Goal: Information Seeking & Learning: Learn about a topic

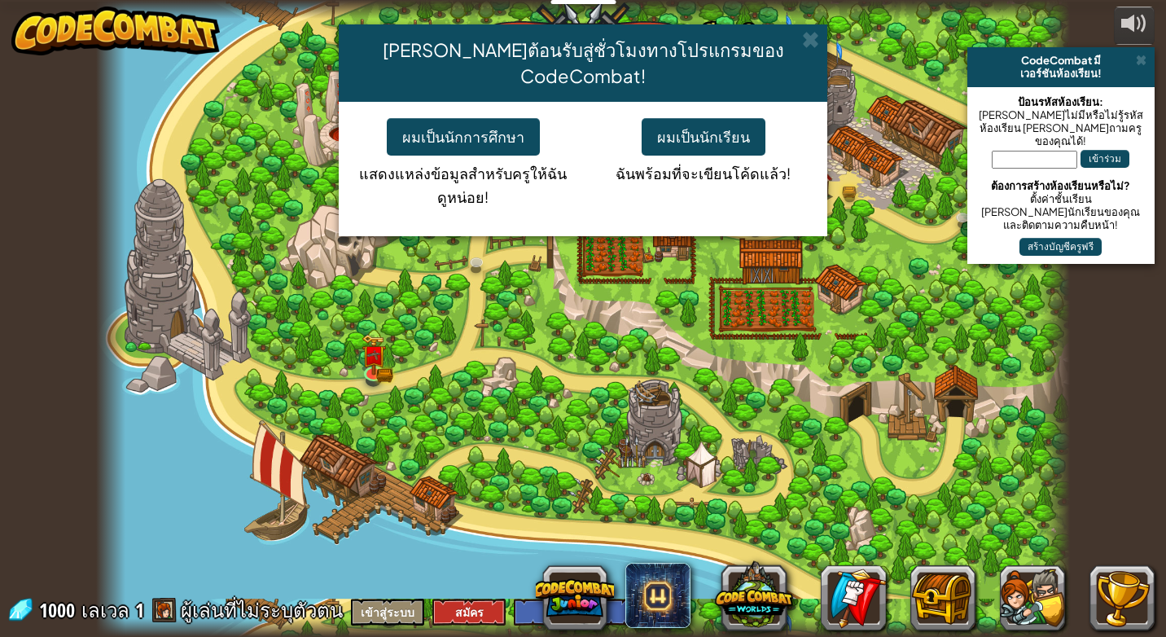
select select "th"
drag, startPoint x: 905, startPoint y: 270, endPoint x: 802, endPoint y: 348, distance: 129.6
click at [802, 348] on div "[PERSON_NAME]ต้อนรับสู่ชั่วโมงทางโปรแกรมของ CodeCombat! ผมเป็นนักการศึกษา แสดงแ…" at bounding box center [583, 318] width 1166 height 637
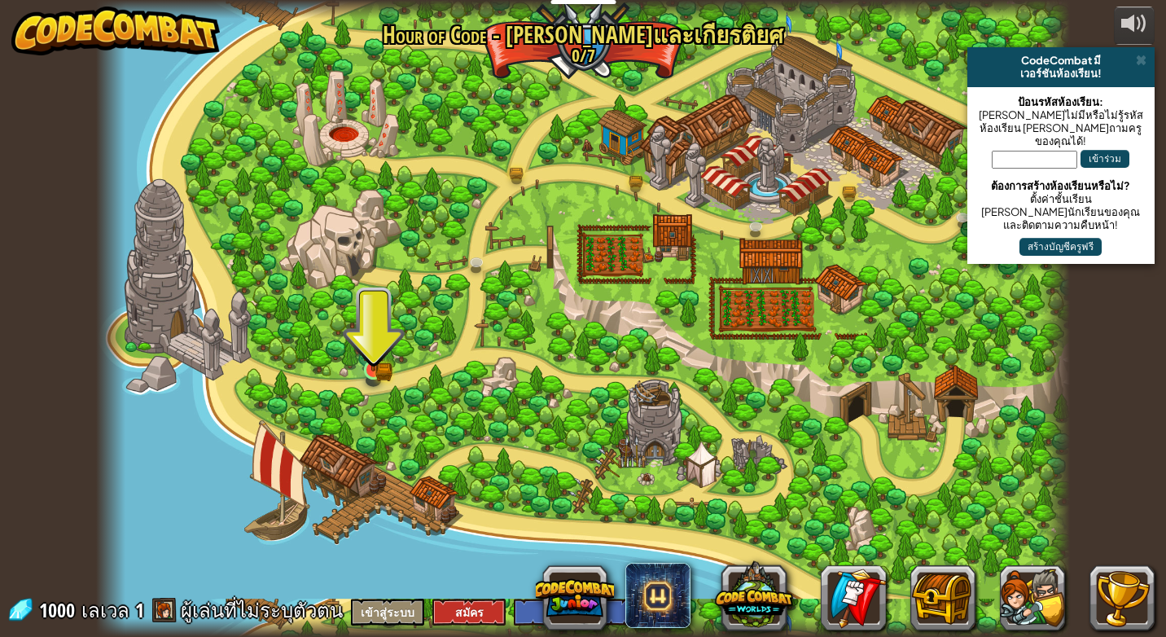
click at [362, 366] on img at bounding box center [373, 344] width 24 height 55
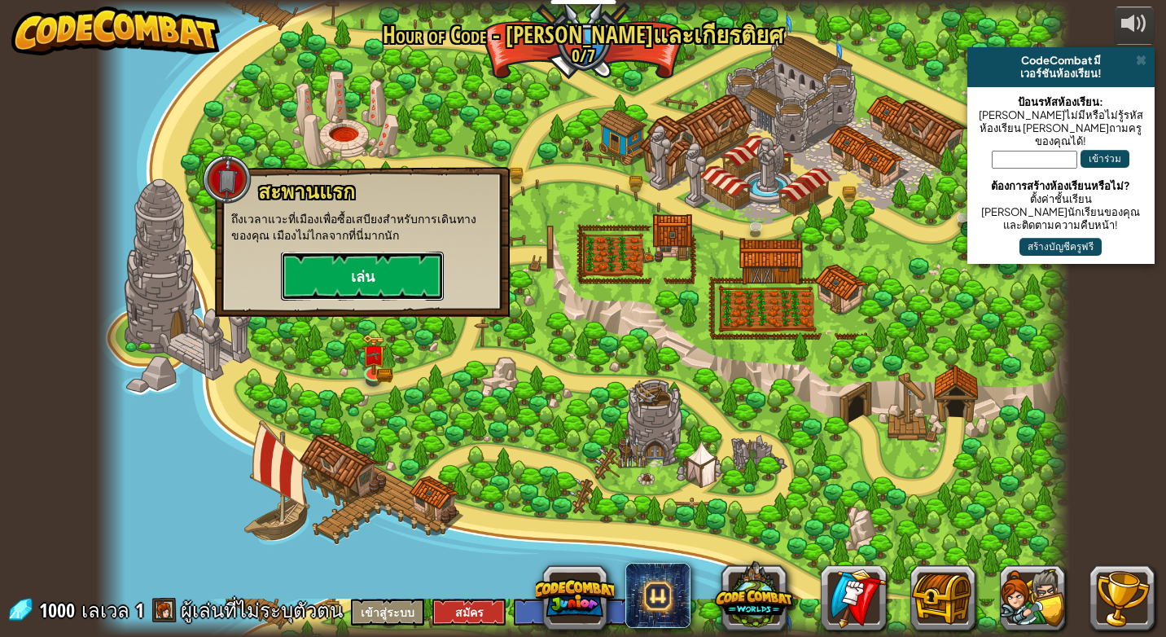
click at [372, 287] on button "เล่น" at bounding box center [362, 276] width 163 height 49
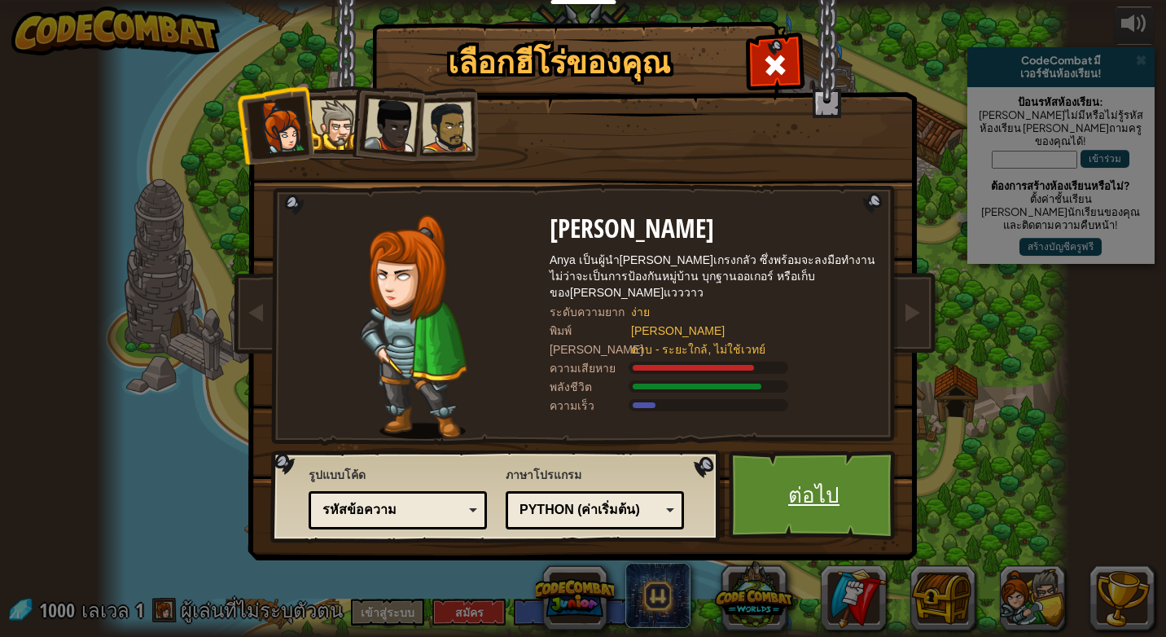
click at [807, 492] on link "ต่อไป" at bounding box center [814, 495] width 170 height 90
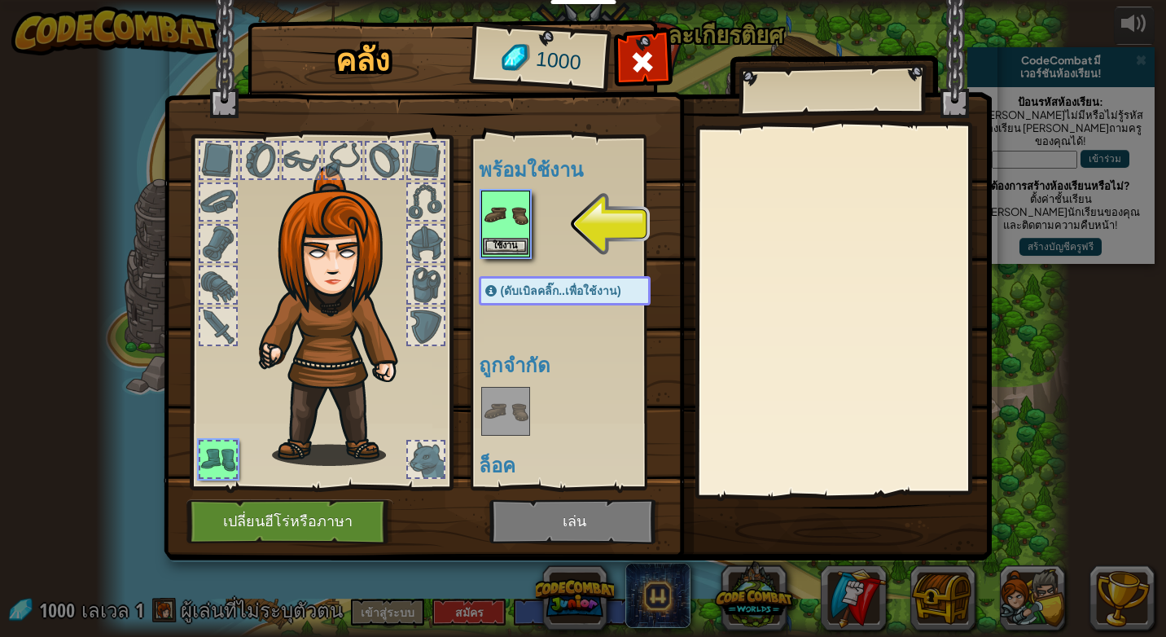
click at [502, 230] on img at bounding box center [506, 215] width 46 height 46
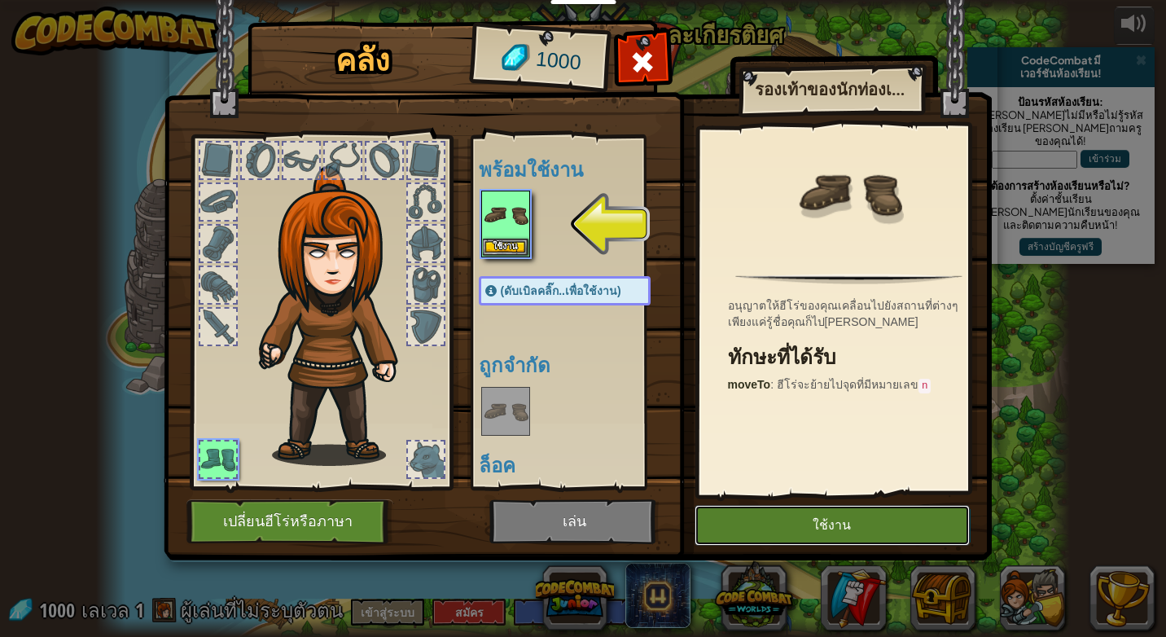
click at [766, 536] on button "ใช้งาน" at bounding box center [832, 525] width 275 height 41
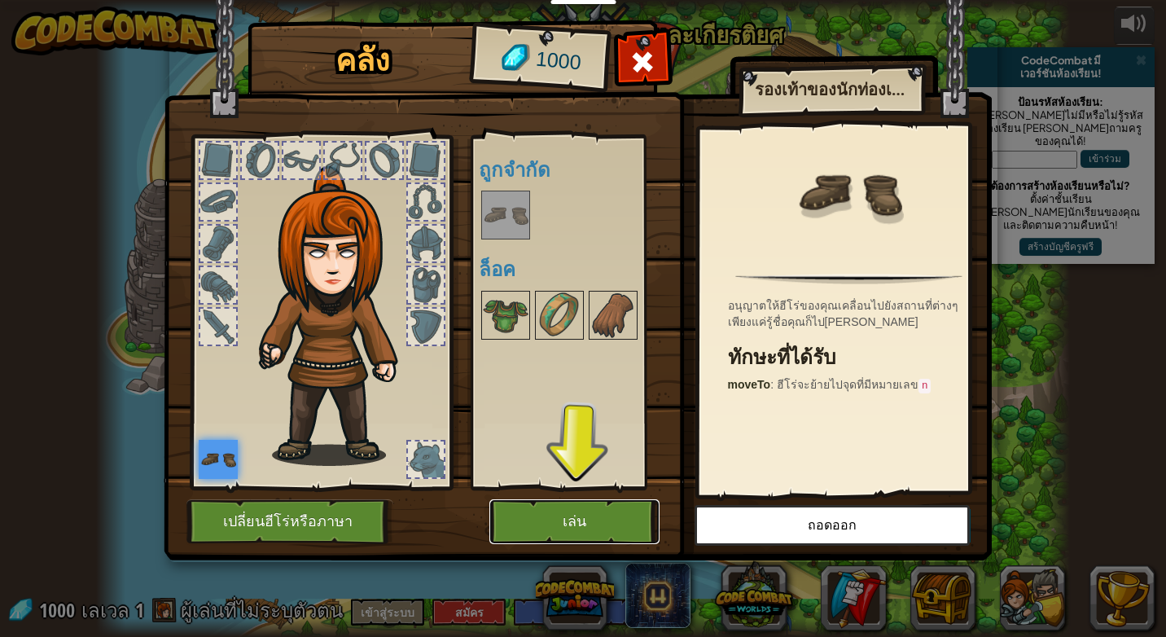
click at [602, 502] on button "เล่น" at bounding box center [574, 521] width 170 height 45
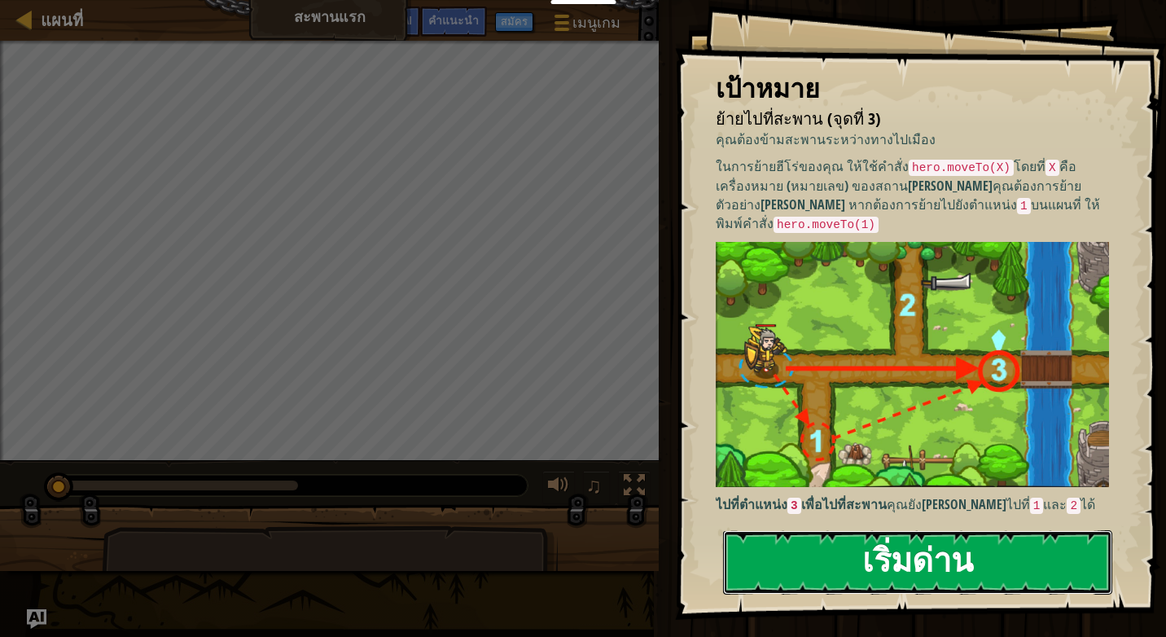
click at [922, 566] on button "เริ่มด่าน" at bounding box center [917, 562] width 389 height 64
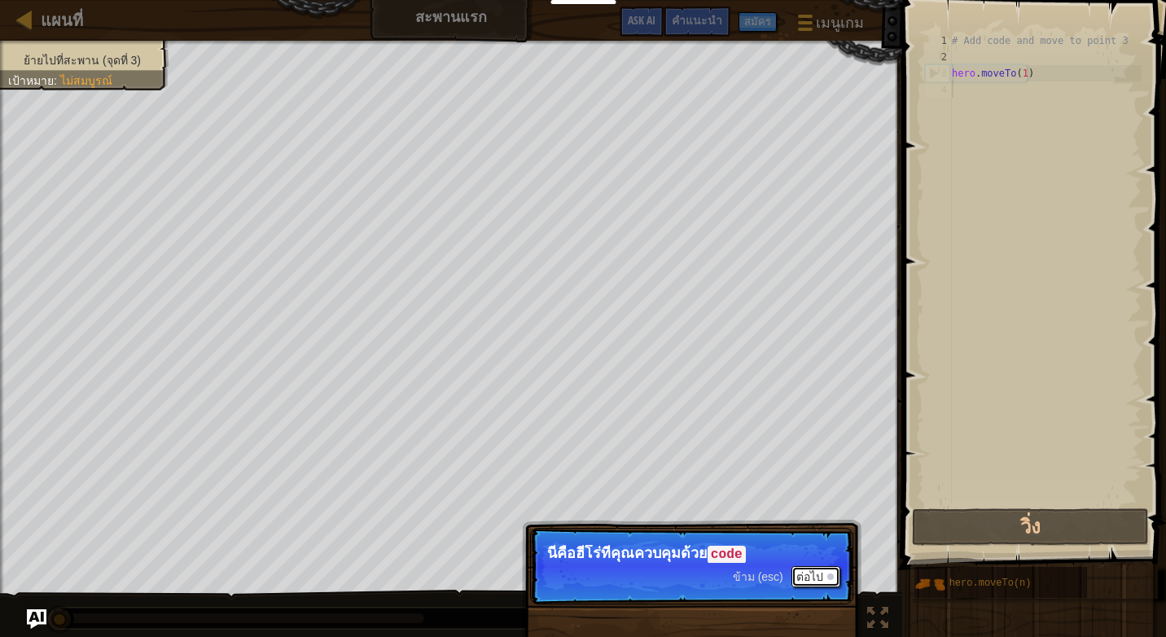
click at [810, 572] on button "ต่อไป" at bounding box center [815, 576] width 49 height 21
click at [818, 573] on button "ต่อไป" at bounding box center [815, 576] width 49 height 21
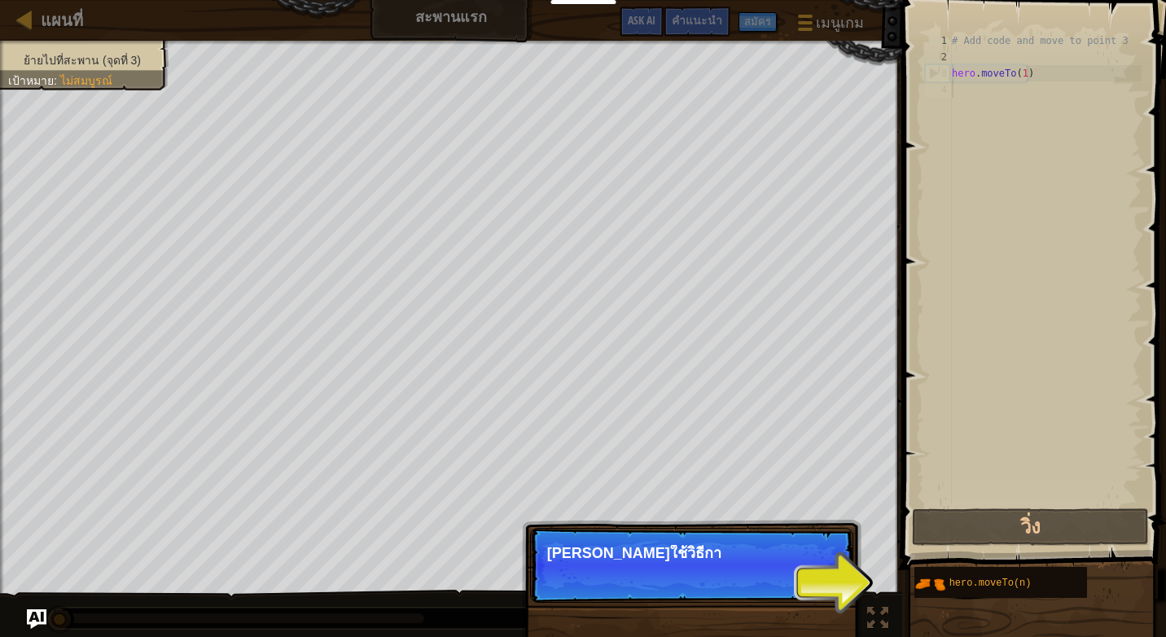
click at [823, 582] on p "ข้าม (esc) ต่อไป [PERSON_NAME]ใช้วิธีกา" at bounding box center [691, 565] width 323 height 75
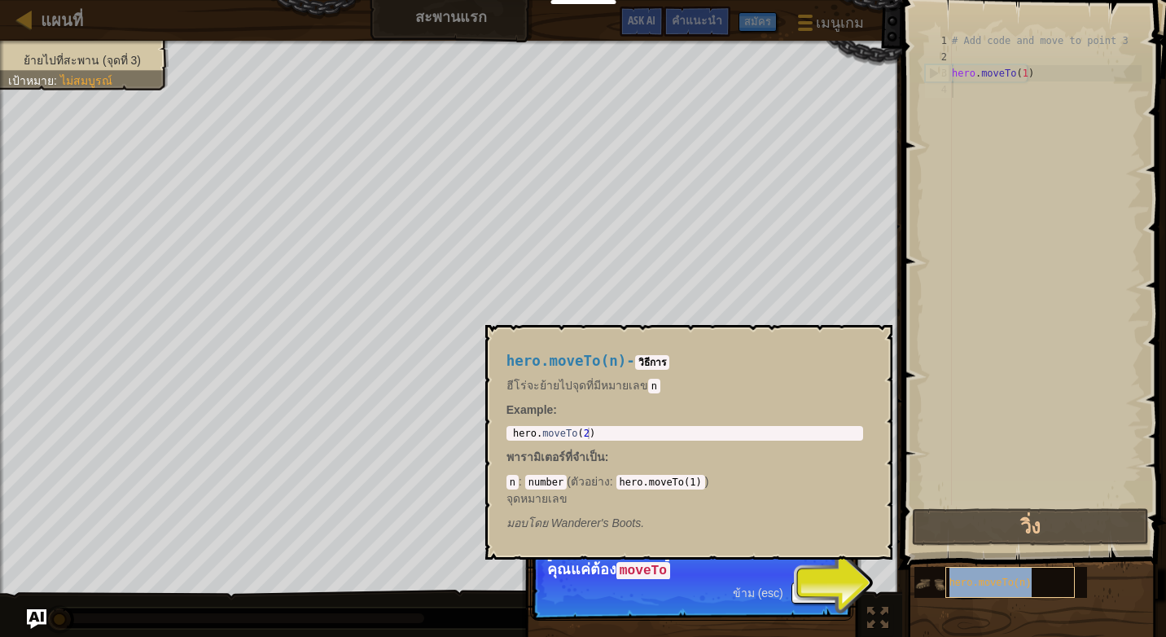
click at [1002, 576] on div "hero.moveTo(n)" at bounding box center [1010, 582] width 130 height 31
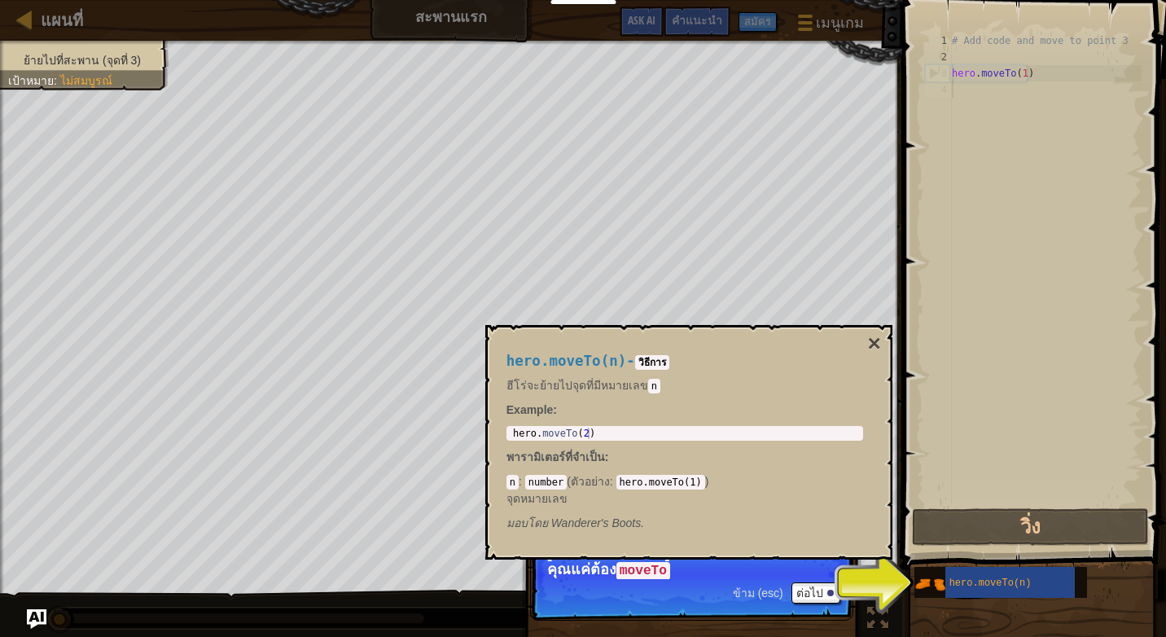
click at [841, 591] on p "ข้าม (esc) ต่อไป [PERSON_NAME]ใช้วิธีการเหล่านี้ ตอนนี้ คุณแค่ต้อง moveTo" at bounding box center [691, 574] width 323 height 93
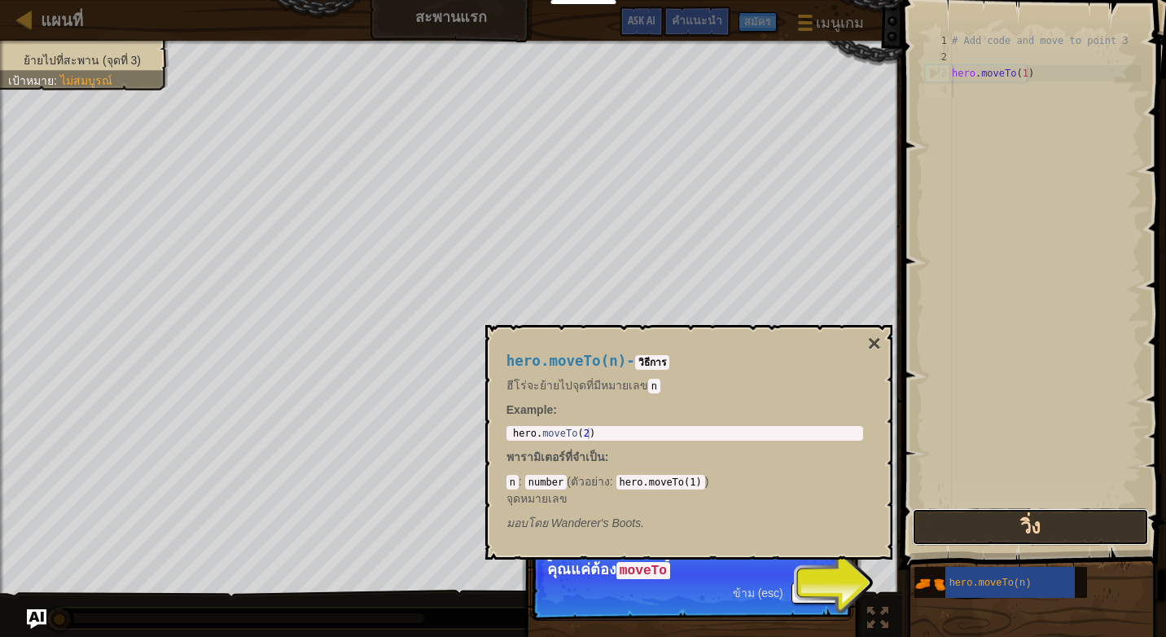
click at [984, 524] on button "วิ่ง" at bounding box center [1030, 526] width 237 height 37
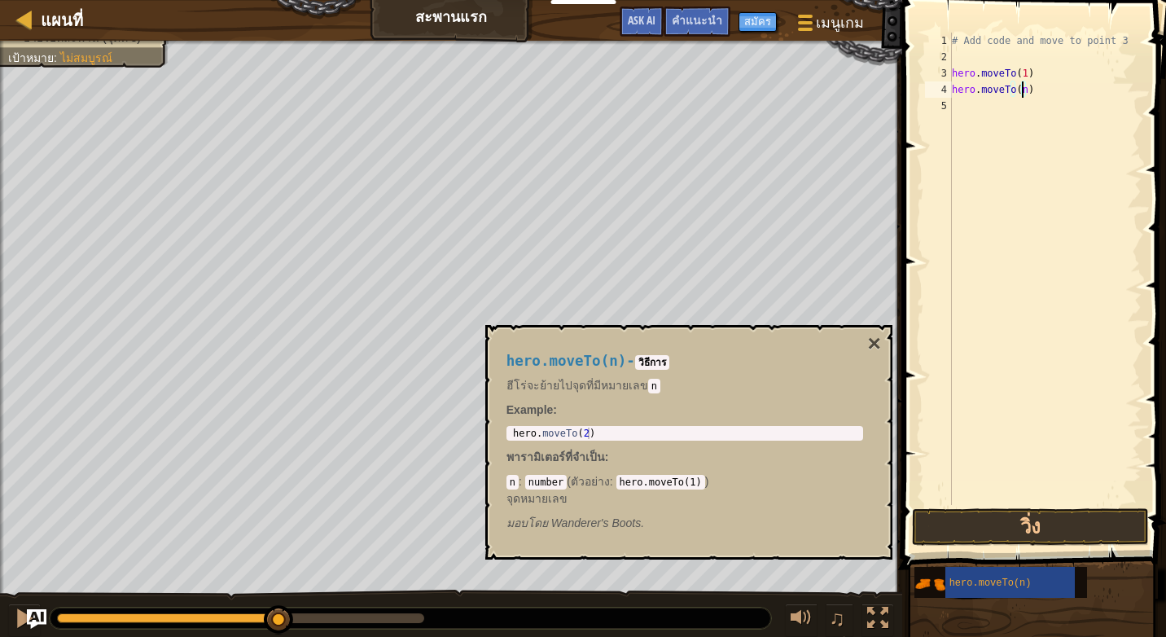
click at [1023, 91] on div "# Add code and move to point 3 hero . moveTo ( 1 ) hero . moveTo ( n )" at bounding box center [1045, 285] width 193 height 505
click at [1012, 524] on button "วิ่ง" at bounding box center [1030, 526] width 237 height 37
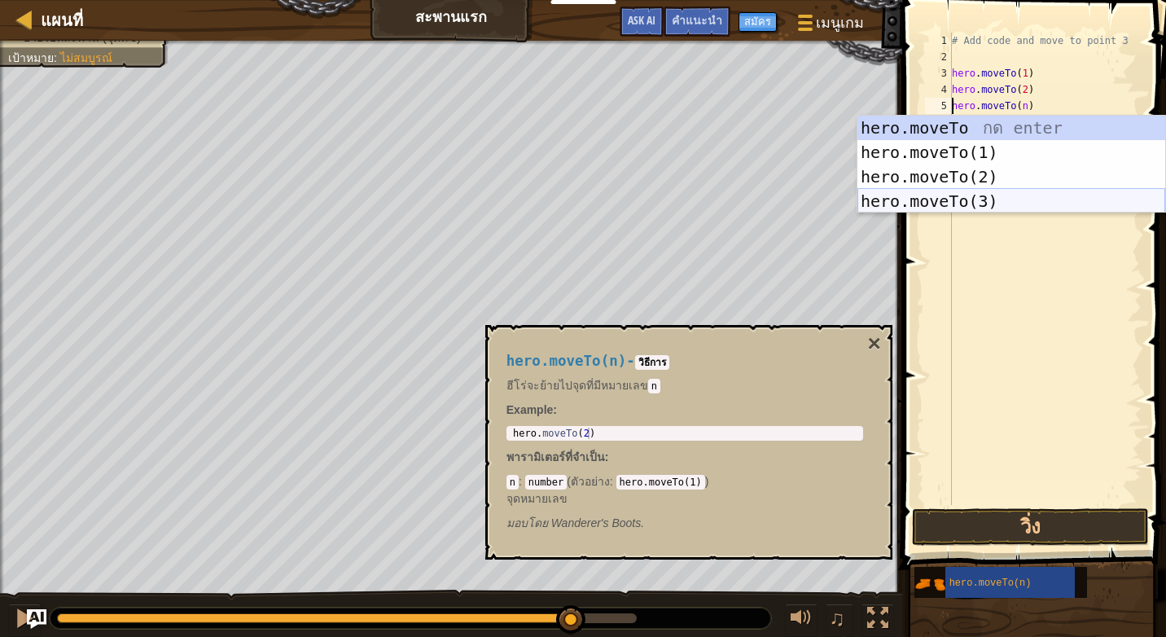
click at [973, 197] on div "hero.moveTo กด enter hero.moveTo(1) กด enter hero.moveTo(2) กด enter hero.moveT…" at bounding box center [1011, 189] width 308 height 147
type textarea "hero.moveTo(3).moveTo(n)"
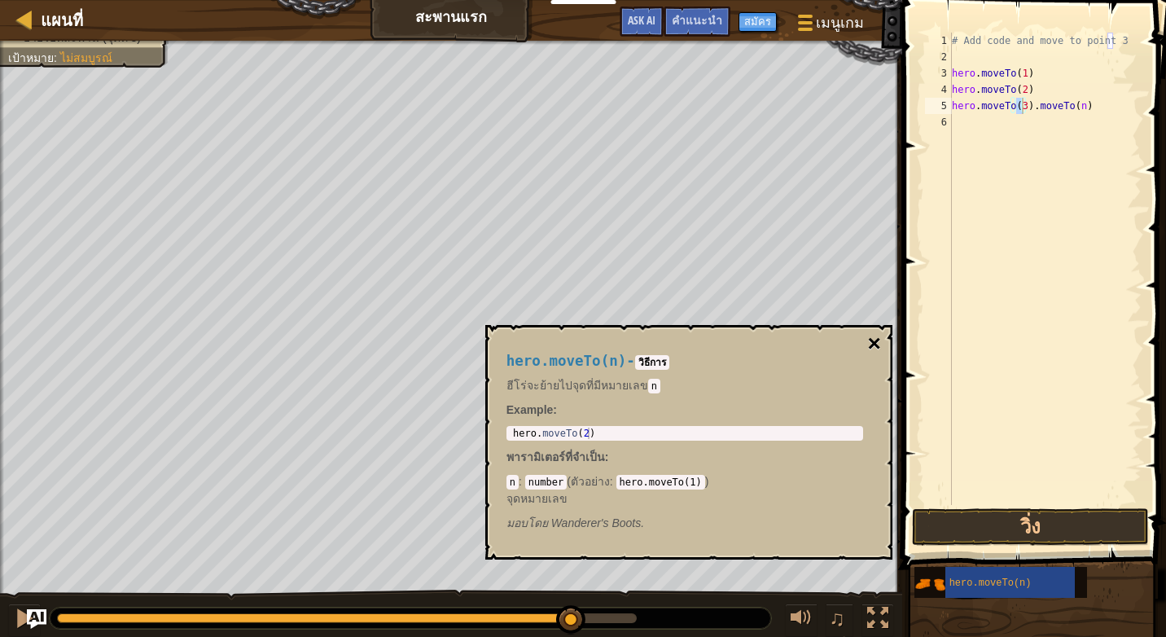
click at [878, 341] on button "×" at bounding box center [873, 343] width 13 height 23
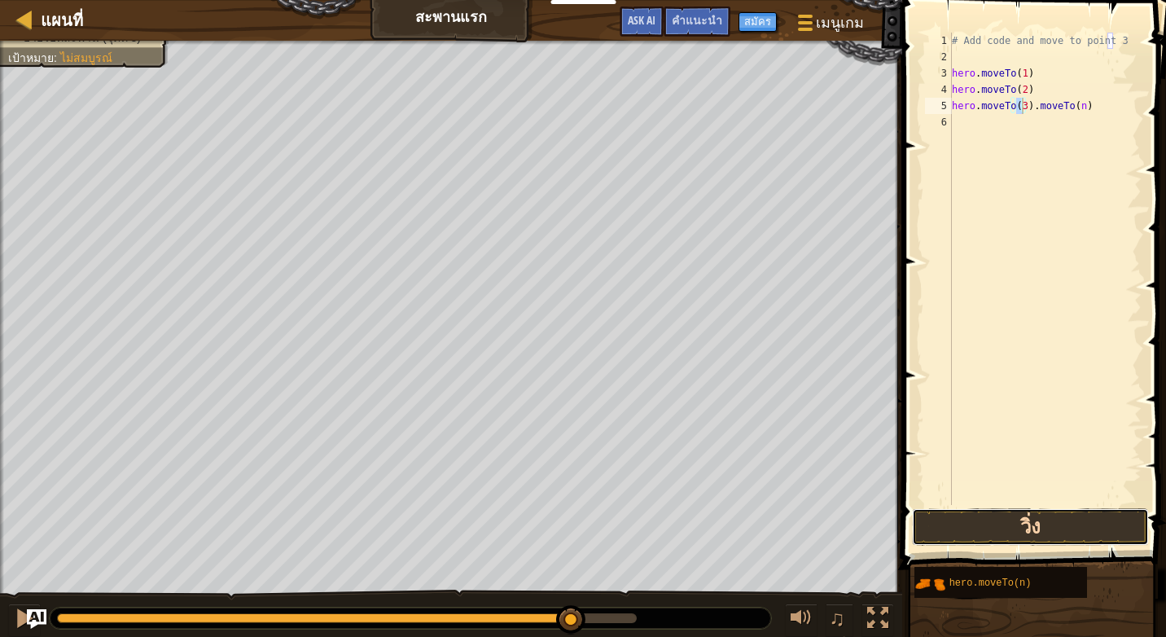
click at [998, 527] on button "วิ่ง" at bounding box center [1030, 526] width 237 height 37
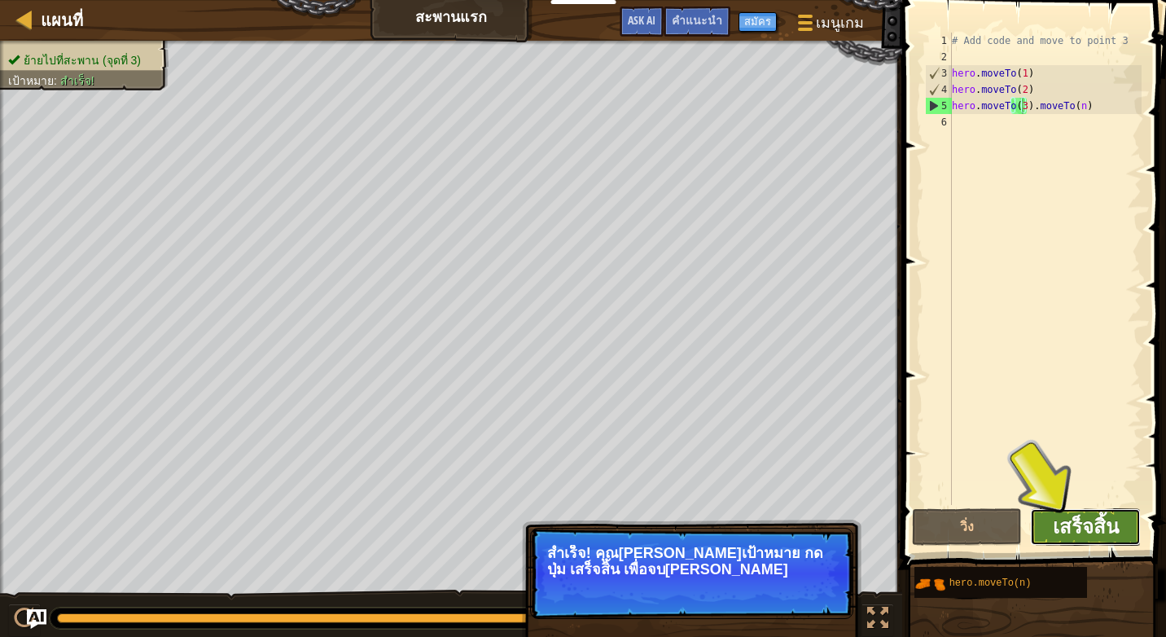
click at [1107, 518] on span "เสร็จสิ้น" at bounding box center [1086, 526] width 66 height 26
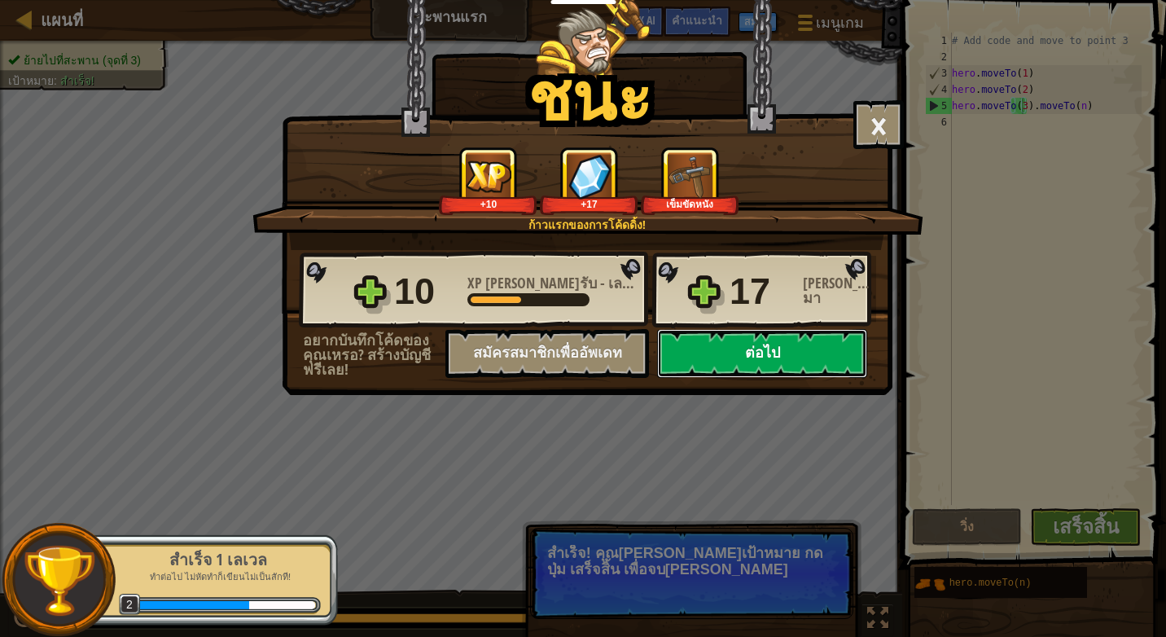
click at [791, 332] on button "ต่อไป" at bounding box center [762, 353] width 210 height 49
select select "th"
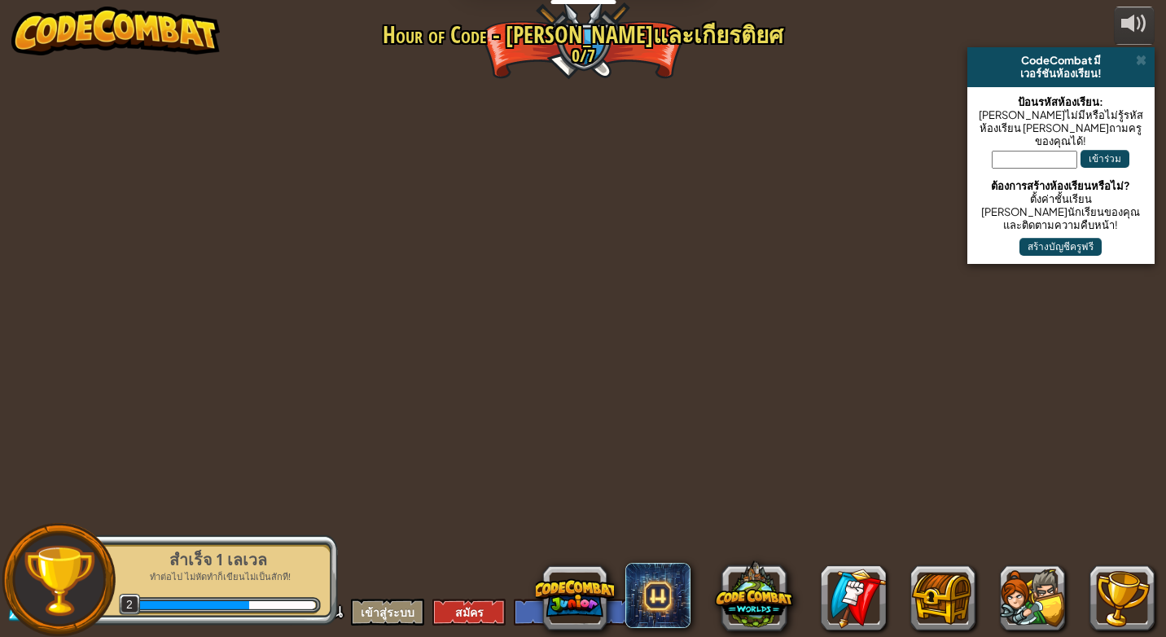
select select "th"
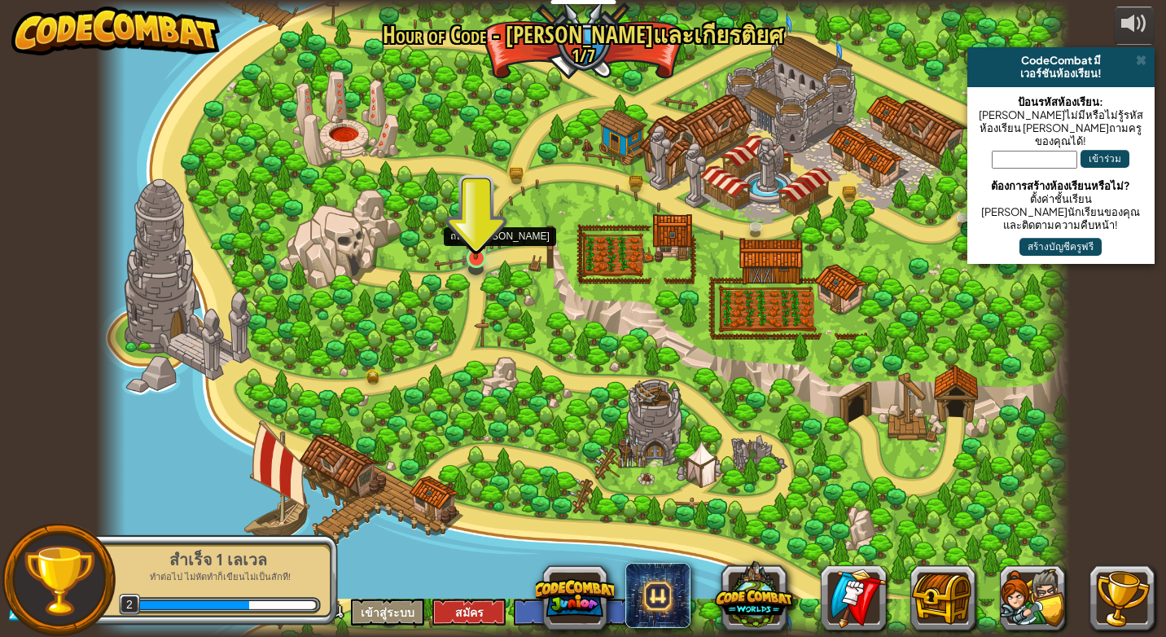
click at [471, 248] on img at bounding box center [475, 231] width 24 height 57
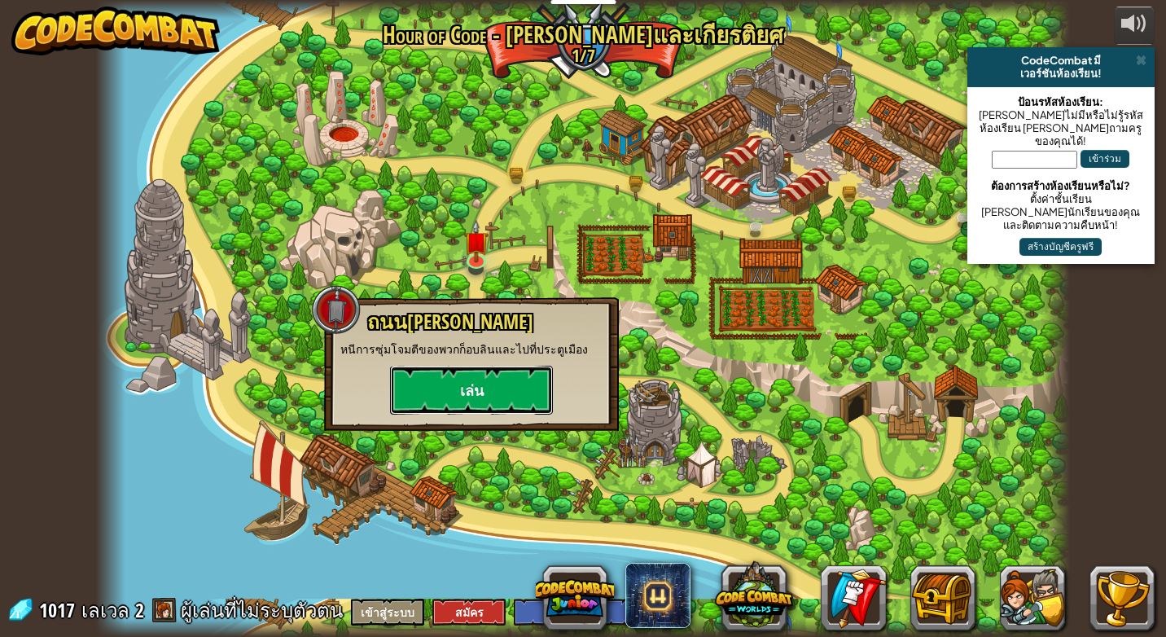
click at [491, 392] on button "เล่น" at bounding box center [471, 390] width 163 height 49
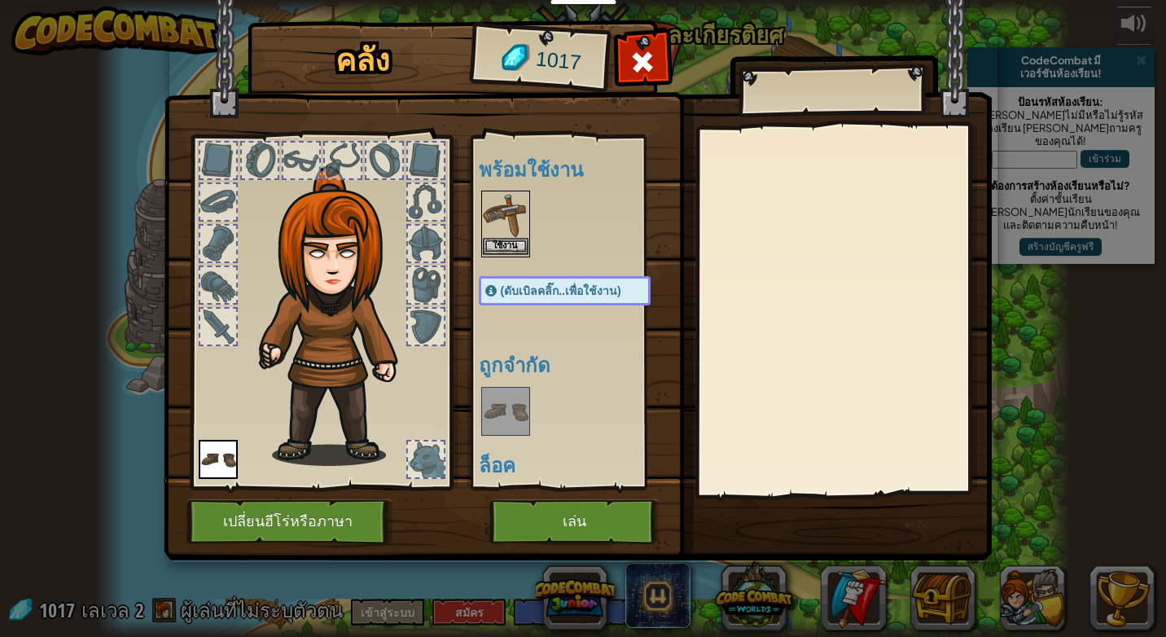
click at [496, 218] on img at bounding box center [506, 215] width 46 height 46
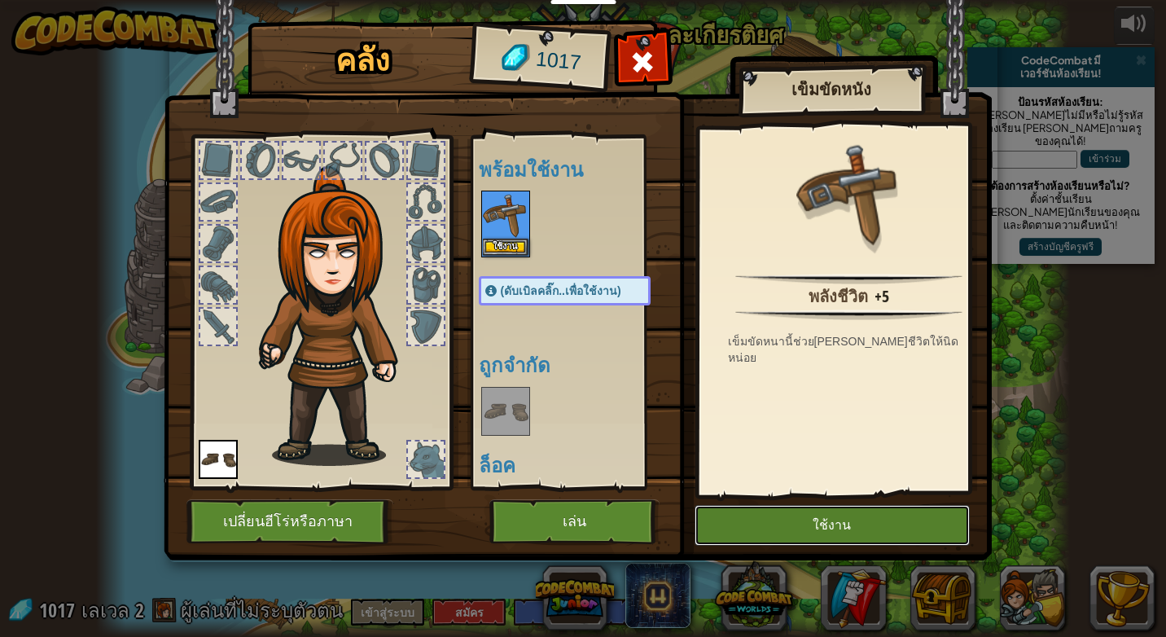
click at [842, 524] on button "ใช้งาน" at bounding box center [832, 525] width 275 height 41
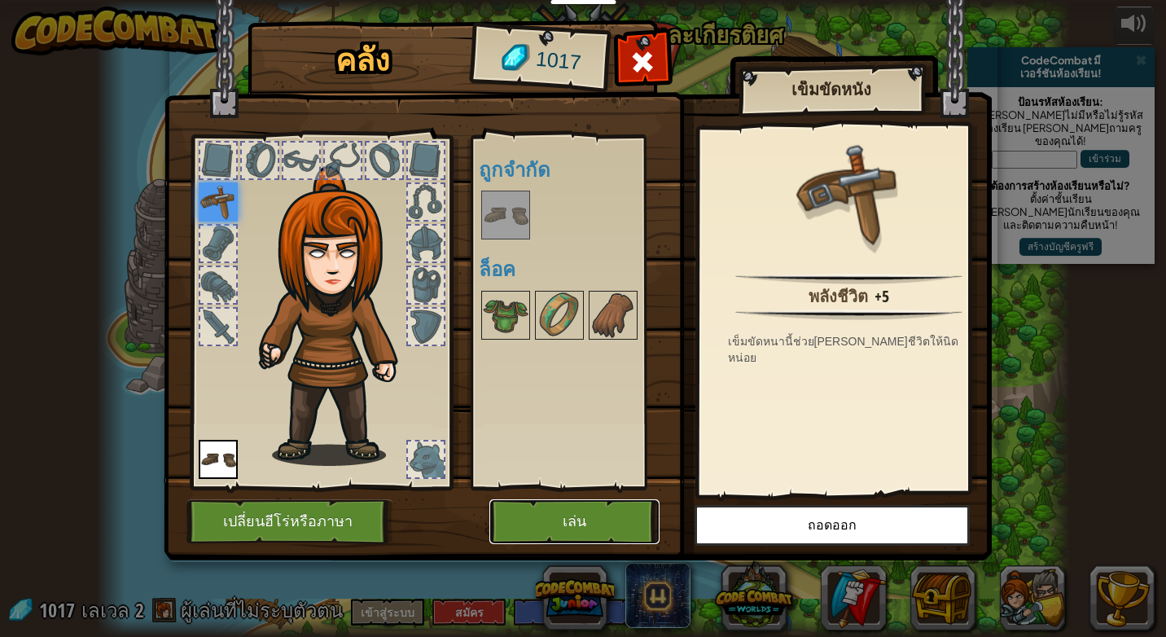
click at [603, 503] on button "เล่น" at bounding box center [574, 521] width 170 height 45
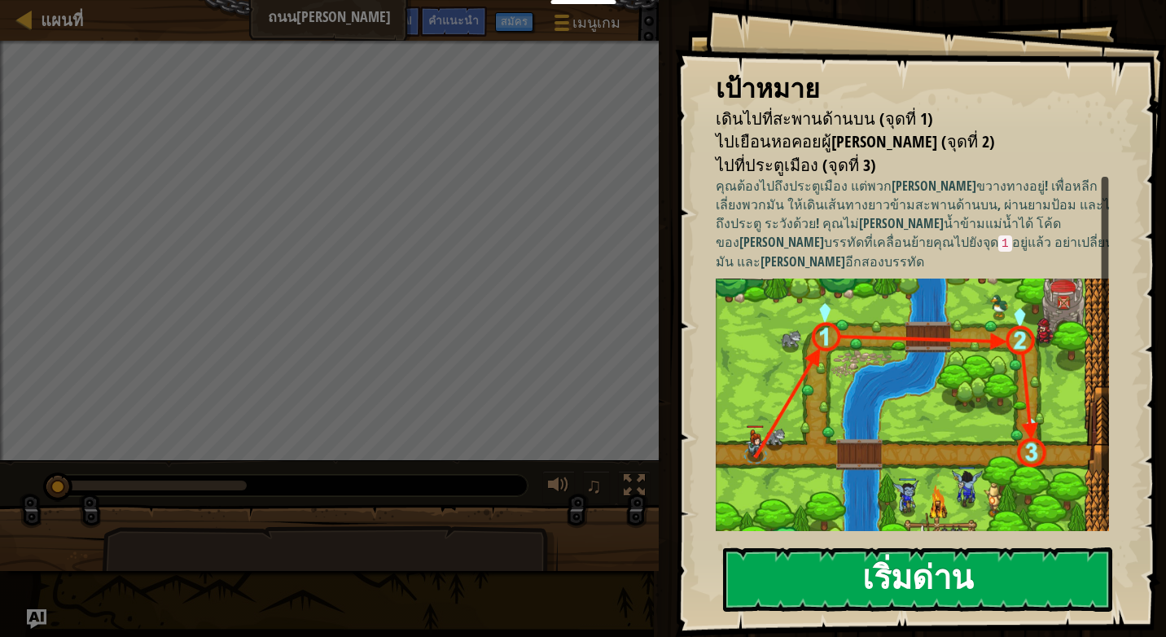
click at [931, 568] on button "เริ่มด่าน" at bounding box center [917, 579] width 389 height 64
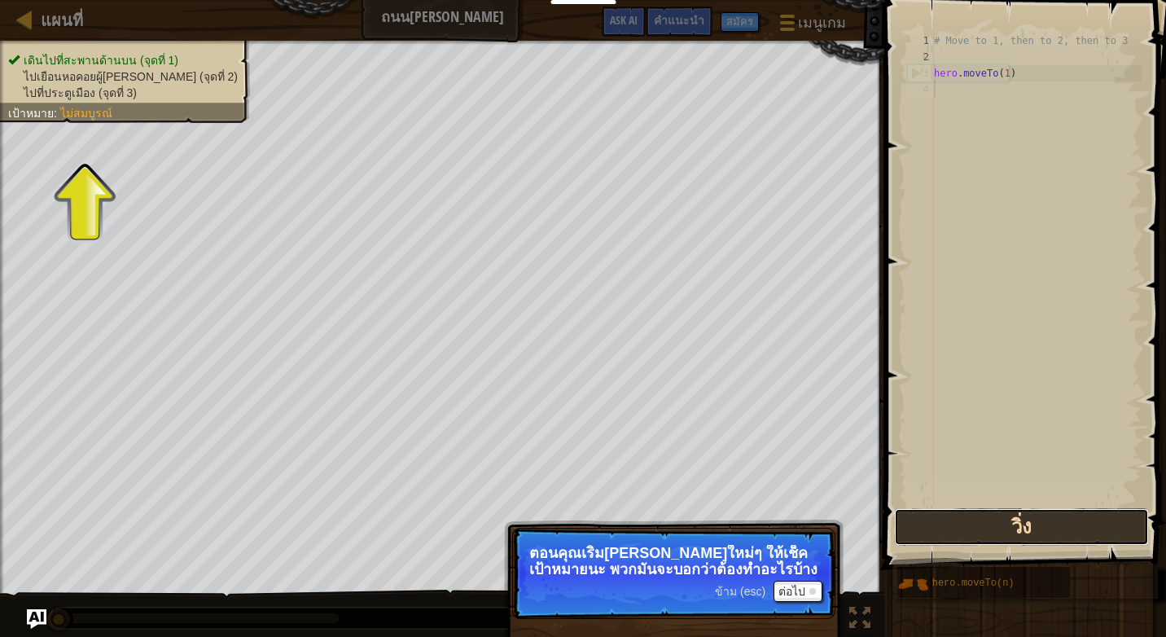
click at [975, 527] on button "วิ่ง" at bounding box center [1021, 526] width 254 height 37
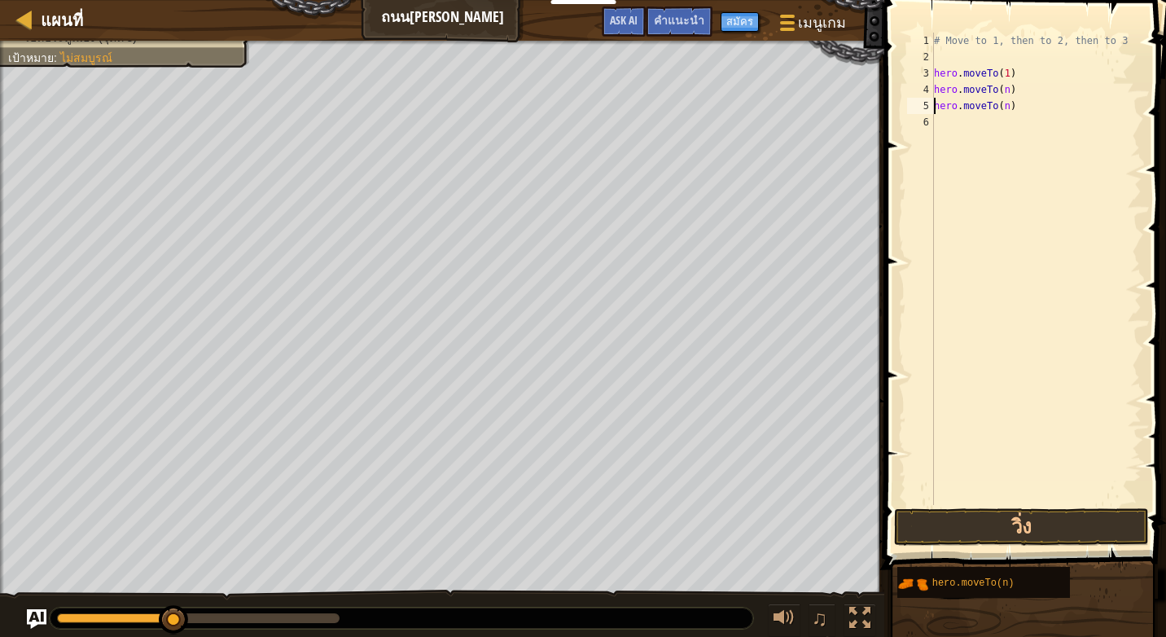
click at [1003, 88] on div "# Move to 1, then to 2, then to 3 hero . moveTo ( 1 ) hero . moveTo ( n ) hero …" at bounding box center [1036, 285] width 211 height 505
type textarea "hero.moveTo(2)"
click at [1025, 158] on div "# Move to 1, then to 2, then to 3 hero . moveTo ( 1 ) hero . moveTo ( 2 ) hero …" at bounding box center [1036, 285] width 211 height 505
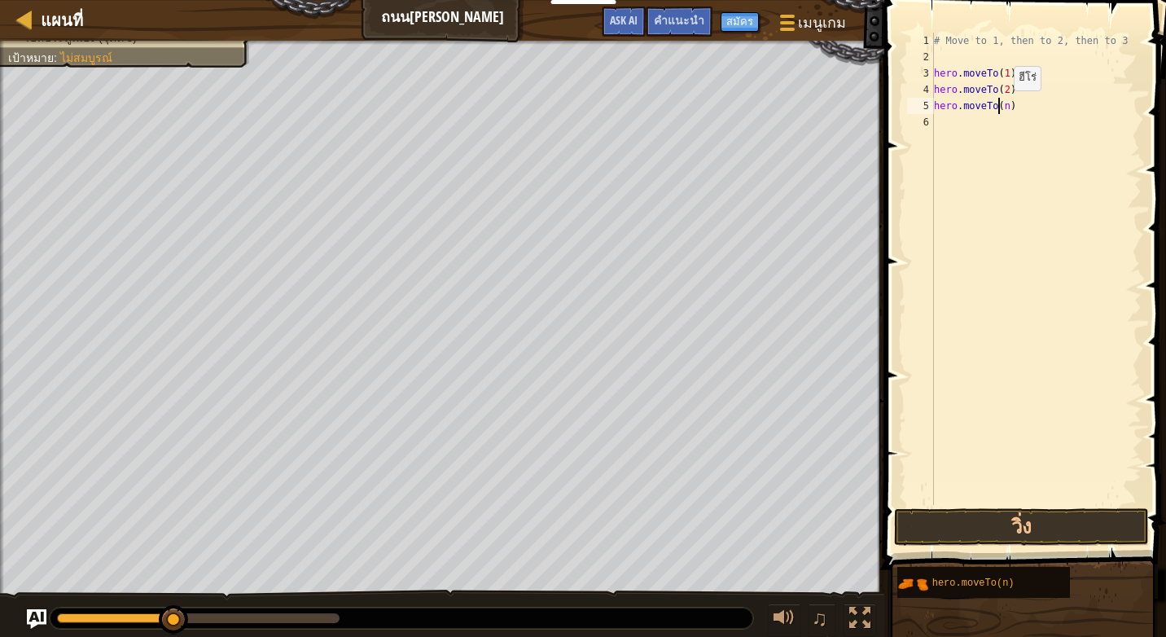
click at [1000, 107] on div "# Move to 1, then to 2, then to 3 hero . moveTo ( 1 ) hero . moveTo ( 2 ) hero …" at bounding box center [1036, 285] width 211 height 505
click at [999, 104] on div "# Move to 1, then to 2, then to 3 hero . moveTo ( 1 ) hero . moveTo ( 2 ) hero …" at bounding box center [1036, 285] width 211 height 505
click at [1006, 110] on div "# Move to 1, then to 2, then to 3 hero . moveTo ( 1 ) hero . moveTo ( 2 ) hero …" at bounding box center [1036, 285] width 211 height 505
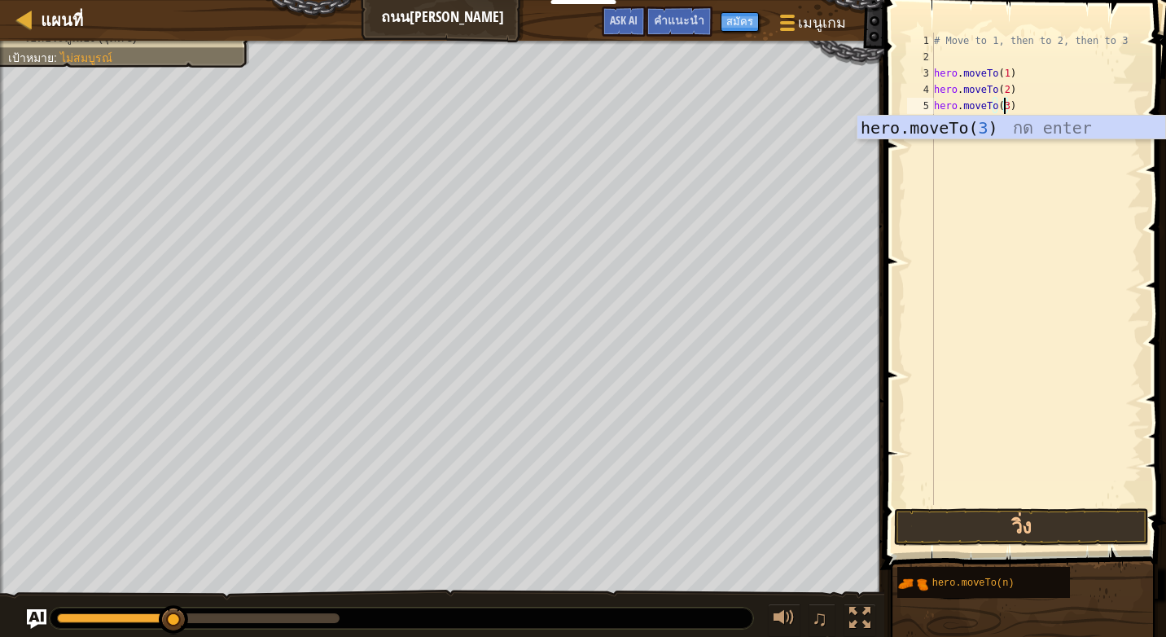
scroll to position [7, 6]
type textarea "hero.moveTo(3)"
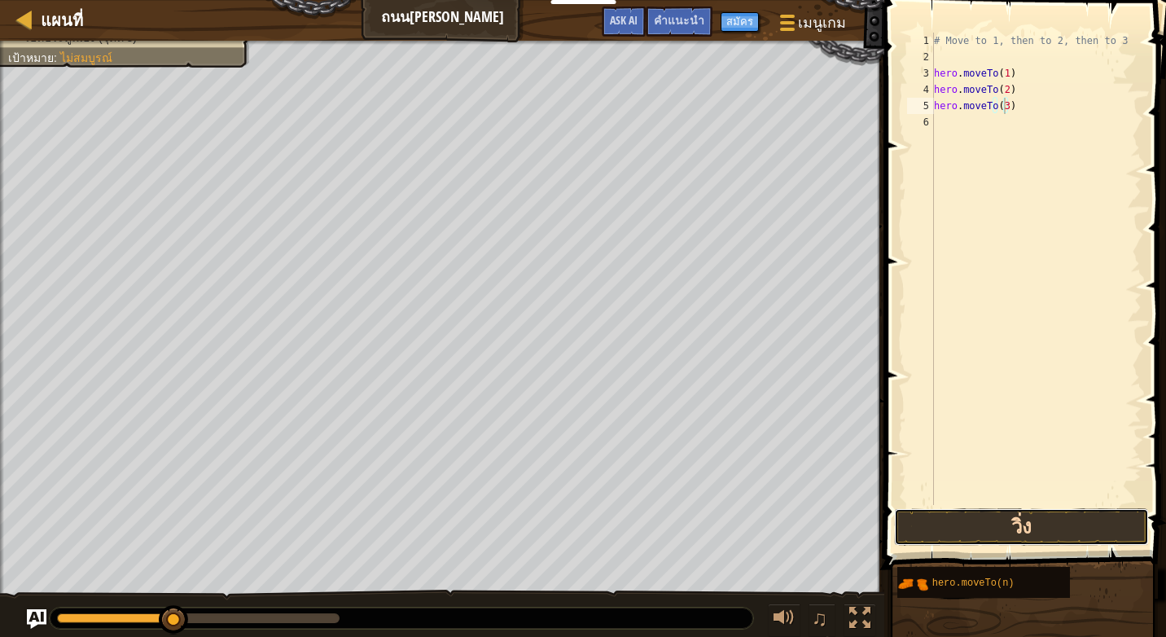
click at [1015, 524] on button "วิ่ง" at bounding box center [1021, 526] width 254 height 37
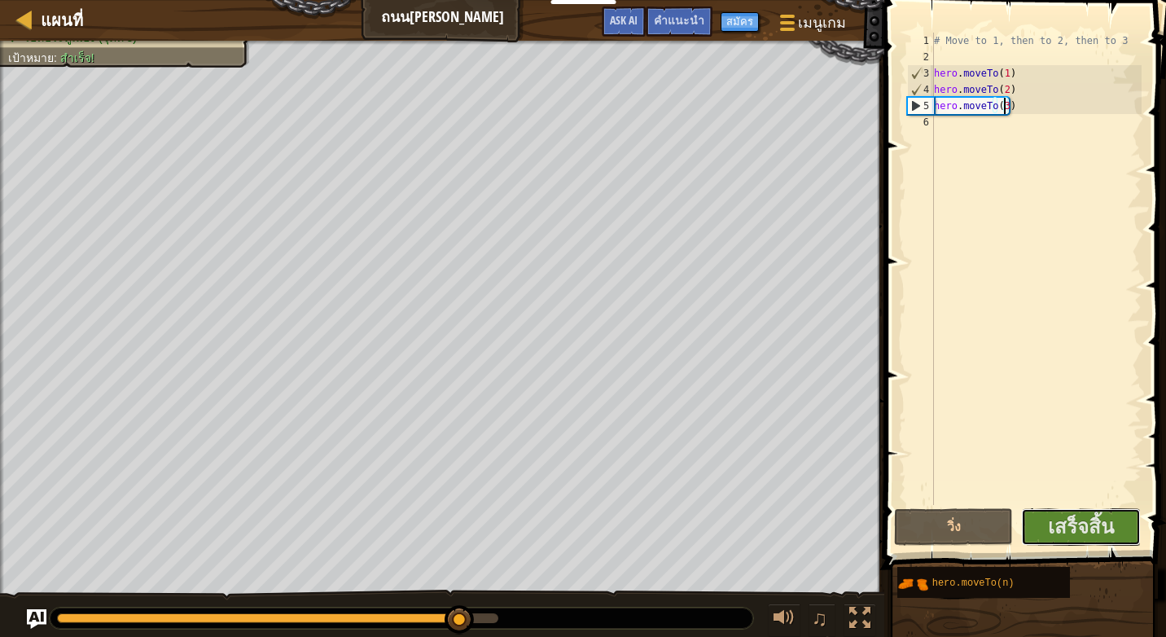
drag, startPoint x: 1059, startPoint y: 508, endPoint x: 1059, endPoint y: 499, distance: 9.0
click at [1059, 502] on div "hero.moveTo(3) 1 2 3 4 5 6 # Move to 1, then to 2, then to 3 hero . moveTo ( 1 …" at bounding box center [1022, 316] width 287 height 617
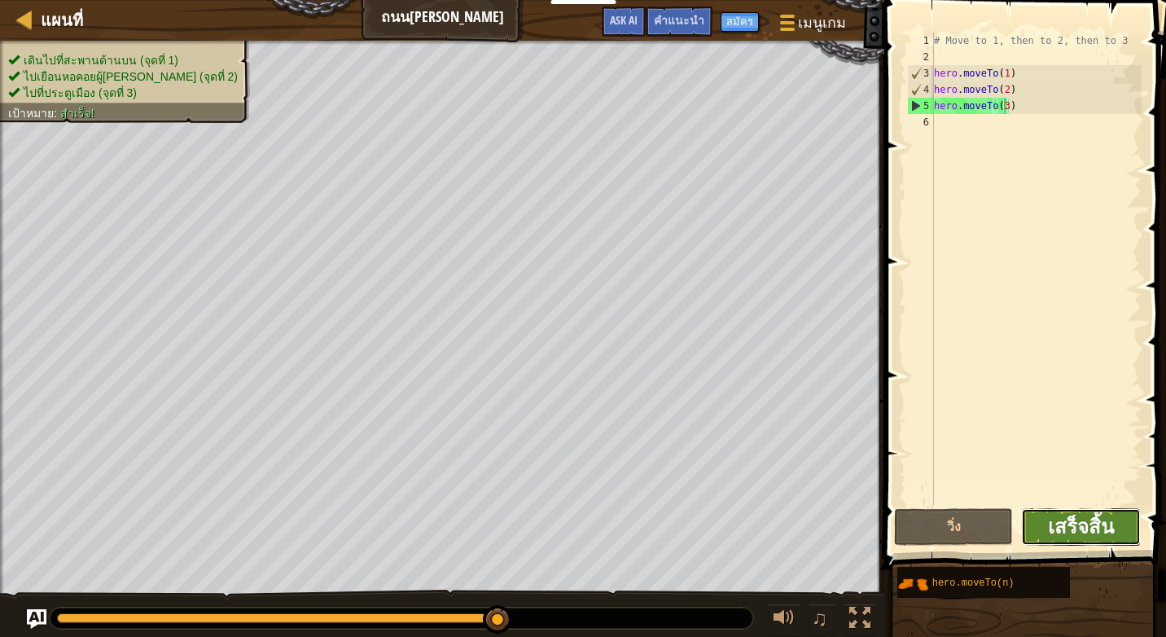
click at [1078, 532] on span "เสร็จสิ้น" at bounding box center [1081, 526] width 66 height 26
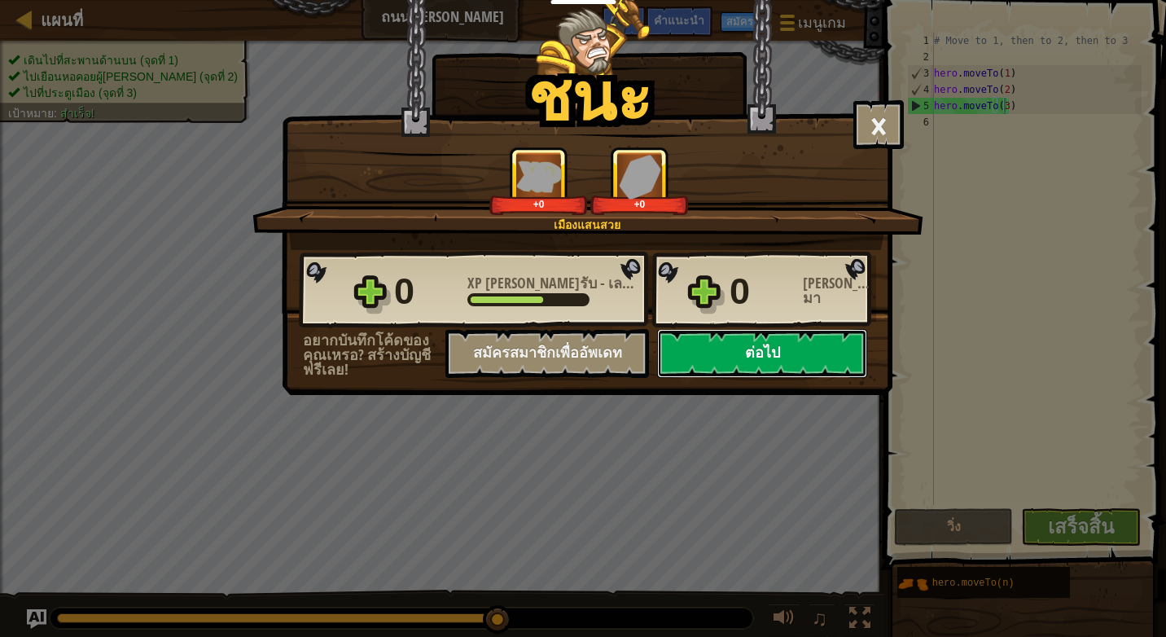
click at [765, 348] on button "ต่อไป" at bounding box center [762, 353] width 210 height 49
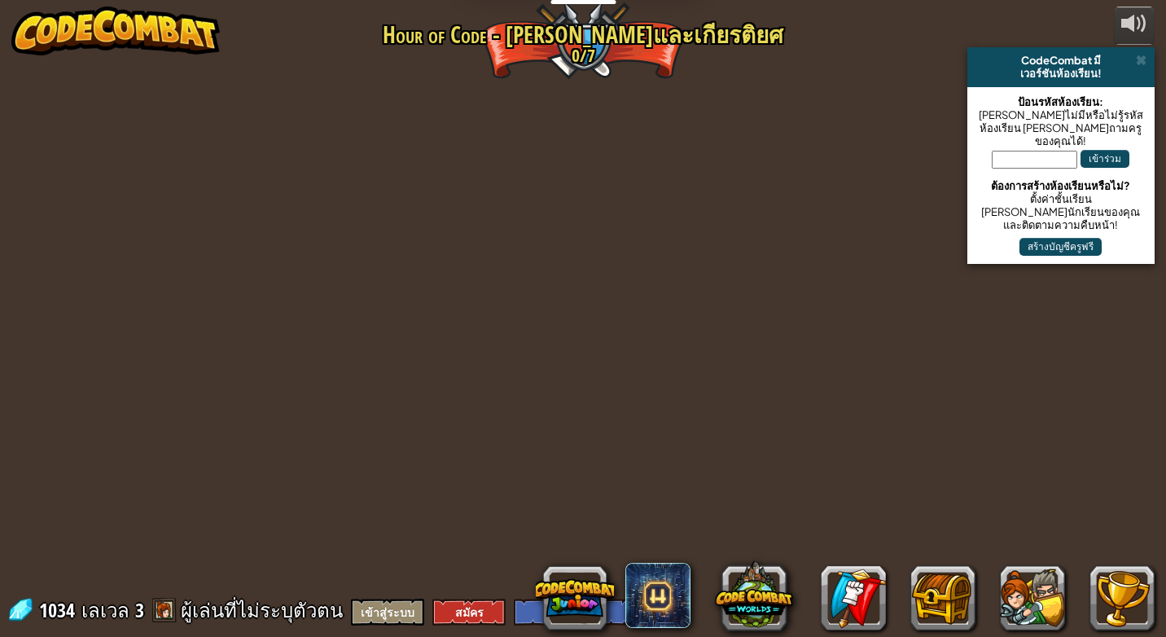
select select "th"
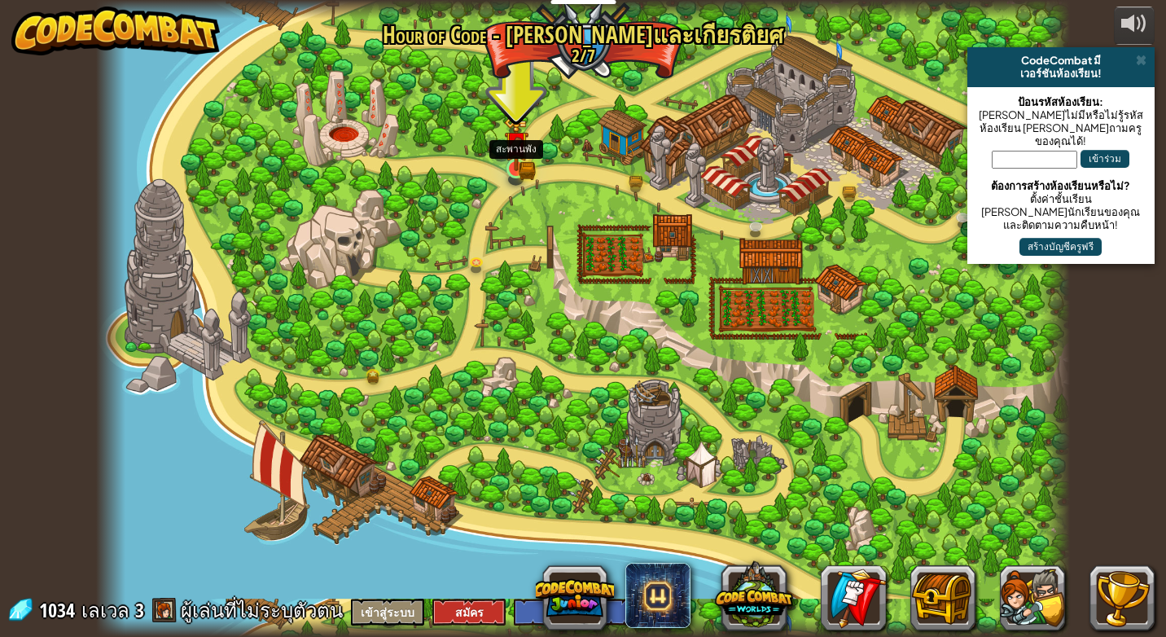
click at [511, 156] on img at bounding box center [516, 143] width 24 height 55
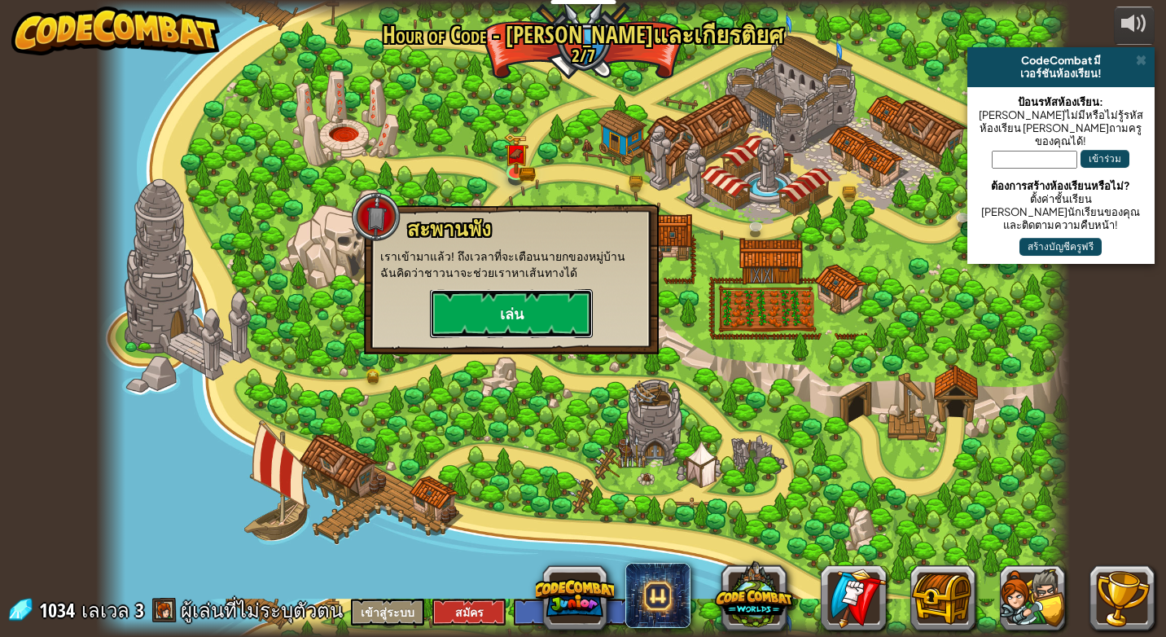
click at [515, 313] on button "เล่น" at bounding box center [511, 313] width 163 height 49
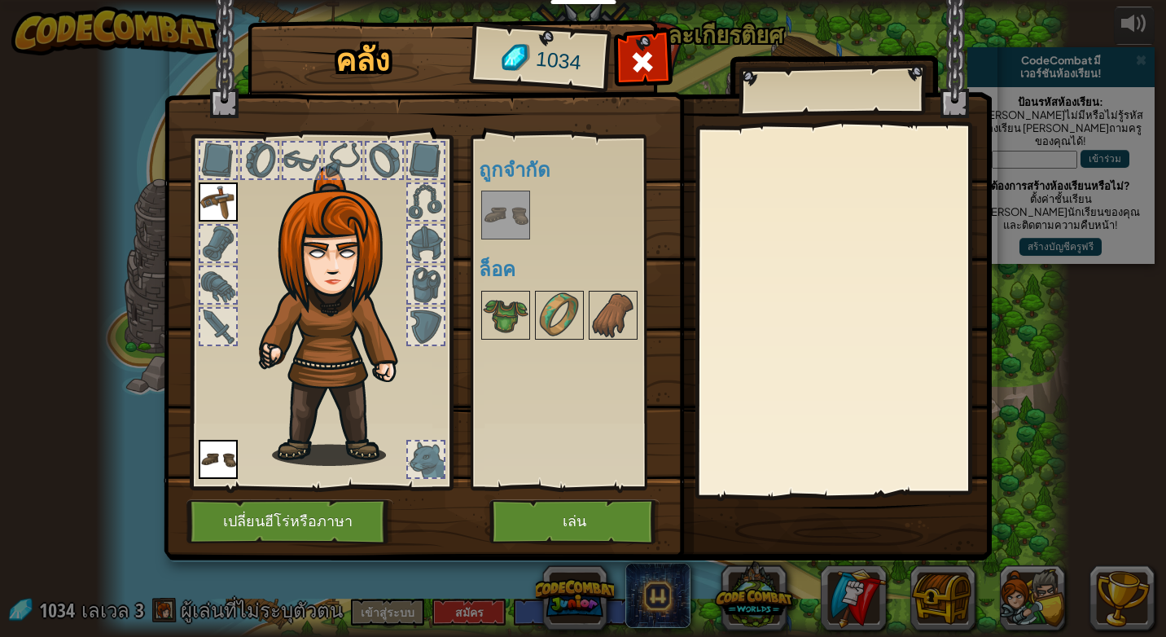
click at [491, 209] on img at bounding box center [506, 215] width 46 height 46
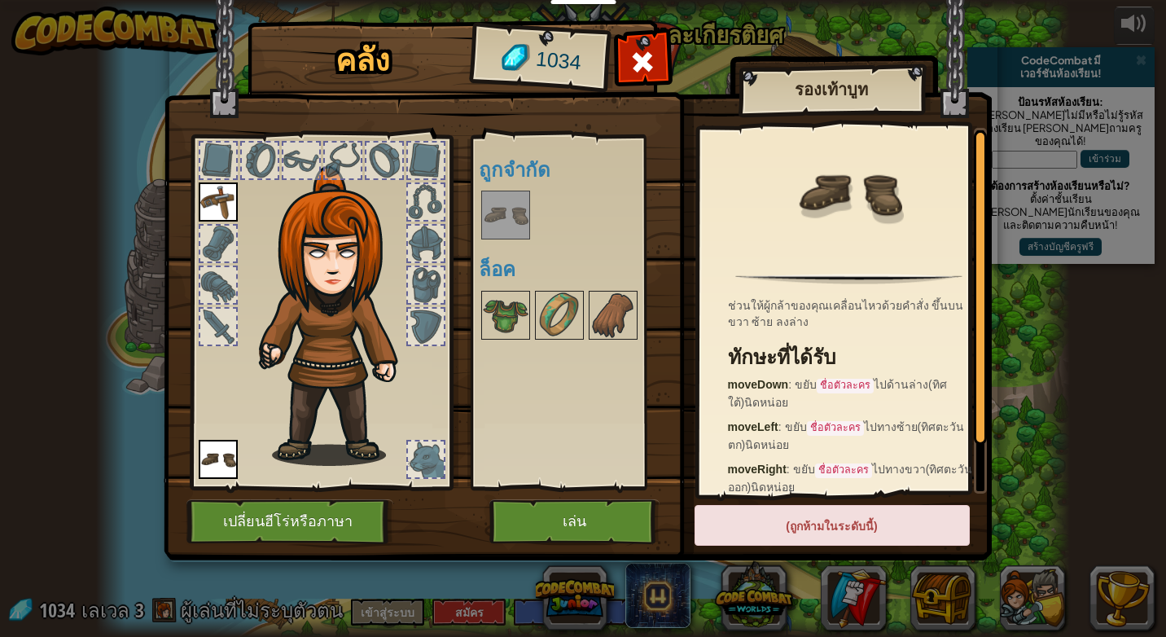
click at [605, 406] on div "พร้อมใช้งาน ใช้งาน (ดับเบิลคลิ๊ก..เพื่อใช้งาน) ถูกจำกัด ล็อค" at bounding box center [581, 312] width 204 height 340
click at [585, 388] on div "พร้อมใช้งาน ใช้งาน (ดับเบิลคลิ๊ก..เพื่อใช้งาน) ถูกจำกัด ล็อค" at bounding box center [581, 312] width 204 height 340
click at [491, 298] on img at bounding box center [506, 315] width 46 height 46
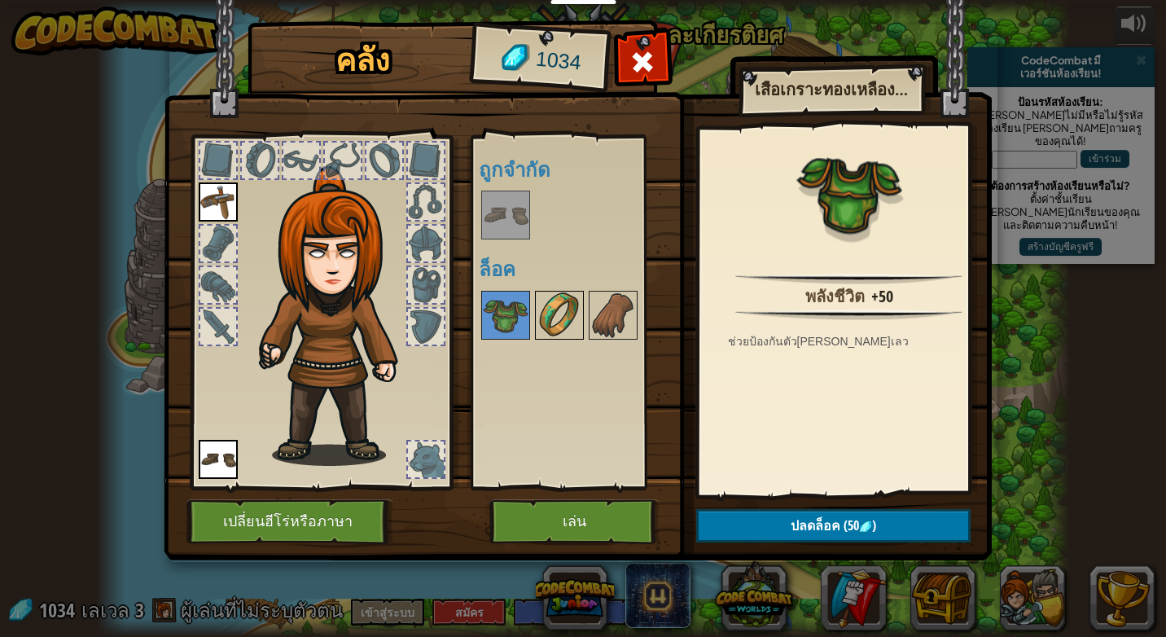
click at [537, 300] on div at bounding box center [559, 315] width 49 height 49
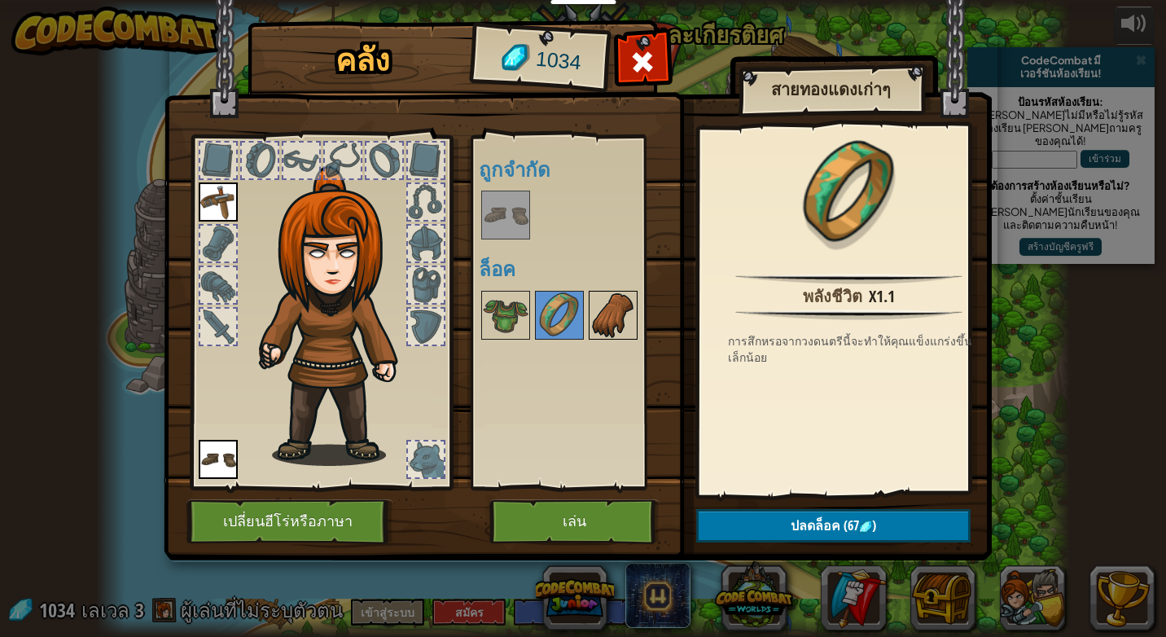
click at [589, 299] on div at bounding box center [613, 315] width 49 height 49
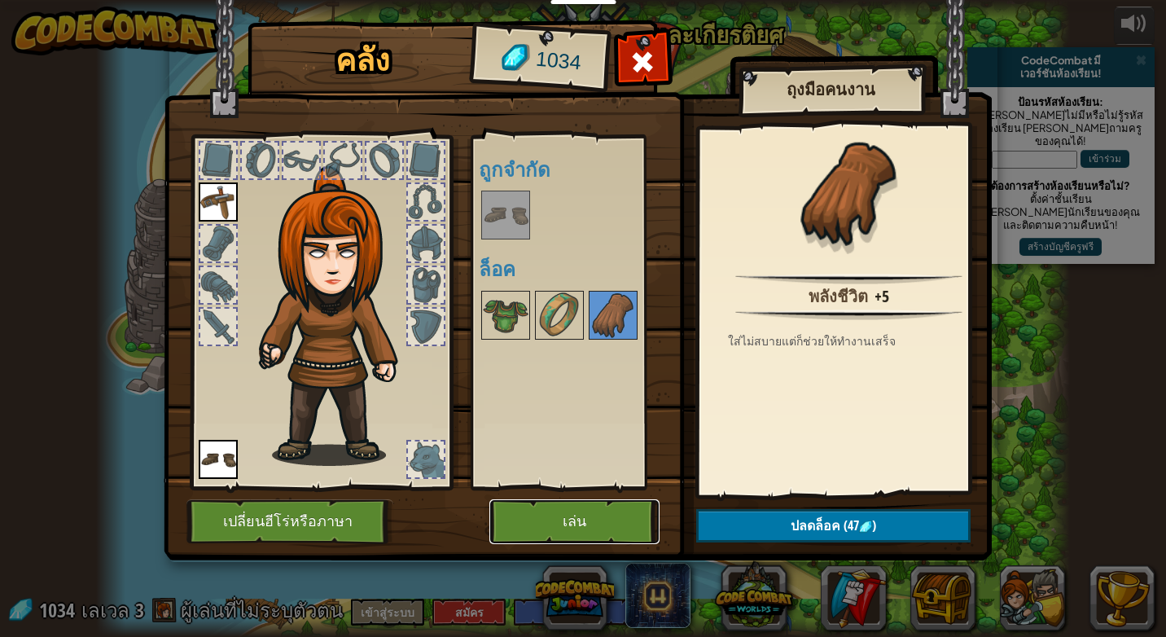
click at [573, 512] on button "เล่น" at bounding box center [574, 521] width 170 height 45
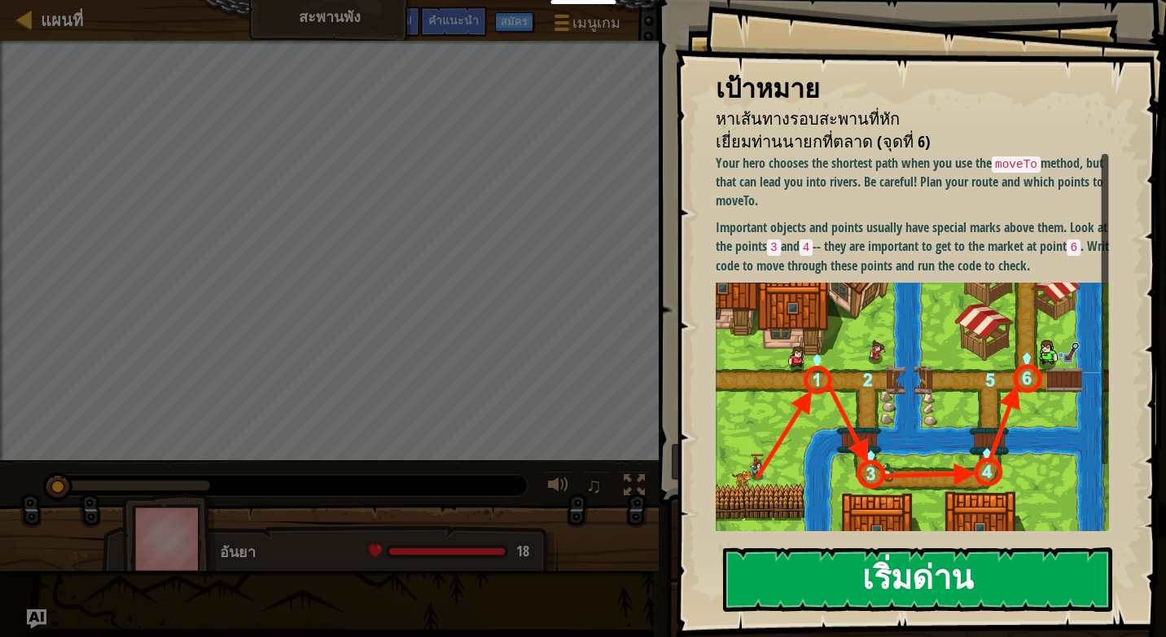
click at [927, 557] on button "เริ่มด่าน" at bounding box center [917, 579] width 389 height 64
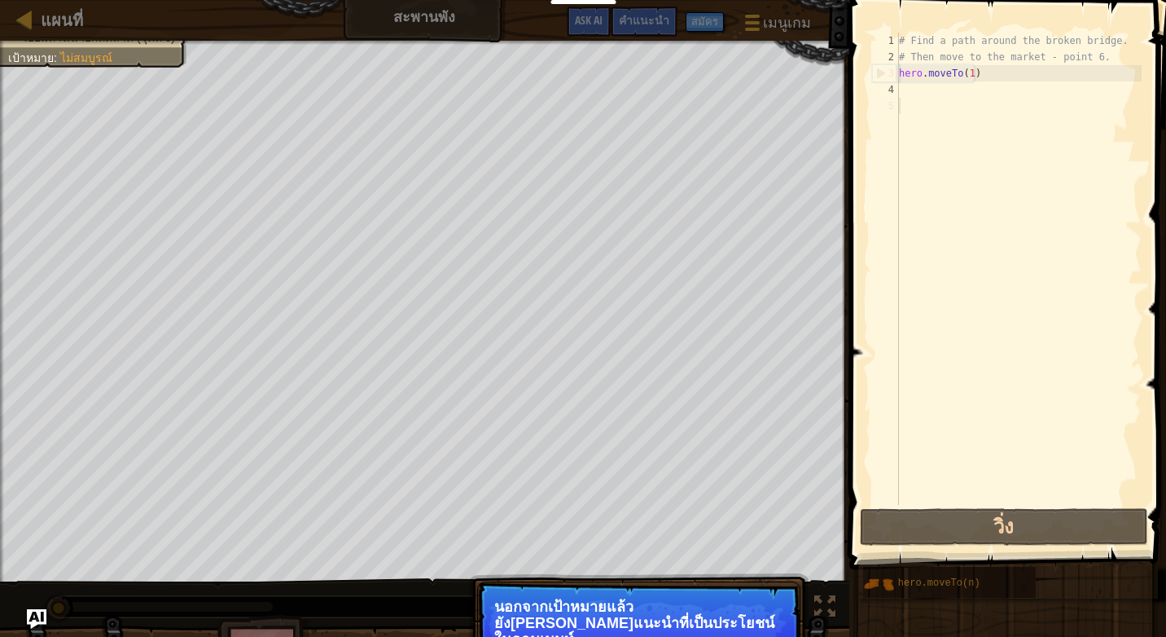
click at [987, 507] on span at bounding box center [1009, 261] width 330 height 617
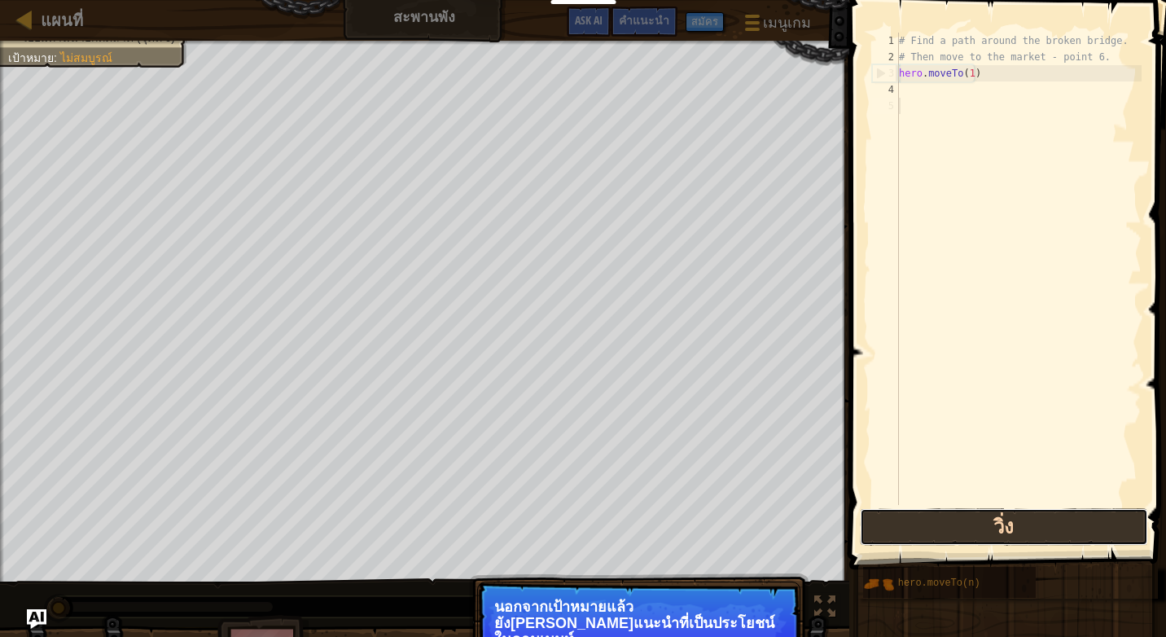
click at [975, 530] on button "วิ่ง" at bounding box center [1004, 526] width 288 height 37
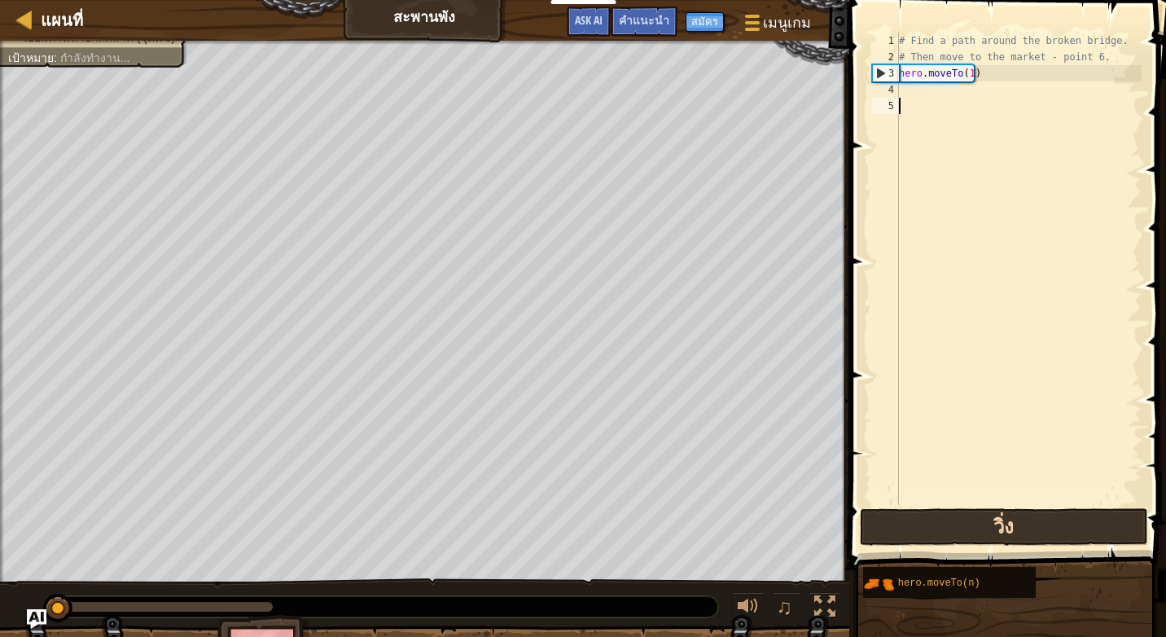
scroll to position [7, 0]
click at [965, 83] on div "# Find a path around the broken bridge. # Then move to the market - point 6. he…" at bounding box center [1019, 269] width 246 height 472
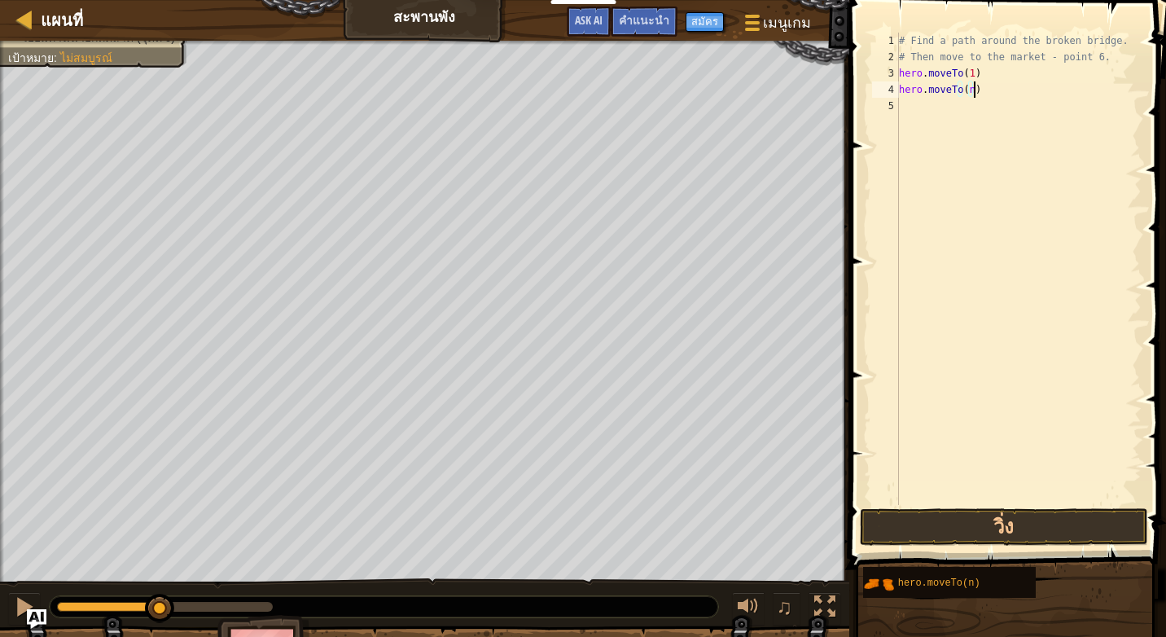
click at [972, 90] on div "# Find a path around the broken bridge. # Then move to the market - point 6. he…" at bounding box center [1019, 285] width 246 height 505
click at [968, 90] on div "# Find a path around the broken bridge. # Then move to the market - point 6. he…" at bounding box center [1019, 285] width 246 height 505
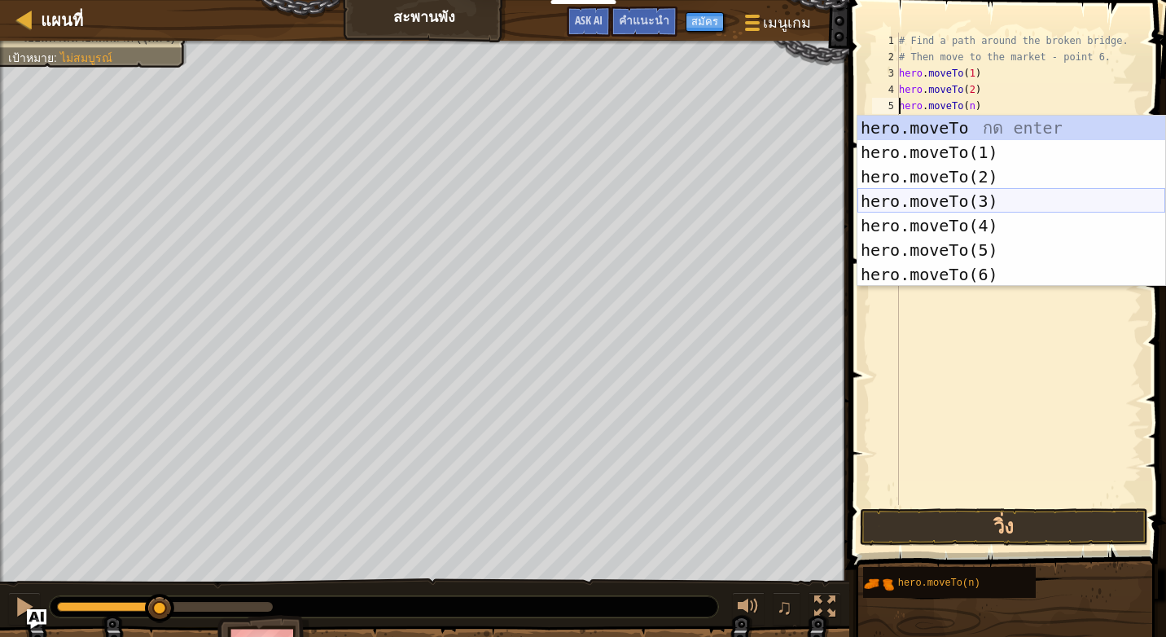
click at [969, 196] on div "hero.moveTo กด enter hero.moveTo(1) กด enter hero.moveTo(2) กด enter hero.moveT…" at bounding box center [1011, 226] width 308 height 220
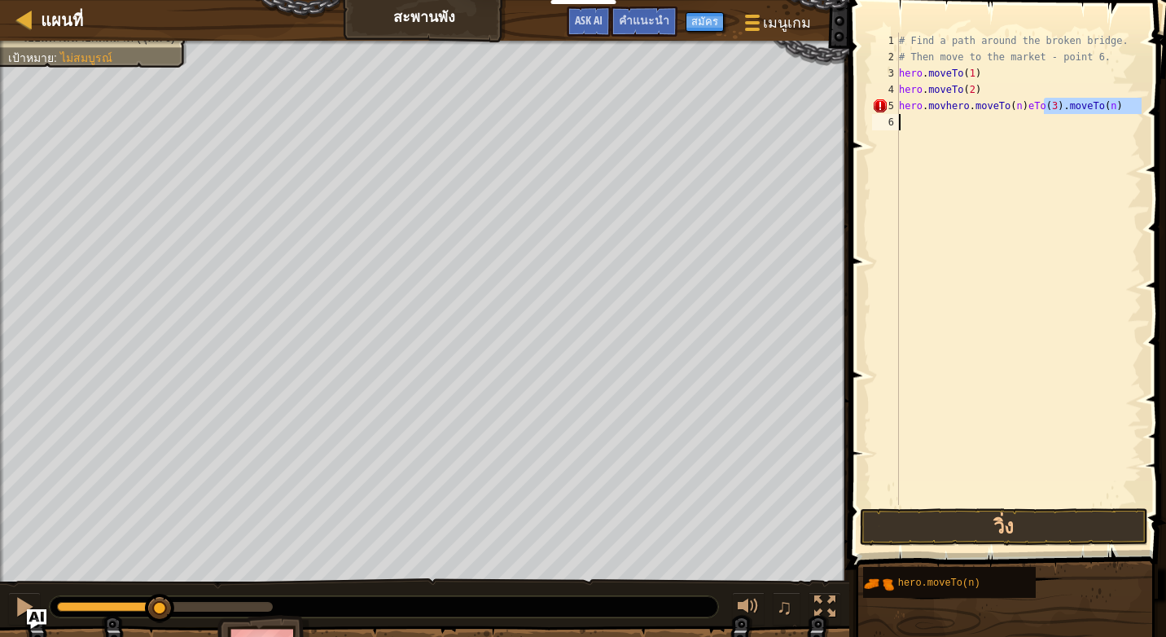
drag, startPoint x: 1045, startPoint y: 107, endPoint x: 1045, endPoint y: 117, distance: 10.6
click at [1045, 117] on div "# Find a path around the broken bridge. # Then move to the market - point 6. he…" at bounding box center [1019, 285] width 246 height 505
type textarea "h"
click at [968, 99] on div "# Find a path around the broken bridge. # Then move to the market - point 6. he…" at bounding box center [1019, 269] width 246 height 472
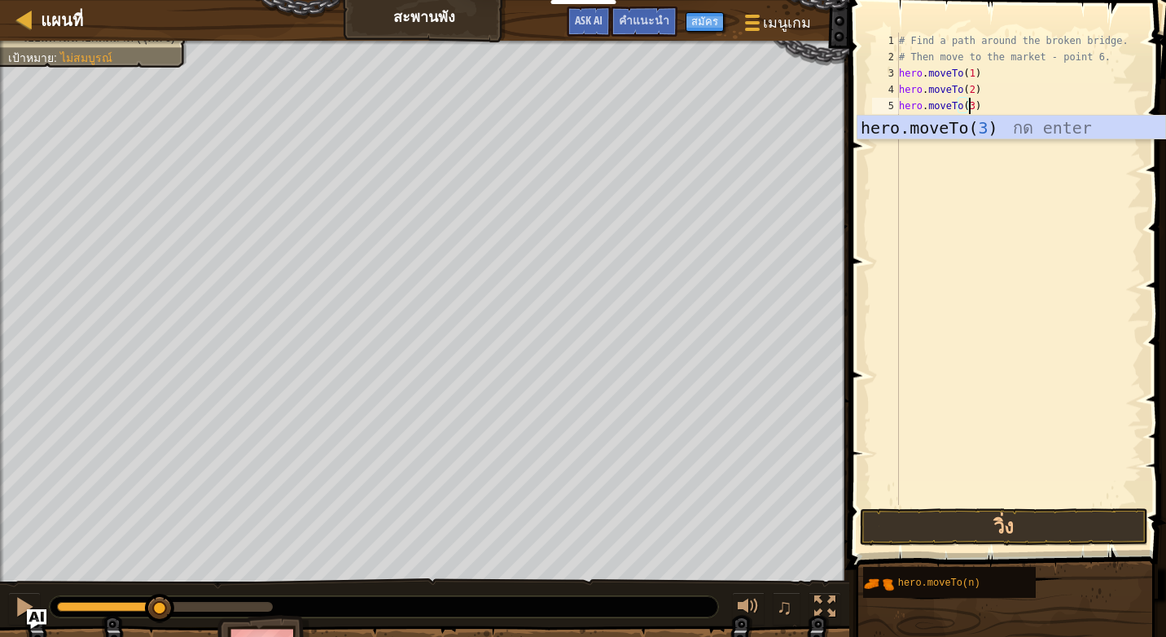
scroll to position [7, 5]
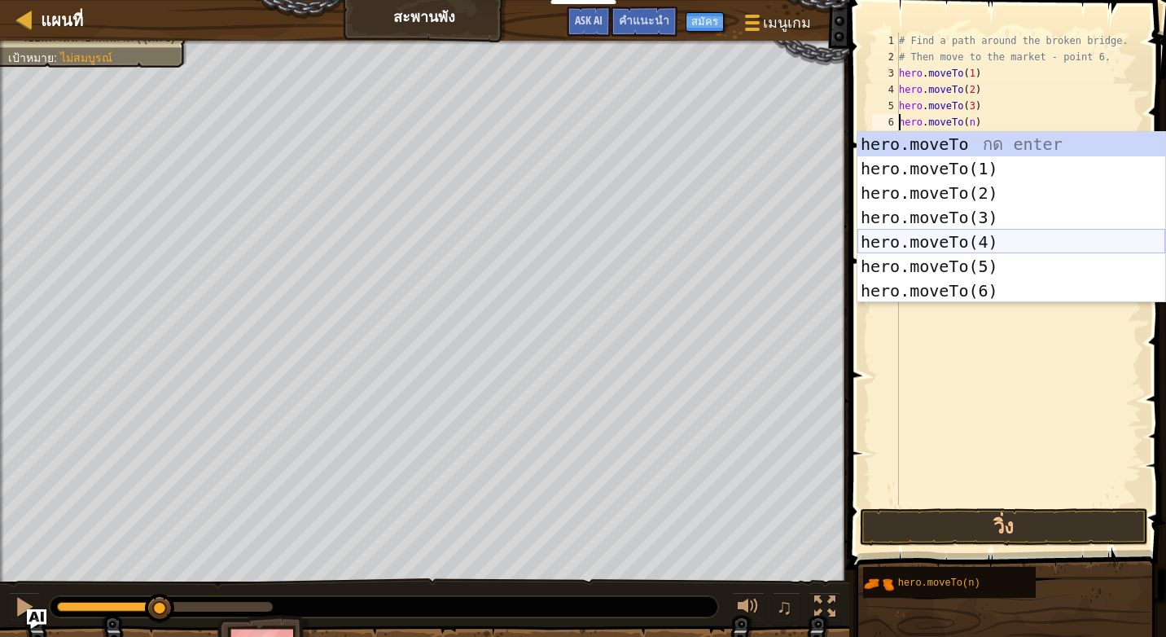
click at [993, 244] on div "hero.moveTo กด enter hero.moveTo(1) กด enter hero.moveTo(2) กด enter hero.moveT…" at bounding box center [1011, 242] width 308 height 220
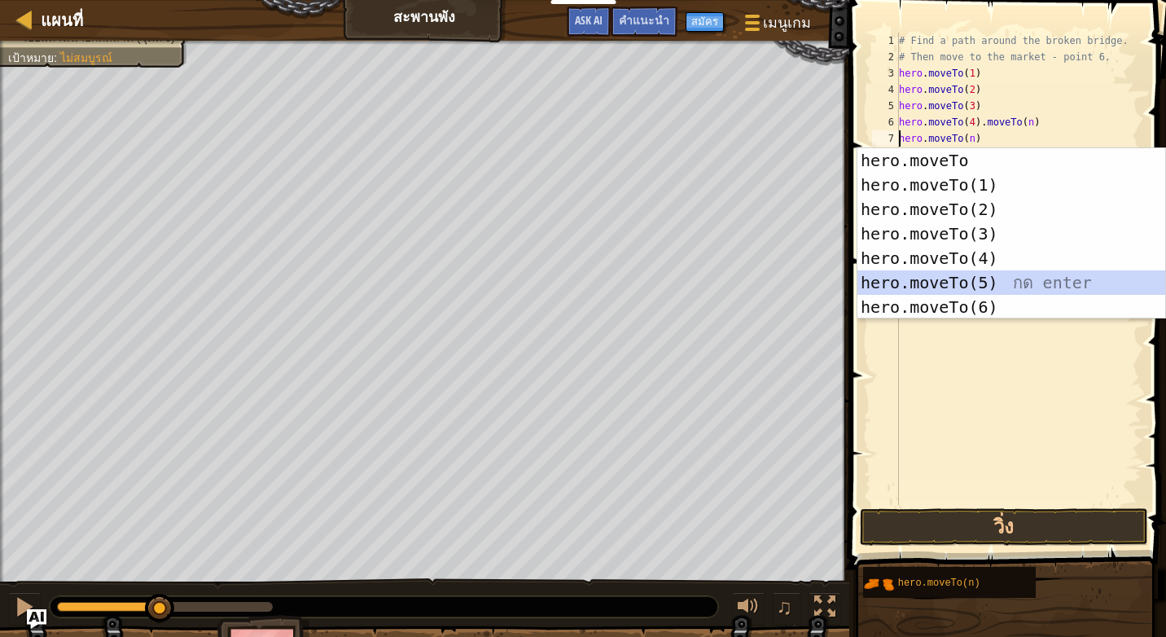
click at [977, 278] on div "hero.moveTo กด enter hero.moveTo(1) กด enter hero.moveTo(2) กด enter hero.moveT…" at bounding box center [1011, 258] width 308 height 220
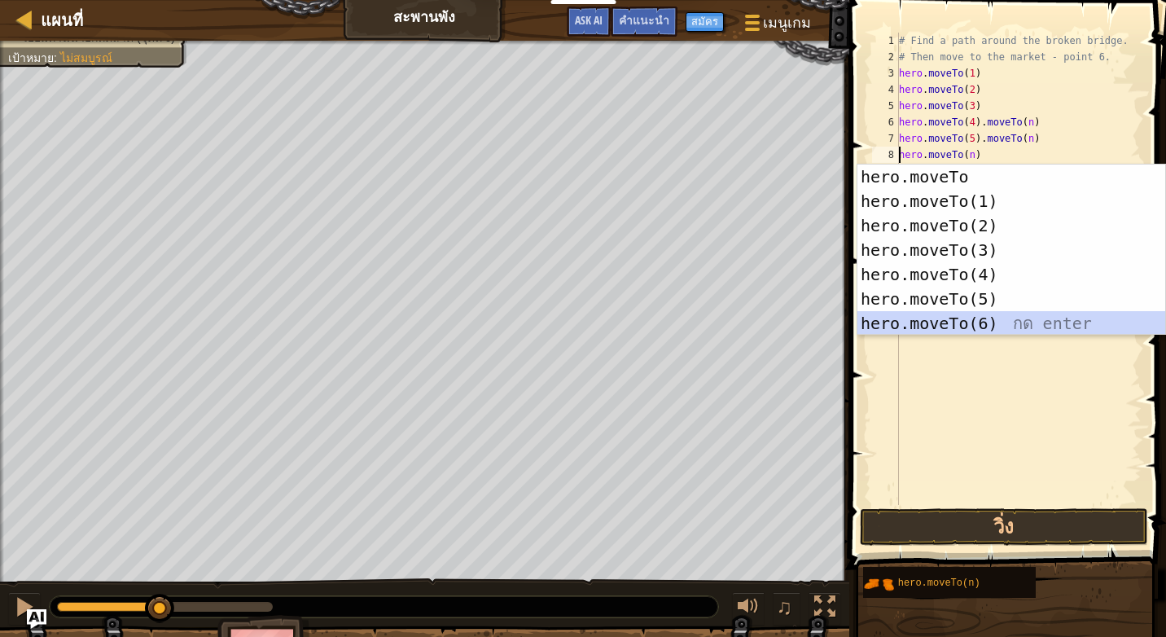
drag, startPoint x: 950, startPoint y: 320, endPoint x: 940, endPoint y: 357, distance: 37.9
click at [947, 321] on div "hero.moveTo กด enter hero.moveTo(1) กด enter hero.moveTo(2) กด enter hero.moveT…" at bounding box center [1011, 274] width 308 height 220
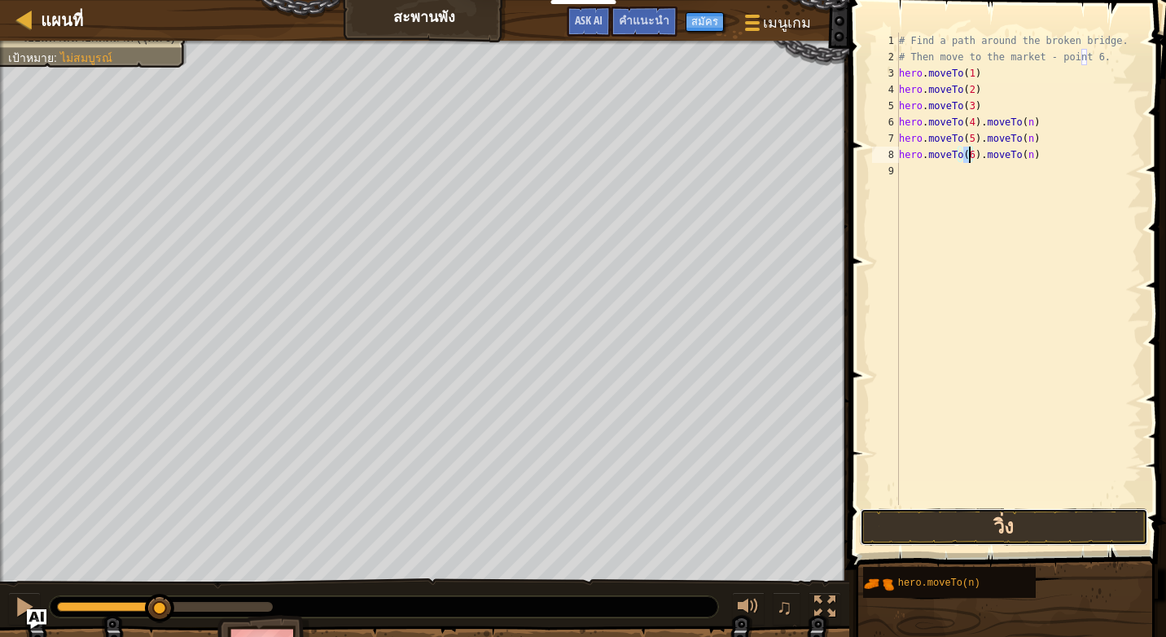
click at [939, 525] on button "วิ่ง" at bounding box center [1004, 526] width 288 height 37
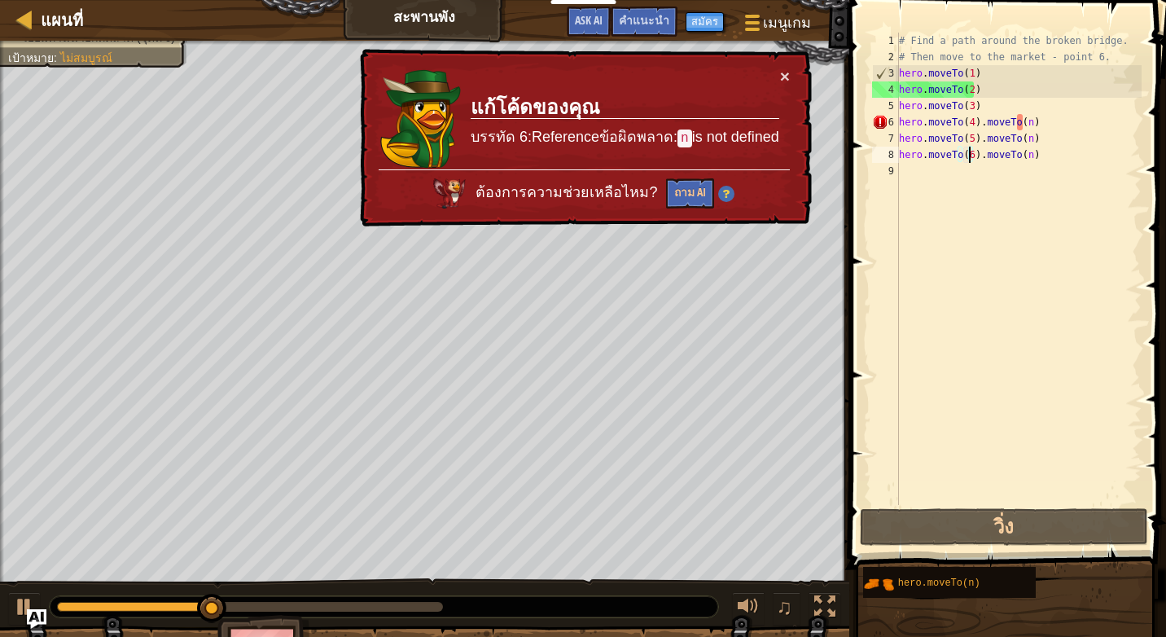
click at [1028, 124] on div "# Find a path around the broken bridge. # Then move to the market - point 6. he…" at bounding box center [1019, 285] width 246 height 505
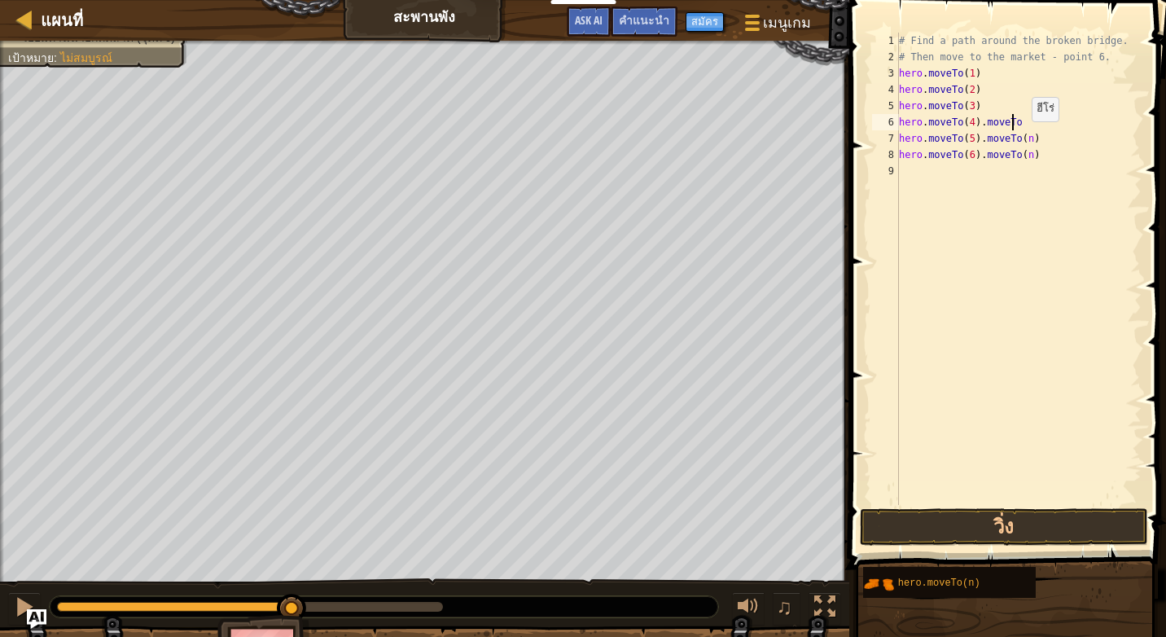
drag, startPoint x: 1018, startPoint y: 138, endPoint x: 1027, endPoint y: 136, distance: 9.1
click at [1021, 138] on div "# Find a path around the broken bridge. # Then move to the market - point 6. he…" at bounding box center [1019, 285] width 246 height 505
click at [1027, 136] on div "# Find a path around the broken bridge. # Then move to the market - point 6. he…" at bounding box center [1019, 285] width 246 height 505
click at [1023, 138] on div "# Find a path around the broken bridge. # Then move to the market - point 6. he…" at bounding box center [1019, 285] width 246 height 505
click at [1019, 154] on div "# Find a path around the broken bridge. # Then move to the market - point 6. he…" at bounding box center [1019, 285] width 246 height 505
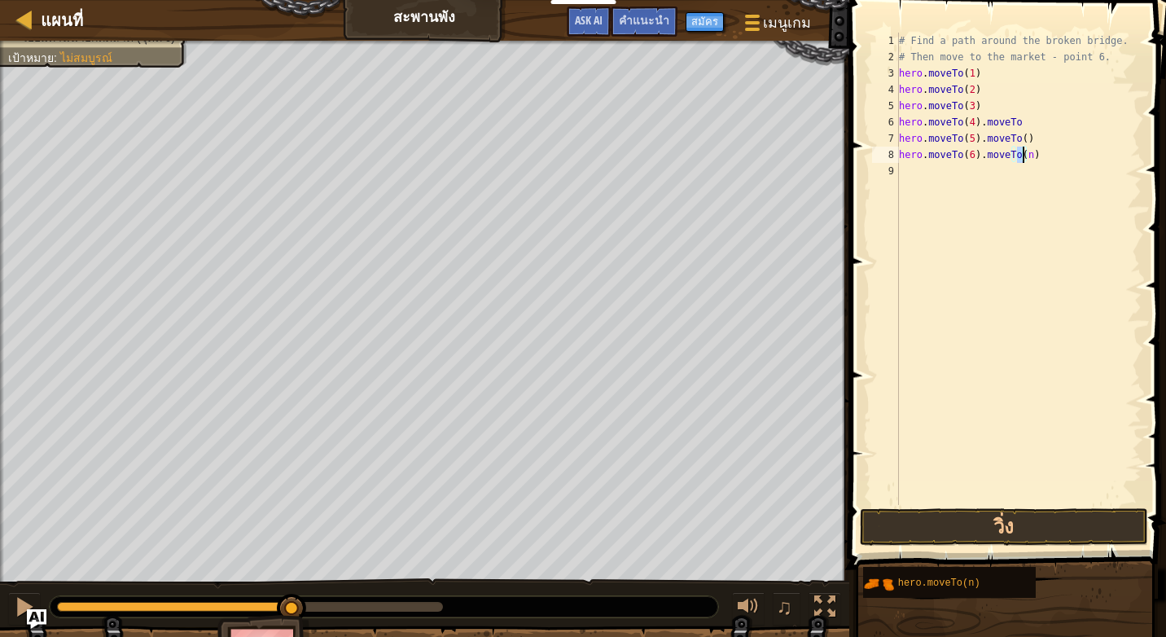
click at [1021, 150] on div "# Find a path around the broken bridge. # Then move to the market - point 6. he…" at bounding box center [1019, 285] width 246 height 505
click at [966, 515] on button "วิ่ง" at bounding box center [1004, 526] width 288 height 37
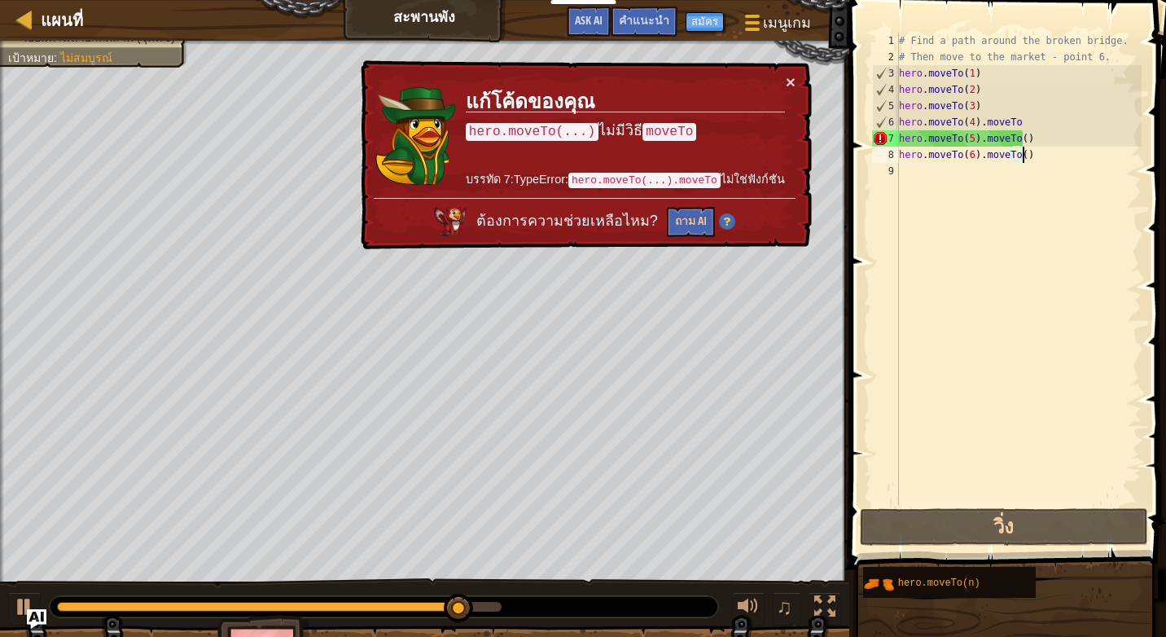
click at [1033, 160] on div "# Find a path around the broken bridge. # Then move to the market - point 6. he…" at bounding box center [1019, 285] width 246 height 505
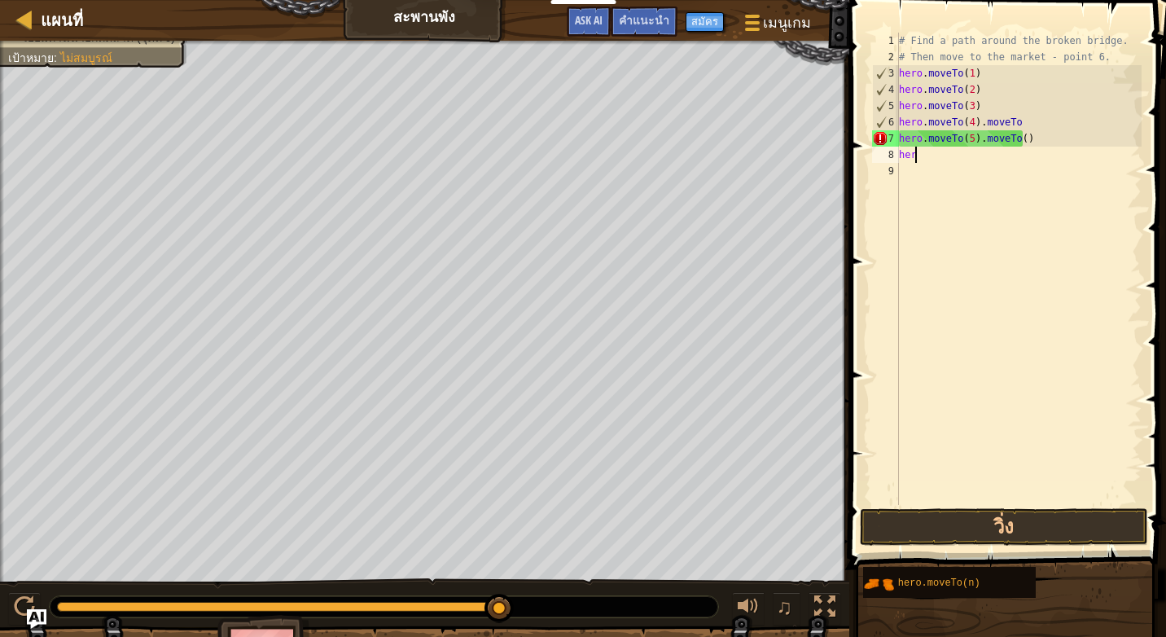
scroll to position [7, 0]
type textarea "h"
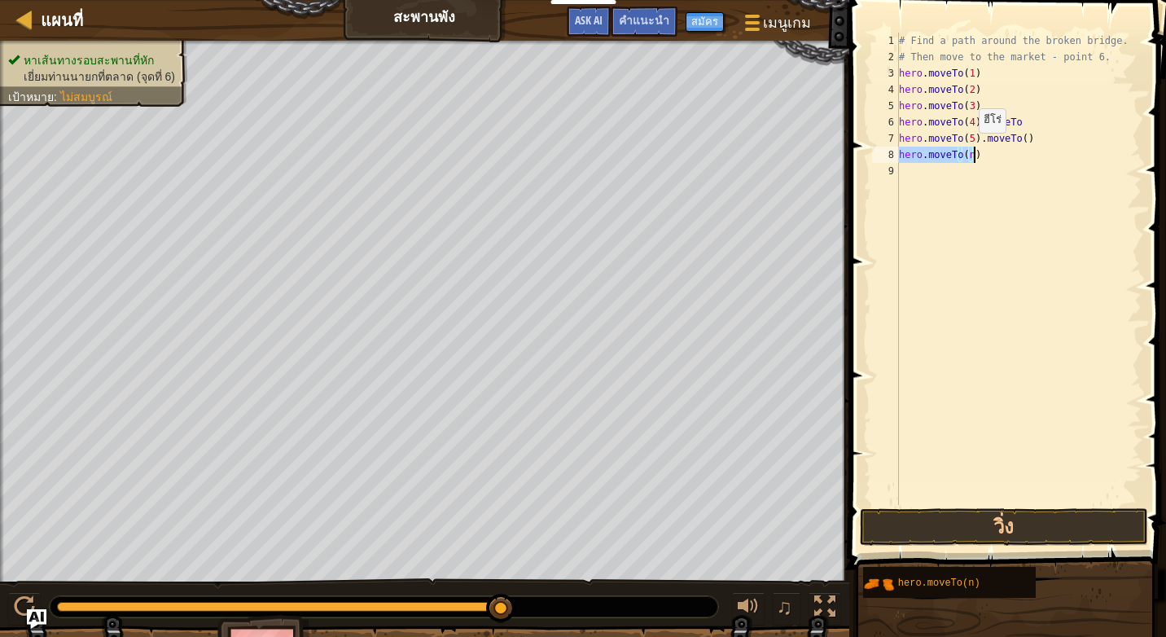
click at [965, 149] on div "# Find a path around the broken bridge. # Then move to the market - point 6. he…" at bounding box center [1019, 269] width 246 height 472
click at [972, 153] on div "# Find a path around the broken bridge. # Then move to the market - point 6. he…" at bounding box center [1019, 285] width 246 height 505
click at [966, 153] on div "# Find a path around the broken bridge. # Then move to the market - point 6. he…" at bounding box center [1019, 285] width 246 height 505
click at [966, 153] on div "# Find a path around the broken bridge. # Then move to the market - point 6. he…" at bounding box center [1019, 269] width 246 height 472
click at [971, 153] on div "# Find a path around the broken bridge. # Then move to the market - point 6. he…" at bounding box center [1019, 285] width 246 height 505
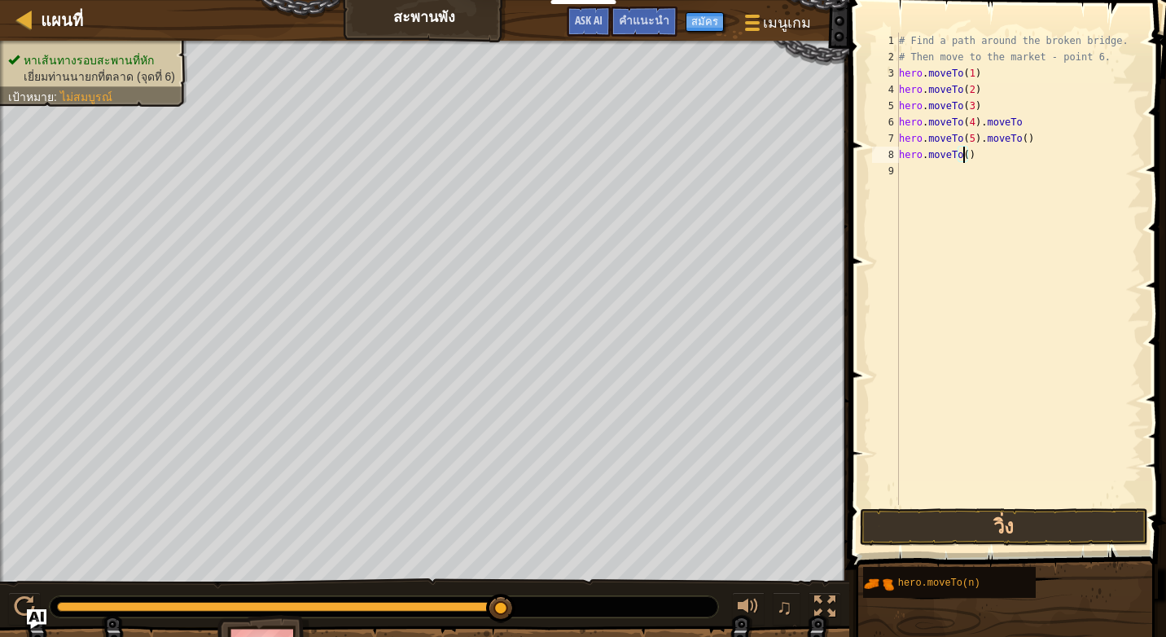
scroll to position [7, 5]
click at [1004, 518] on button "วิ่ง" at bounding box center [1004, 526] width 288 height 37
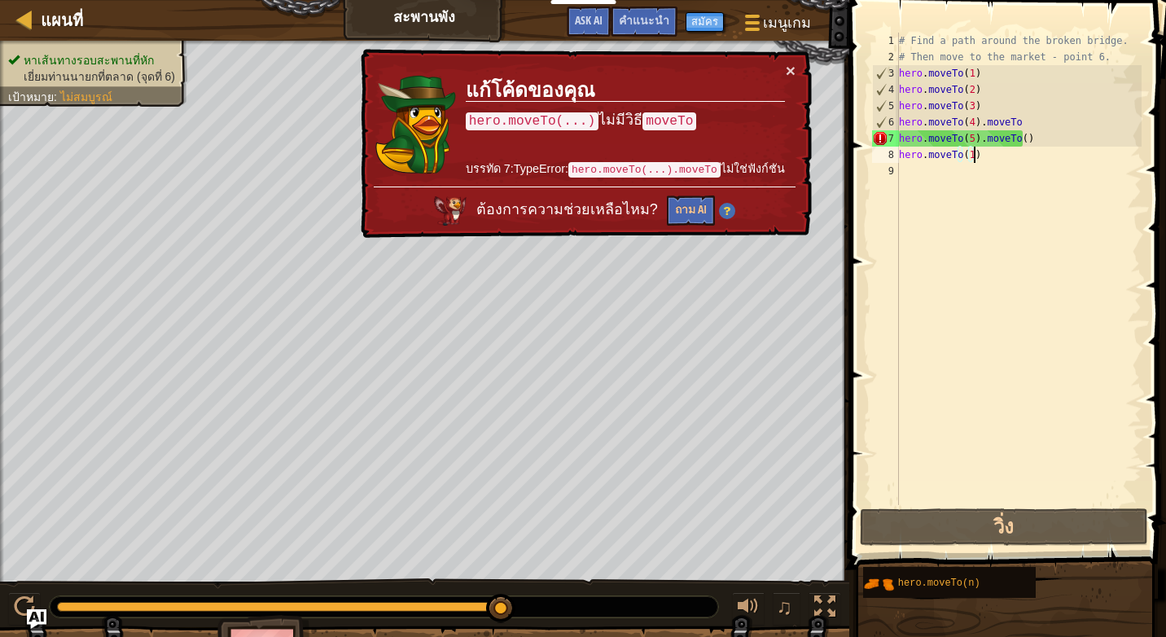
click at [997, 159] on div "# Find a path around the broken bridge. # Then move to the market - point 6. he…" at bounding box center [1019, 285] width 246 height 505
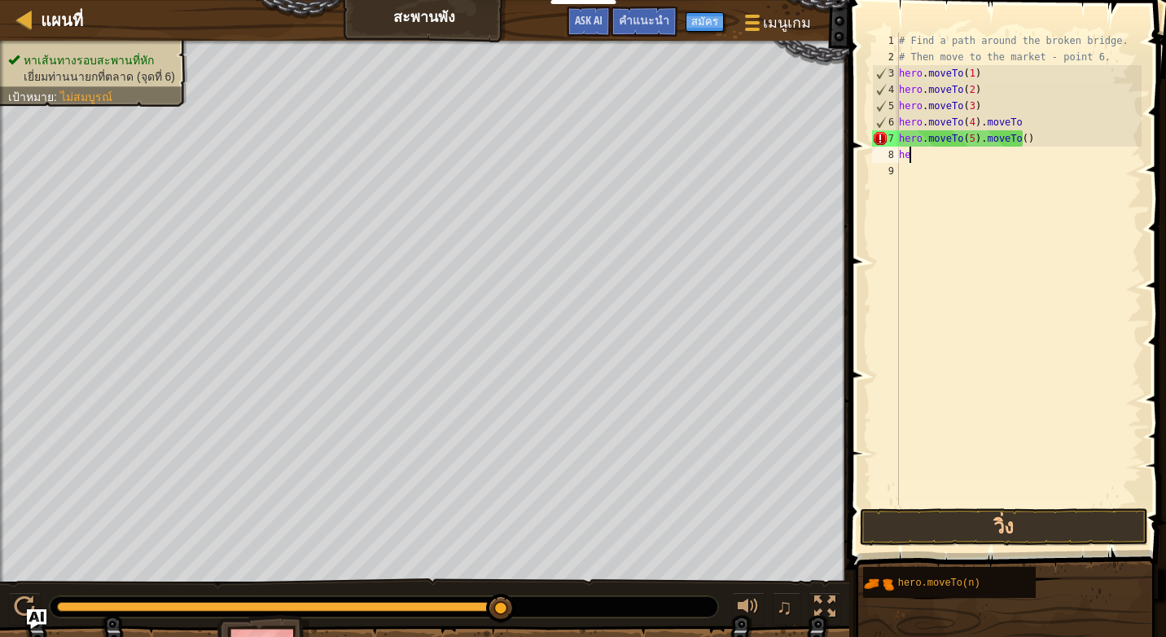
scroll to position [7, 0]
type textarea "h"
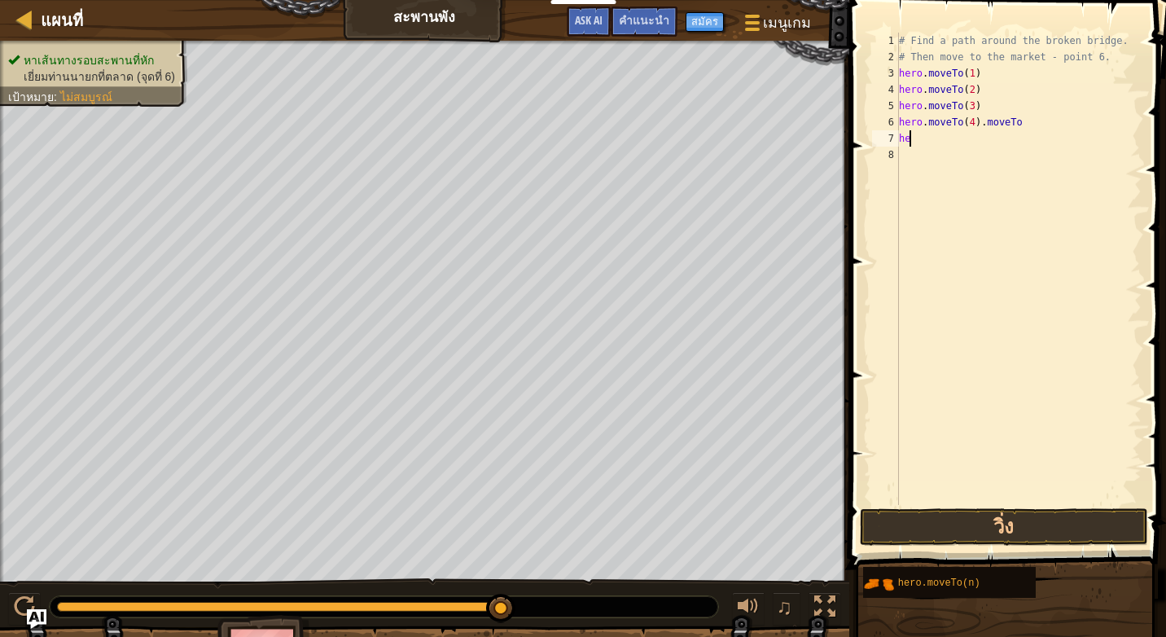
type textarea "h"
click at [966, 129] on div "# Find a path around the broken bridge. # Then move to the market - point 6. he…" at bounding box center [1019, 285] width 246 height 505
click at [963, 142] on div "# Find a path around the broken bridge. # Then move to the market - point 6. he…" at bounding box center [1019, 285] width 246 height 505
click at [966, 142] on div "# Find a path around the broken bridge. # Then move to the market - point 6. he…" at bounding box center [1019, 285] width 246 height 505
click at [924, 528] on button "วิ่ง" at bounding box center [1004, 526] width 288 height 37
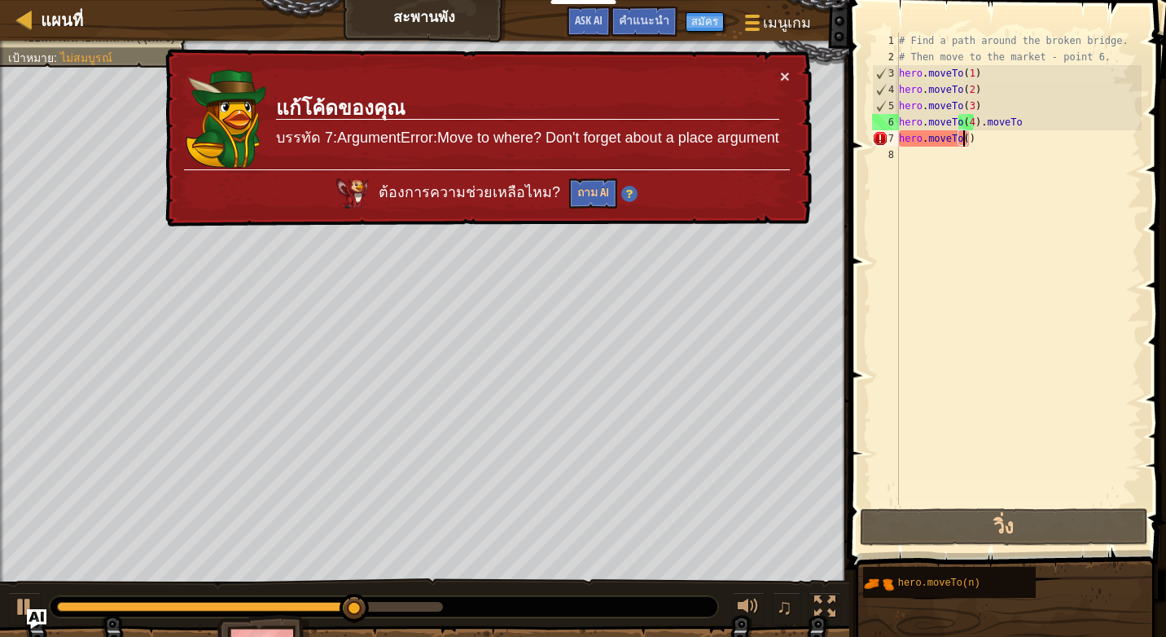
type textarea "hero.moveTo(1)"
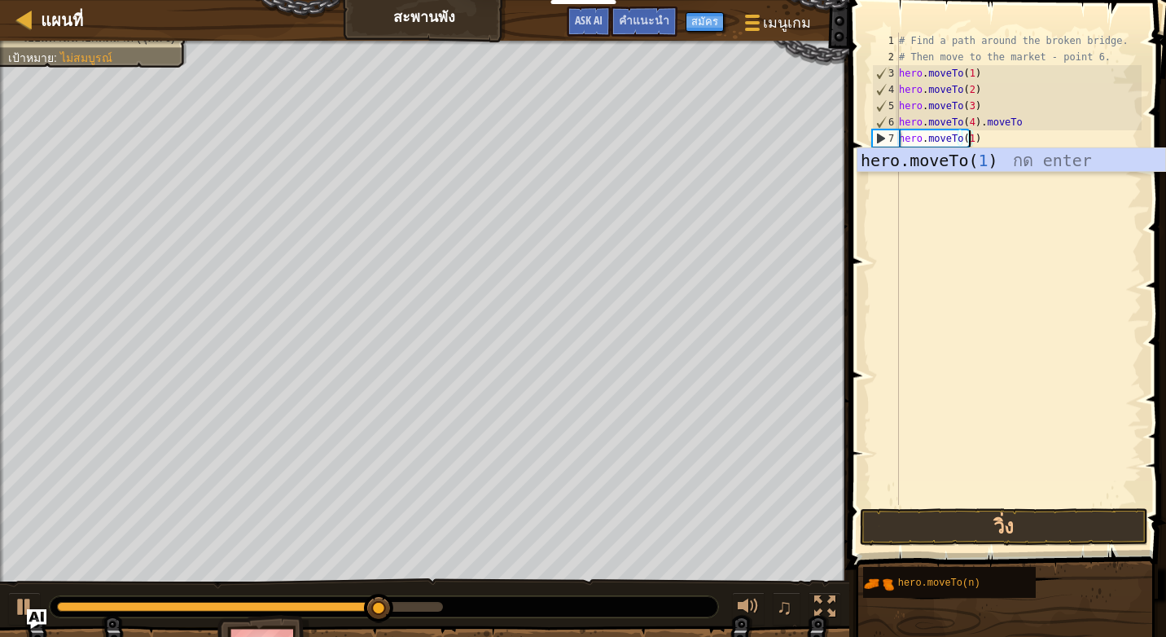
click at [1002, 215] on div "# Find a path around the broken bridge. # Then move to the market - point 6. he…" at bounding box center [1019, 285] width 246 height 505
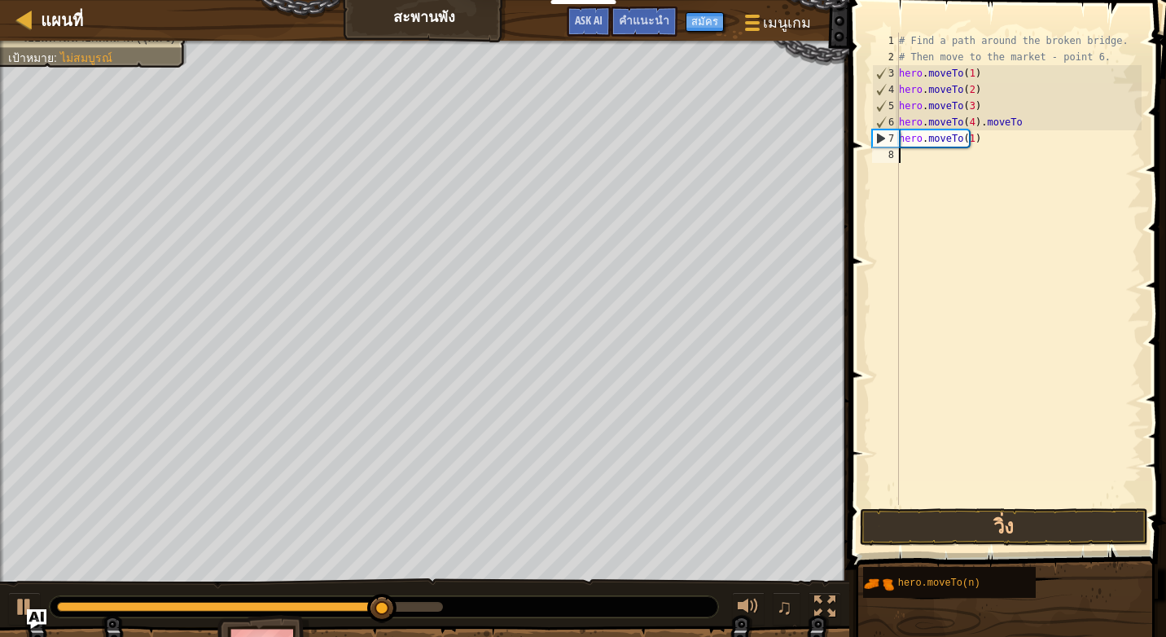
scroll to position [7, 0]
click at [938, 529] on button "วิ่ง" at bounding box center [1004, 526] width 288 height 37
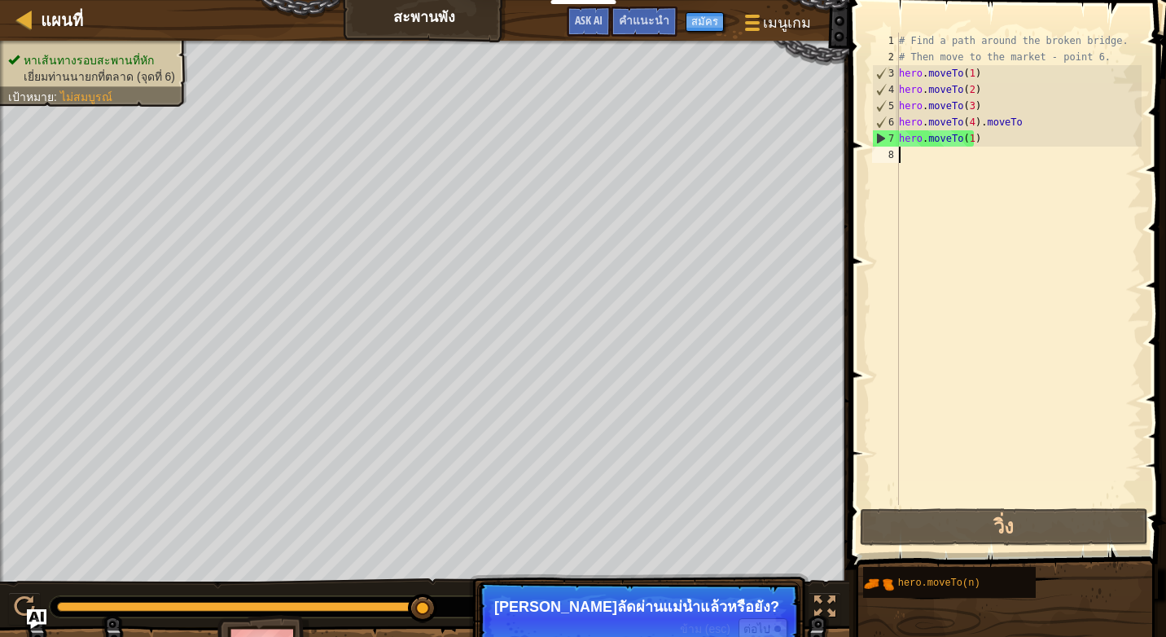
click at [984, 148] on div "# Find a path around the broken bridge. # Then move to the market - point 6. he…" at bounding box center [1019, 285] width 246 height 505
click at [979, 136] on div "# Find a path around the broken bridge. # Then move to the market - point 6. he…" at bounding box center [1019, 285] width 246 height 505
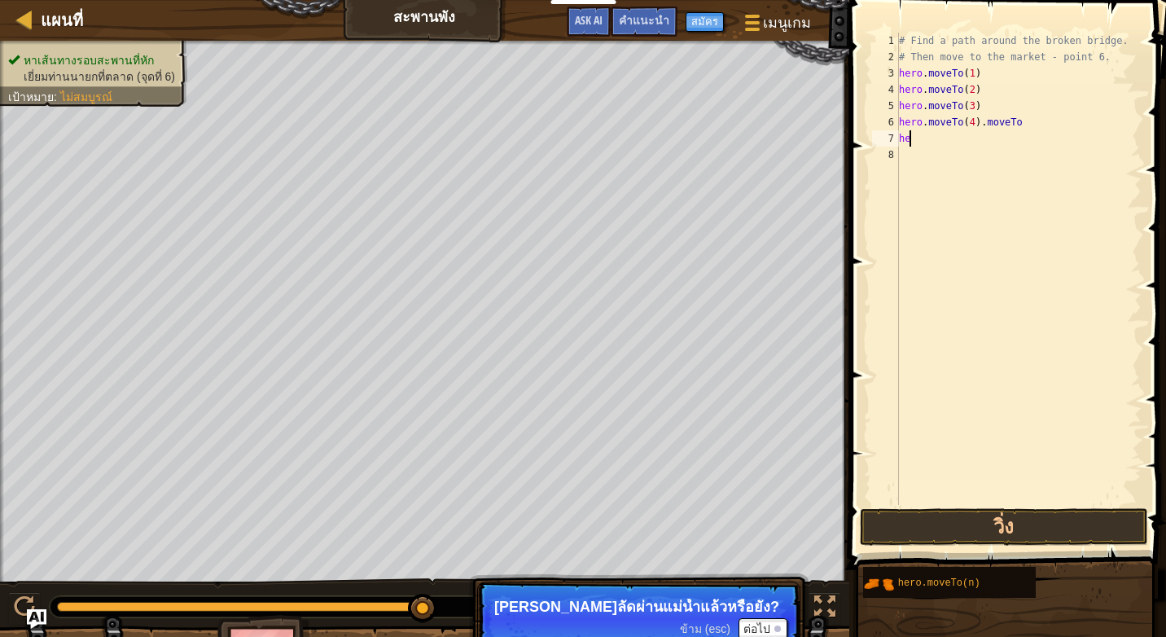
type textarea "h"
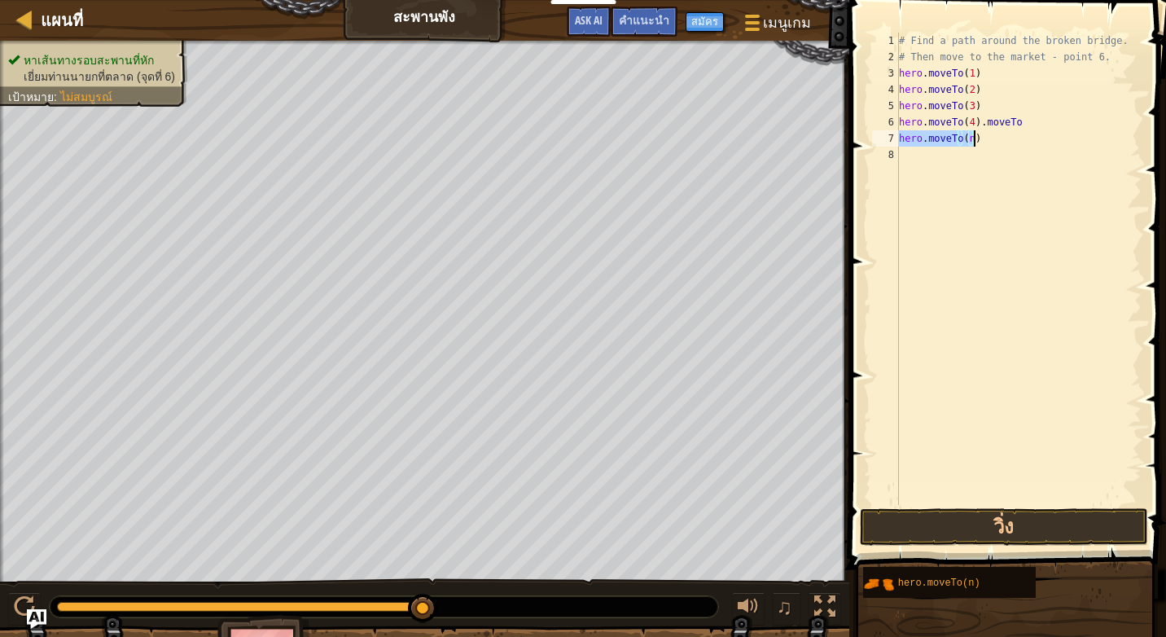
click at [967, 134] on div "# Find a path around the broken bridge. # Then move to the market - point 6. he…" at bounding box center [1019, 269] width 246 height 472
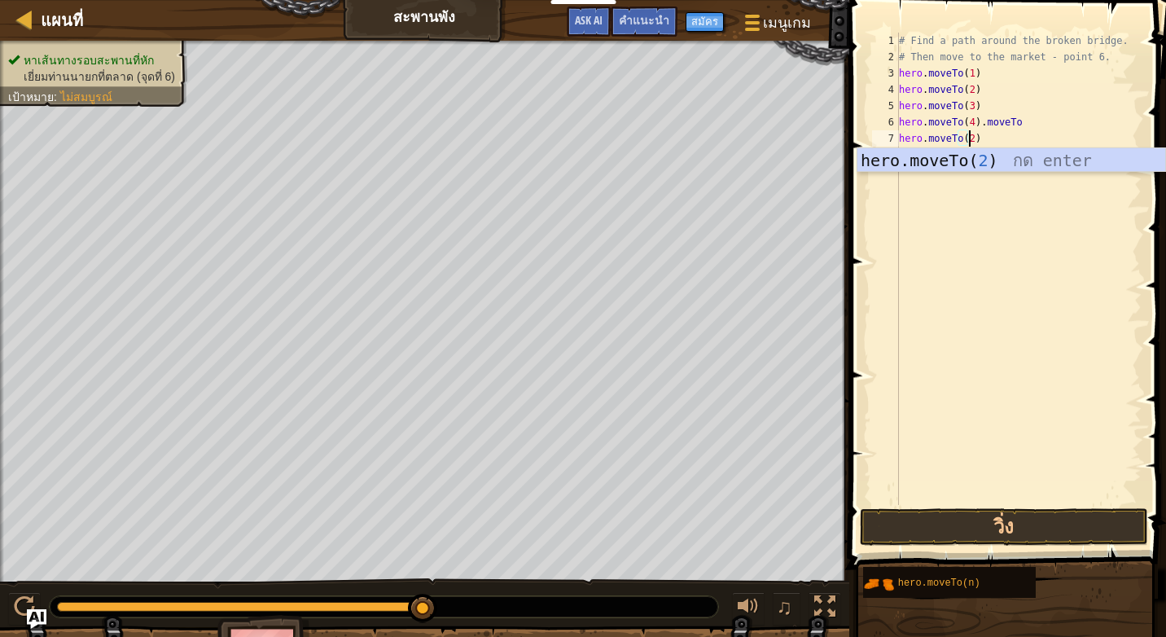
scroll to position [7, 5]
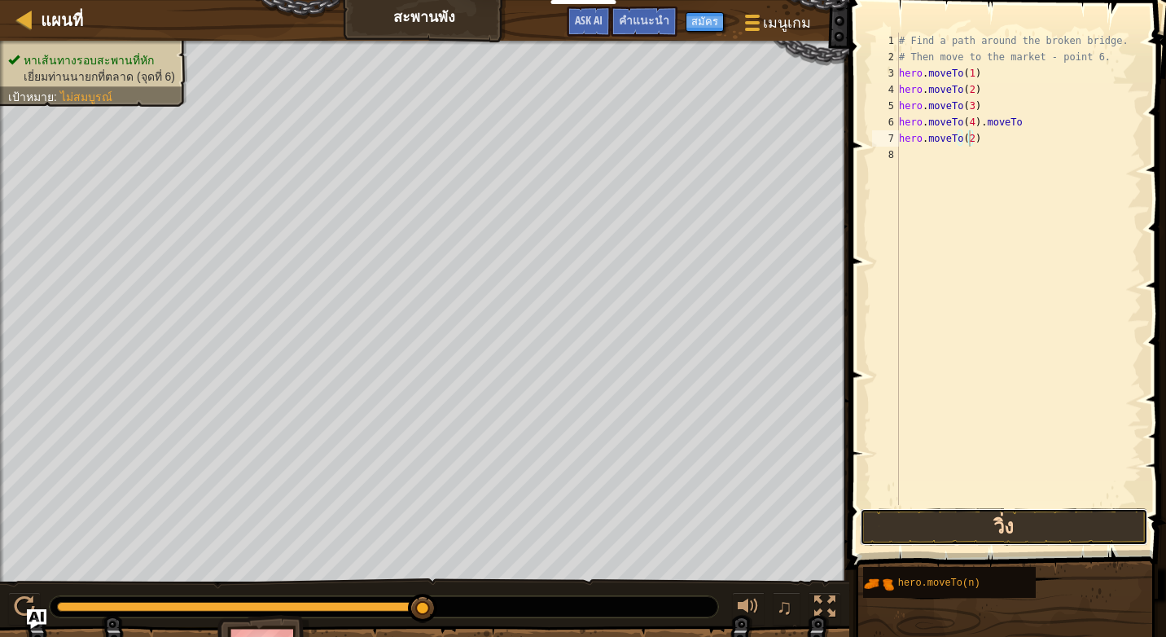
click at [932, 529] on button "วิ่ง" at bounding box center [1004, 526] width 288 height 37
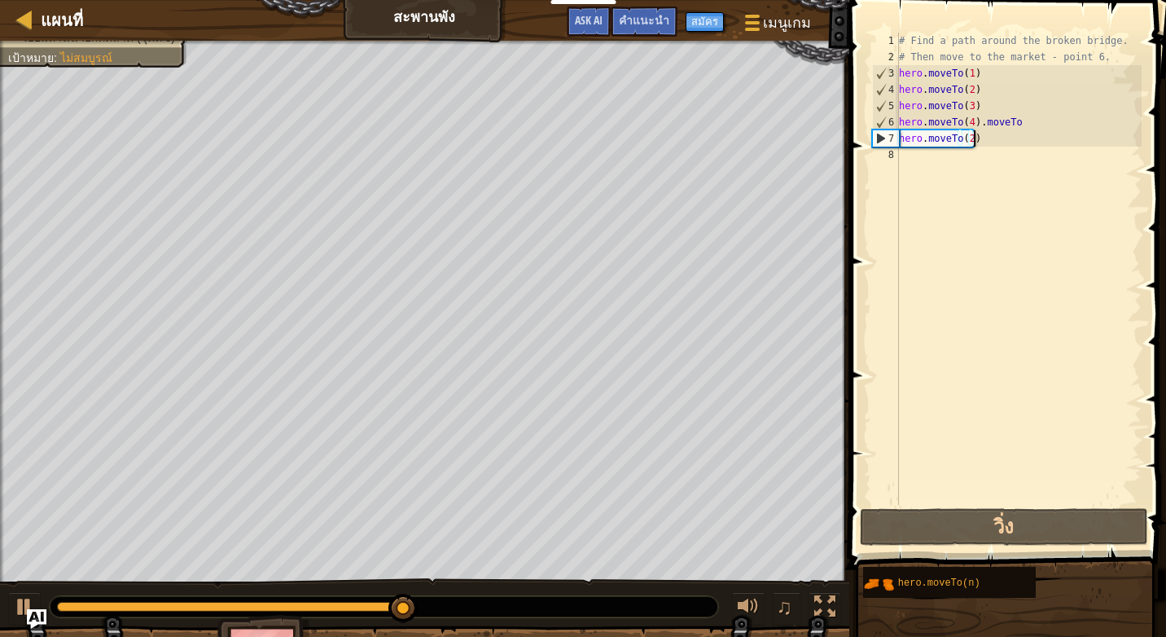
click at [983, 145] on div "# Find a path around the broken bridge. # Then move to the market - point 6. he…" at bounding box center [1019, 285] width 246 height 505
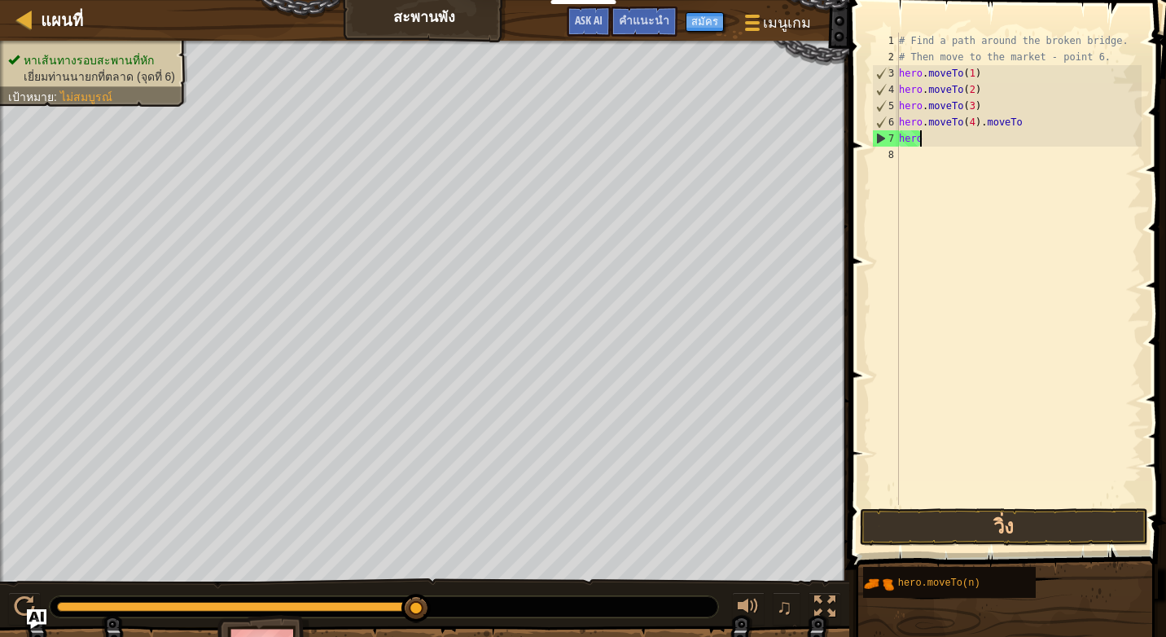
scroll to position [7, 0]
type textarea "h"
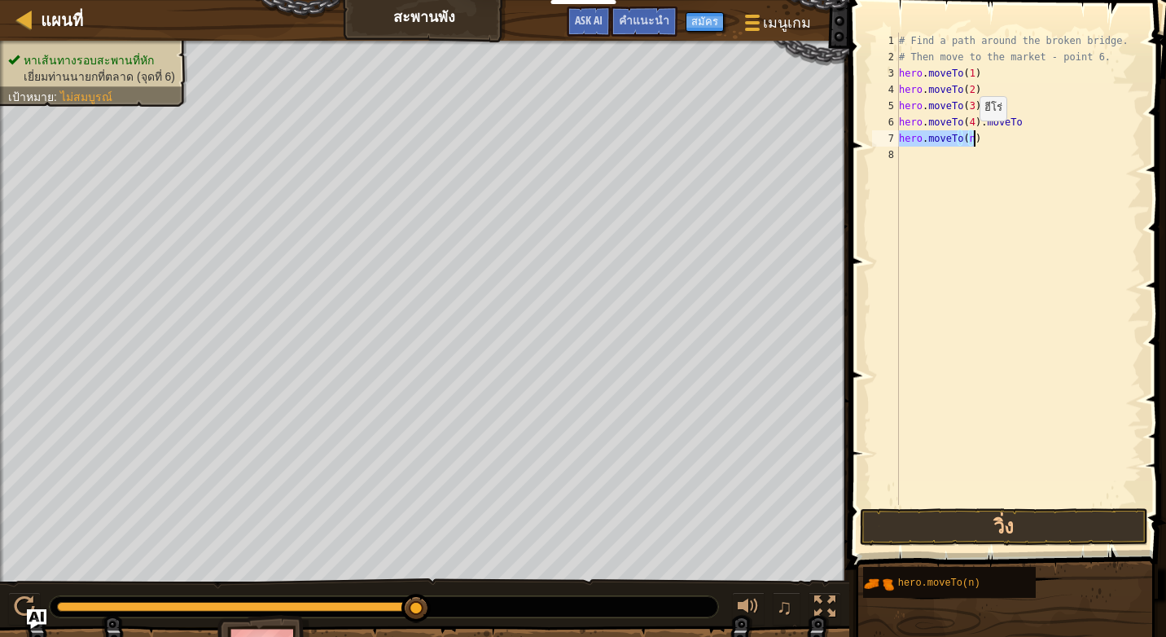
click at [966, 137] on div "# Find a path around the broken bridge. # Then move to the market - point 6. he…" at bounding box center [1019, 269] width 246 height 472
click at [971, 136] on div "# Find a path around the broken bridge. # Then move to the market - point 6. he…" at bounding box center [1019, 285] width 246 height 505
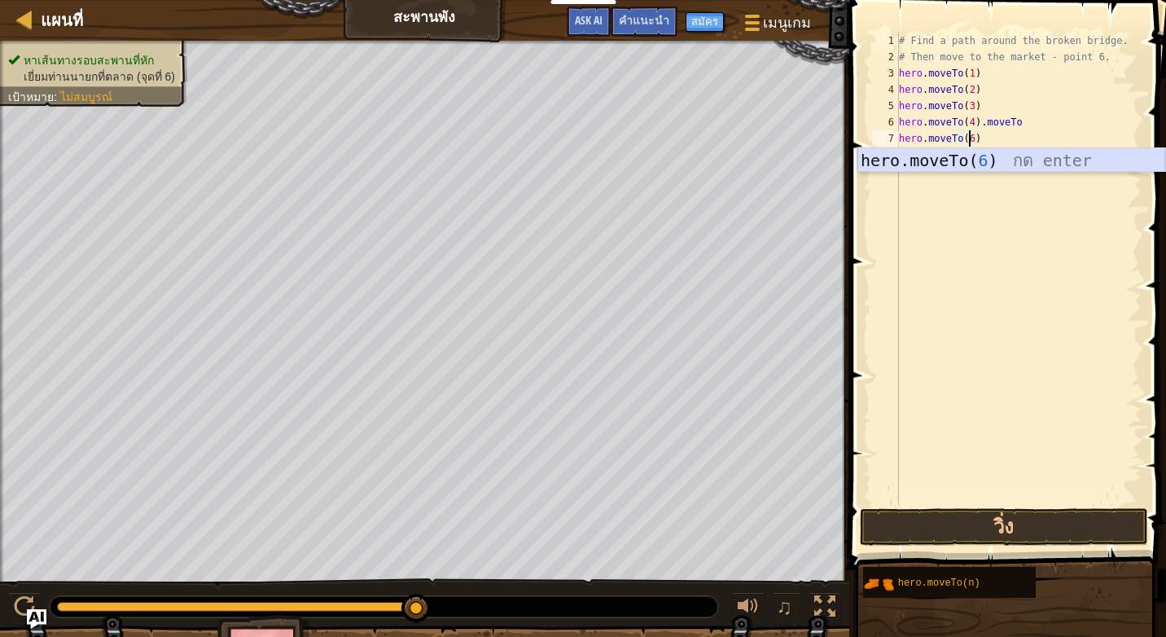
click at [1013, 154] on div "hero.moveTo( 6 ) กด enter" at bounding box center [1011, 184] width 308 height 73
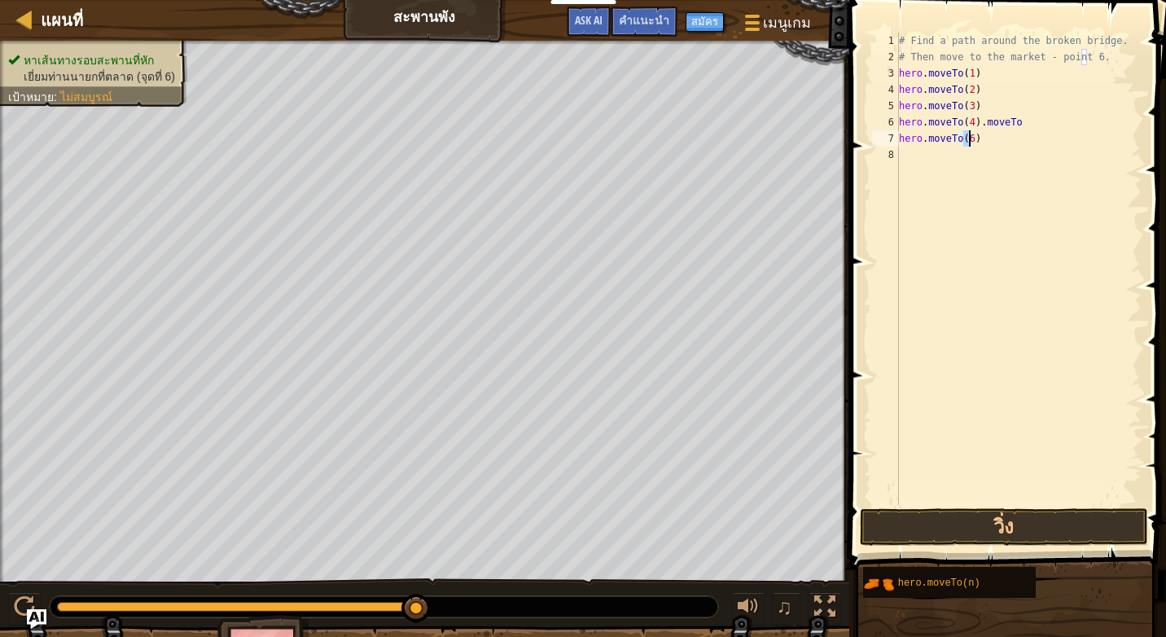
type textarea "hero.moveTo(6)"
click at [1023, 513] on button "วิ่ง" at bounding box center [1004, 526] width 288 height 37
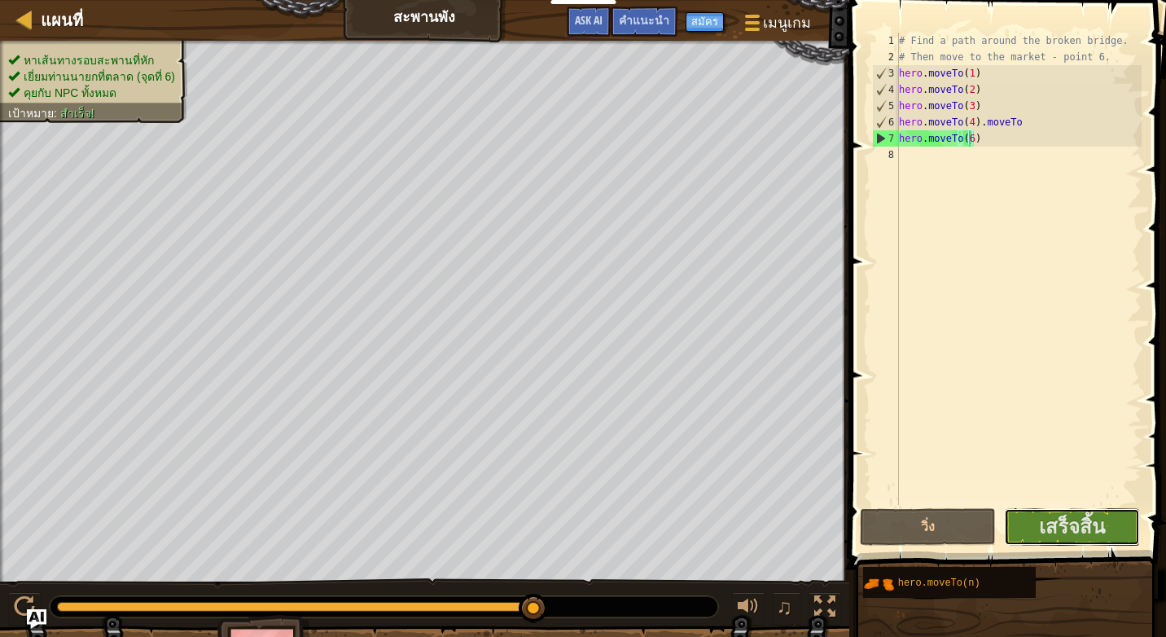
drag, startPoint x: 1087, startPoint y: 515, endPoint x: 1090, endPoint y: 502, distance: 13.4
click at [1091, 502] on div "hero.moveTo(6) 1 2 3 4 5 6 7 8 # Find a path around the broken bridge. # Then m…" at bounding box center [1005, 316] width 322 height 617
click at [1056, 512] on button "เสร็จสิ้น" at bounding box center [1072, 526] width 136 height 37
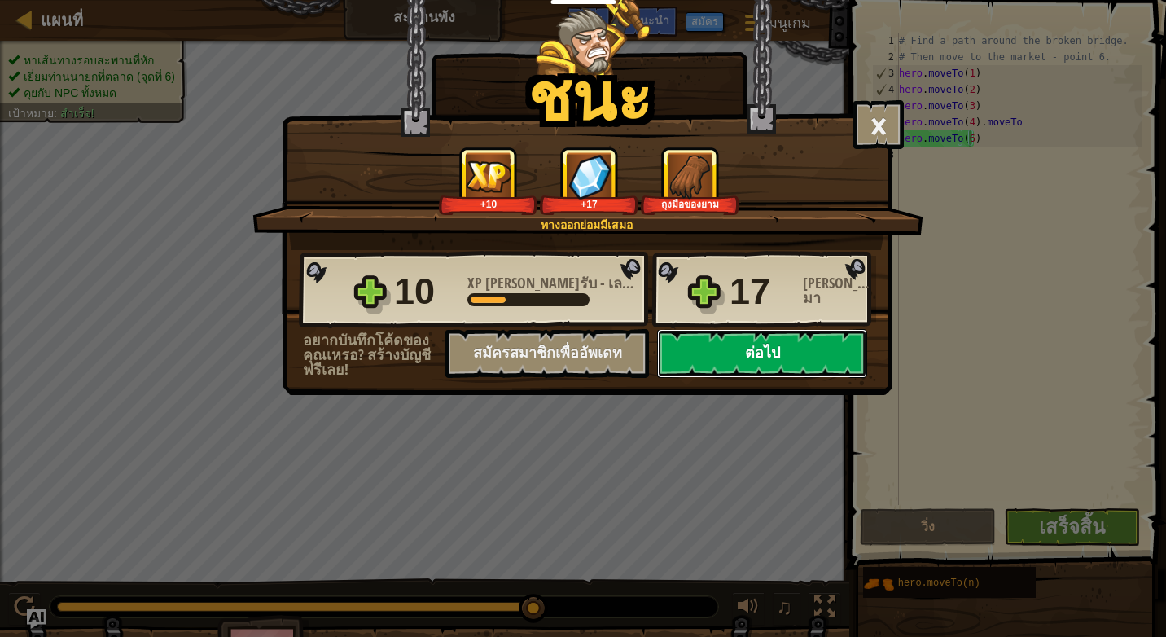
click at [738, 362] on button "ต่อไป" at bounding box center [762, 353] width 210 height 49
select select "th"
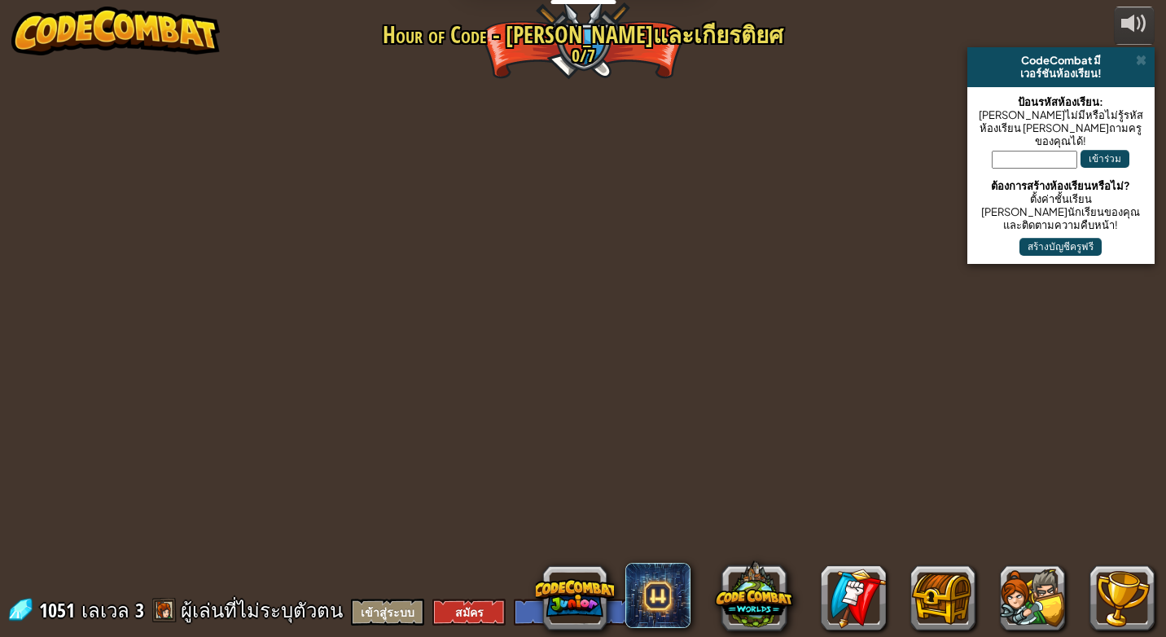
select select "th"
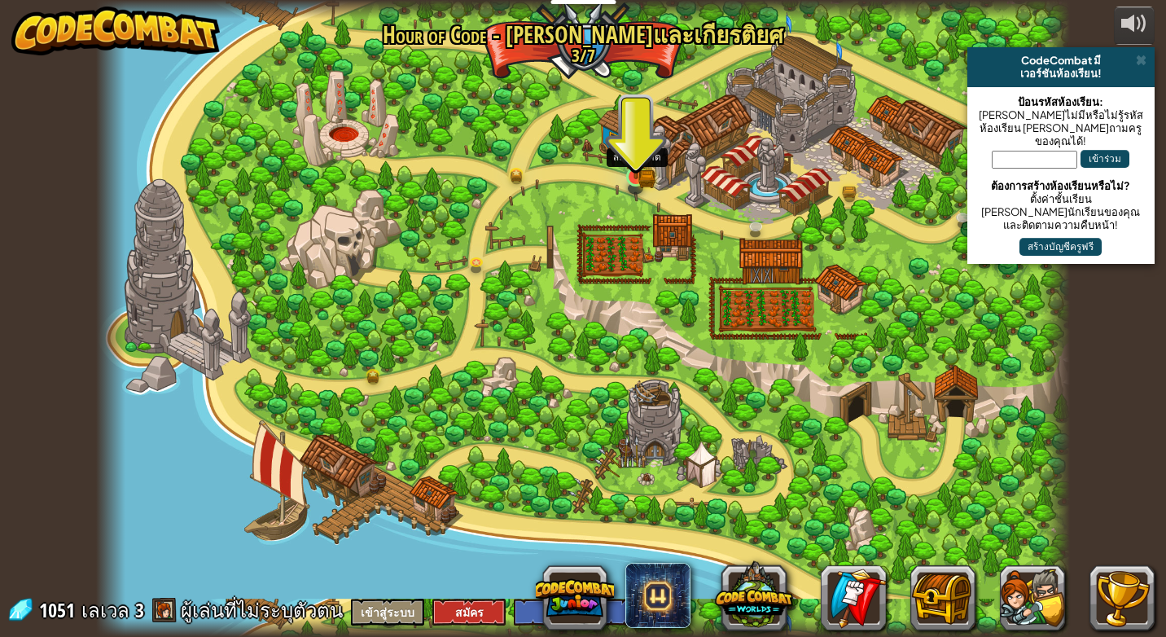
click at [629, 155] on img at bounding box center [636, 152] width 15 height 15
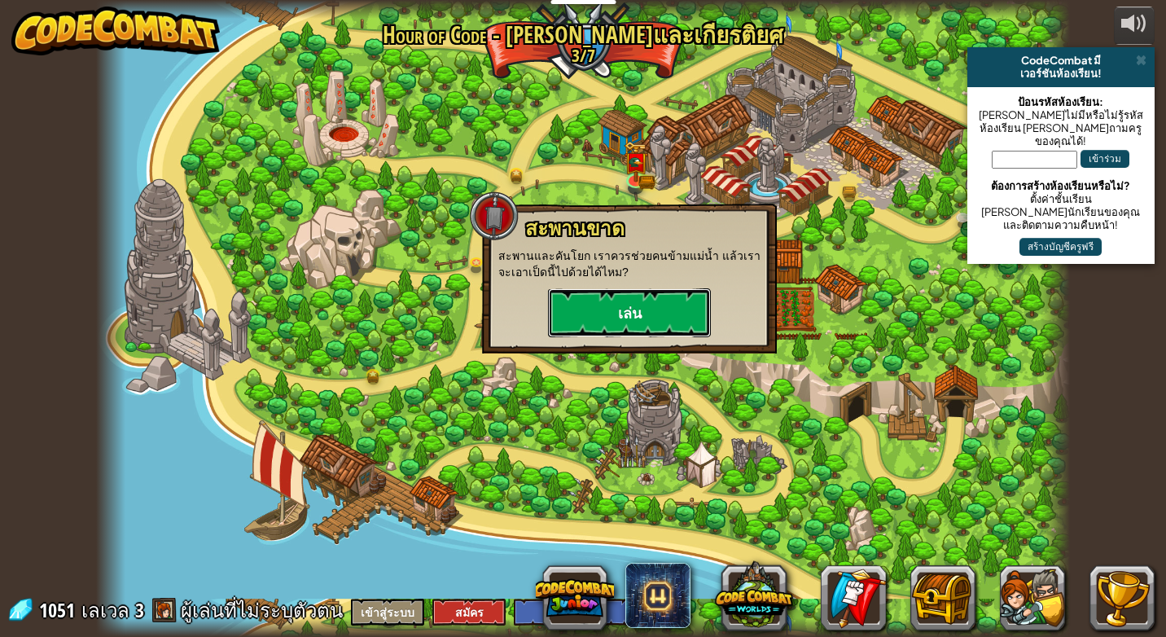
click at [664, 309] on button "เล่น" at bounding box center [629, 312] width 163 height 49
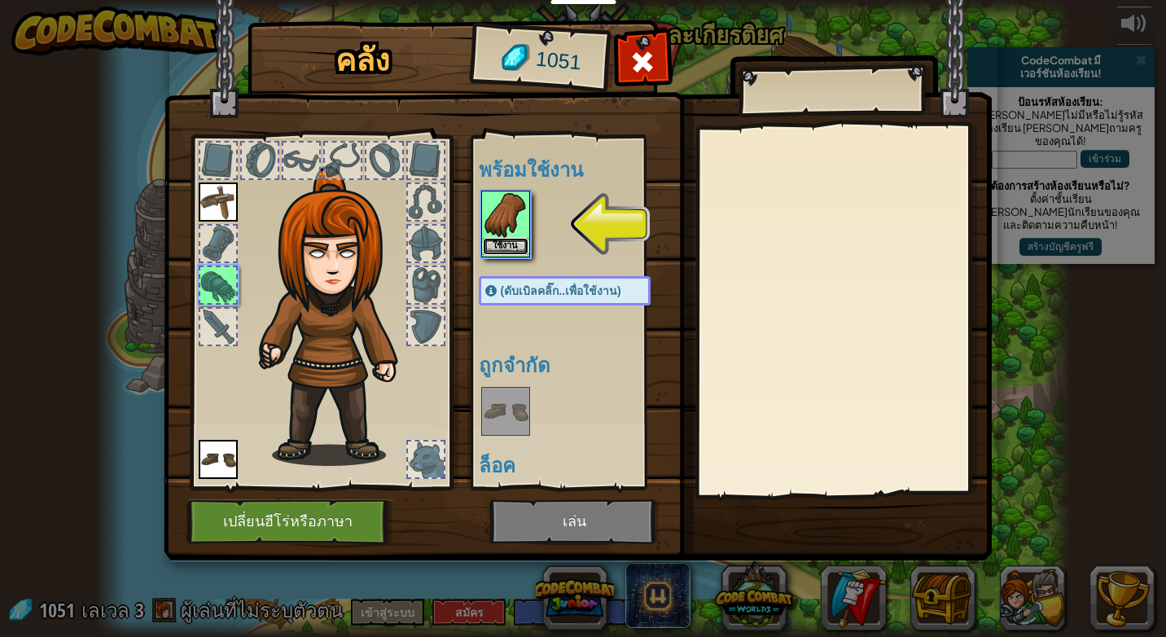
click at [505, 239] on button "ใช้งาน" at bounding box center [506, 246] width 46 height 17
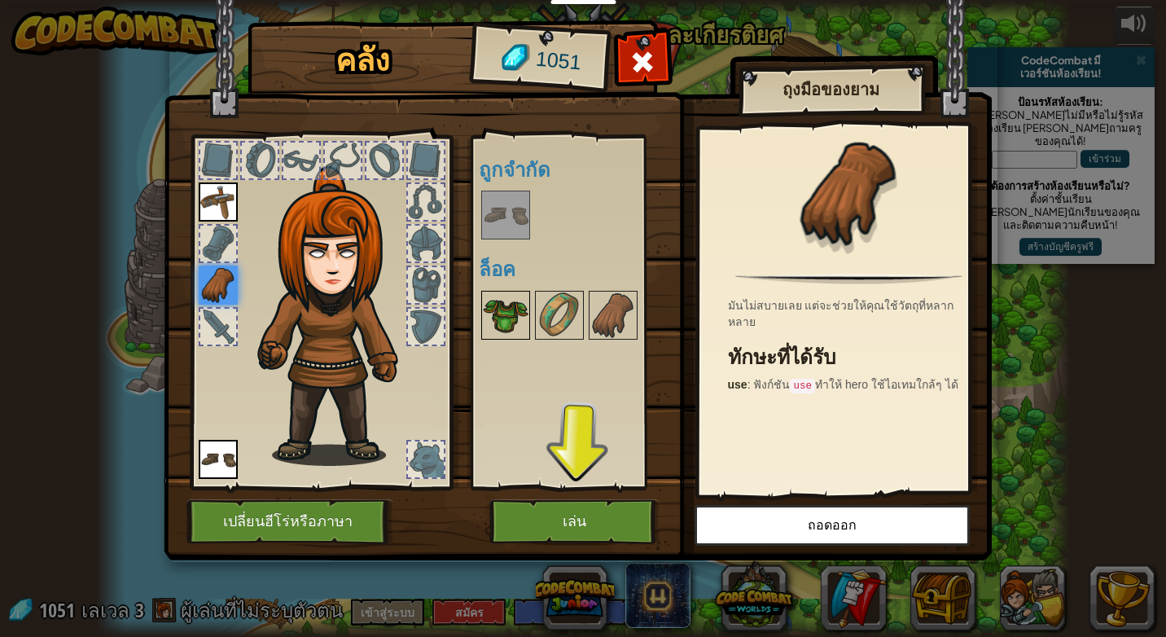
click at [495, 311] on img at bounding box center [506, 315] width 46 height 46
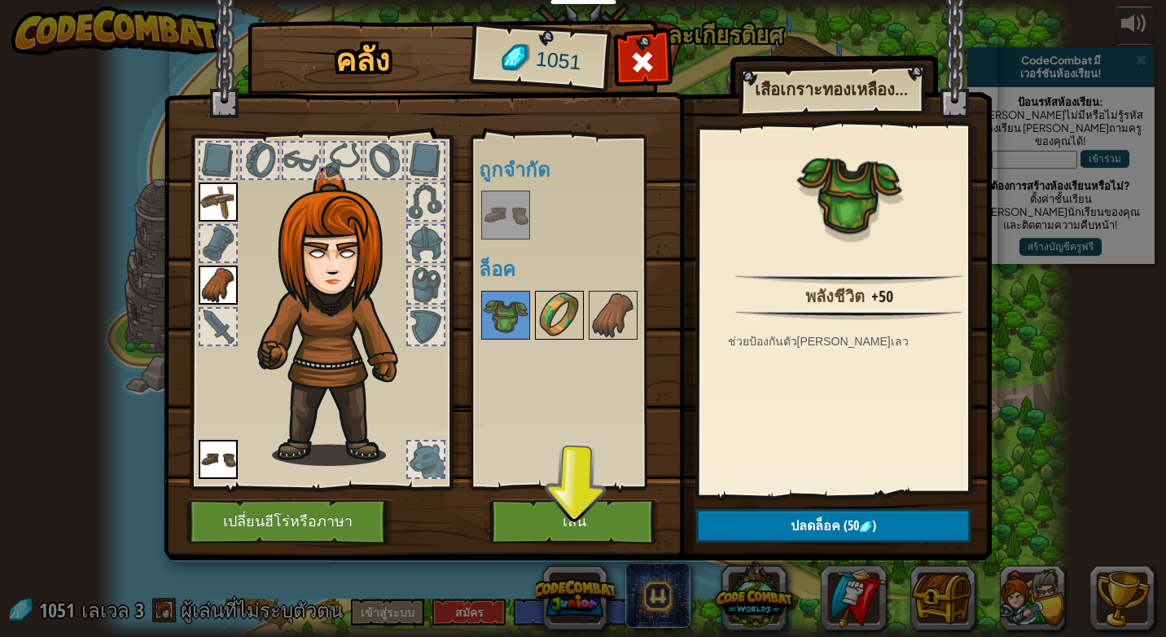
click at [548, 315] on img at bounding box center [560, 315] width 46 height 46
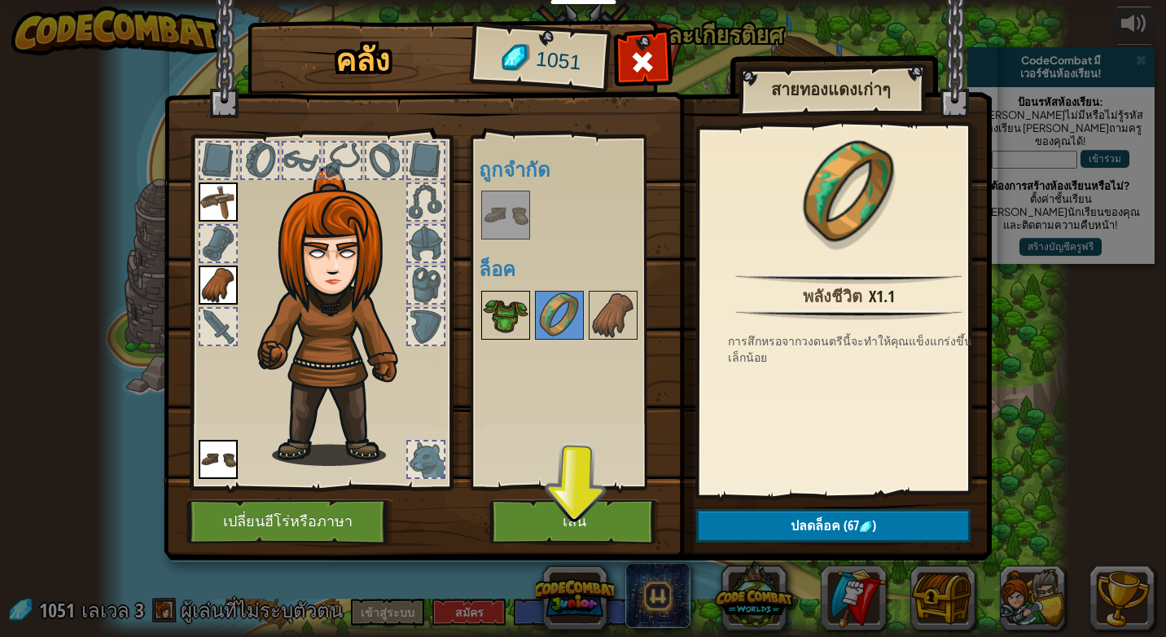
click at [511, 313] on img at bounding box center [506, 315] width 46 height 46
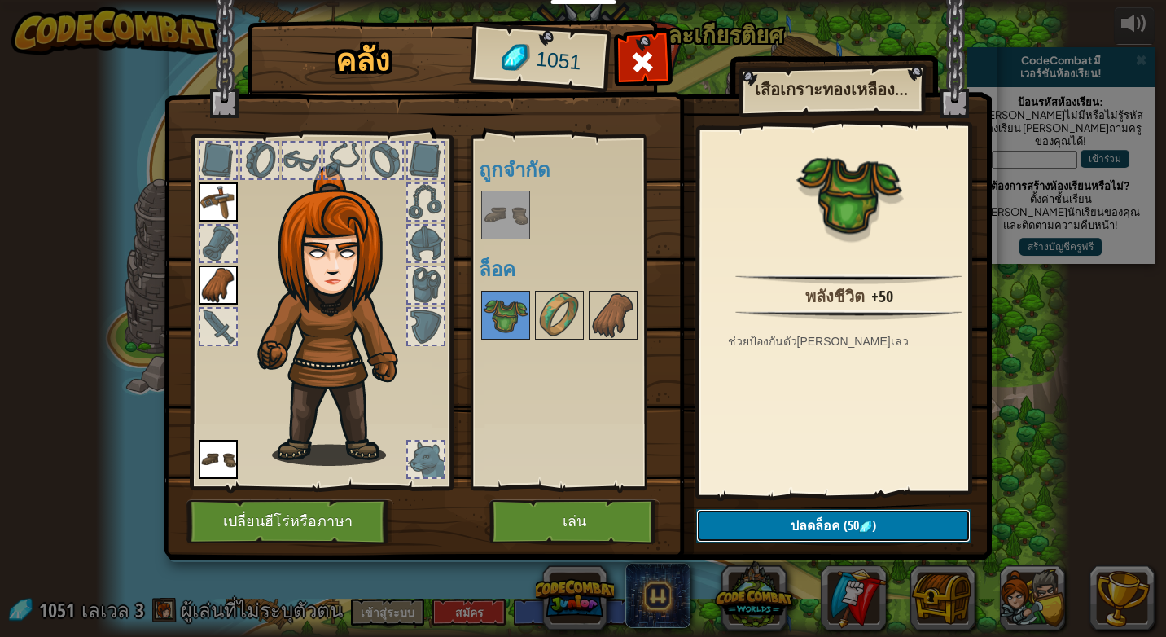
click at [812, 524] on span "ปลดล็อค" at bounding box center [816, 525] width 50 height 18
click at [799, 517] on button "ยืนยัน" at bounding box center [833, 525] width 274 height 33
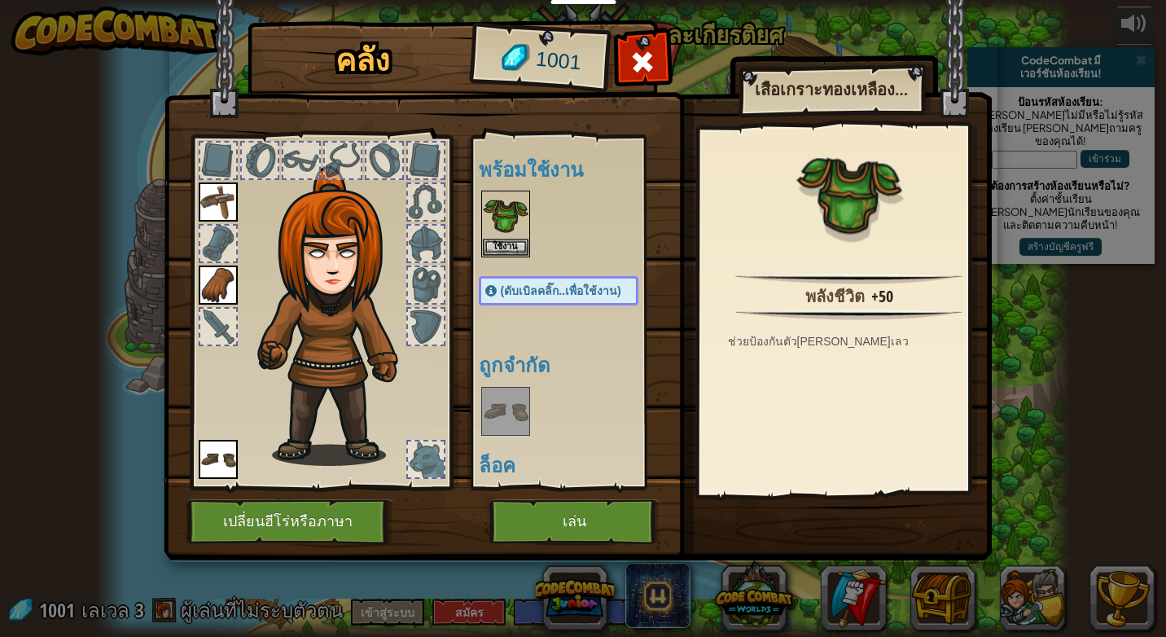
click at [497, 424] on img at bounding box center [506, 411] width 46 height 46
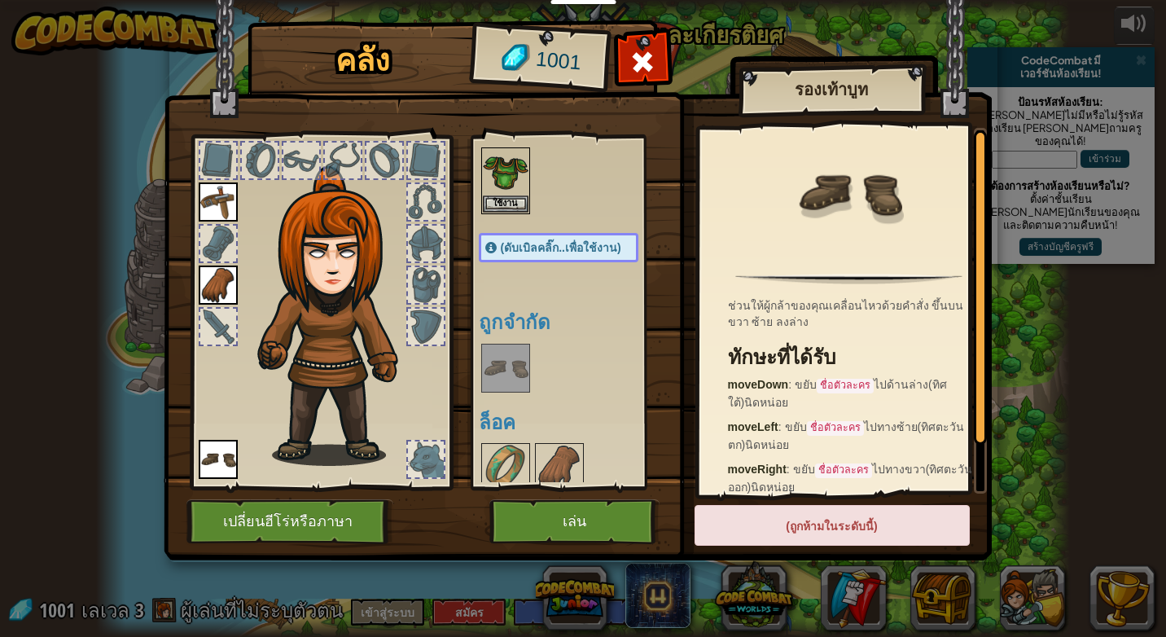
scroll to position [55, 0]
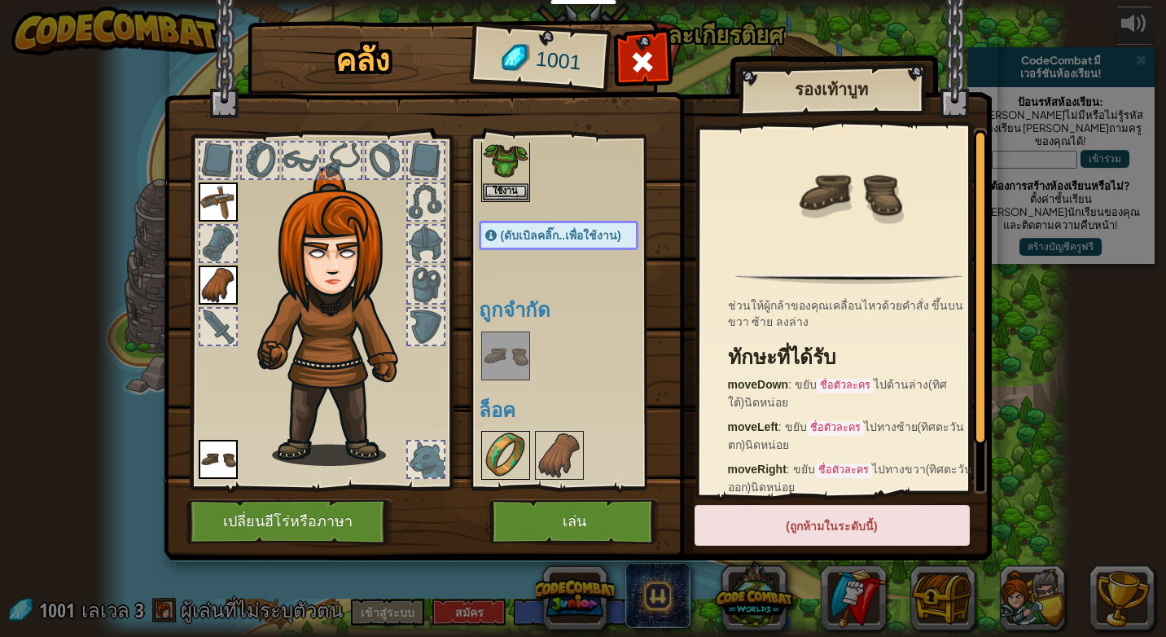
click at [501, 441] on img at bounding box center [506, 455] width 46 height 46
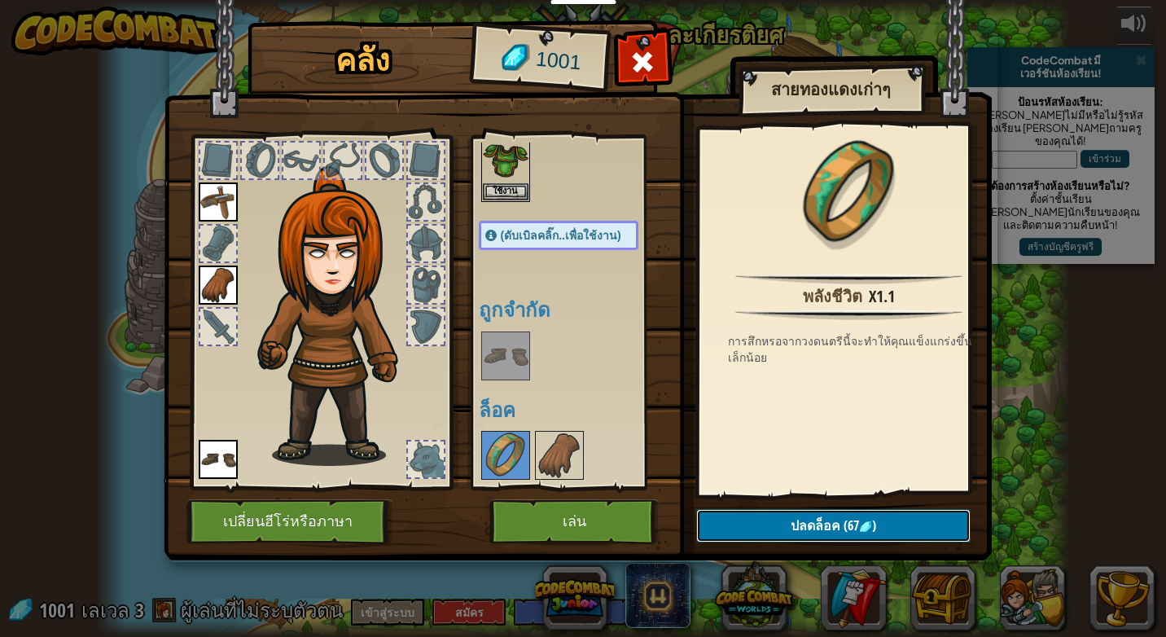
click at [836, 521] on span "ปลดล็อค" at bounding box center [816, 525] width 50 height 18
click at [807, 519] on button "ยืนยัน" at bounding box center [833, 525] width 274 height 33
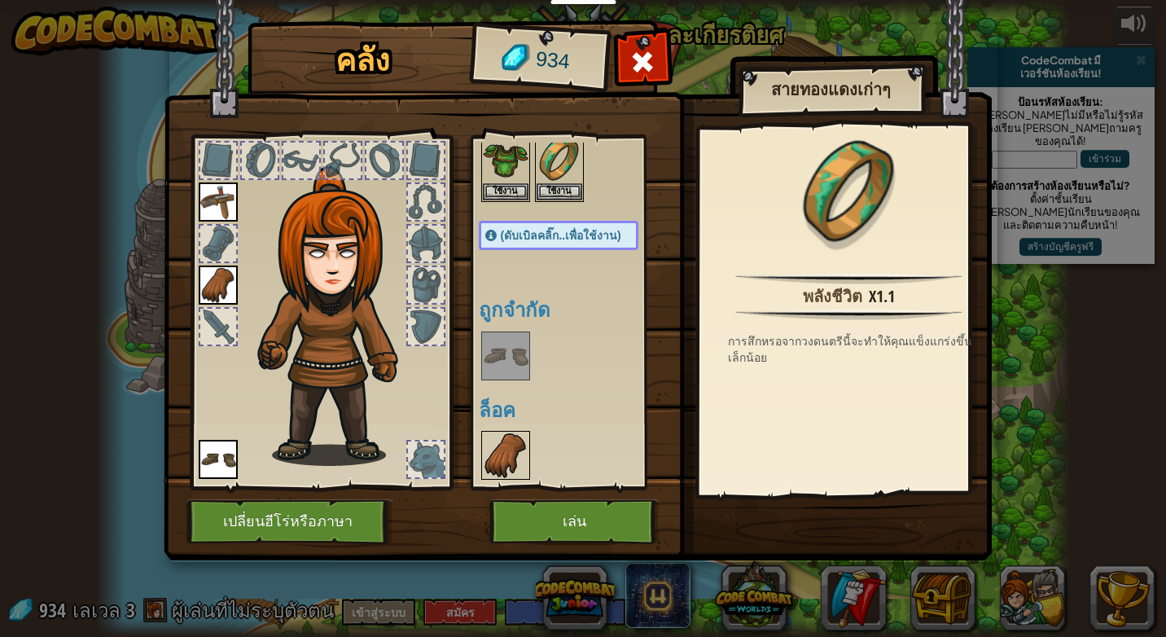
click at [504, 449] on img at bounding box center [506, 455] width 46 height 46
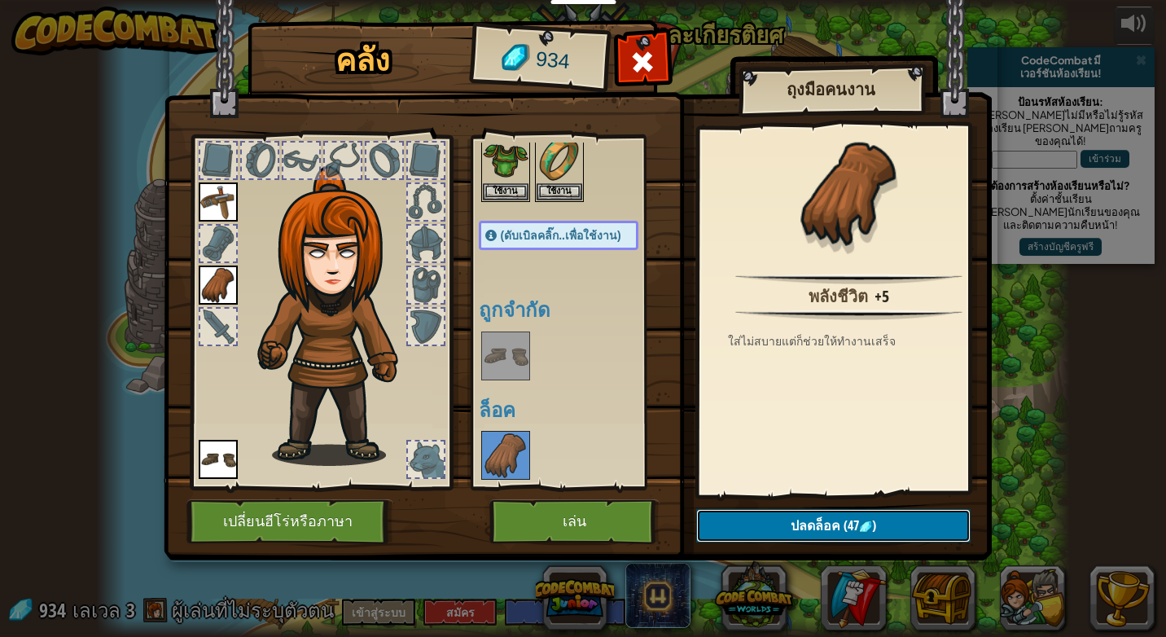
click at [777, 514] on button "ปลดล็อค (47 )" at bounding box center [833, 525] width 274 height 33
click at [795, 515] on button "ยืนยัน" at bounding box center [833, 525] width 274 height 33
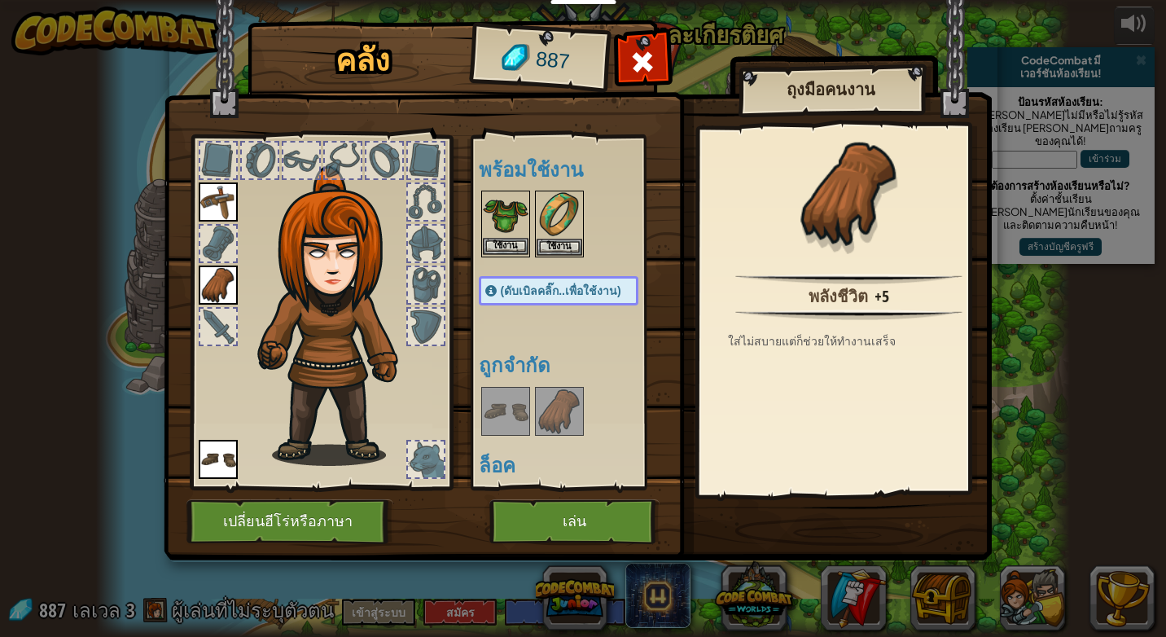
click at [486, 212] on img at bounding box center [506, 215] width 46 height 46
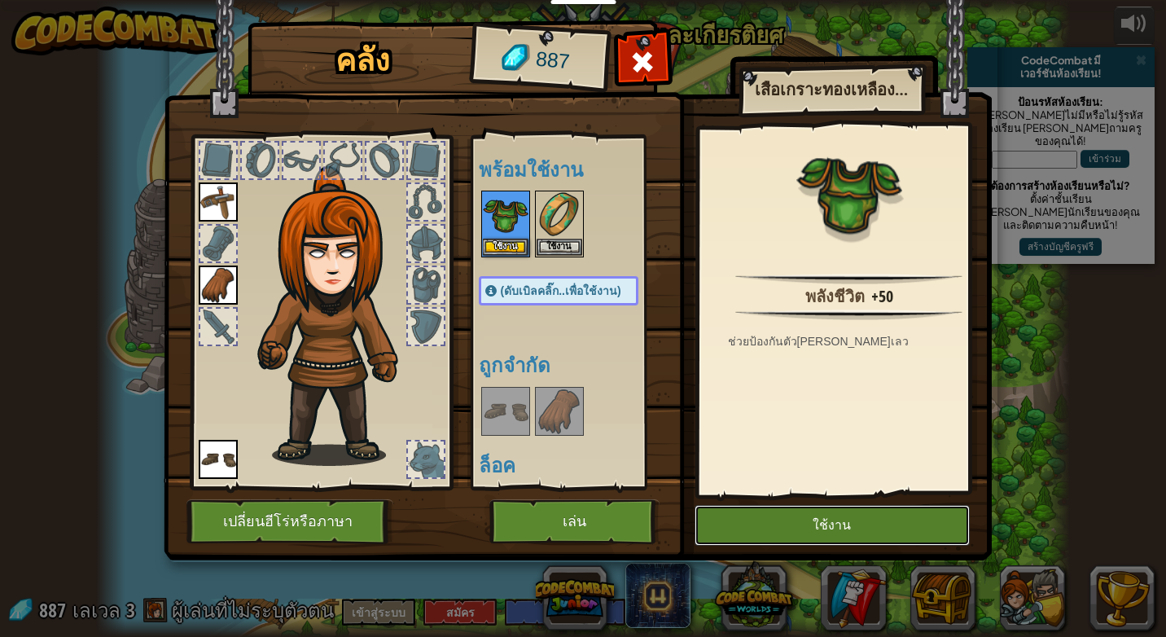
click at [818, 523] on button "ใช้งาน" at bounding box center [832, 525] width 275 height 41
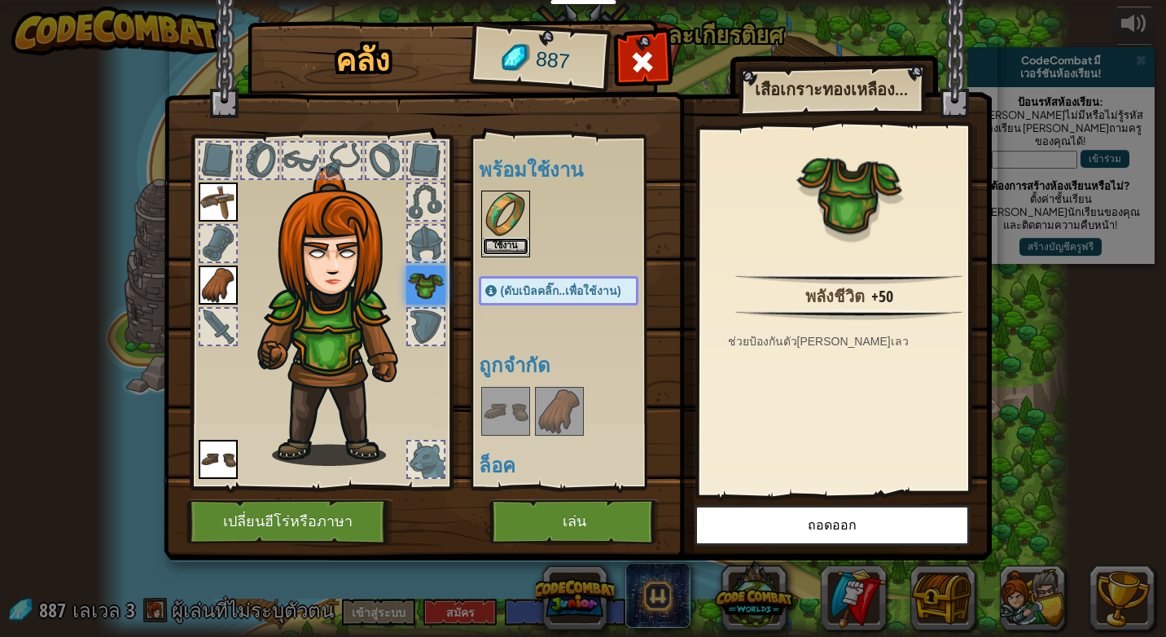
click at [506, 240] on button "ใช้งาน" at bounding box center [506, 246] width 46 height 17
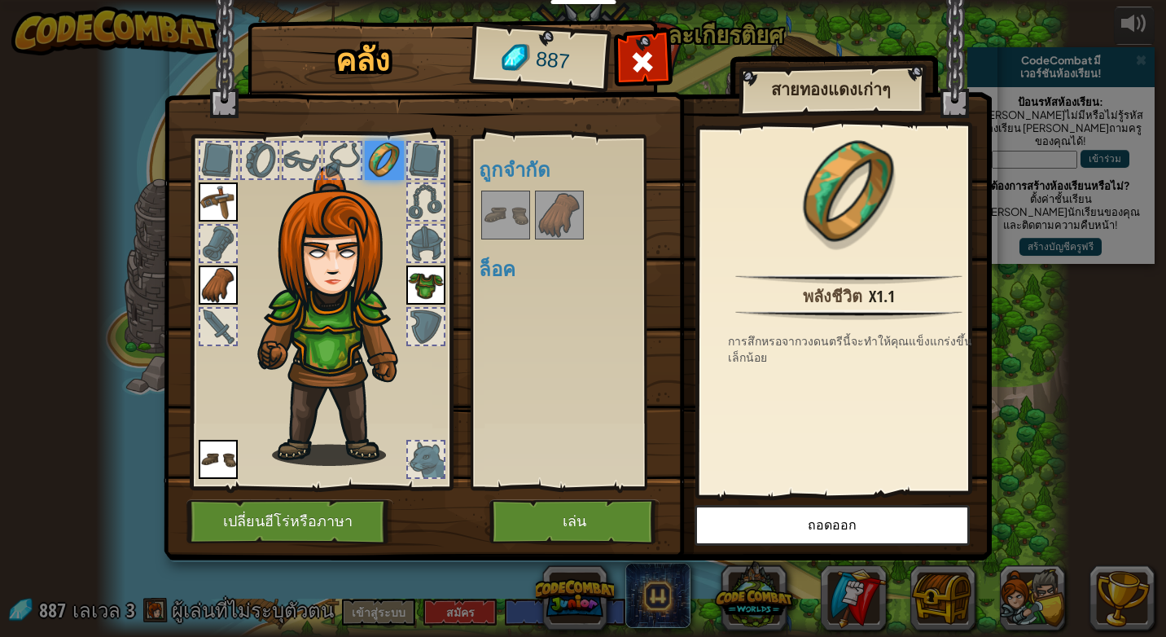
click at [508, 213] on img at bounding box center [506, 215] width 46 height 46
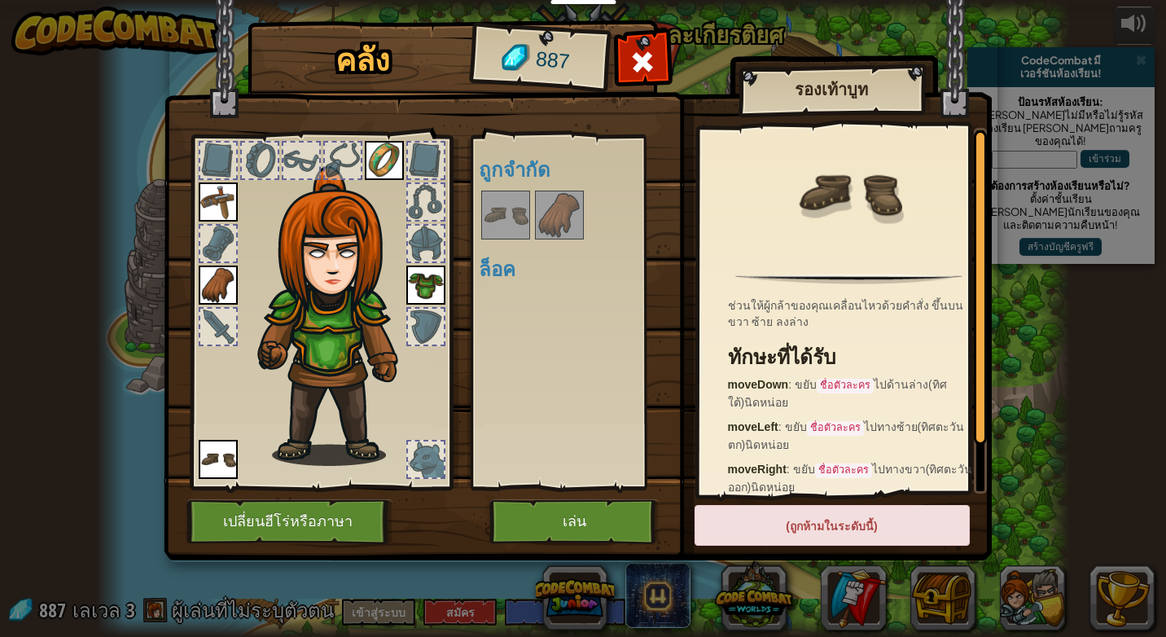
click at [552, 211] on img at bounding box center [560, 215] width 46 height 46
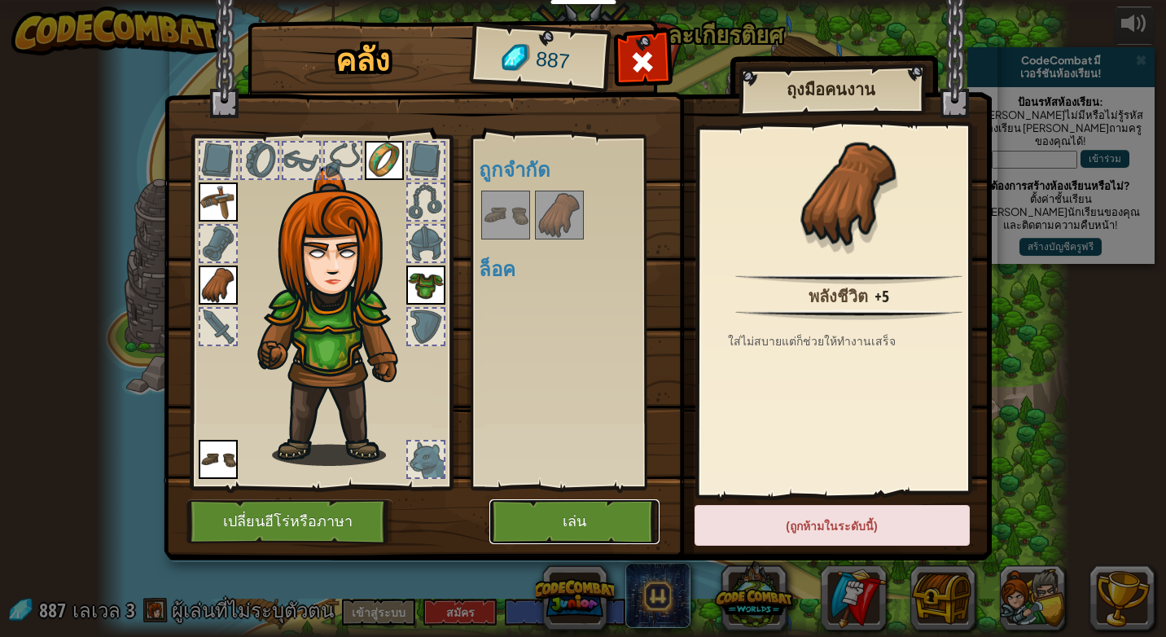
click at [581, 510] on button "เล่น" at bounding box center [574, 521] width 170 height 45
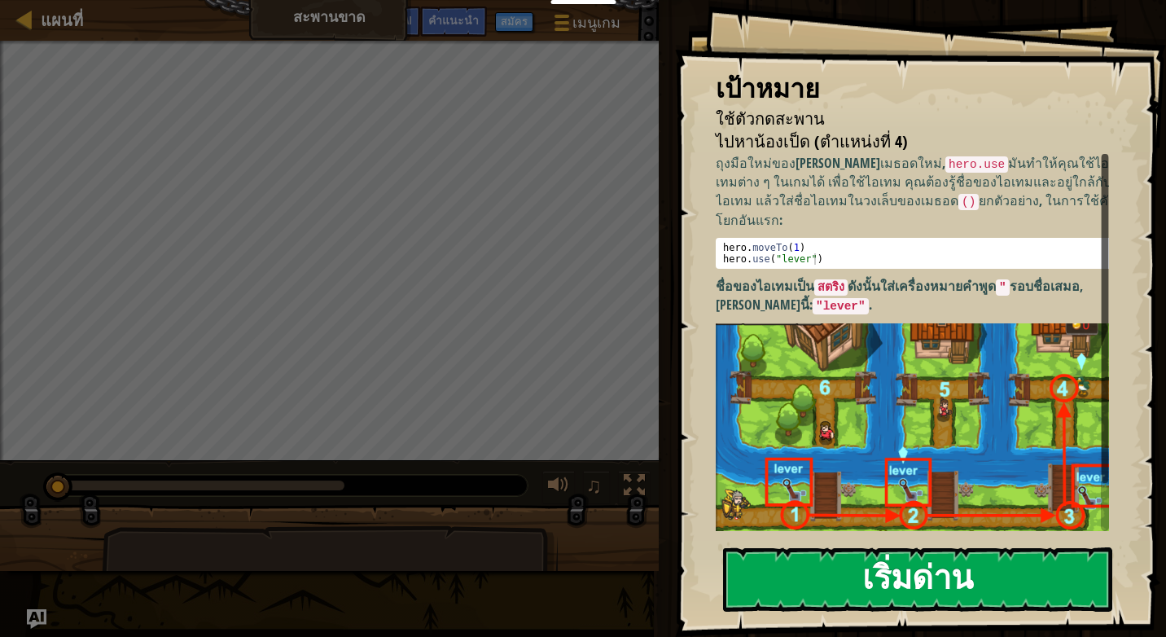
click at [847, 557] on button "เริ่มด่าน" at bounding box center [917, 579] width 389 height 64
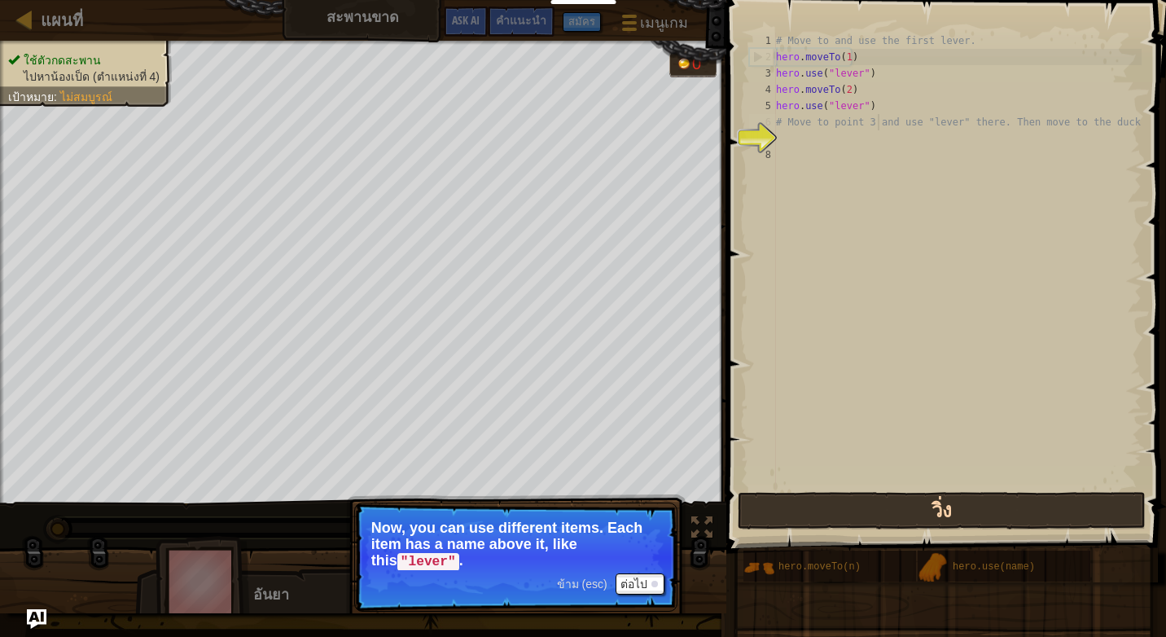
drag, startPoint x: 880, startPoint y: 116, endPoint x: 979, endPoint y: 528, distance: 424.6
click at [880, 123] on div "# Move to and use the first lever. hero . moveTo ( 1 ) hero . use ( "lever" ) h…" at bounding box center [957, 277] width 369 height 489
type textarea "# Move to point 3 and use "lever" there. Then move to the duck."
click at [918, 501] on button "วิ่ง" at bounding box center [942, 510] width 408 height 37
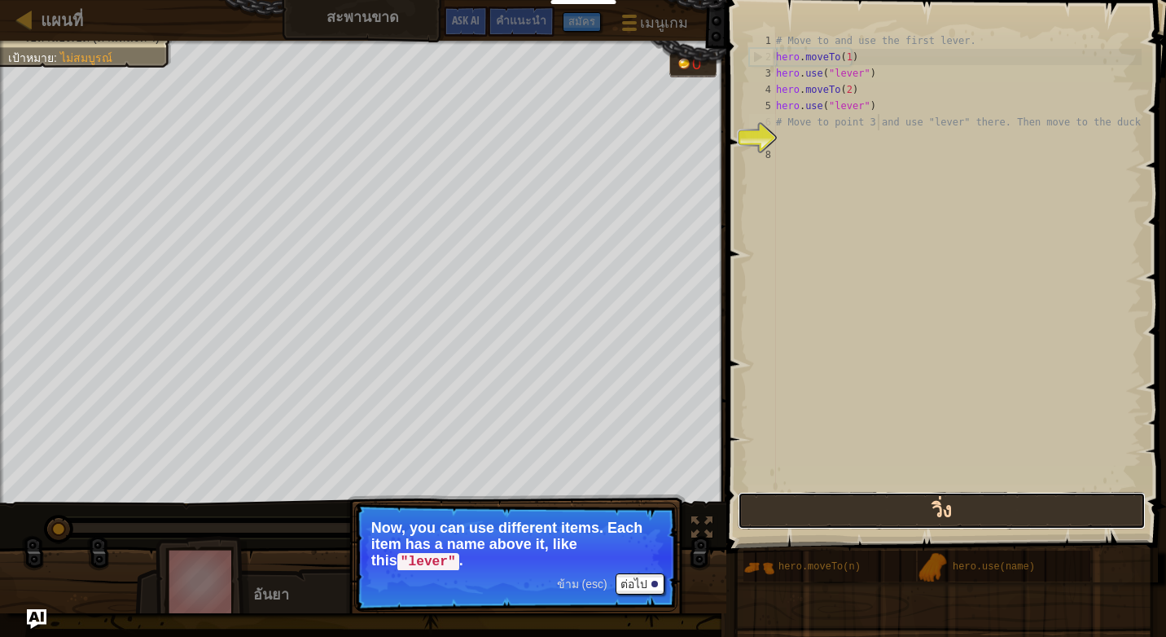
click at [909, 506] on button "วิ่ง" at bounding box center [942, 510] width 408 height 37
click at [909, 509] on button "วิ่ง" at bounding box center [942, 510] width 408 height 37
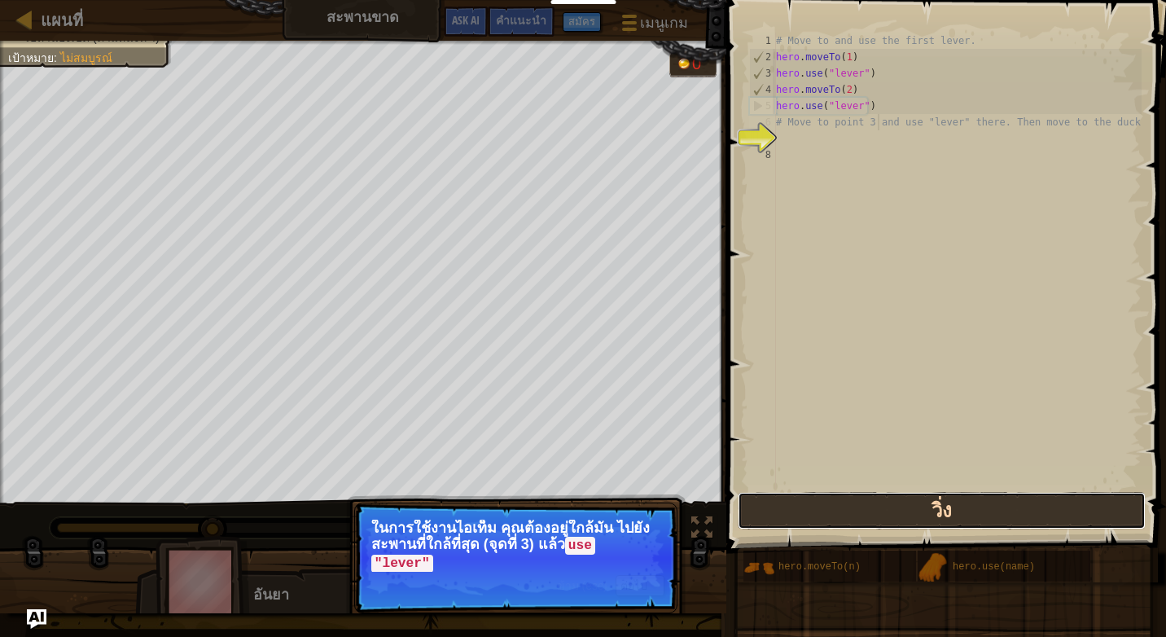
click at [909, 509] on button "วิ่ง" at bounding box center [942, 510] width 408 height 37
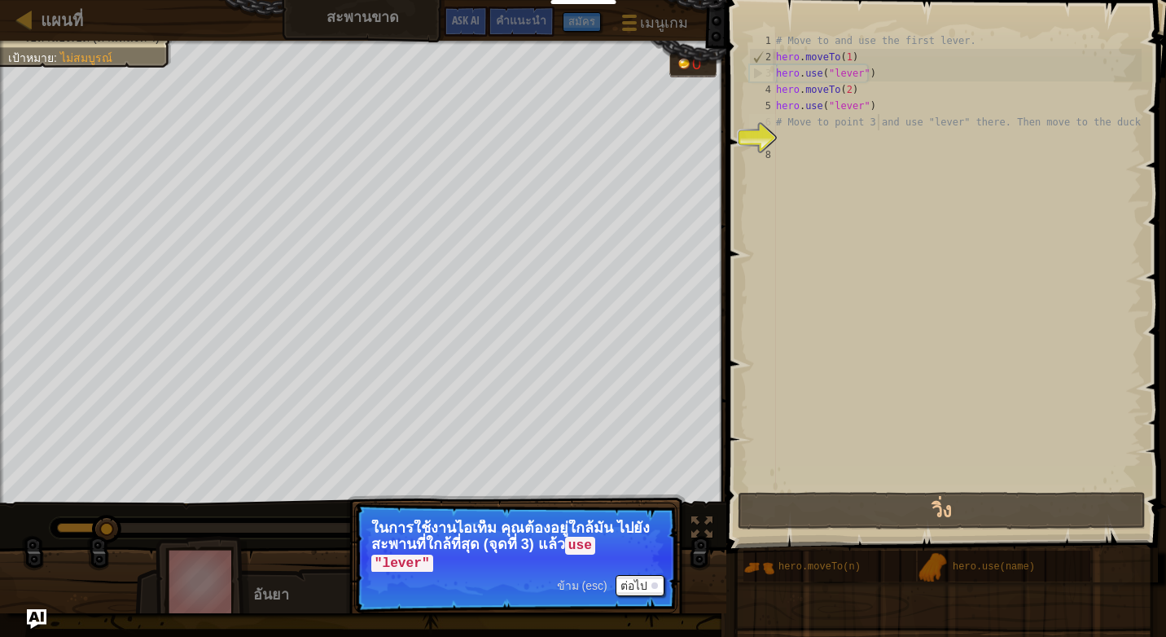
scroll to position [7, 0]
click at [898, 425] on div "# Move to and use the first lever. hero . moveTo ( 1 ) hero . use ( "lever" ) h…" at bounding box center [957, 277] width 369 height 489
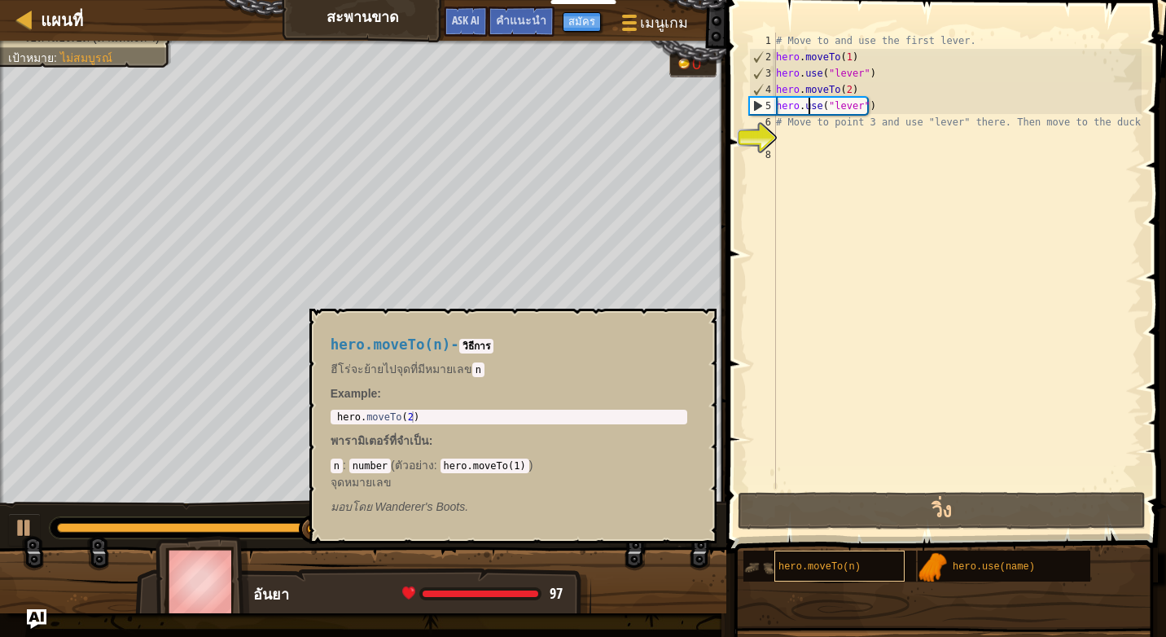
type textarea "# Movehero.moveTo(n) to point 3 and use "lever" there. Then move to the duck."
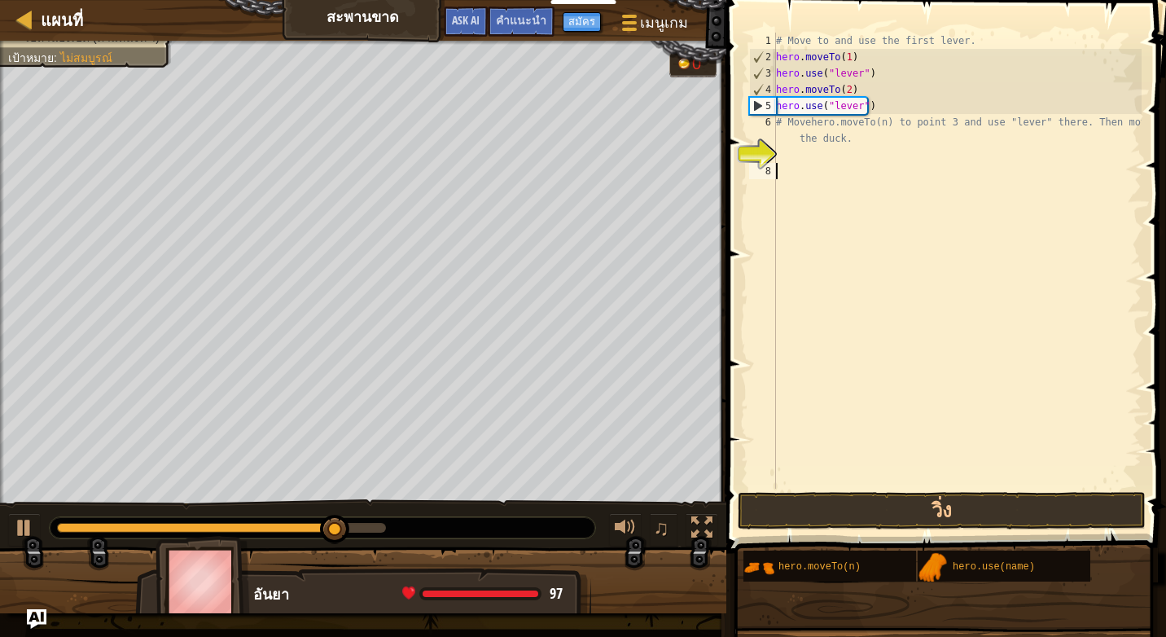
click at [877, 365] on div "# Move to and use the first lever. hero . moveTo ( 1 ) hero . use ( "lever" ) h…" at bounding box center [957, 277] width 369 height 489
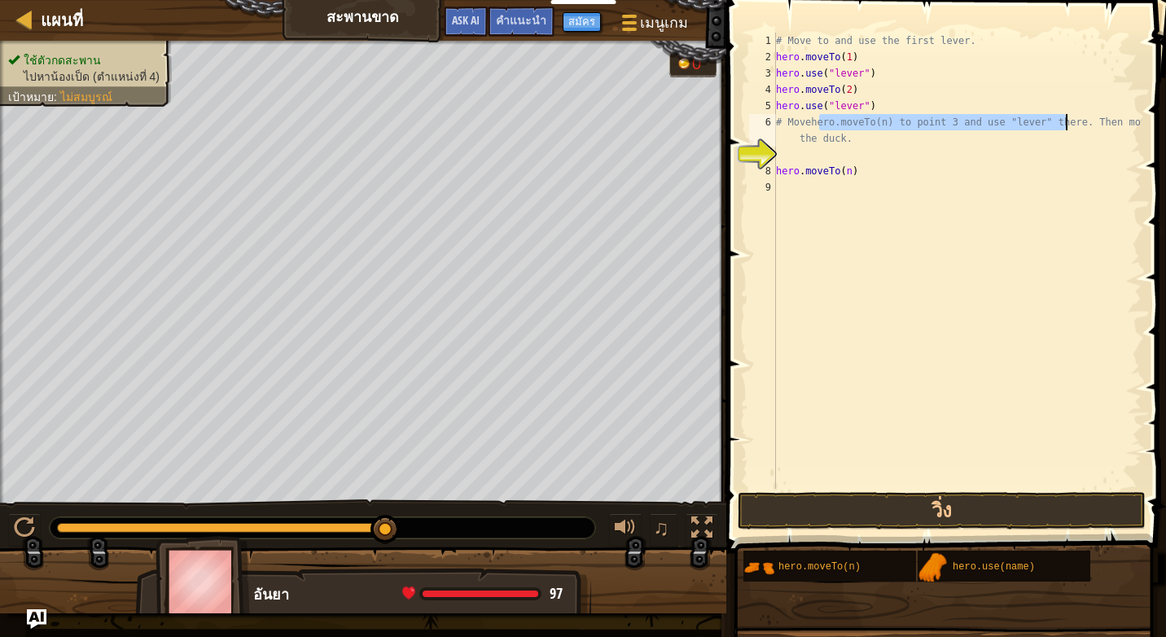
drag, startPoint x: 820, startPoint y: 129, endPoint x: 1101, endPoint y: 122, distance: 281.0
click at [1105, 116] on div "# Move to and use the first lever. hero . moveTo ( 1 ) hero . use ( "lever" ) h…" at bounding box center [957, 277] width 369 height 489
type textarea "# Movehero.moveTo(n) to point 3 and use "lever" there. Then move to the duck."
drag, startPoint x: 905, startPoint y: 278, endPoint x: 886, endPoint y: 379, distance: 102.8
click at [904, 283] on div "# Move to and use the first lever. hero . moveTo ( 1 ) hero . use ( "lever" ) h…" at bounding box center [957, 277] width 369 height 489
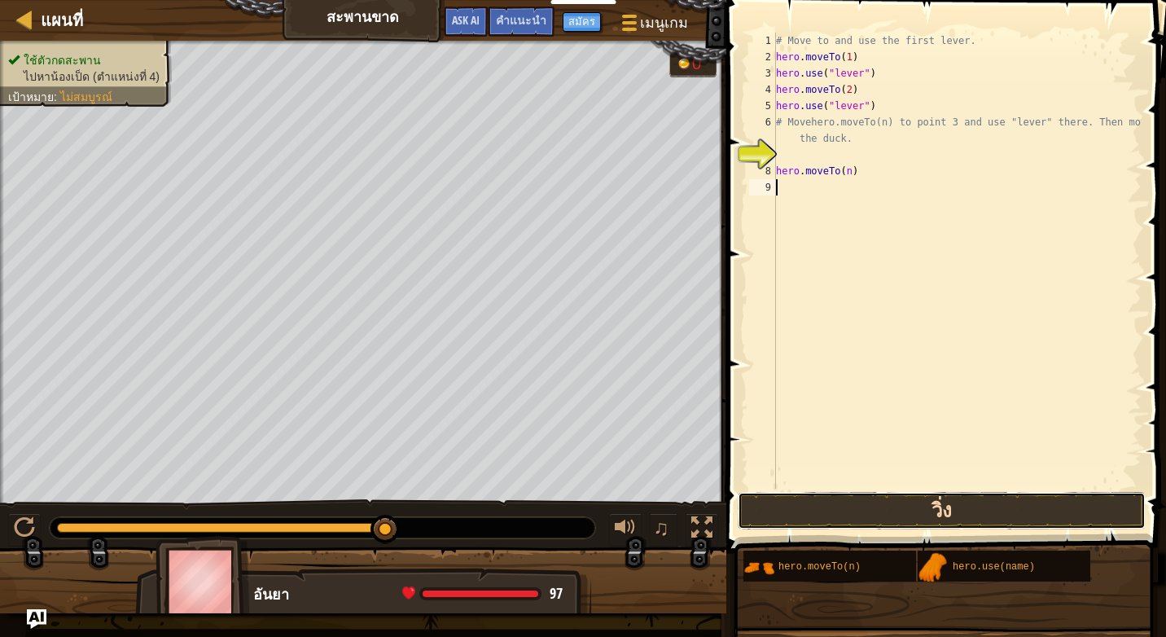
click at [868, 528] on button "วิ่ง" at bounding box center [942, 510] width 408 height 37
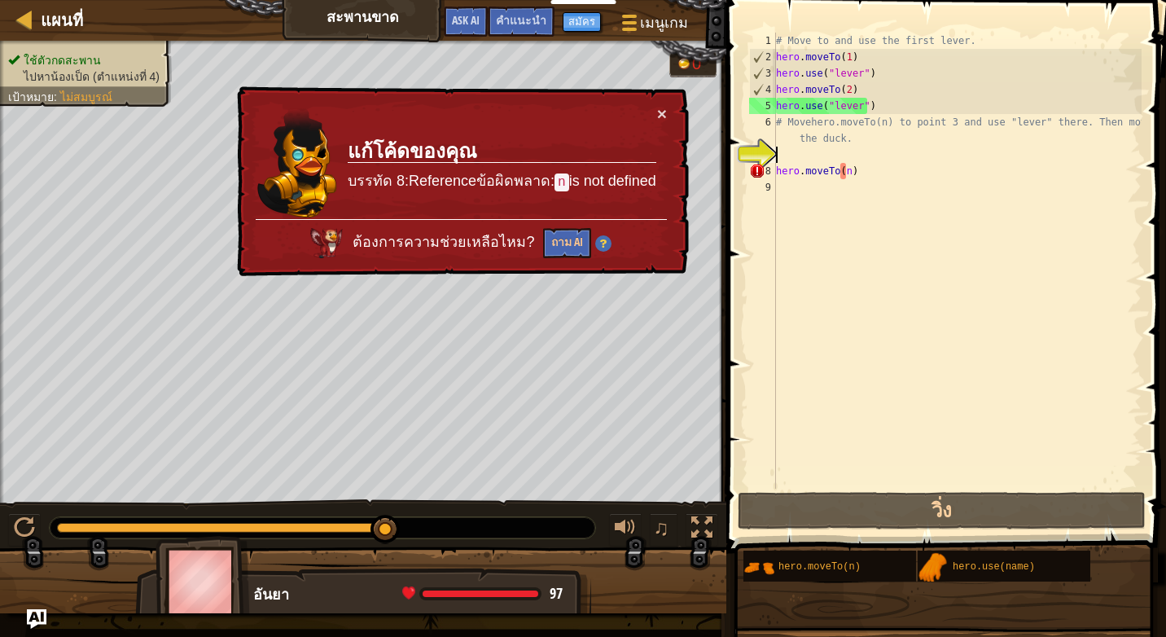
click at [858, 162] on div "# Move to and use the first lever. hero . moveTo ( 1 ) hero . use ( "lever" ) h…" at bounding box center [957, 277] width 369 height 489
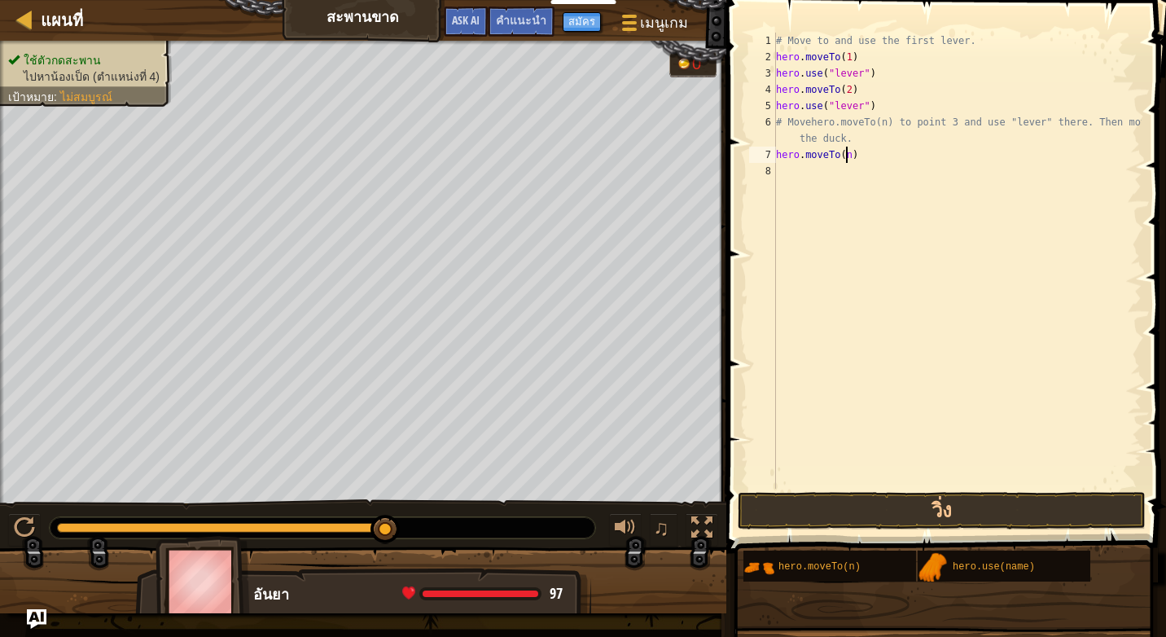
click at [846, 159] on div "# Move to and use the first lever. hero . moveTo ( 1 ) hero . use ( "lever" ) h…" at bounding box center [957, 277] width 369 height 489
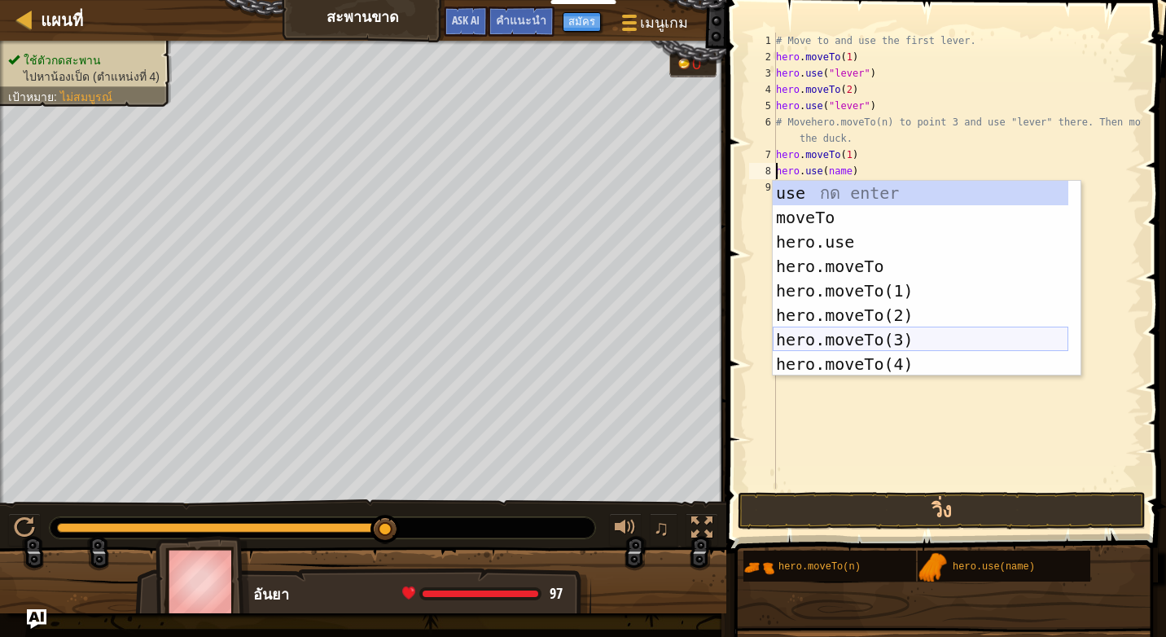
click at [868, 337] on div "use กด enter moveTo กด enter hero.use กด enter hero.moveTo กด enter hero.moveTo…" at bounding box center [921, 303] width 296 height 244
type textarea "hero.moveTo(3).use(name)"
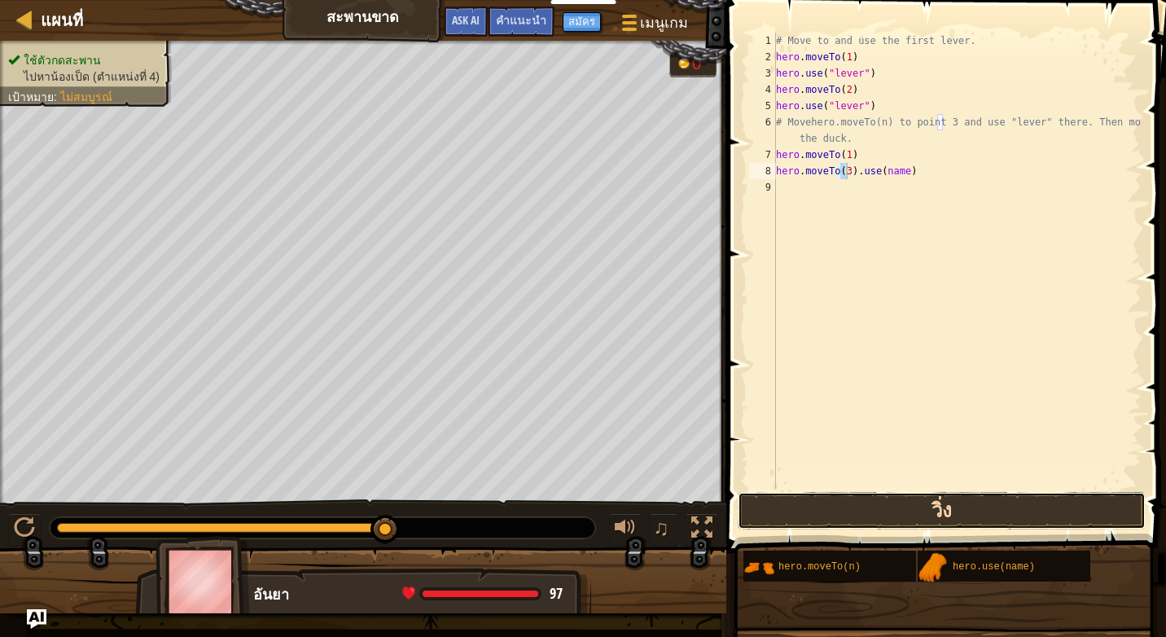
click at [951, 505] on button "วิ่ง" at bounding box center [942, 510] width 408 height 37
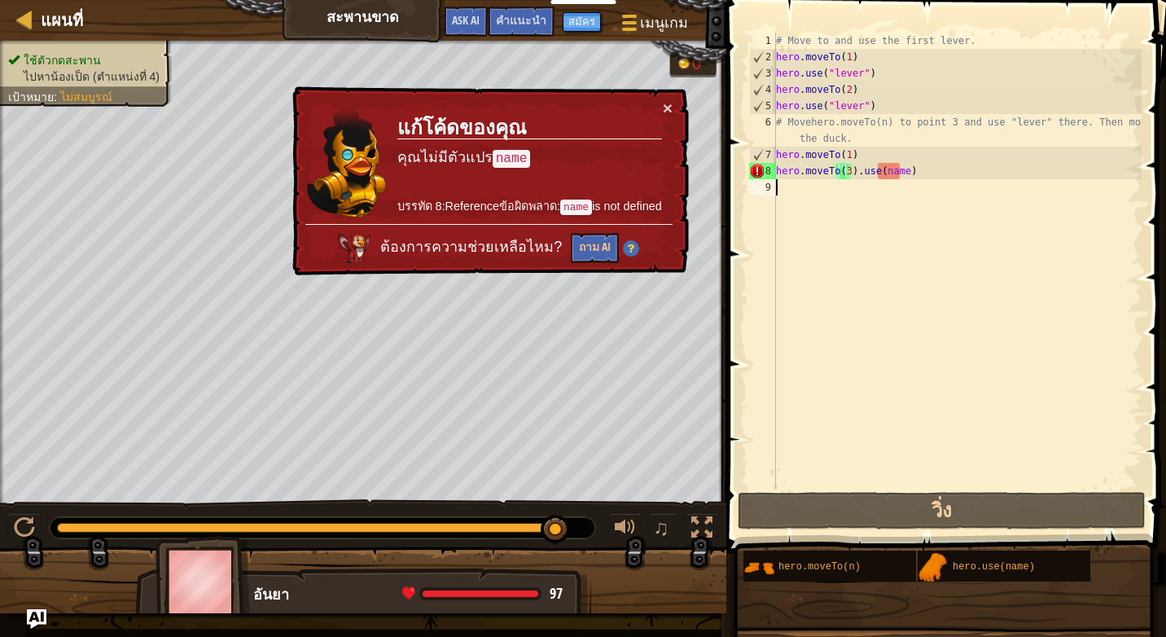
click at [892, 202] on div "# Move to and use the first lever. hero . moveTo ( 1 ) hero . use ( "lever" ) h…" at bounding box center [957, 277] width 369 height 489
click at [908, 169] on div "# Move to and use the first lever. hero . moveTo ( 1 ) hero . use ( "lever" ) h…" at bounding box center [957, 277] width 369 height 489
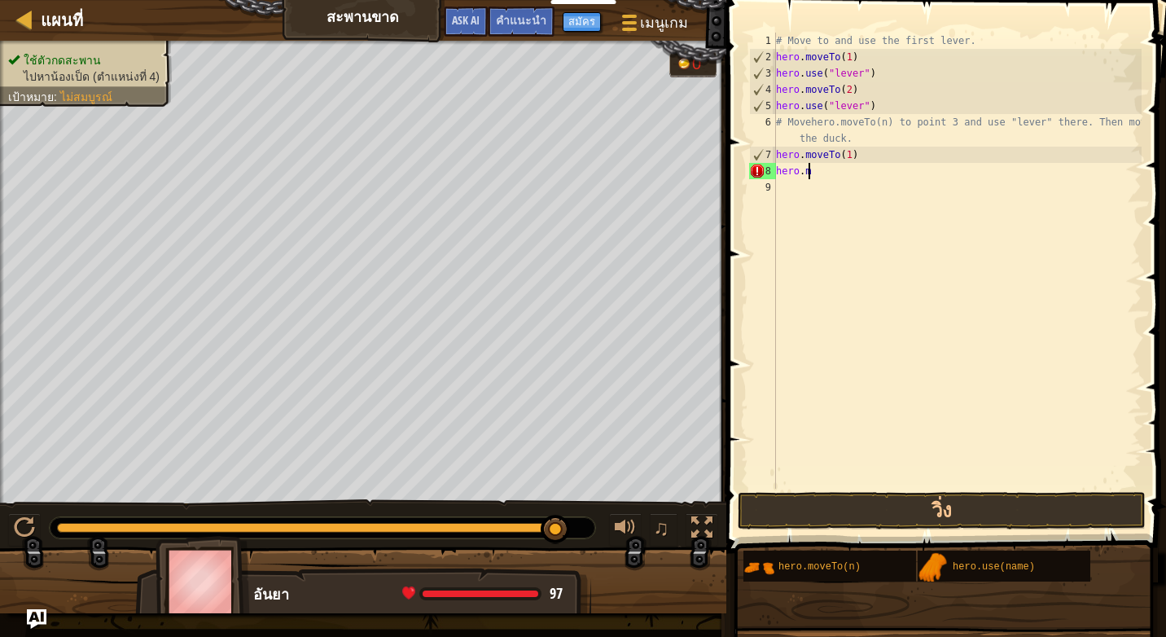
type textarea "h"
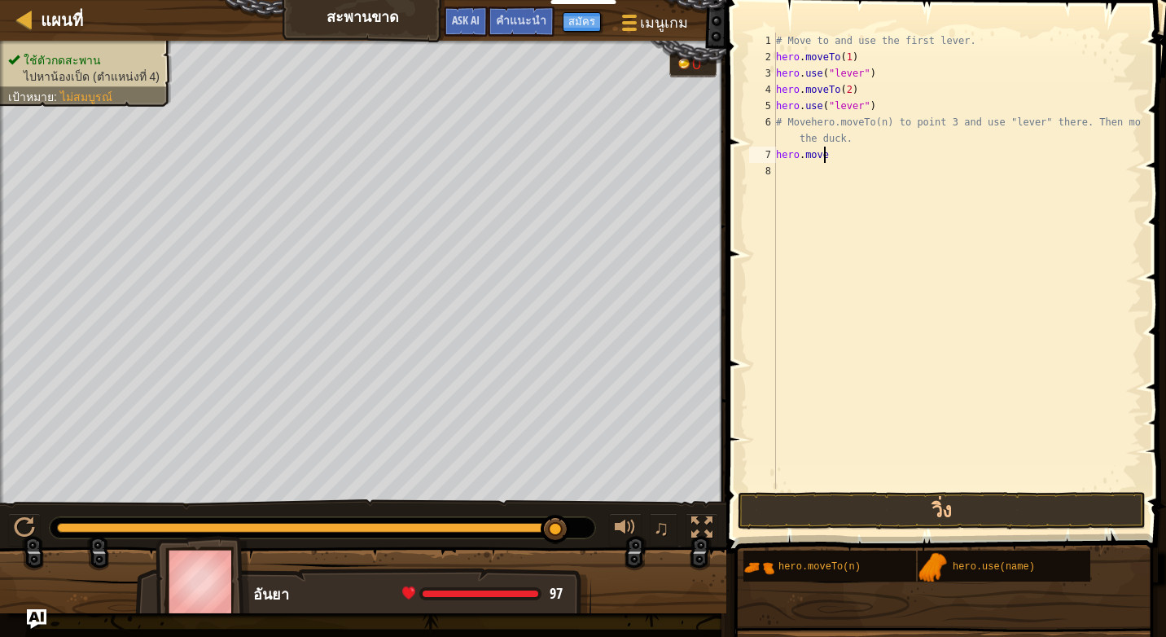
type textarea "h"
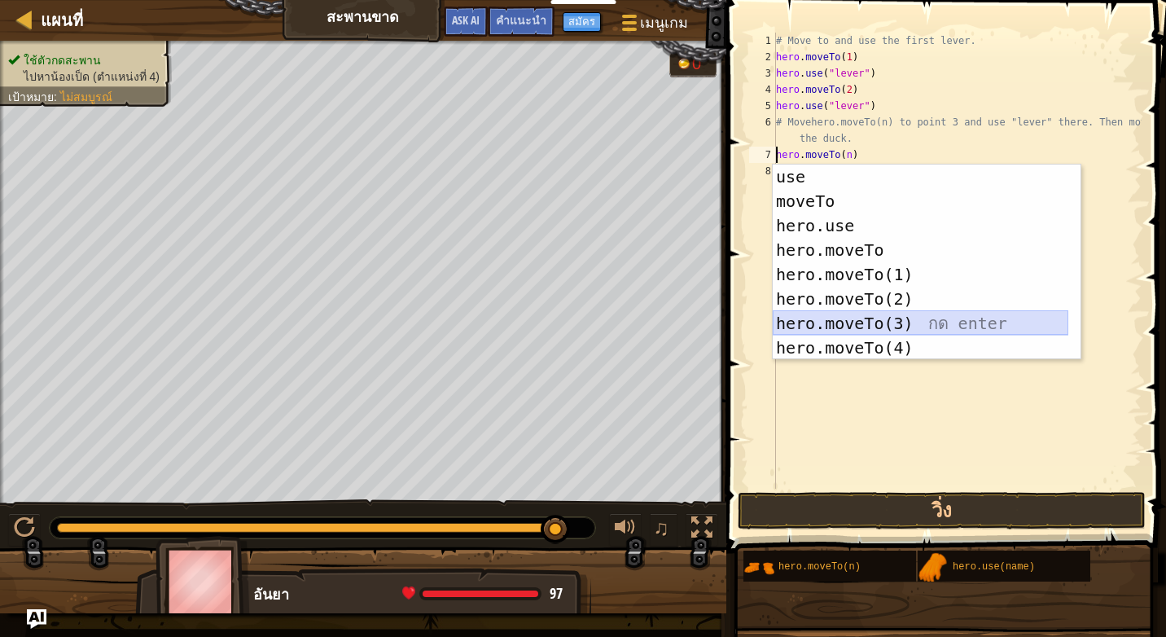
click at [905, 320] on div "use กด enter moveTo กด enter hero.use กด enter hero.moveTo กด enter hero.moveTo…" at bounding box center [921, 286] width 296 height 244
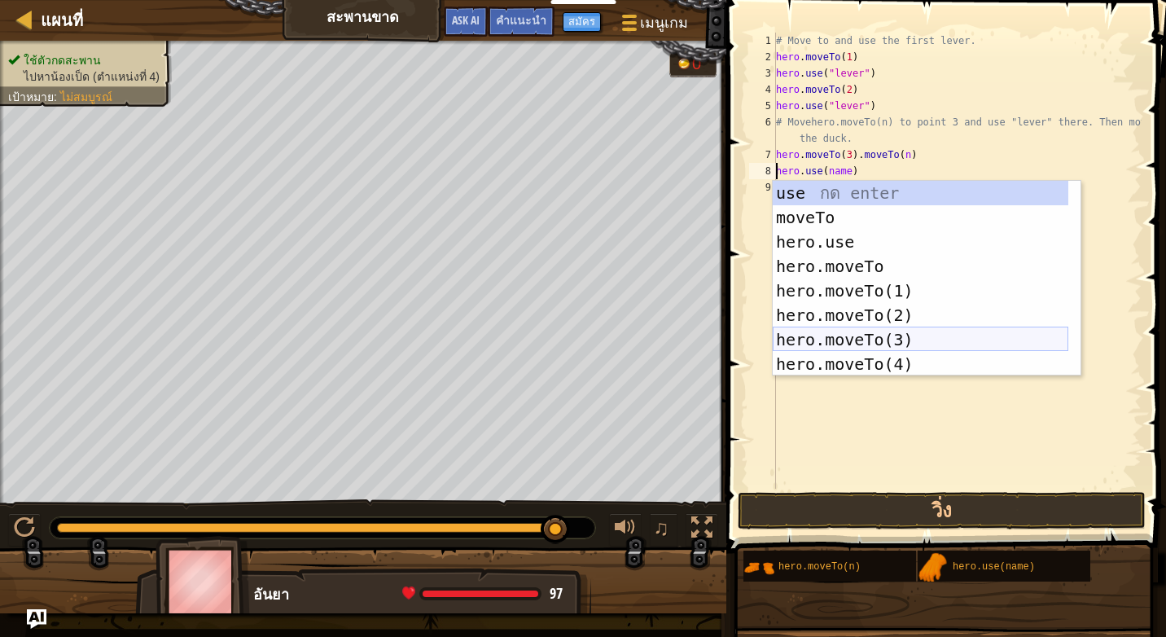
click at [901, 332] on div "use กด enter moveTo กด enter hero.use กด enter hero.moveTo กด enter hero.moveTo…" at bounding box center [921, 303] width 296 height 244
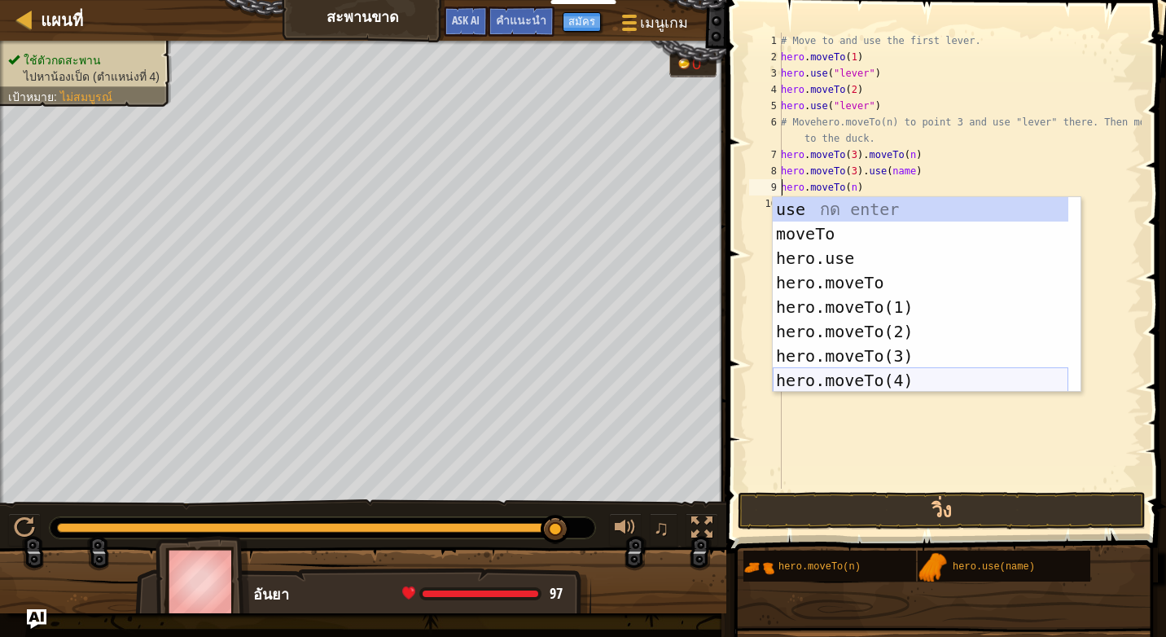
click at [918, 370] on div "use กด enter moveTo กด enter hero.use กด enter hero.moveTo กด enter hero.moveTo…" at bounding box center [921, 319] width 296 height 244
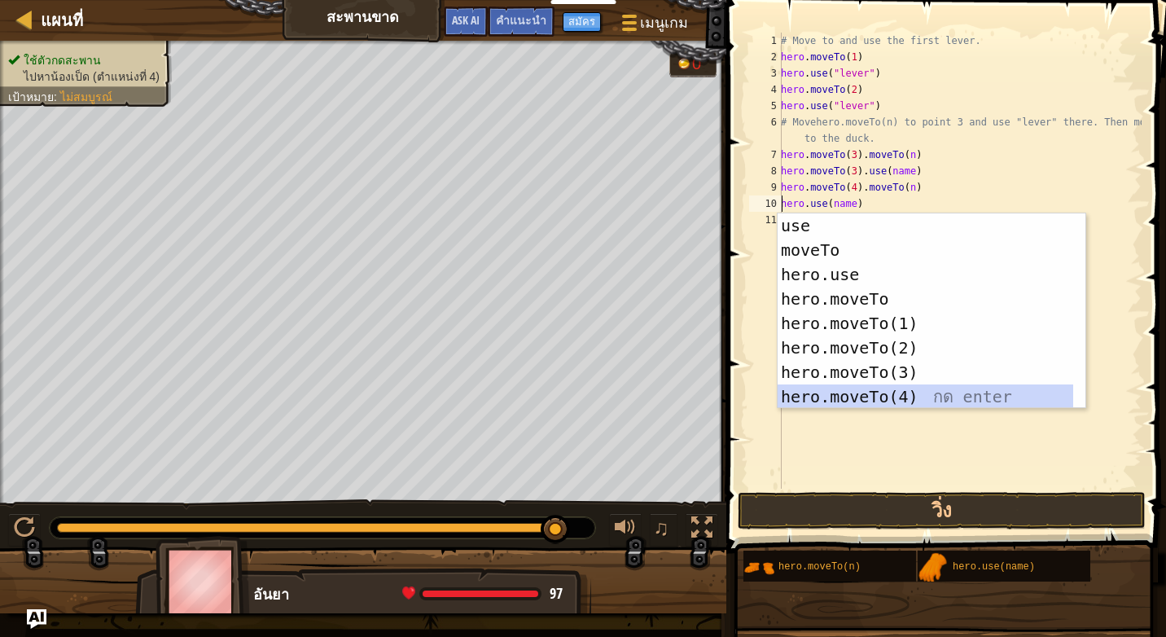
click at [905, 391] on div "use กด enter moveTo กด enter hero.use กด enter hero.moveTo กด enter hero.moveTo…" at bounding box center [926, 335] width 296 height 244
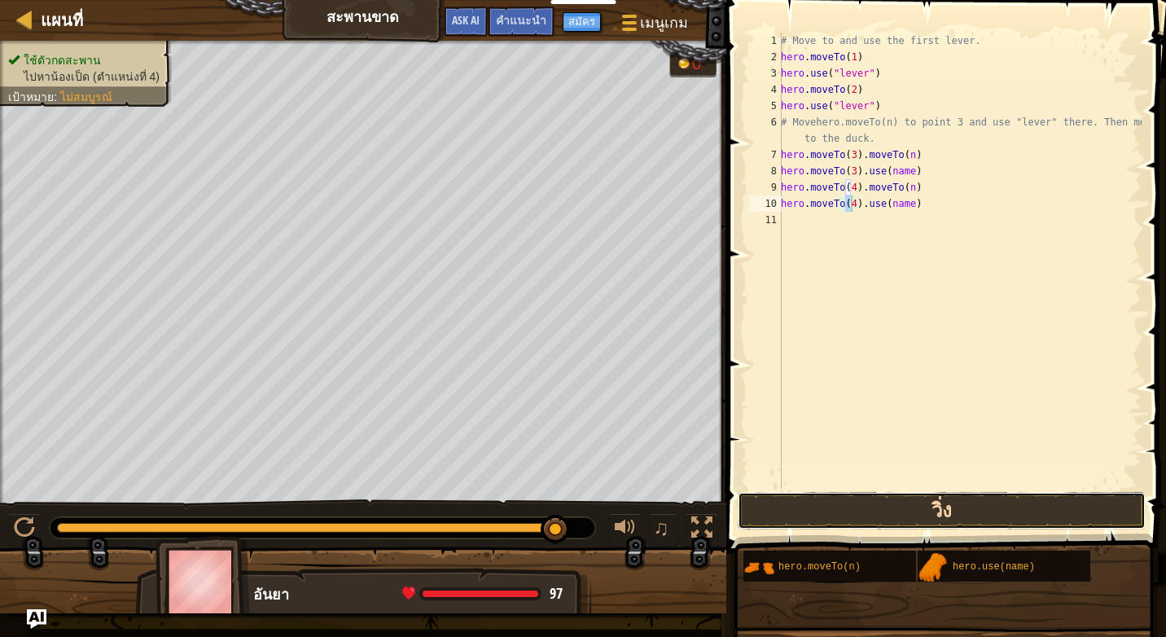
click at [882, 505] on button "วิ่ง" at bounding box center [942, 510] width 408 height 37
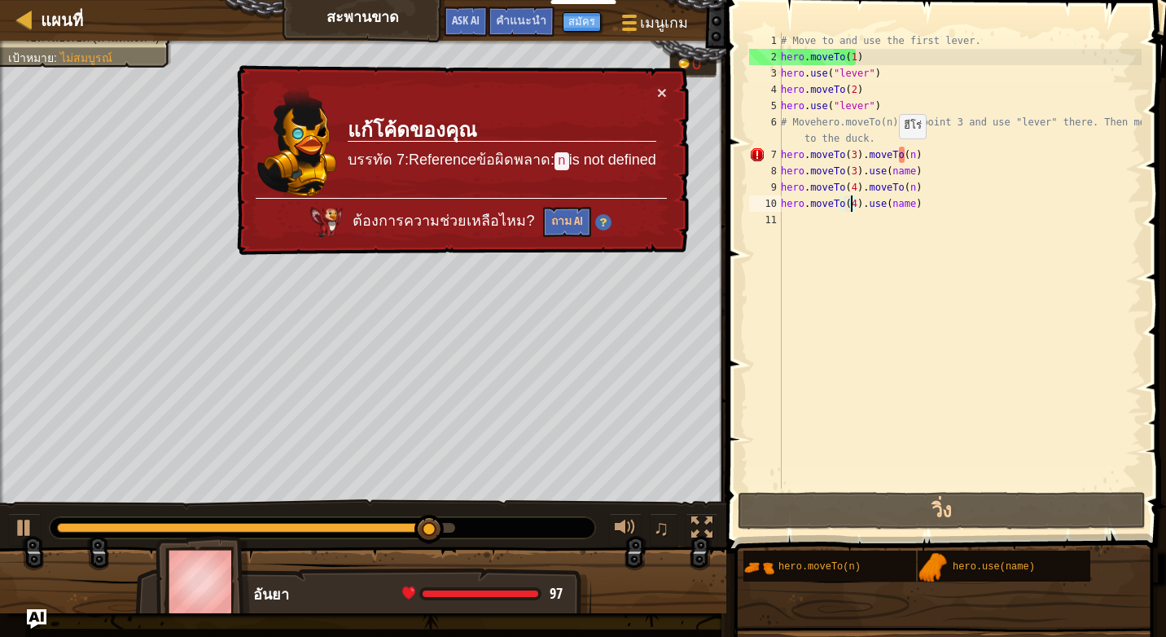
drag, startPoint x: 889, startPoint y: 154, endPoint x: 905, endPoint y: 154, distance: 15.5
click at [896, 154] on div "# Move to and use the first lever. hero . moveTo ( 1 ) hero . use ( "lever" ) h…" at bounding box center [960, 277] width 364 height 489
click at [905, 154] on div "# Move to and use the first lever. hero . moveTo ( 1 ) hero . use ( "lever" ) h…" at bounding box center [960, 277] width 364 height 489
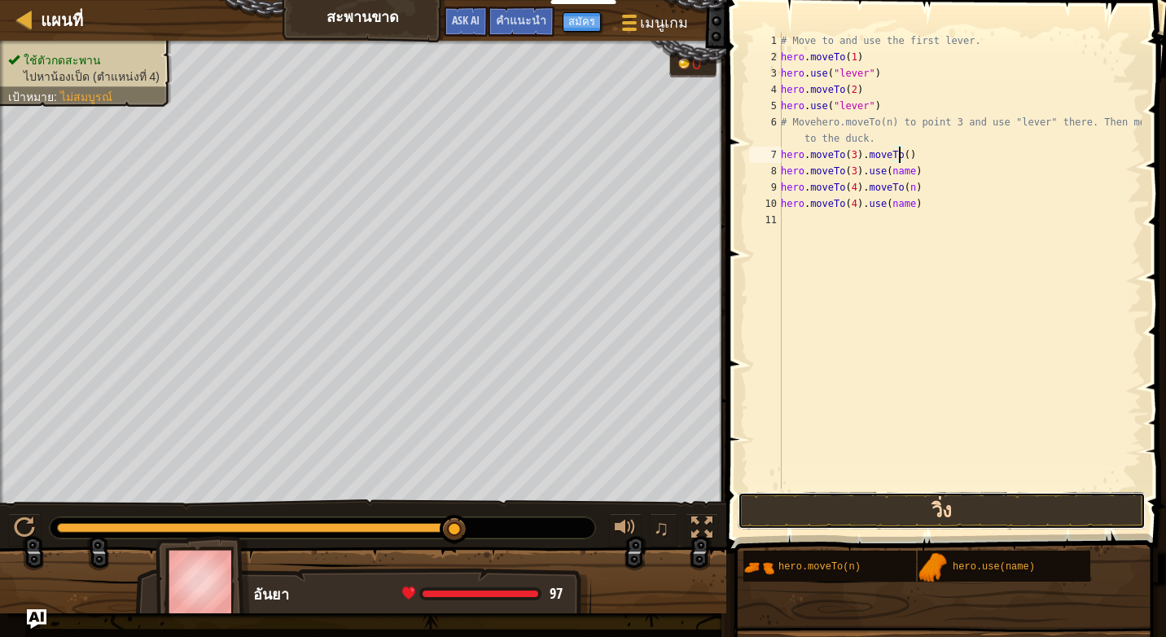
click at [919, 497] on button "วิ่ง" at bounding box center [942, 510] width 408 height 37
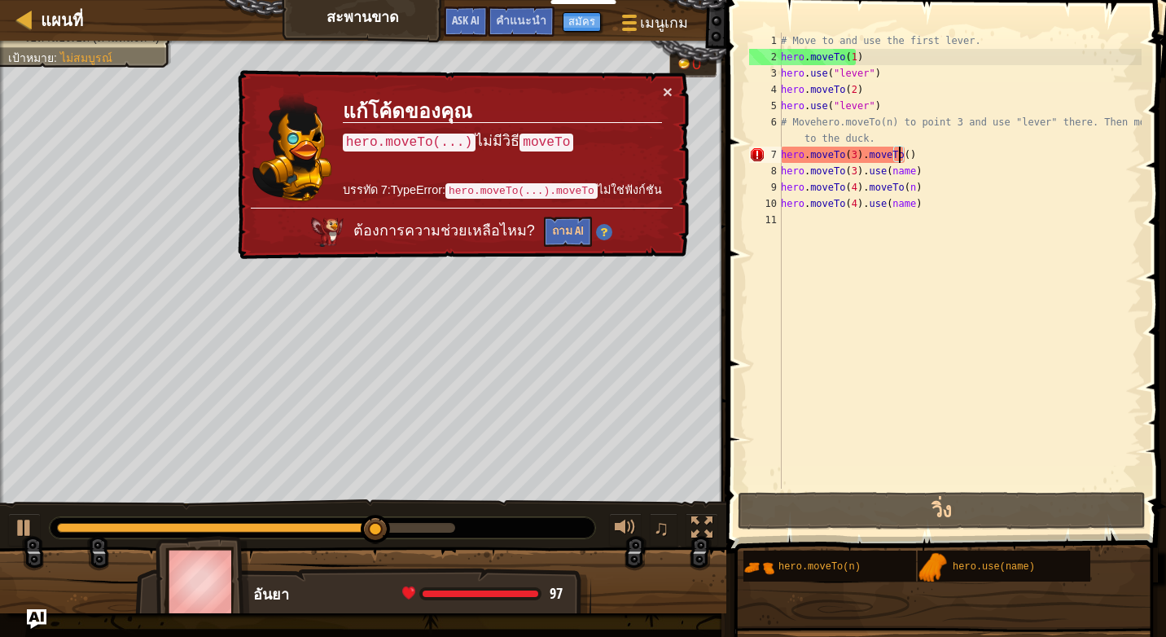
click at [918, 172] on div "# Move to and use the first lever. hero . moveTo ( 1 ) hero . use ( "lever" ) h…" at bounding box center [960, 277] width 364 height 489
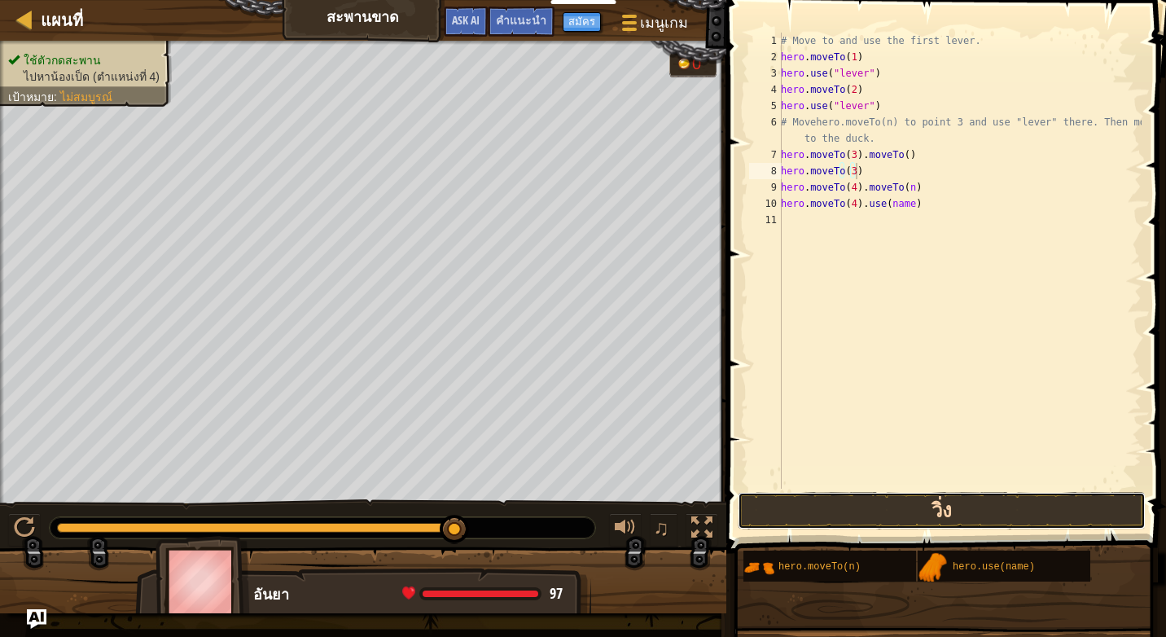
click at [1010, 513] on button "วิ่ง" at bounding box center [942, 510] width 408 height 37
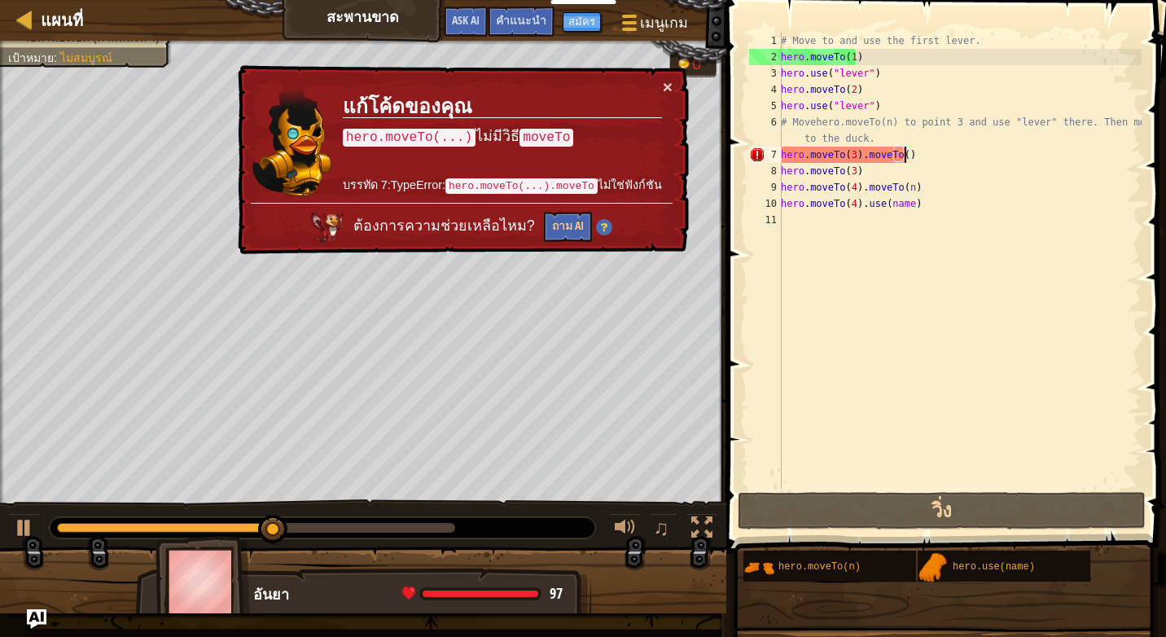
click at [931, 148] on div "# Move to and use the first lever. hero . moveTo ( 1 ) hero . use ( "lever" ) h…" at bounding box center [960, 277] width 364 height 489
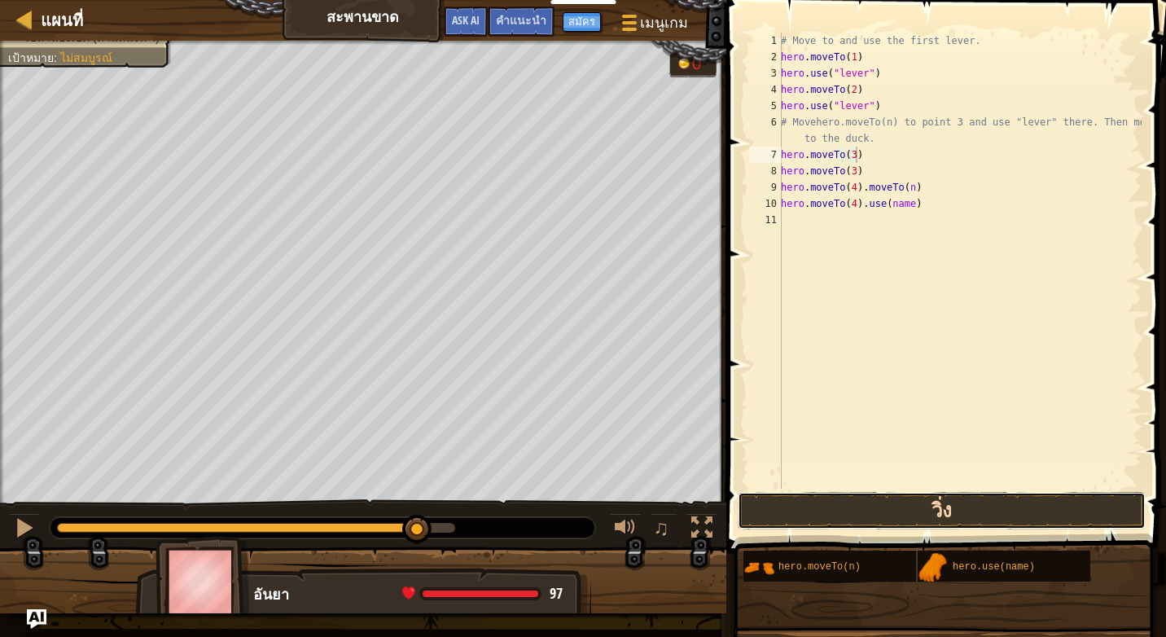
click at [848, 508] on button "วิ่ง" at bounding box center [942, 510] width 408 height 37
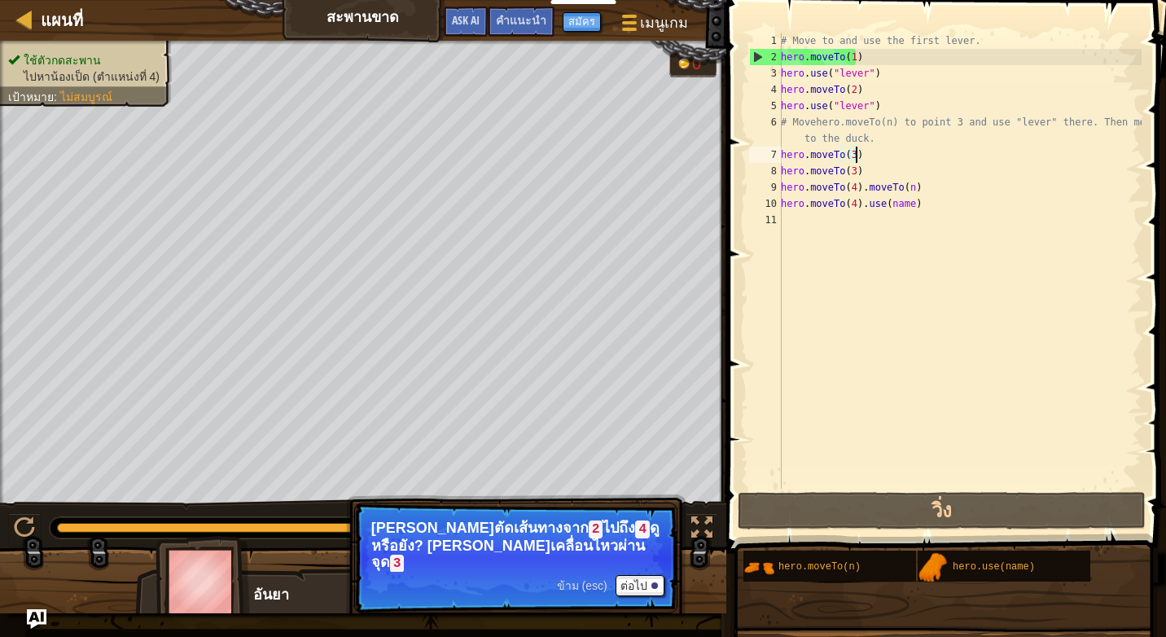
click at [856, 173] on div "# Move to and use the first lever. hero . moveTo ( 1 ) hero . use ( "lever" ) h…" at bounding box center [960, 277] width 364 height 489
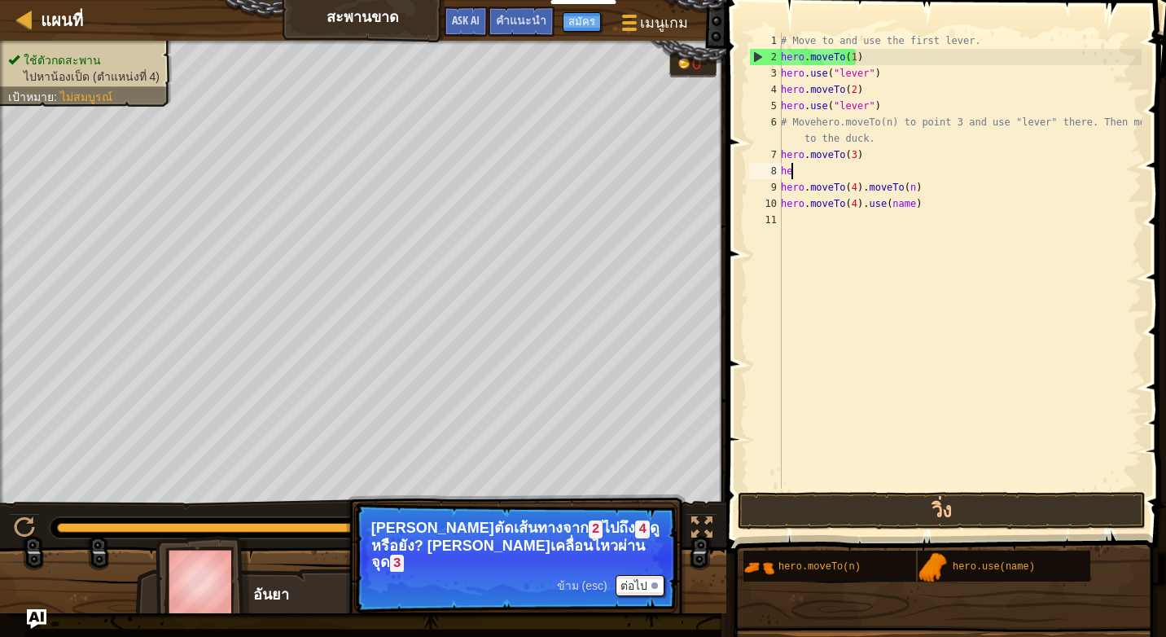
type textarea "h"
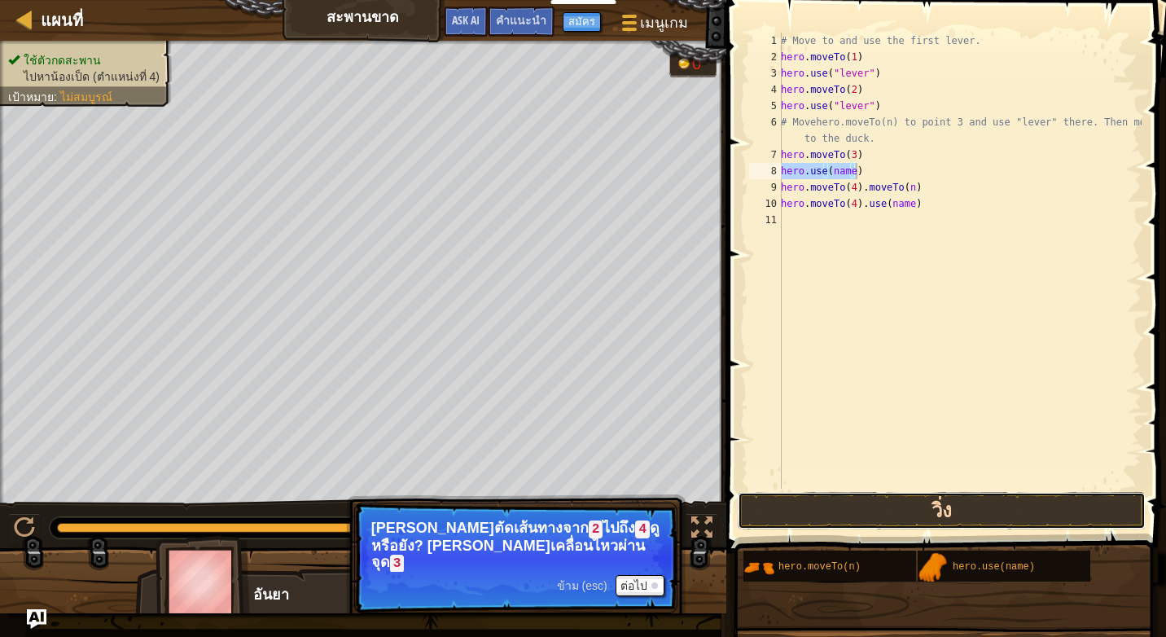
click at [969, 492] on button "วิ่ง" at bounding box center [942, 510] width 408 height 37
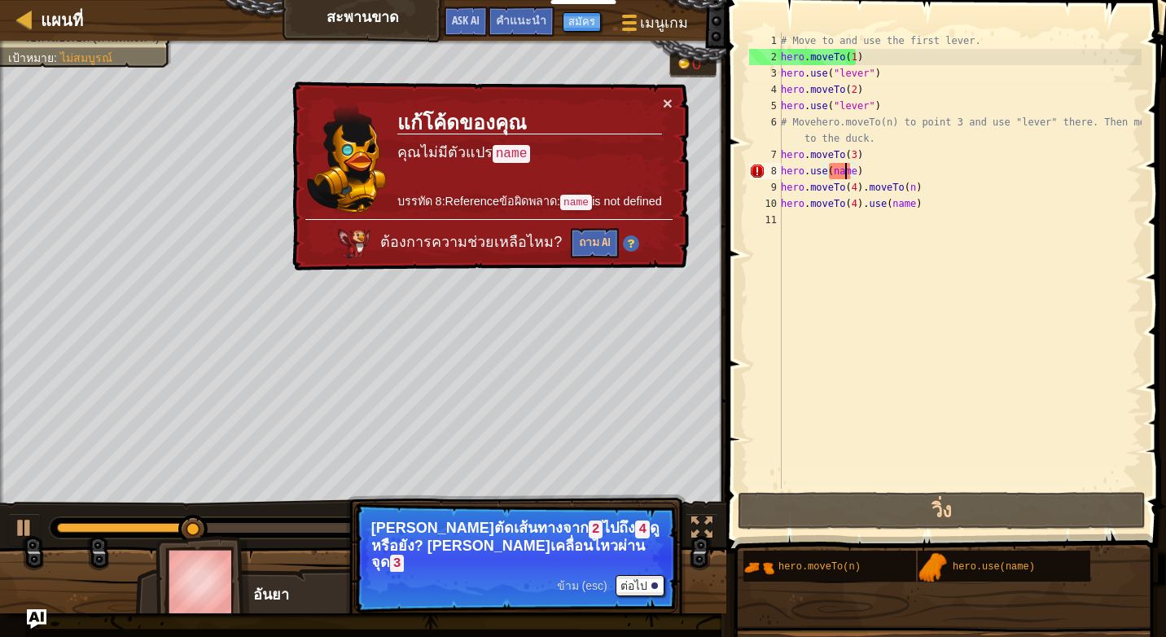
click at [848, 169] on div "# Move to and use the first lever. hero . moveTo ( 1 ) hero . use ( "lever" ) h…" at bounding box center [960, 277] width 364 height 489
click at [851, 169] on div "# Move to and use the first lever. hero . moveTo ( 1 ) hero . use ( "lever" ) h…" at bounding box center [960, 277] width 364 height 489
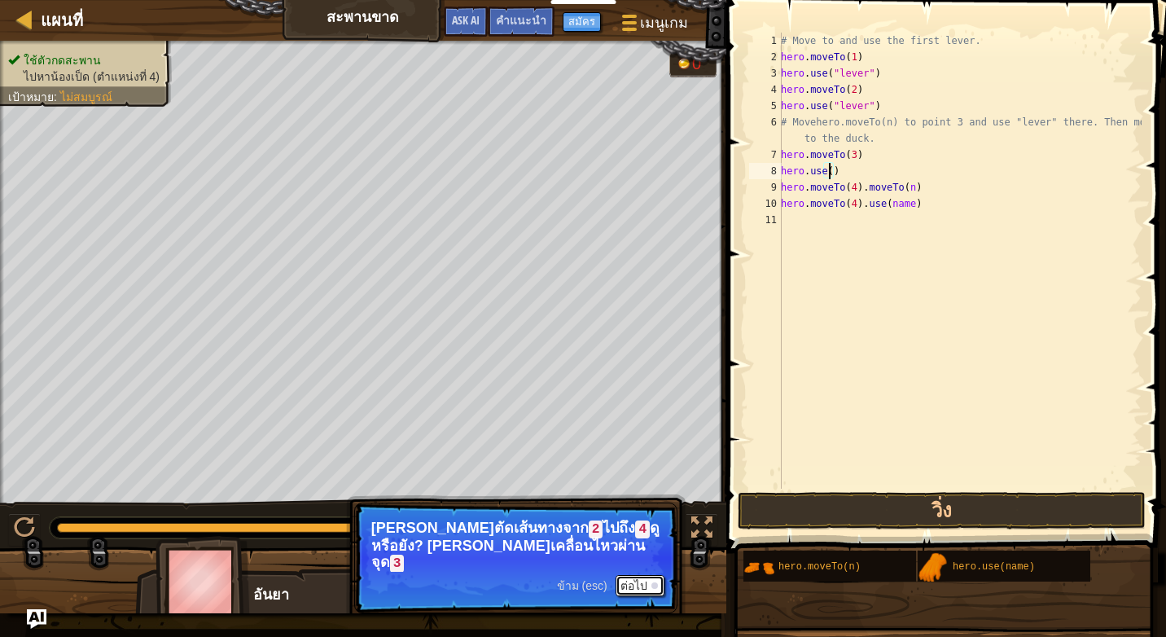
click at [639, 575] on button "ต่อไป" at bounding box center [640, 585] width 49 height 21
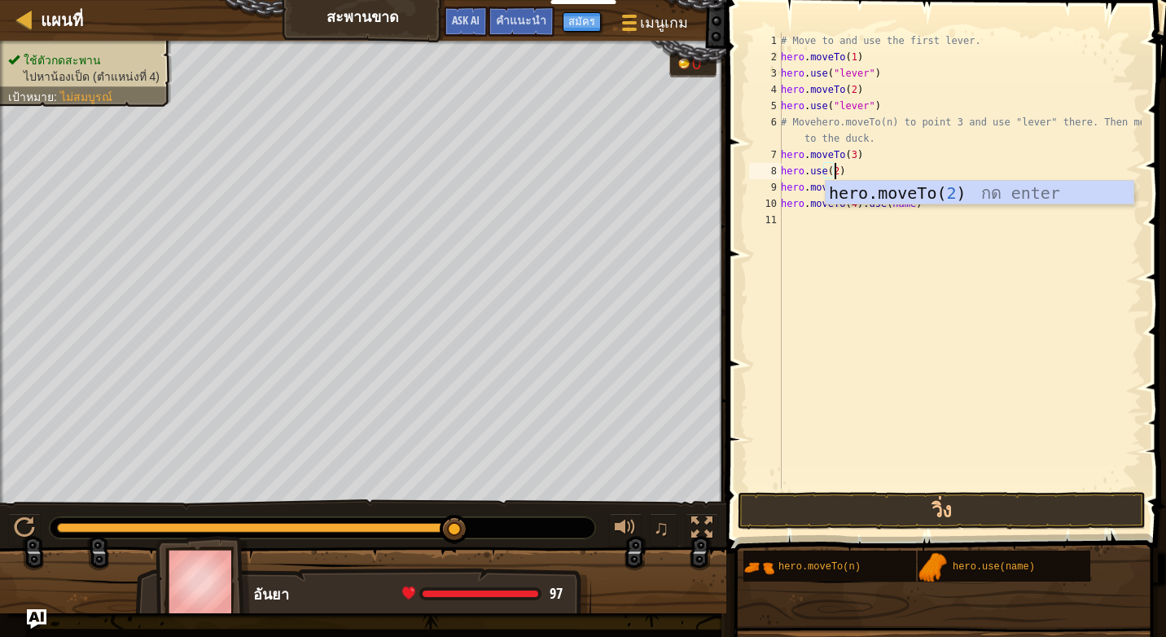
scroll to position [7, 4]
click at [1013, 192] on div "hero.moveTo( 2 ) กด enter" at bounding box center [980, 217] width 308 height 73
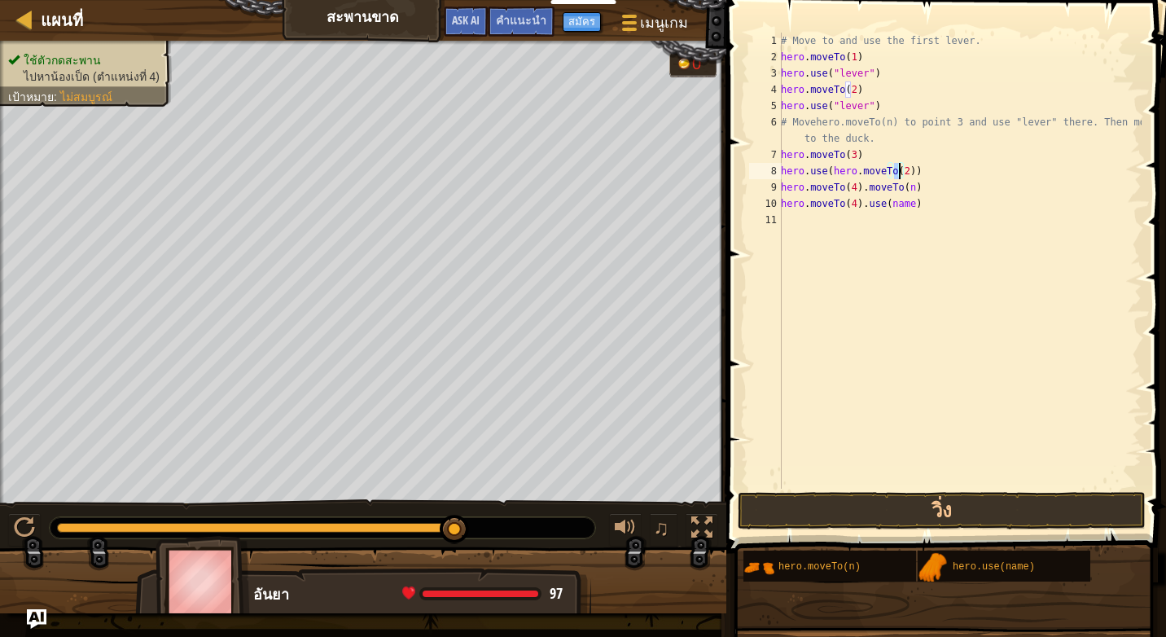
click at [920, 168] on div "# Move to and use the first lever. hero . moveTo ( 1 ) hero . use ( "lever" ) h…" at bounding box center [960, 277] width 364 height 489
click at [958, 515] on button "วิ่ง" at bounding box center [942, 510] width 408 height 37
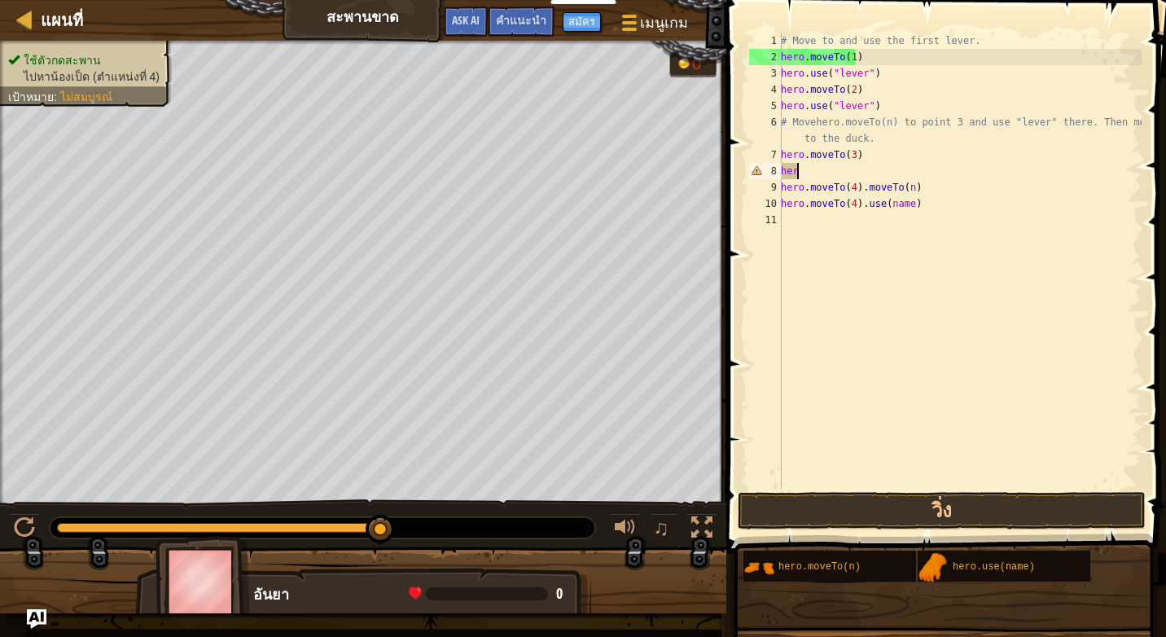
scroll to position [7, 0]
type textarea "h"
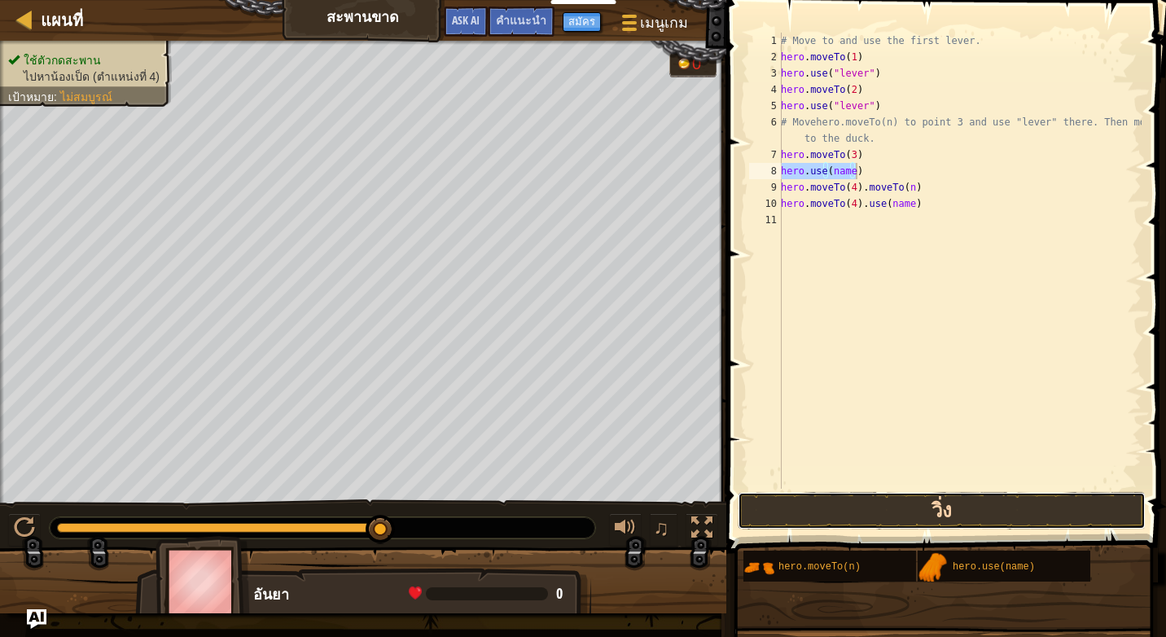
click at [941, 502] on button "วิ่ง" at bounding box center [942, 510] width 408 height 37
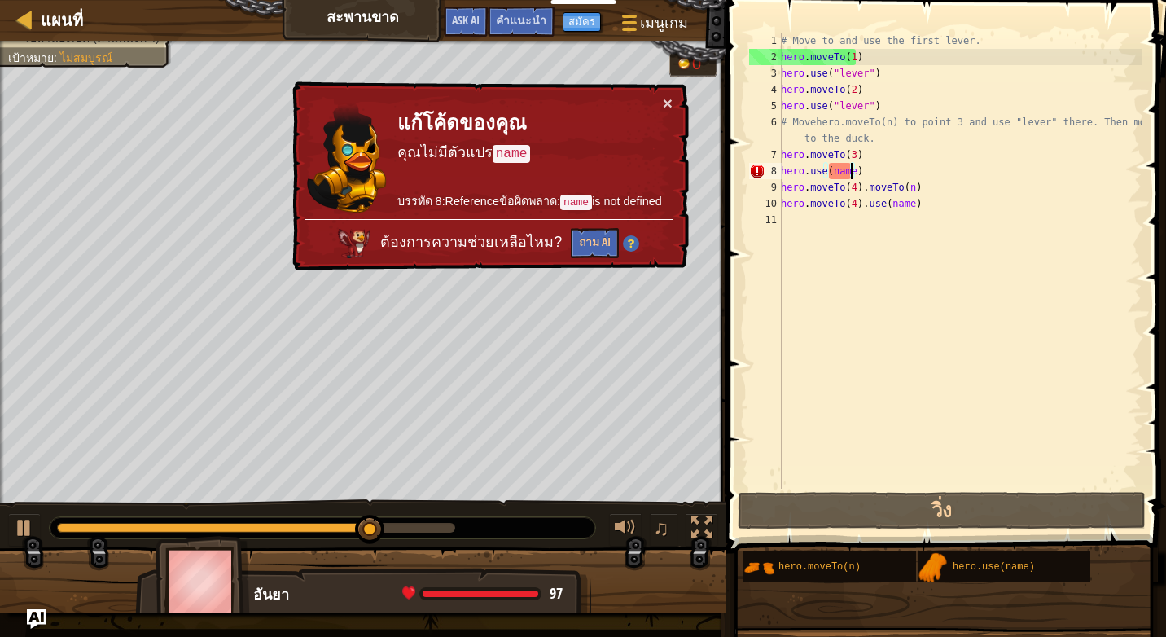
click at [848, 170] on div "# Move to and use the first lever. hero . moveTo ( 1 ) hero . use ( "lever" ) h…" at bounding box center [960, 277] width 364 height 489
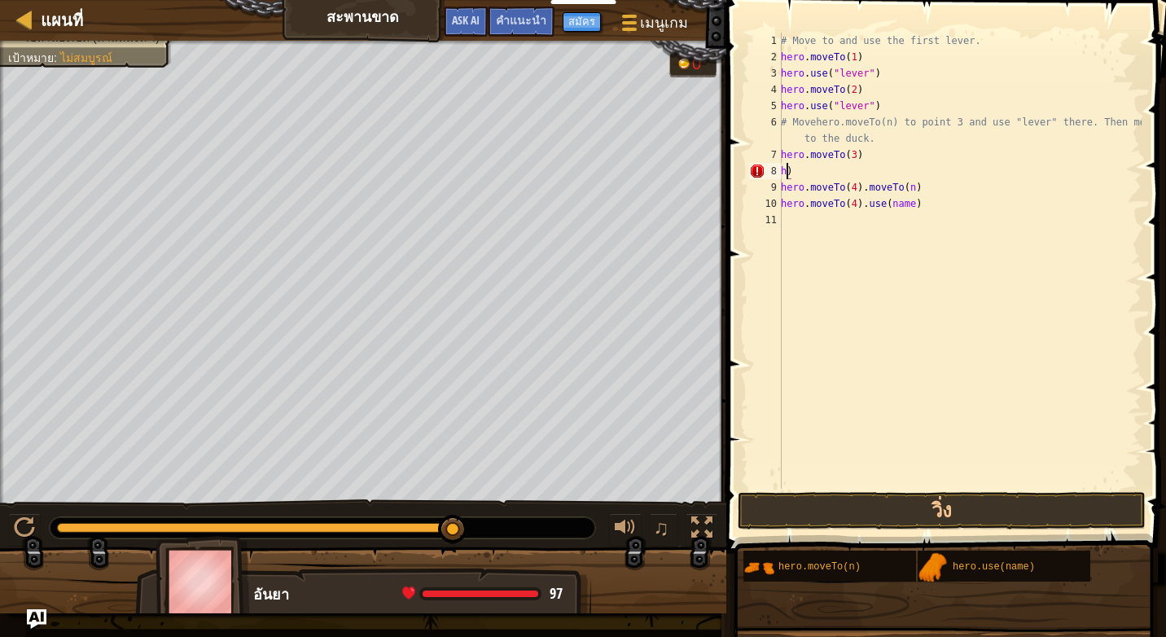
type textarea ")"
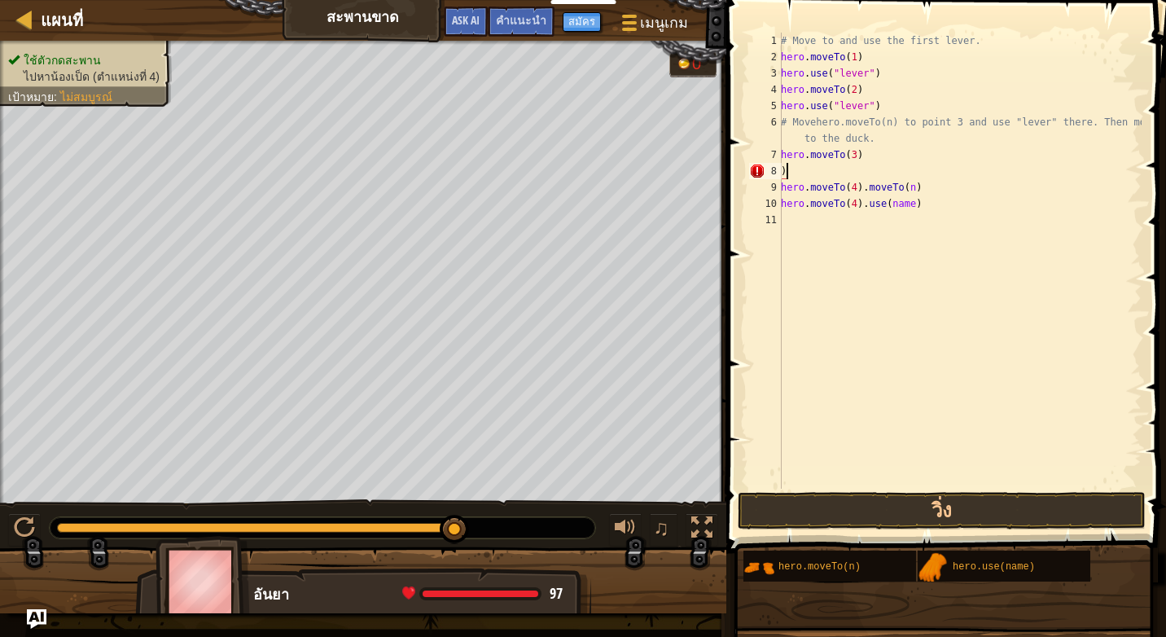
click at [811, 173] on div "# Move to and use the first lever. hero . moveTo ( 1 ) hero . use ( "lever" ) h…" at bounding box center [960, 277] width 364 height 489
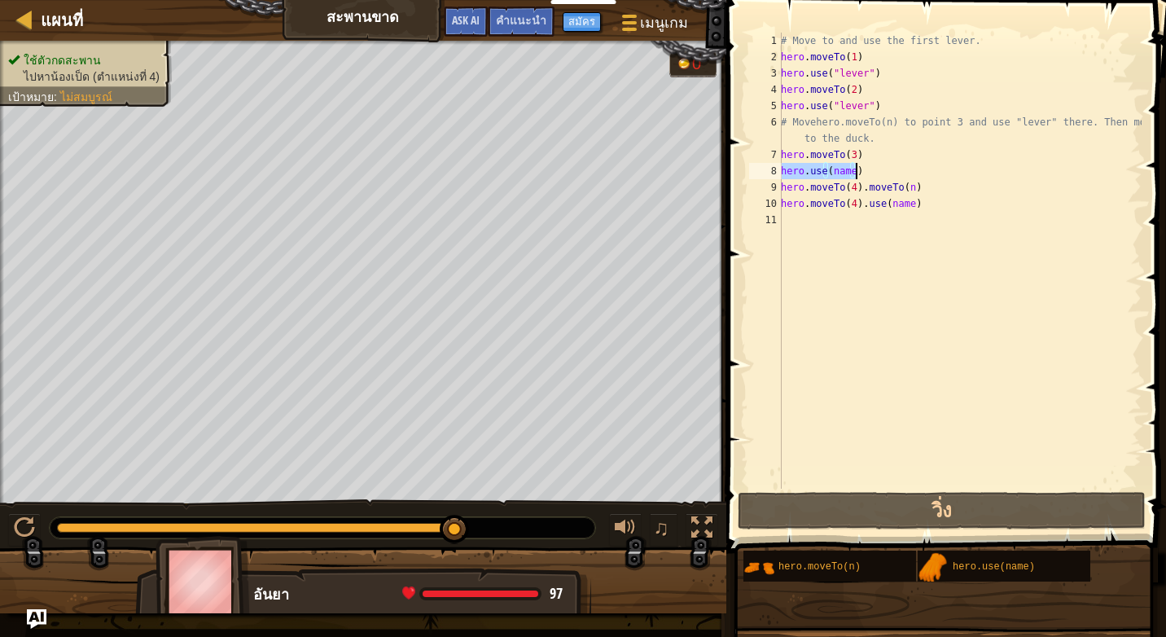
click at [846, 163] on div "# Move to and use the first lever. hero . moveTo ( 1 ) hero . use ( "lever" ) h…" at bounding box center [960, 261] width 364 height 456
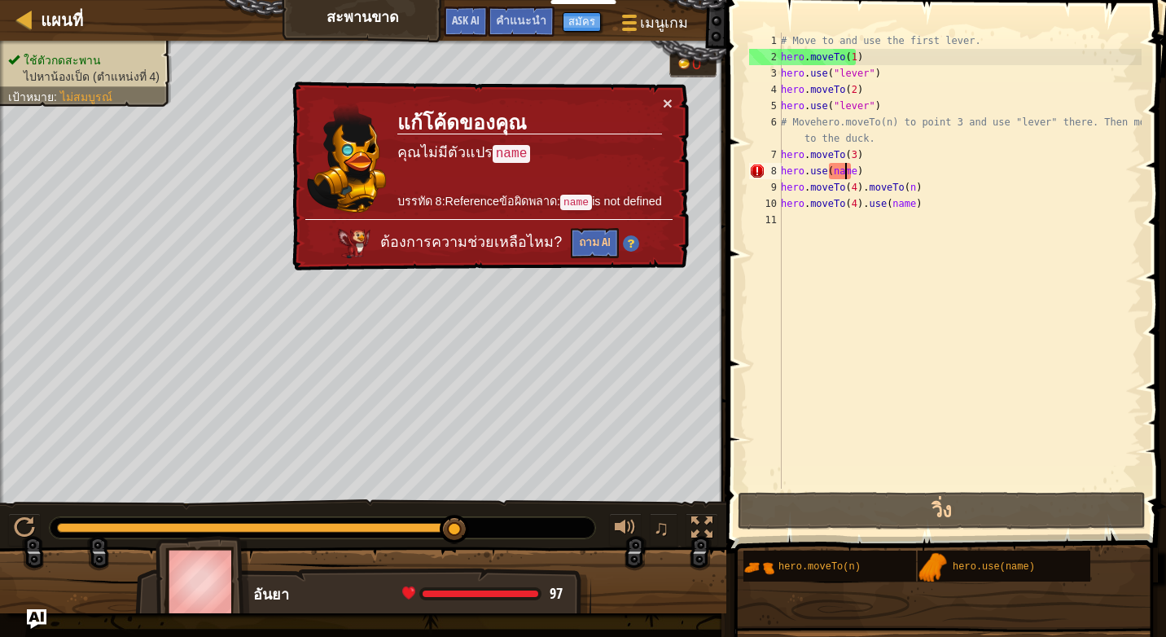
click at [845, 173] on div "# Move to and use the first lever. hero . moveTo ( 1 ) hero . use ( "lever" ) h…" at bounding box center [960, 277] width 364 height 489
click at [848, 173] on div "# Move to and use the first lever. hero . moveTo ( 1 ) hero . use ( "lever" ) h…" at bounding box center [960, 277] width 364 height 489
click at [851, 170] on div "# Move to and use the first lever. hero . moveTo ( 1 ) hero . use ( "lever" ) h…" at bounding box center [960, 277] width 364 height 489
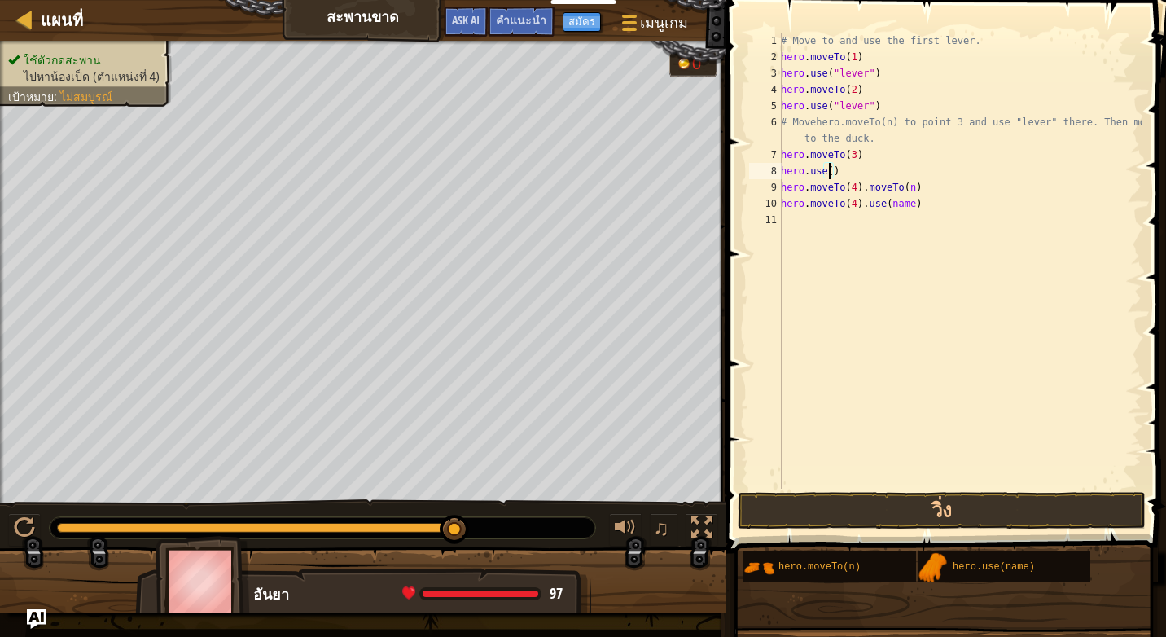
scroll to position [7, 4]
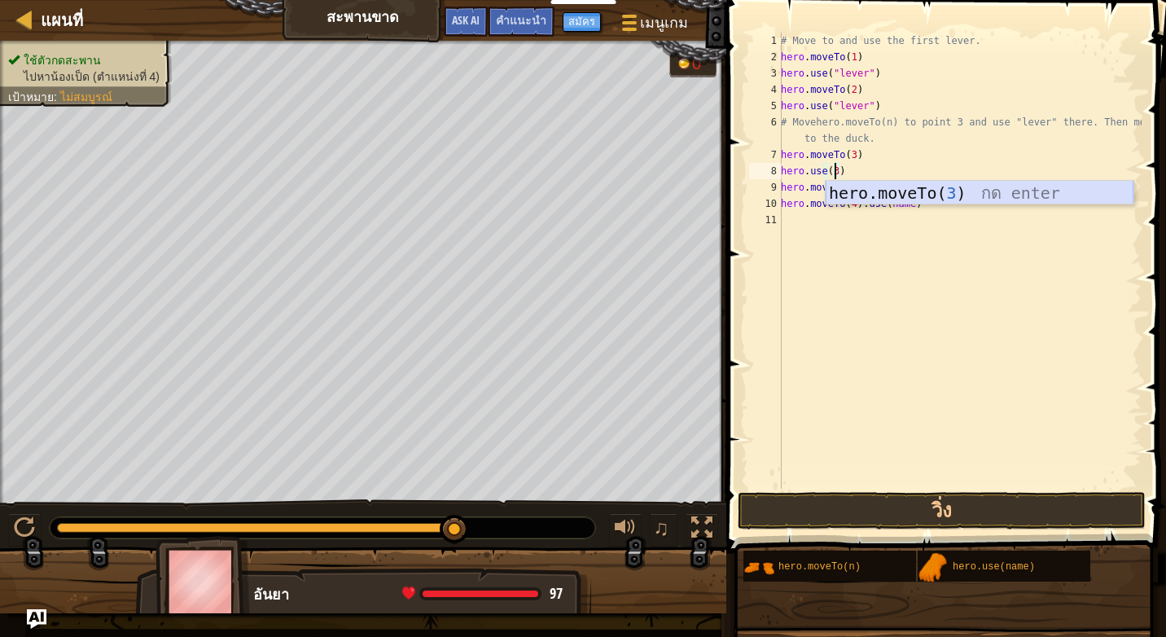
click at [887, 185] on div "hero.moveTo( 3 ) กด enter" at bounding box center [980, 217] width 308 height 73
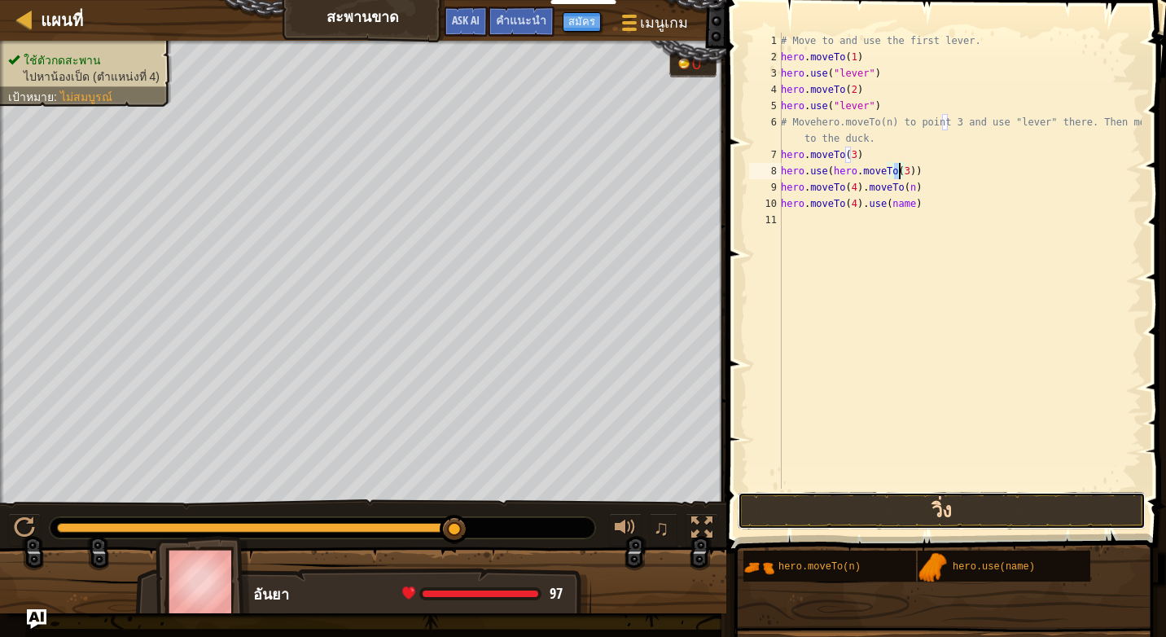
click at [935, 505] on button "วิ่ง" at bounding box center [942, 510] width 408 height 37
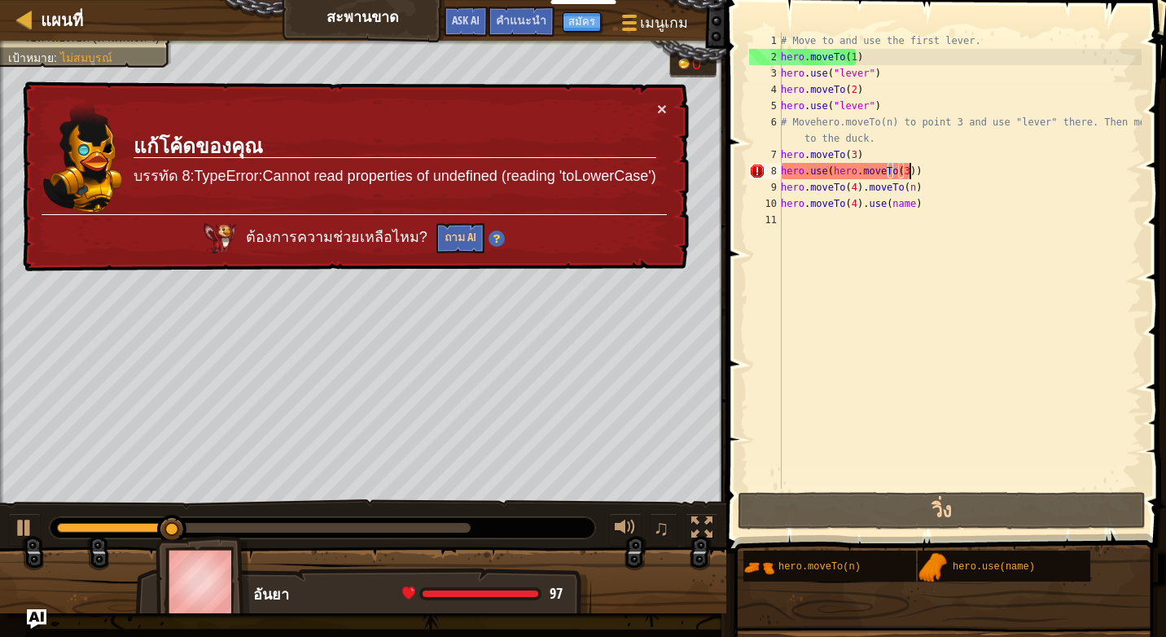
click at [922, 169] on div "# Move to and use the first lever. hero . moveTo ( 1 ) hero . use ( "lever" ) h…" at bounding box center [960, 277] width 364 height 489
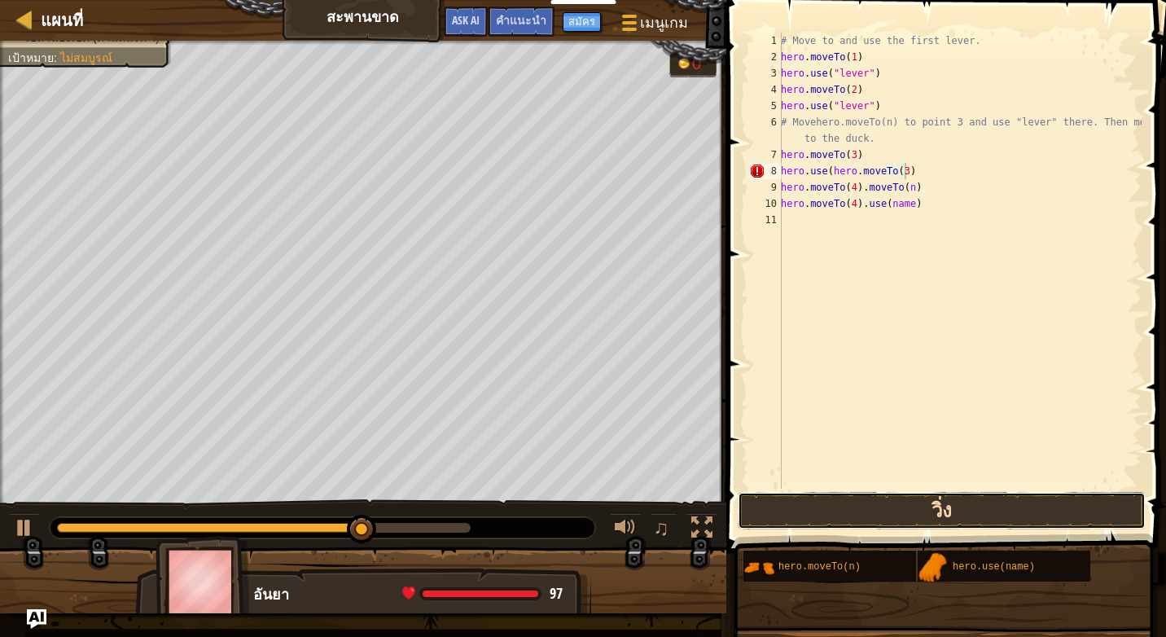
click at [919, 515] on button "วิ่ง" at bounding box center [942, 510] width 408 height 37
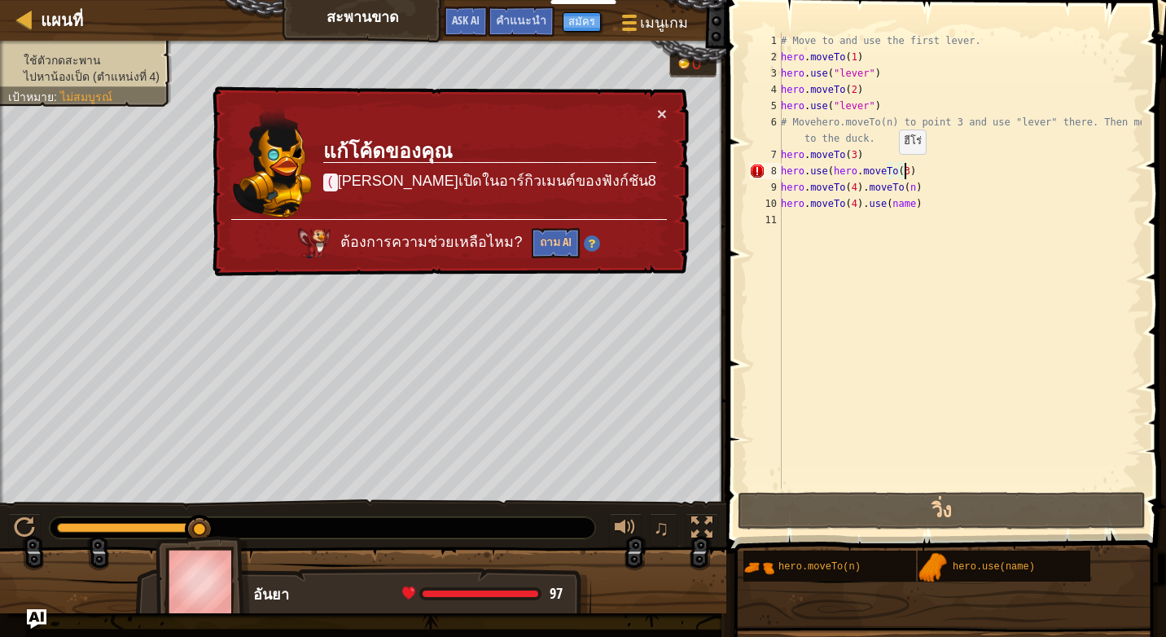
click at [890, 170] on div "# Move to and use the first lever. hero . moveTo ( 1 ) hero . use ( "lever" ) h…" at bounding box center [960, 277] width 364 height 489
click at [892, 169] on div "# Move to and use the first lever. hero . moveTo ( 1 ) hero . use ( "lever" ) h…" at bounding box center [960, 277] width 364 height 489
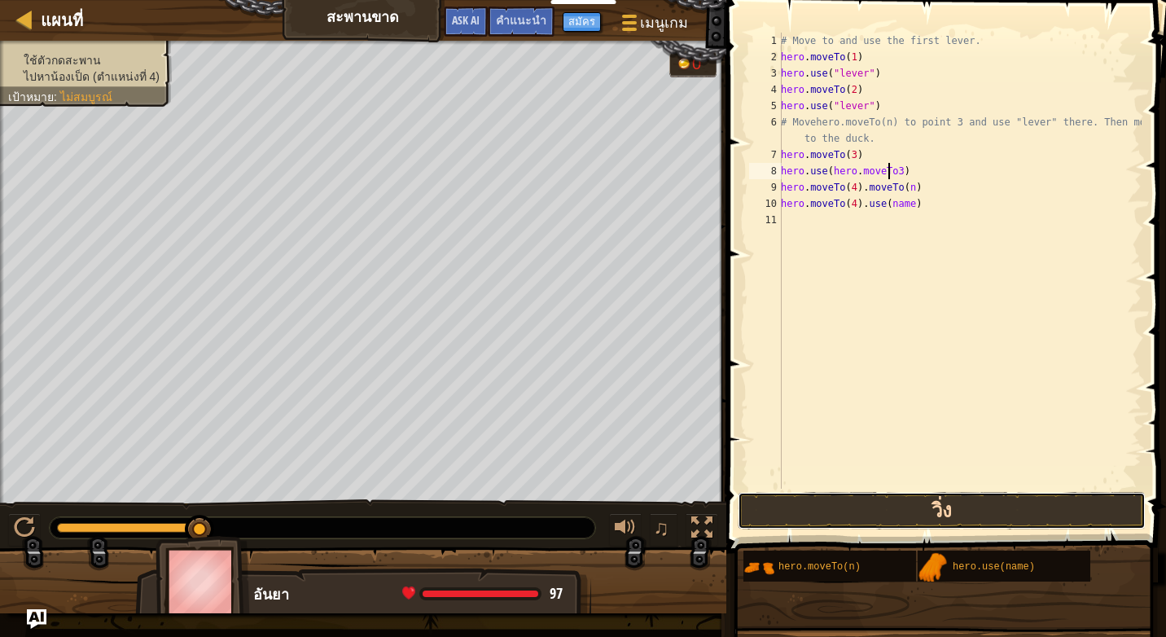
click at [872, 493] on button "วิ่ง" at bounding box center [942, 510] width 408 height 37
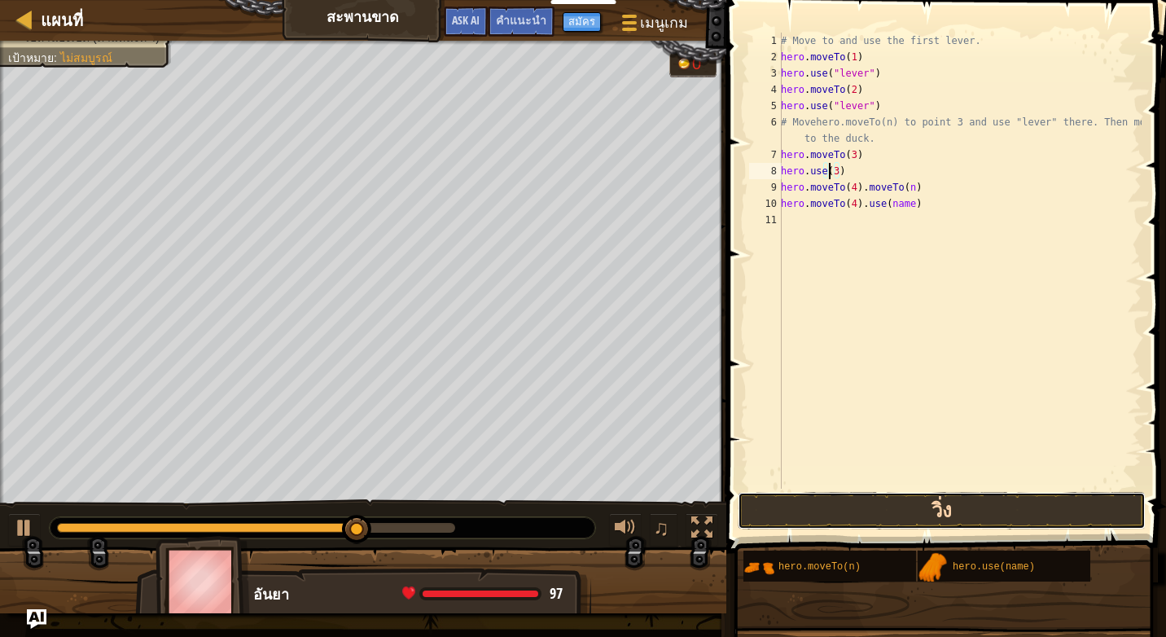
click at [924, 517] on button "วิ่ง" at bounding box center [942, 510] width 408 height 37
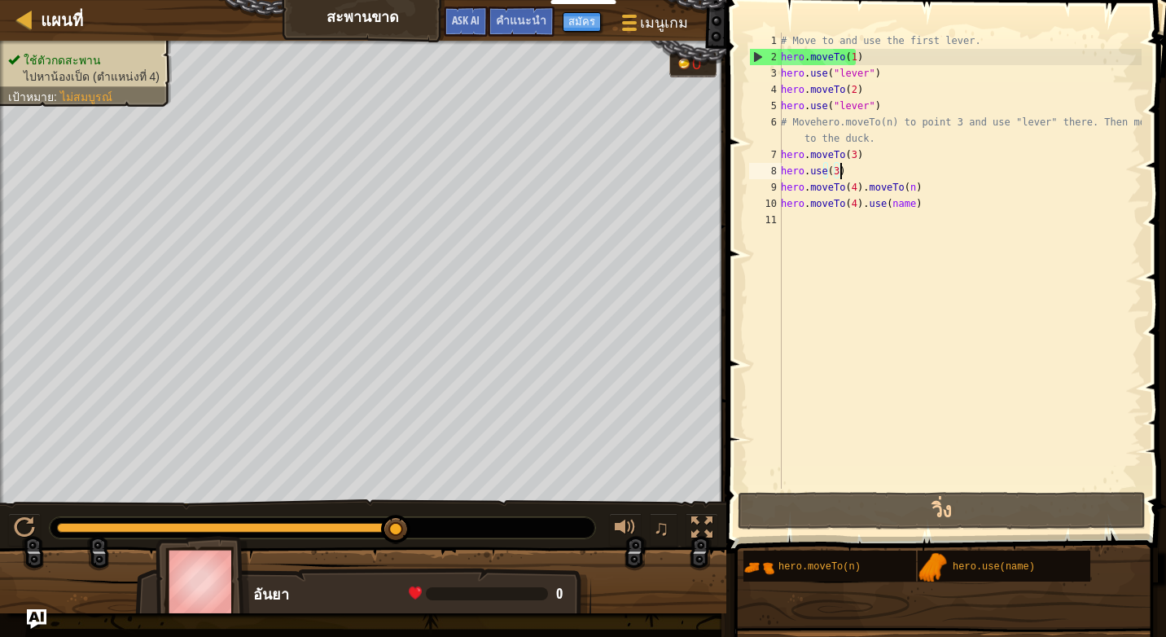
click at [847, 173] on div "# Move to and use the first lever. hero . moveTo ( 1 ) hero . use ( "lever" ) h…" at bounding box center [960, 277] width 364 height 489
click at [853, 167] on div "# Move to and use the first lever. hero . moveTo ( 1 ) hero . use ( "lever" ) h…" at bounding box center [960, 277] width 364 height 489
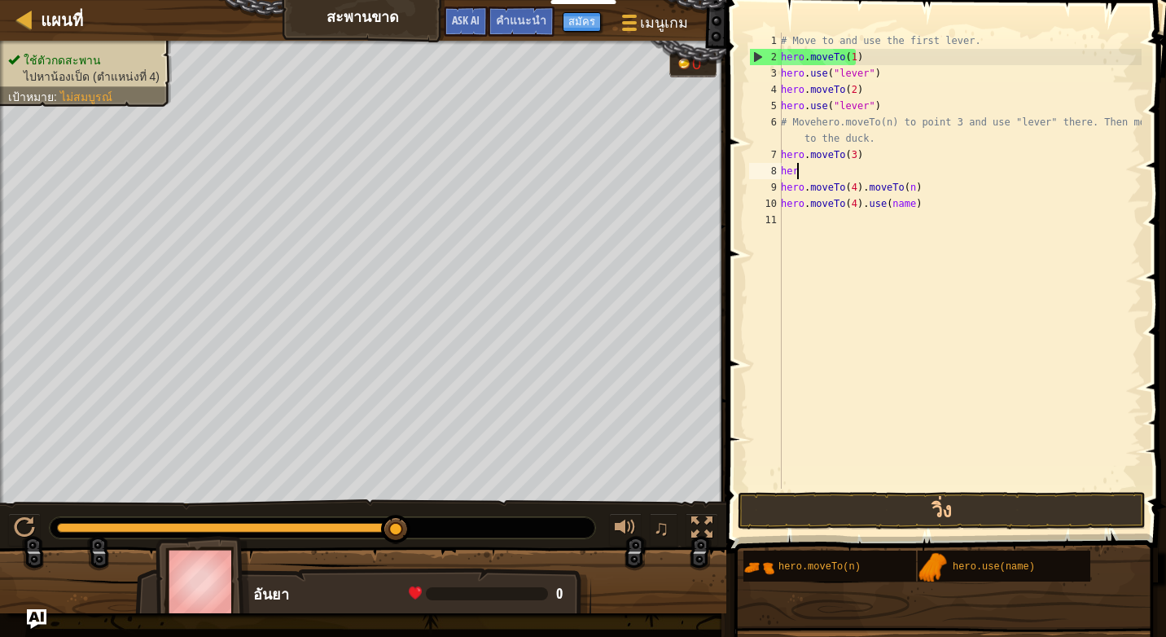
scroll to position [7, 0]
type textarea "h"
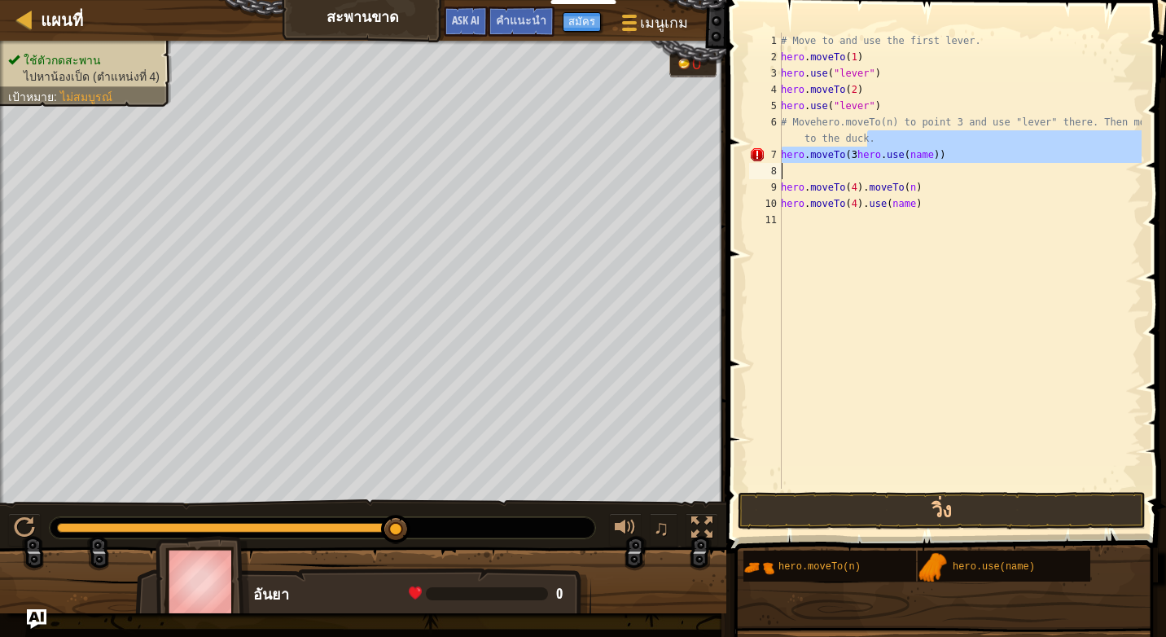
drag, startPoint x: 901, startPoint y: 146, endPoint x: 917, endPoint y: 163, distance: 23.6
click at [917, 163] on div "# Move to and use the first lever. hero . moveTo ( 1 ) hero . use ( "lever" ) h…" at bounding box center [960, 277] width 364 height 489
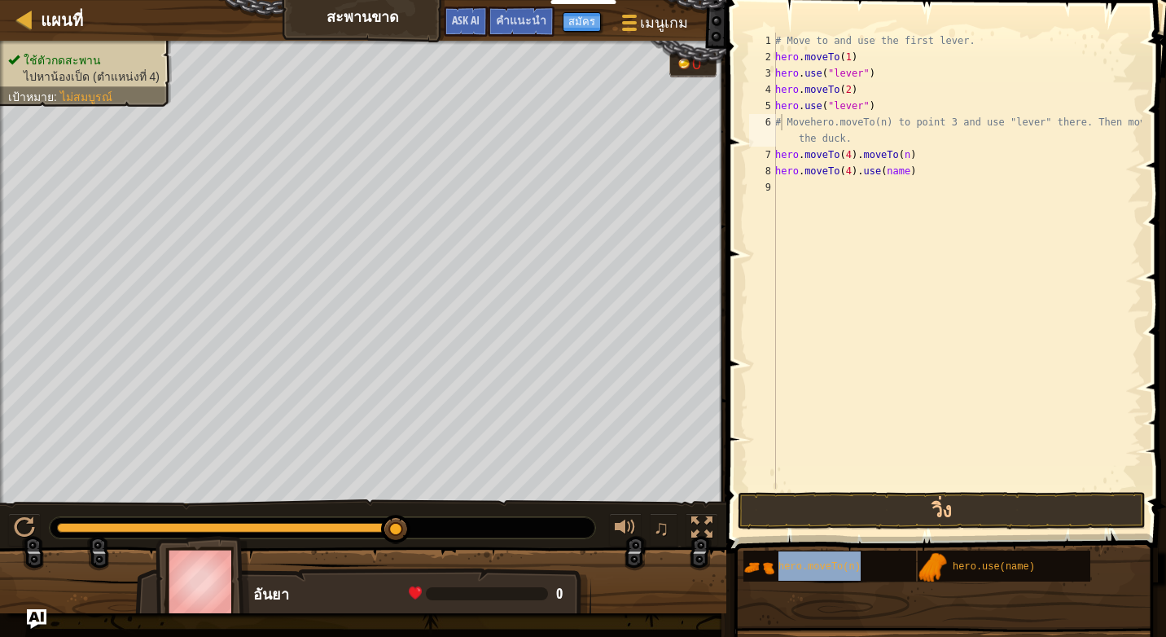
type textarea "#hero.moveTo(n) Movehero.moveTo(n) to point 3 and use "lever" there. Then move …"
click at [28, 18] on div at bounding box center [25, 19] width 20 height 20
select select "th"
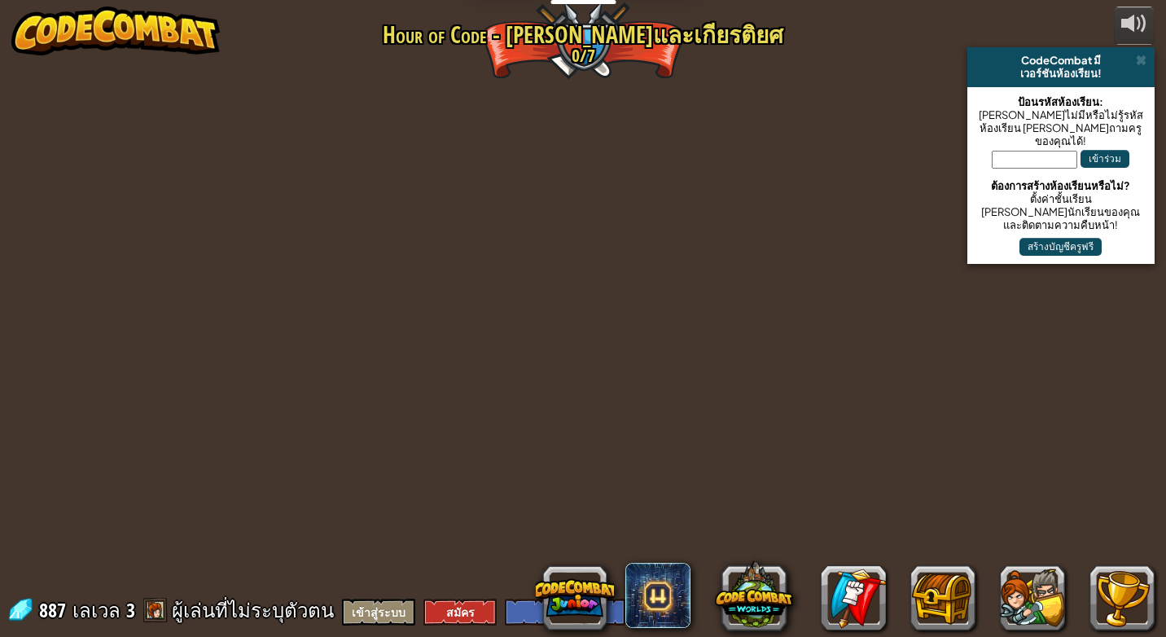
select select "th"
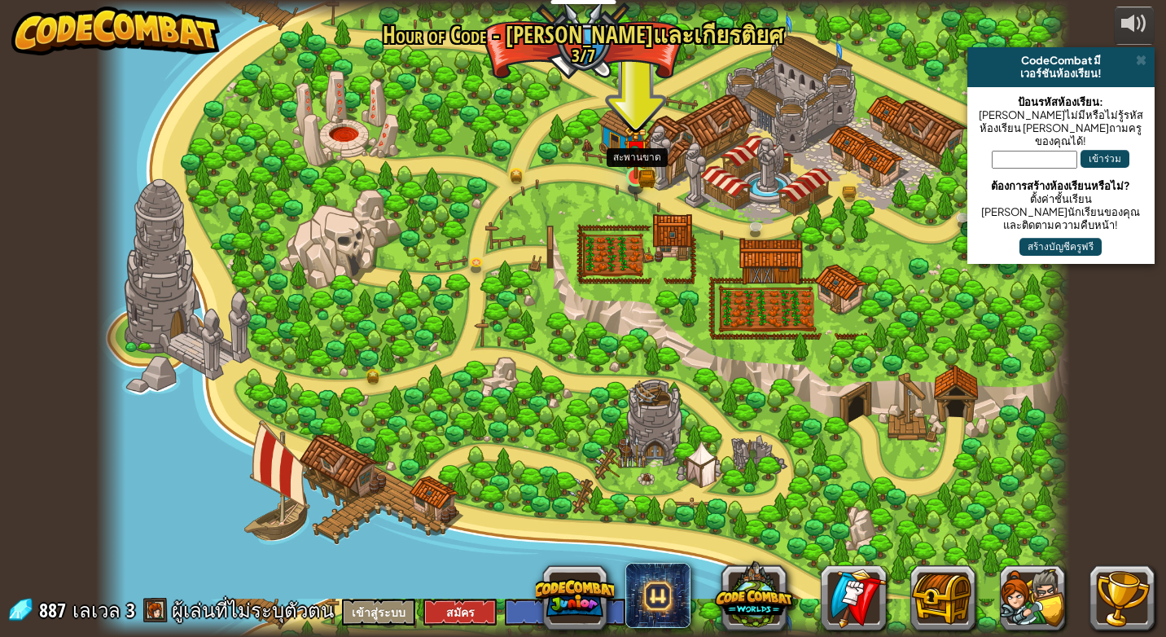
click at [633, 173] on img at bounding box center [636, 152] width 24 height 55
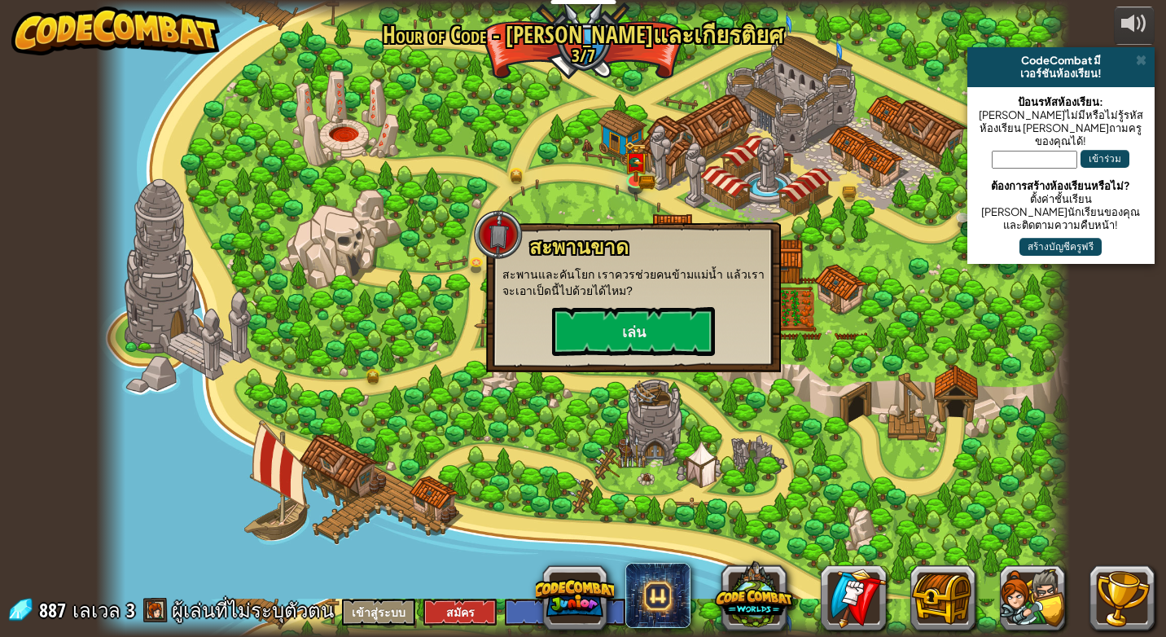
click at [649, 305] on div "สะพานขาด สะพานและคันโยก เราควรช่วยคนข้ามแม่น้ำ แล้วเราจะเอาเป็ดนี้ไปด้วยได้ไหม?…" at bounding box center [633, 296] width 262 height 120
click at [643, 333] on button "เล่น" at bounding box center [633, 331] width 163 height 49
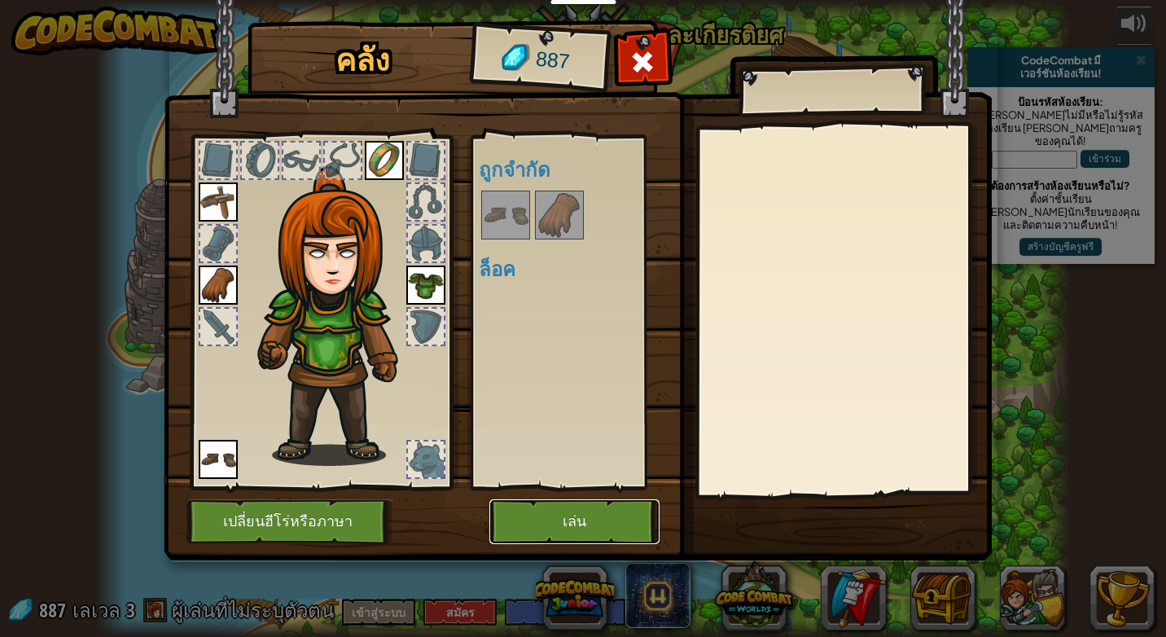
click at [600, 526] on button "เล่น" at bounding box center [574, 521] width 170 height 45
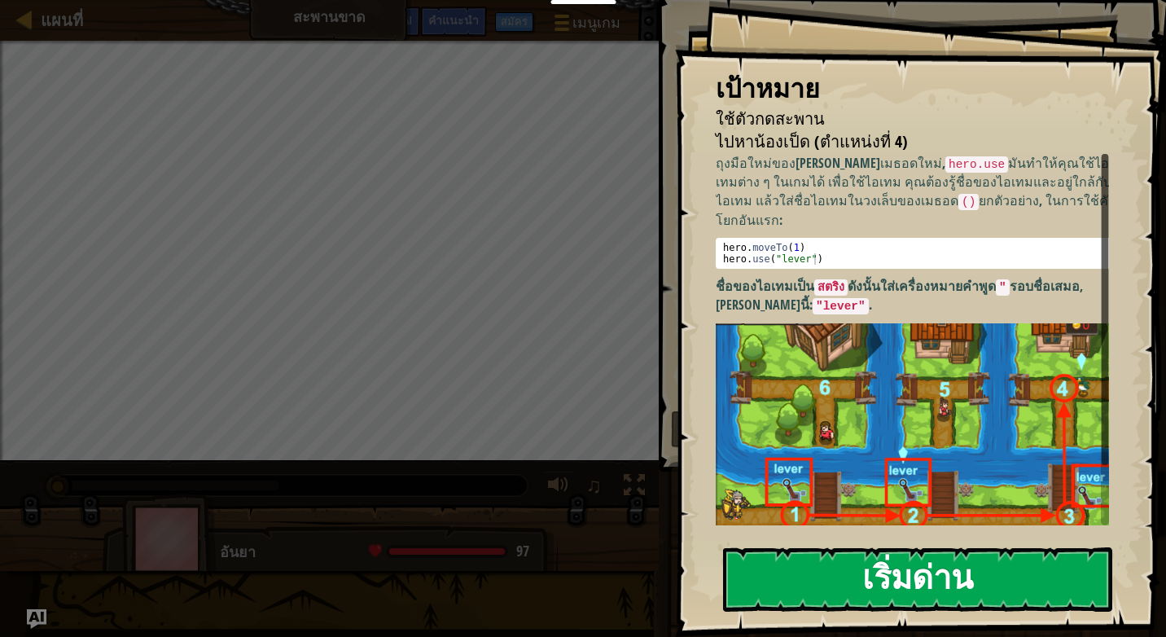
click at [874, 590] on button "เริ่มด่าน" at bounding box center [917, 579] width 389 height 64
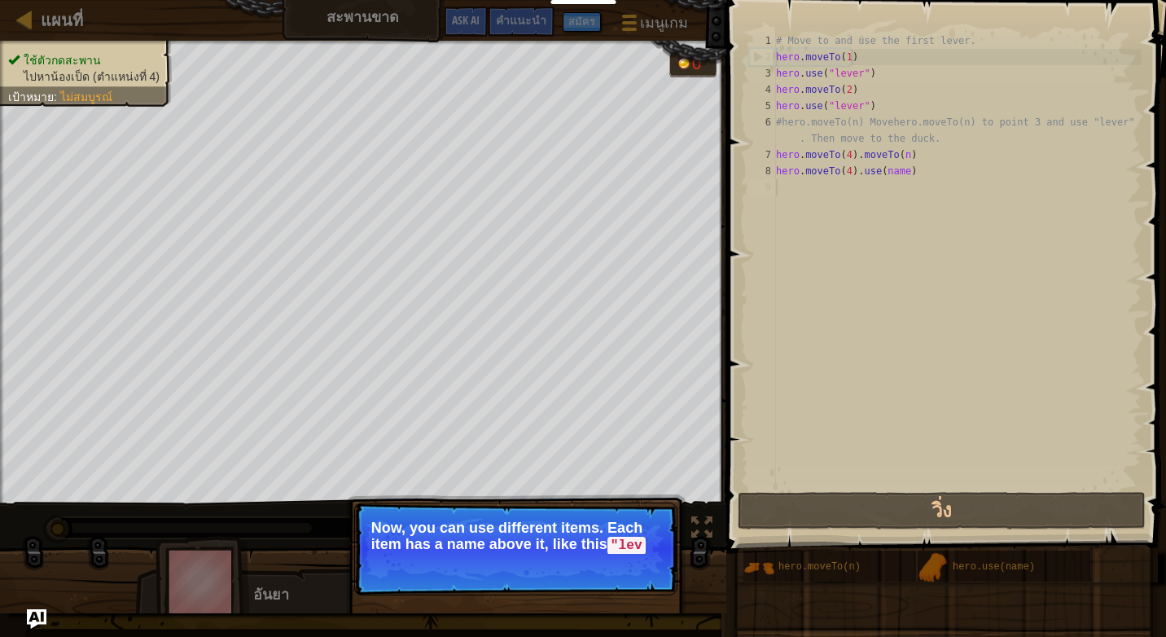
click at [804, 314] on div "# Move to and use the first lever. hero . moveTo ( 1 ) hero . use ( "lever" ) h…" at bounding box center [957, 277] width 369 height 489
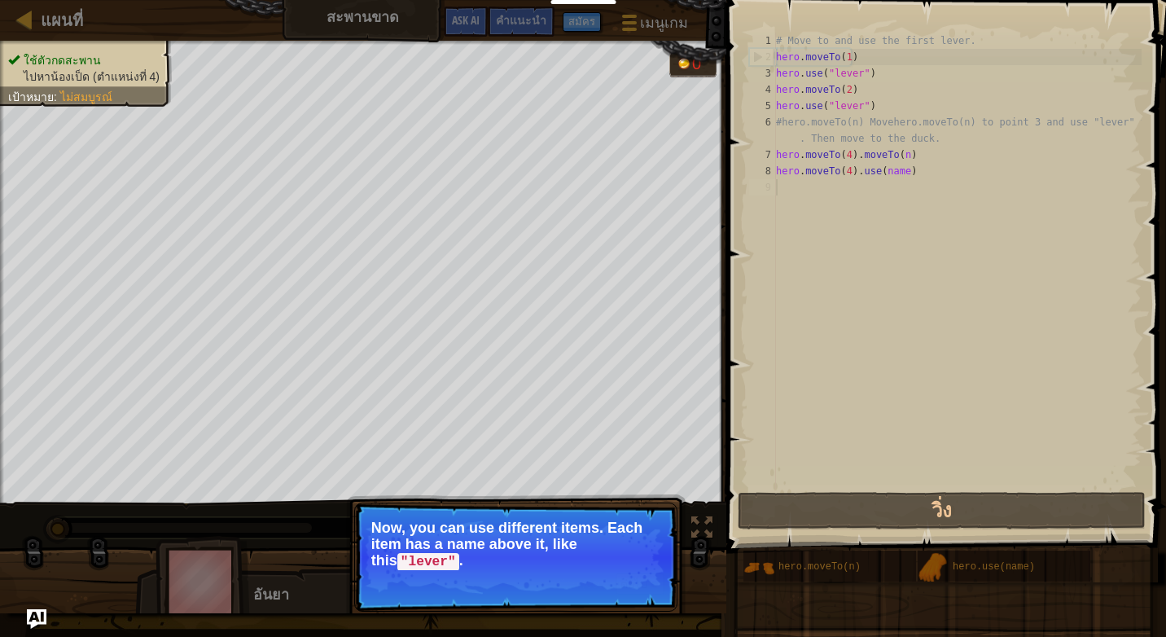
click at [842, 146] on div "# Move to and use the first lever. hero . moveTo ( 1 ) hero . use ( "lever" ) h…" at bounding box center [957, 277] width 369 height 489
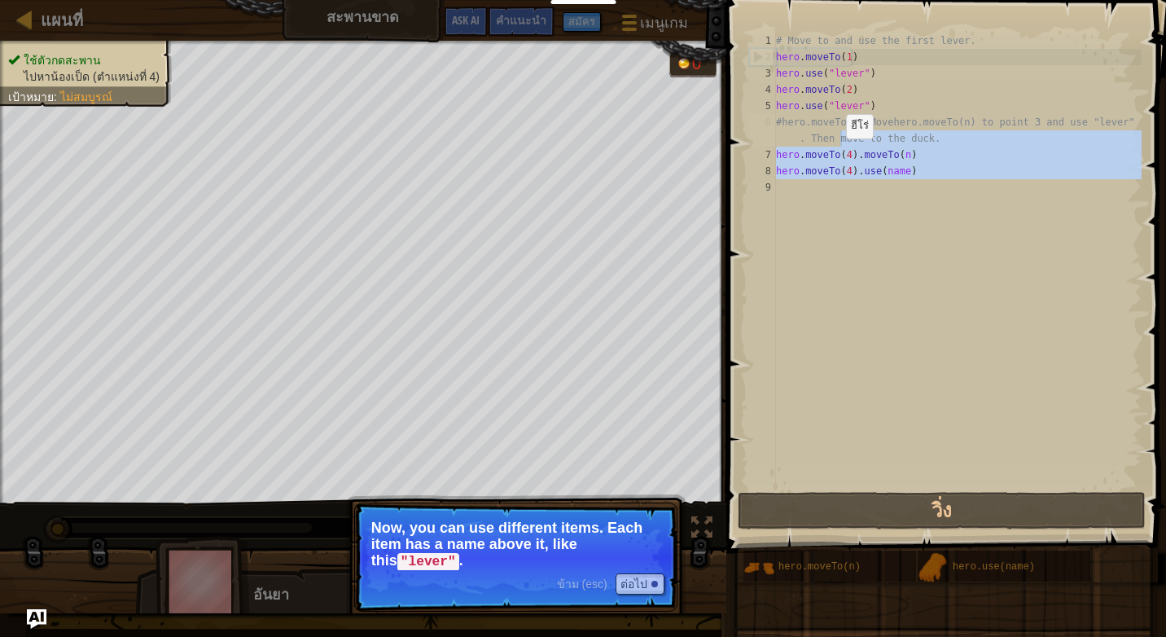
type textarea "#hero.moveTo(n) Movehero.moveTo(n) to point 3 and use "lever" there. Then move …"
drag, startPoint x: 842, startPoint y: 146, endPoint x: 843, endPoint y: -15, distance: 161.2
click at [843, 0] on html "นักการศึกษา สร้างบัญชีฟรี โซลูชั่นสำหรับโรงเรียนและเขต ดูเครื่องมือสำหรับครู กา…" at bounding box center [583, 8] width 1166 height 16
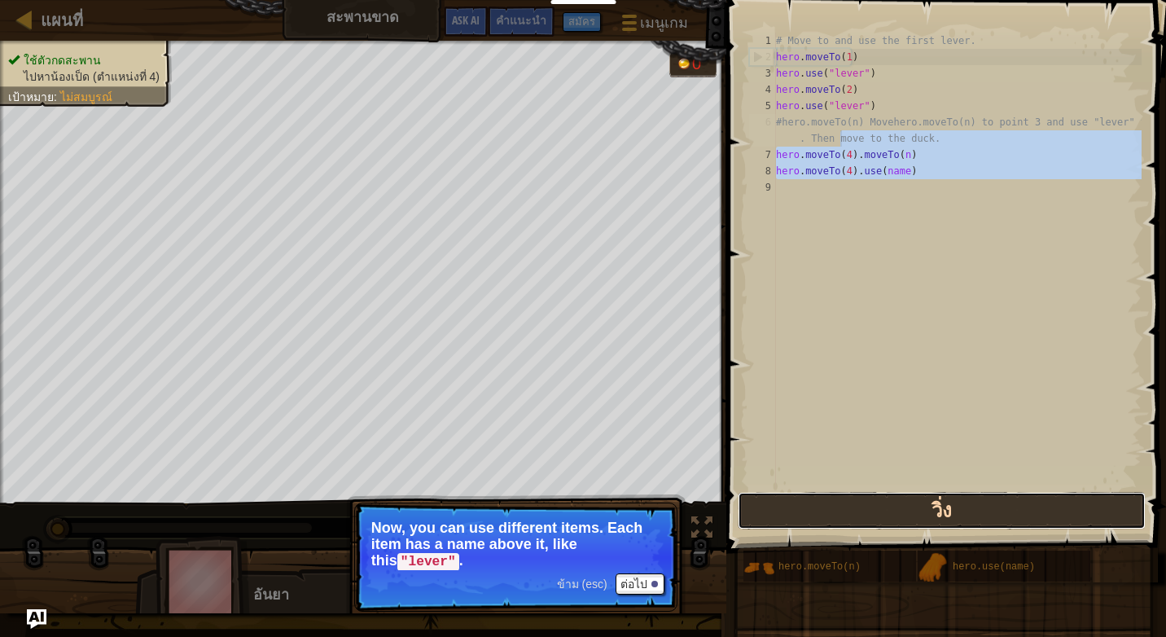
click at [860, 503] on button "วิ่ง" at bounding box center [942, 510] width 408 height 37
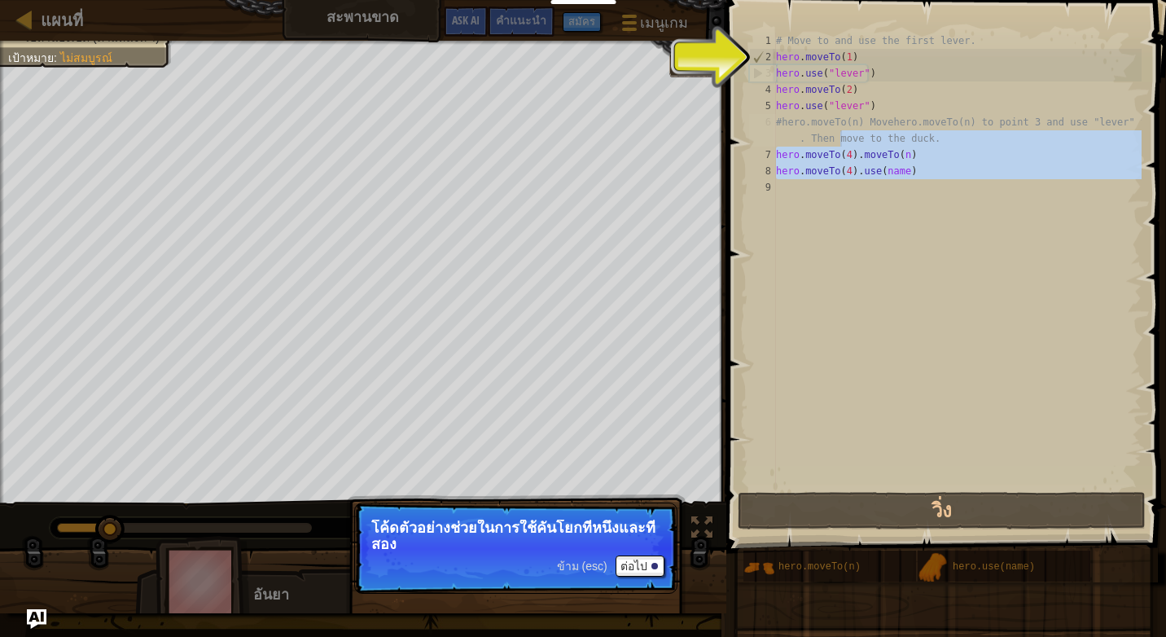
click at [812, 222] on div "# Move to and use the first lever. hero . moveTo ( 1 ) hero . use ( "lever" ) h…" at bounding box center [957, 261] width 369 height 456
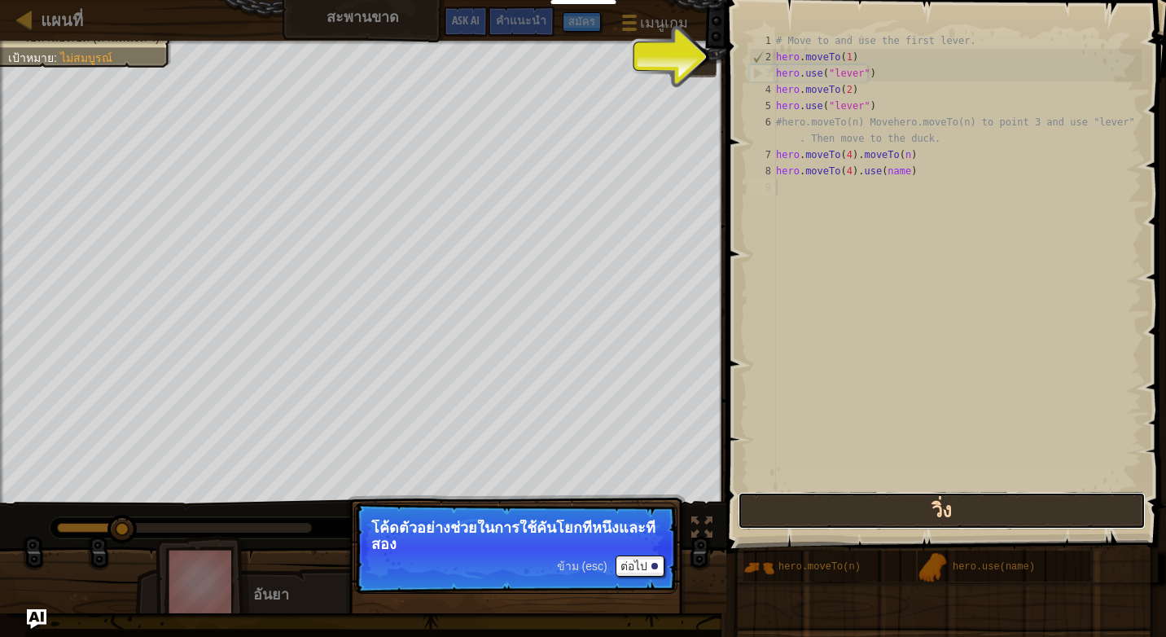
click at [887, 514] on button "วิ่ง" at bounding box center [942, 510] width 408 height 37
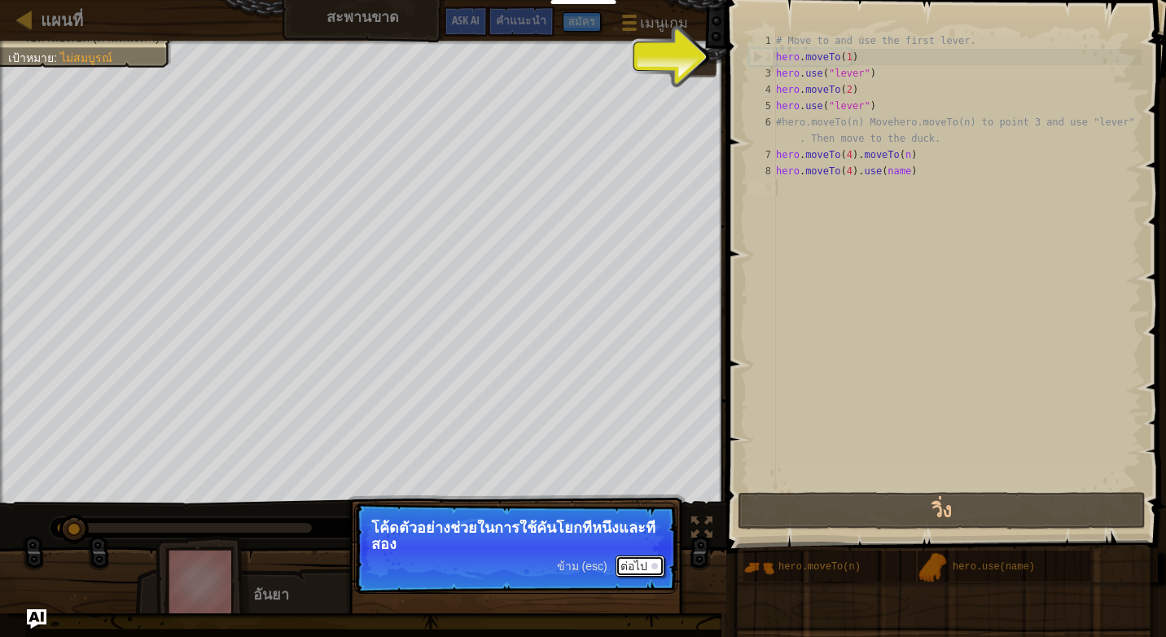
click at [633, 561] on button "ต่อไป" at bounding box center [640, 565] width 49 height 21
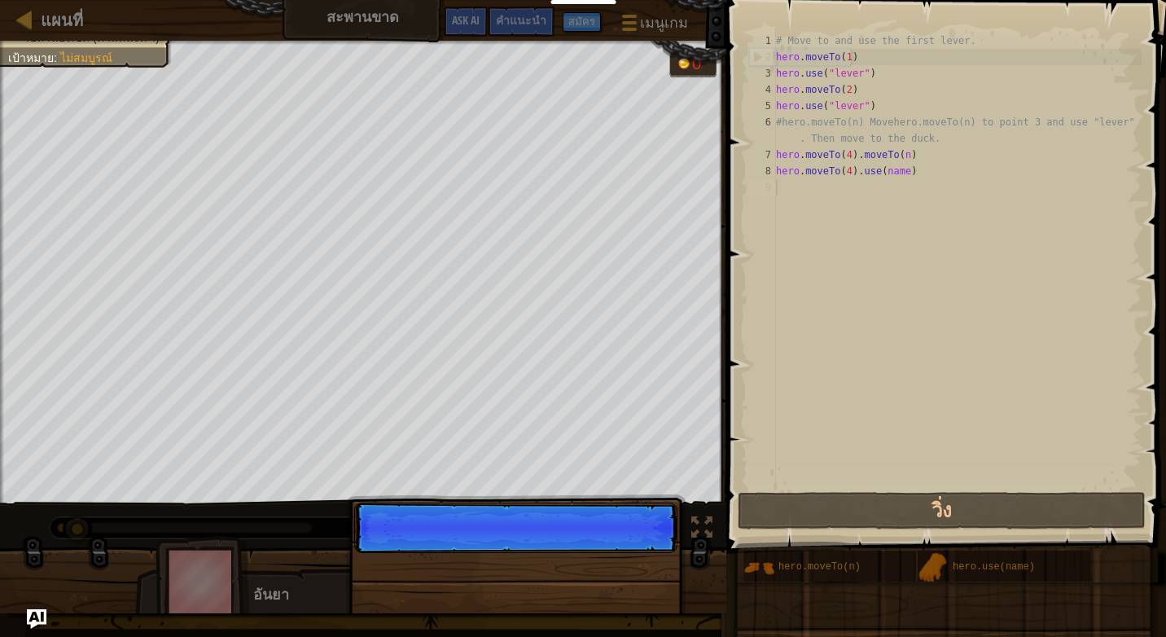
scroll to position [7, 0]
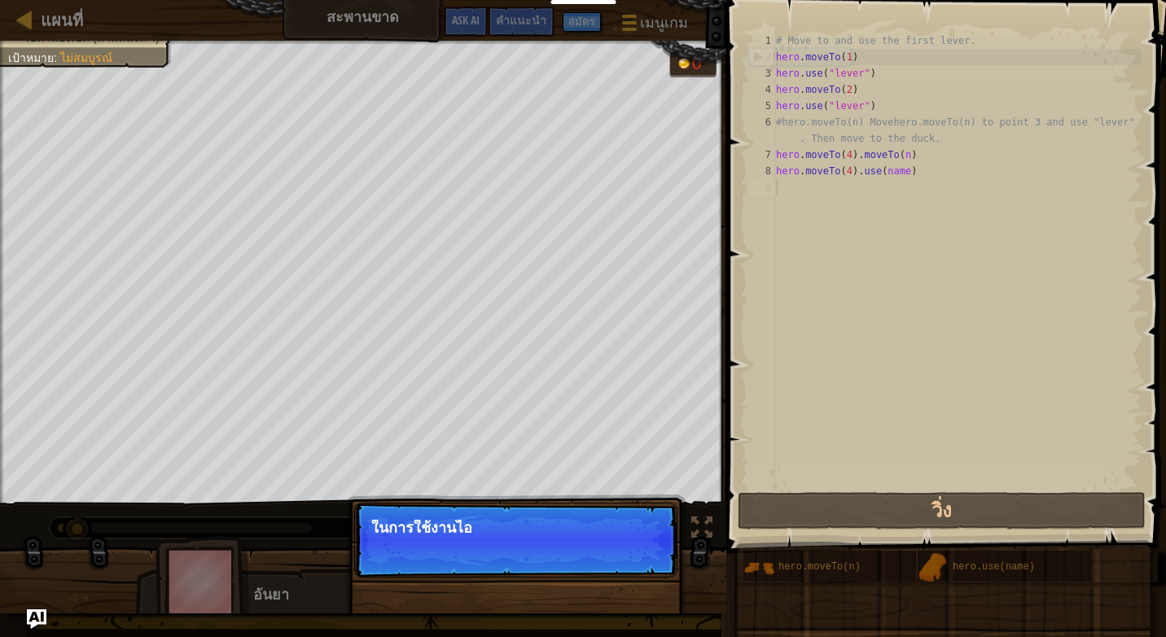
click at [633, 559] on p "ข้าม (esc) ต่อไป ในการใช้งานไอ" at bounding box center [515, 539] width 323 height 75
click at [633, 559] on p "ข้าม (esc) ต่อไป ในการใช้งานไอเท็ม ค" at bounding box center [515, 539] width 323 height 75
click at [635, 557] on p "ข้าม (esc) ต่อไป ในการใช้งานไอเท็ม คุณต้องอ" at bounding box center [515, 539] width 323 height 75
click at [636, 556] on p "ข้าม (esc) ต่อไป ในการใช้งานไอเท็ม คุณต้องอยู่ใกล้" at bounding box center [515, 539] width 323 height 75
click at [637, 554] on p "ข้าม (esc) ต่อไป ในการใช้งานไอเท็ม คุณต้องอยู่ใกล้มัน ไปย" at bounding box center [515, 539] width 323 height 75
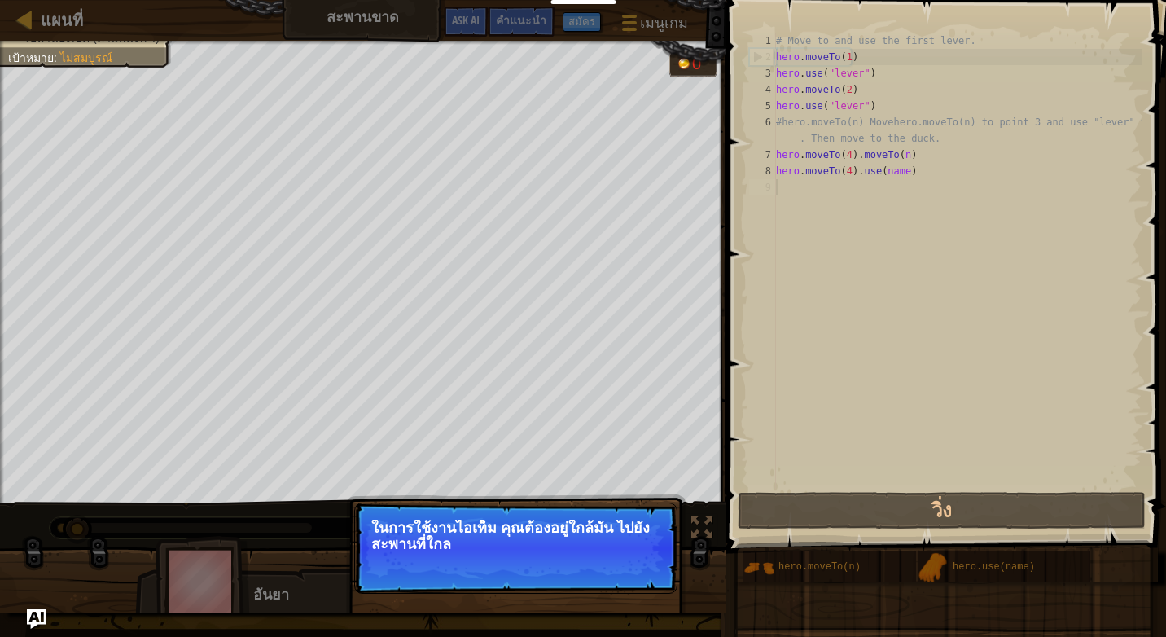
click at [638, 554] on p "ข้าม (esc) ต่อไป ในการใช้งานไอเท็ม คุณต้องอยู่ใกล้มัน ไปยังสะพานที่ใกล" at bounding box center [515, 547] width 323 height 91
click at [639, 554] on p "ข้าม (esc) ต่อไป ในการใช้งานไอเท็ม คุณต้องอยู่ใกล้มัน ไปยังสะพานที่ใกล้ที่สุด" at bounding box center [515, 547] width 323 height 91
click at [639, 554] on p "ข้าม (esc) ต่อไป ในการใช้งานไอเท็ม คุณต้องอยู่ใกล้มัน ไปยังสะพานที่ใกล้ที่สุด (…" at bounding box center [515, 547] width 323 height 91
click at [642, 555] on p "ข้าม (esc) ต่อไป ในการใช้งานไอเท็ม คุณต้องอยู่ใกล้มัน ไปยังสะพานที่ใกล้ที่สุด (…" at bounding box center [515, 548] width 323 height 93
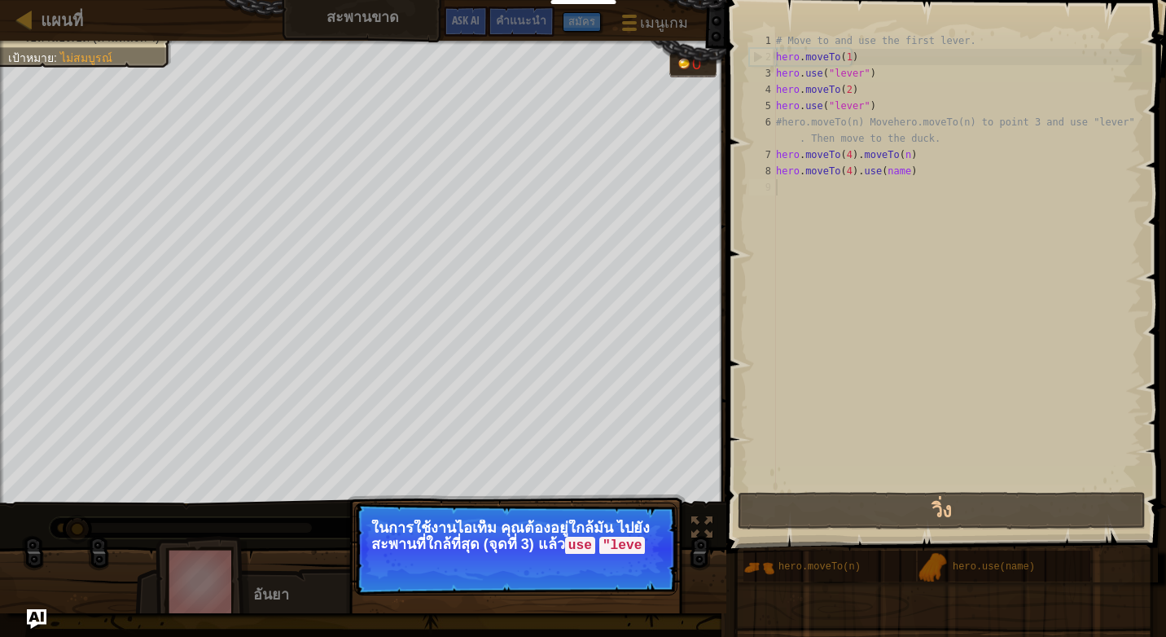
click at [643, 555] on p "ข้าม (esc) ต่อไป ในการใช้งานไอเท็ม คุณต้องอยู่ใกล้มัน ไปยังสะพานที่ใกล้ที่สุด (…" at bounding box center [515, 548] width 323 height 93
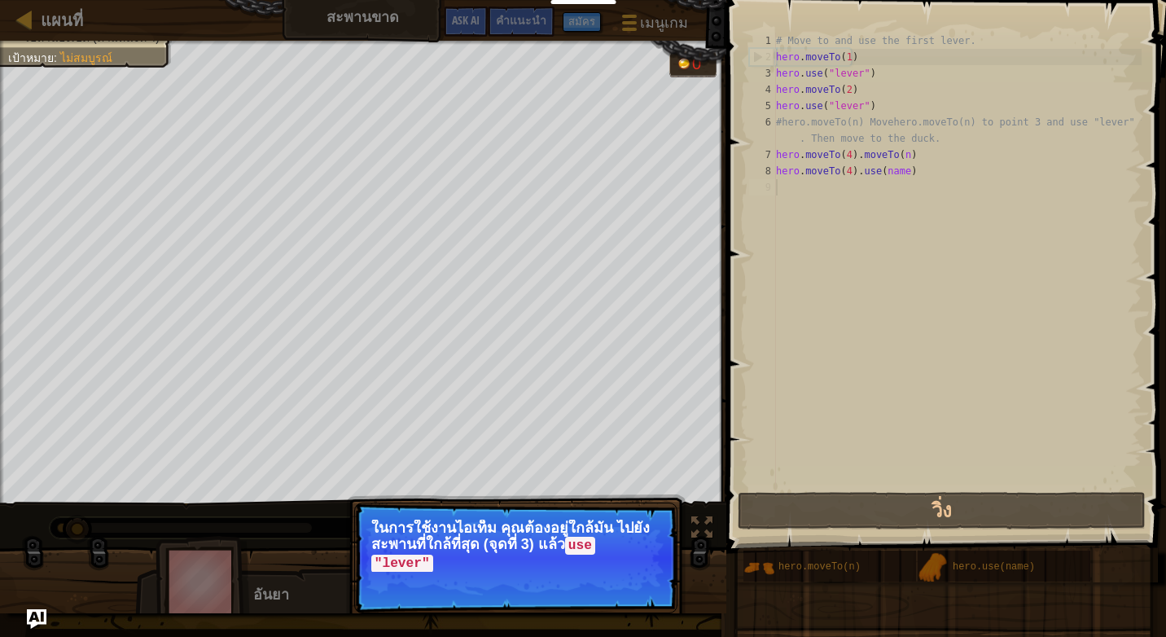
click at [646, 550] on p "ในการใช้งานไอเท็ม คุณต้องอยู่ใกล้มัน ไปยังสะพานที่ใกล้ที่สุด (จุดที่ 3) แล้ว us…" at bounding box center [515, 545] width 289 height 52
click at [643, 550] on p "ในการใช้งานไอเท็ม คุณต้องอยู่ใกล้มัน ไปยังสะพานที่ใกล้ที่สุด (จุดที่ 3) แล้ว us…" at bounding box center [515, 545] width 289 height 52
click at [564, 546] on p "ในการใช้งานไอเท็ม คุณต้องอยู่ใกล้มัน ไปยังสะพานที่ใกล้ที่สุด (จุดที่ 3) แล้ว us…" at bounding box center [515, 545] width 289 height 52
click at [638, 581] on button "ต่อไป" at bounding box center [640, 585] width 49 height 21
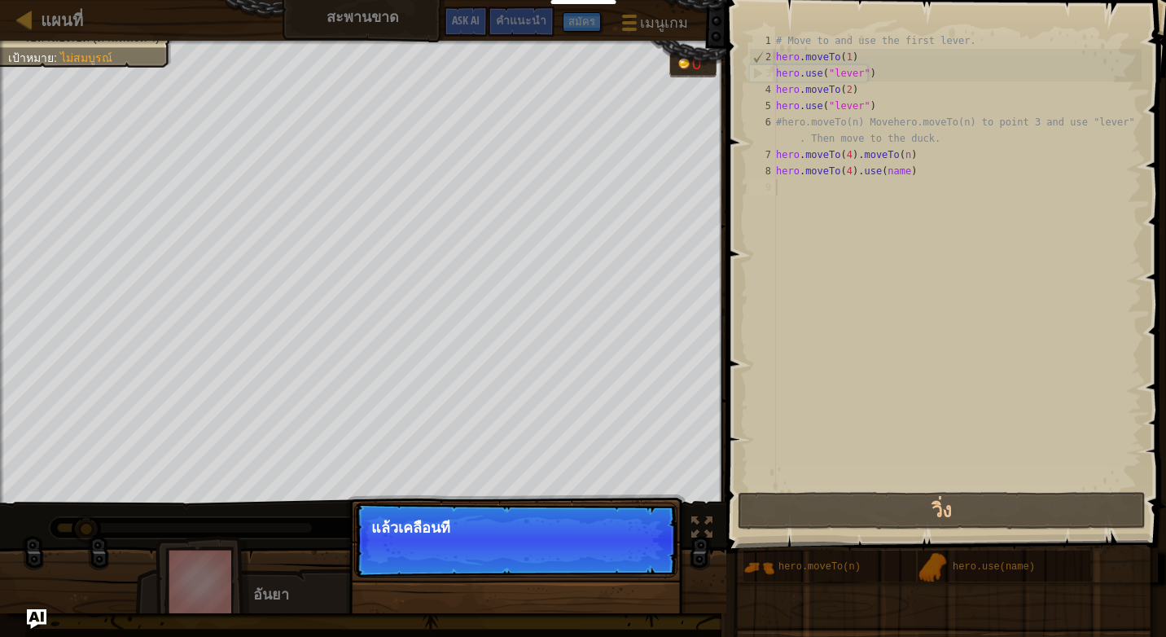
click at [638, 579] on div "ข้าม (esc) ต่อไป แล้วเคลื่อนที" at bounding box center [516, 622] width 340 height 241
click at [638, 577] on p "ข้าม (esc) ต่อไป แล้วเคลื่อนที่ไปยัง" at bounding box center [515, 539] width 323 height 75
click at [646, 571] on p "ข้าม (esc) ต่อไป แล้วเคลื่อนที่ไปยังเป็ดที่จ" at bounding box center [515, 539] width 323 height 75
click at [646, 571] on p "ข้าม (esc) ต่อไป แล้วเคลื่อนที่ไปยังเป็ดที่จุด 4 เมื" at bounding box center [515, 540] width 323 height 77
click at [646, 565] on p "ข้าม (esc) ต่อไป แล้วเคลื่อนที่ไปยังเป็ดที่จุด 4 เมื่อสะพา" at bounding box center [515, 540] width 323 height 77
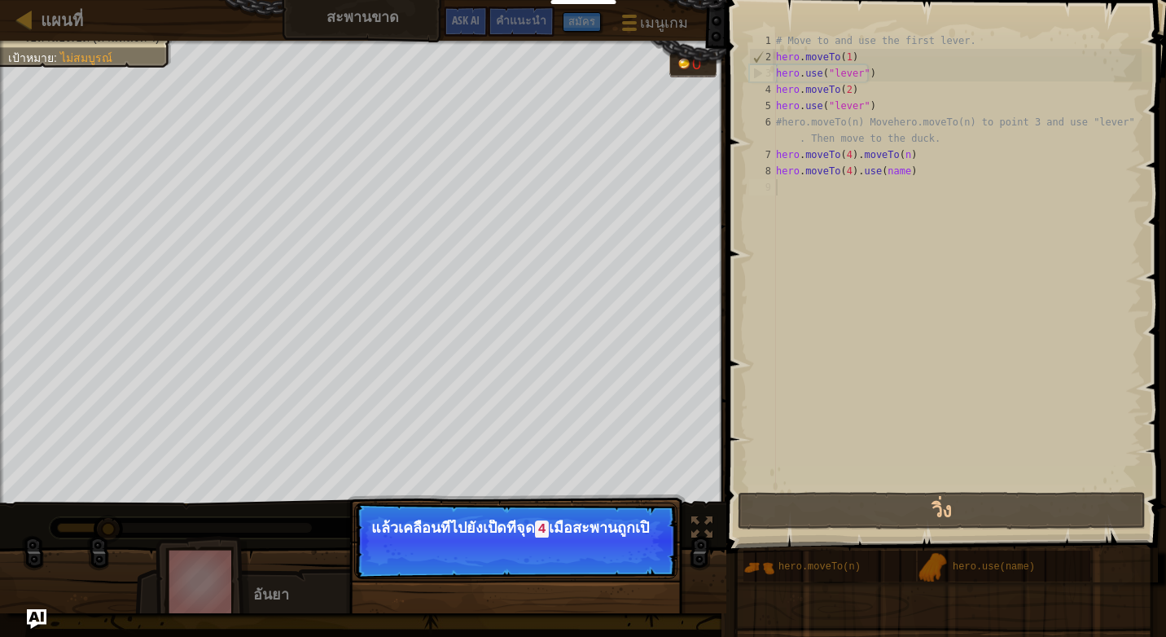
click at [646, 566] on p "ข้าม (esc) ต่อไป แล้วเคลื่อนที่ไปยังเป็ดที่จุด 4 เมื่อสะพานถูกเปิ" at bounding box center [515, 540] width 323 height 77
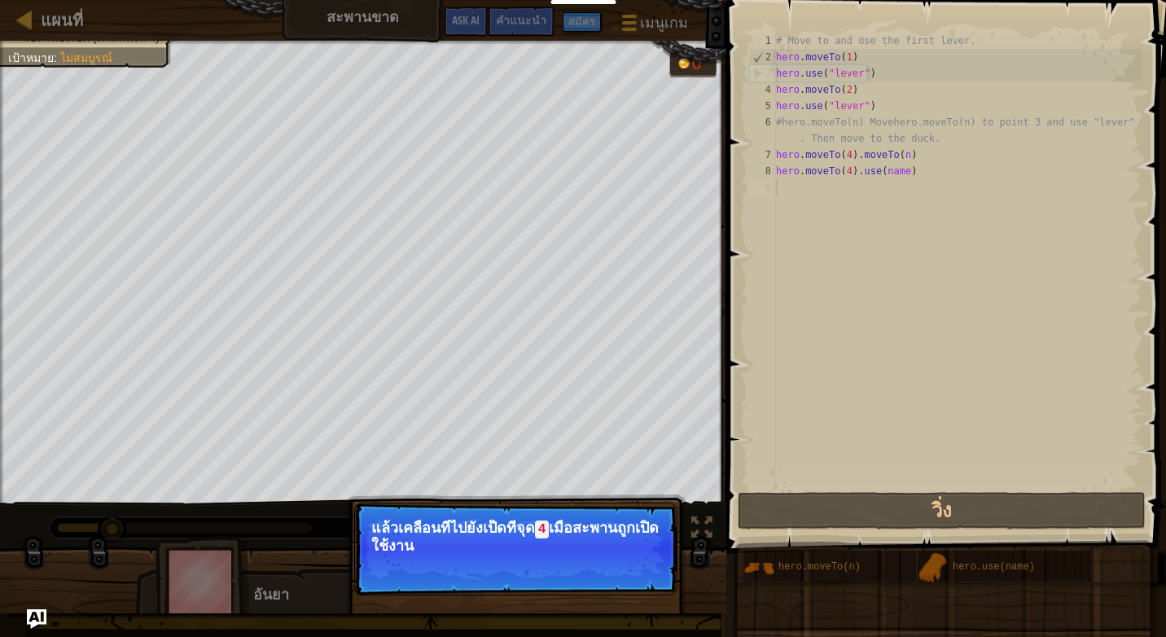
click at [646, 566] on p "ข้าม (esc) ต่อไป แล้วเคลื่อนที่ไปยังเป็ดที่จุด 4 เมื่อสะพานถูกเปิดใช้งาน" at bounding box center [515, 548] width 323 height 93
click at [646, 568] on button "ต่อไป" at bounding box center [640, 567] width 49 height 21
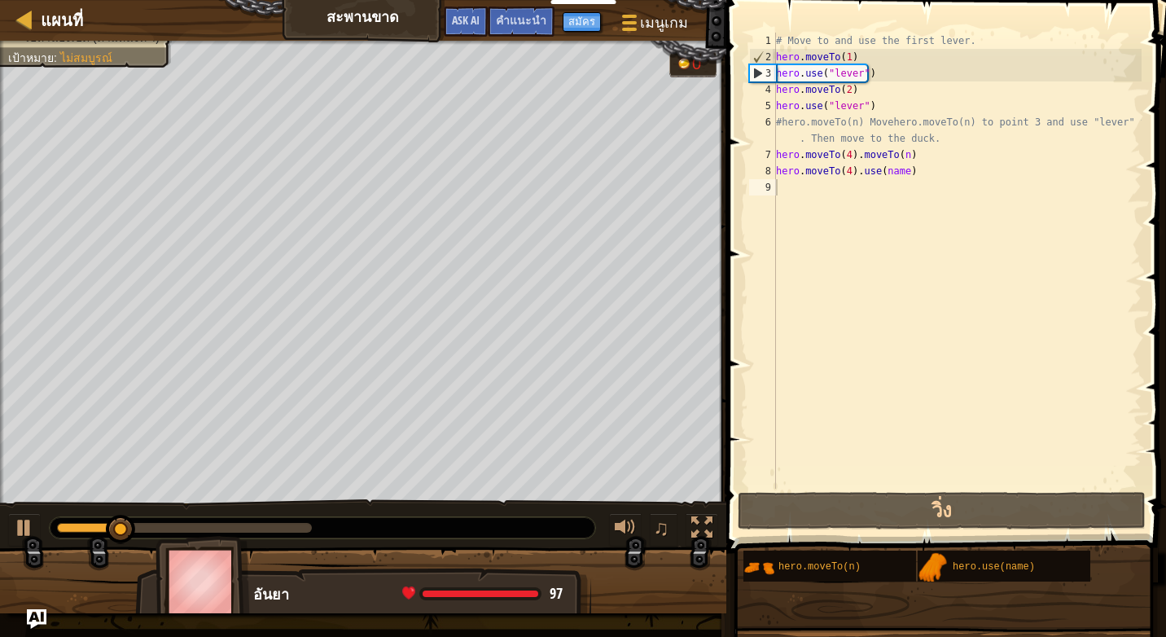
click at [646, 568] on div "ใช้ตัวกดสะพาน ไปหาน้องเป็ด (ตำแหน่งที่ 4) เป้าหมาย : ไม่[PERSON_NAME] 0 ♫ อันยา…" at bounding box center [583, 327] width 1166 height 572
click at [646, 568] on div at bounding box center [363, 586] width 726 height 81
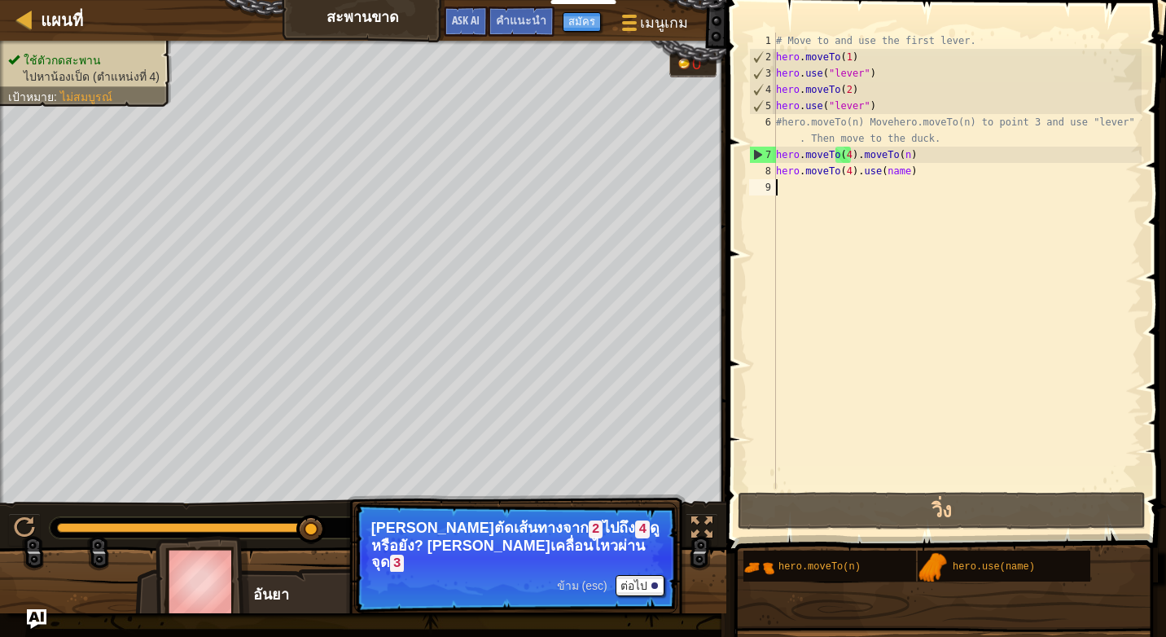
click at [920, 182] on div "# Move to and use the first lever. hero . moveTo ( 1 ) hero . use ( "lever" ) h…" at bounding box center [957, 277] width 369 height 489
click at [917, 173] on div "# Move to and use the first lever. hero . moveTo ( 1 ) hero . use ( "lever" ) h…" at bounding box center [957, 277] width 369 height 489
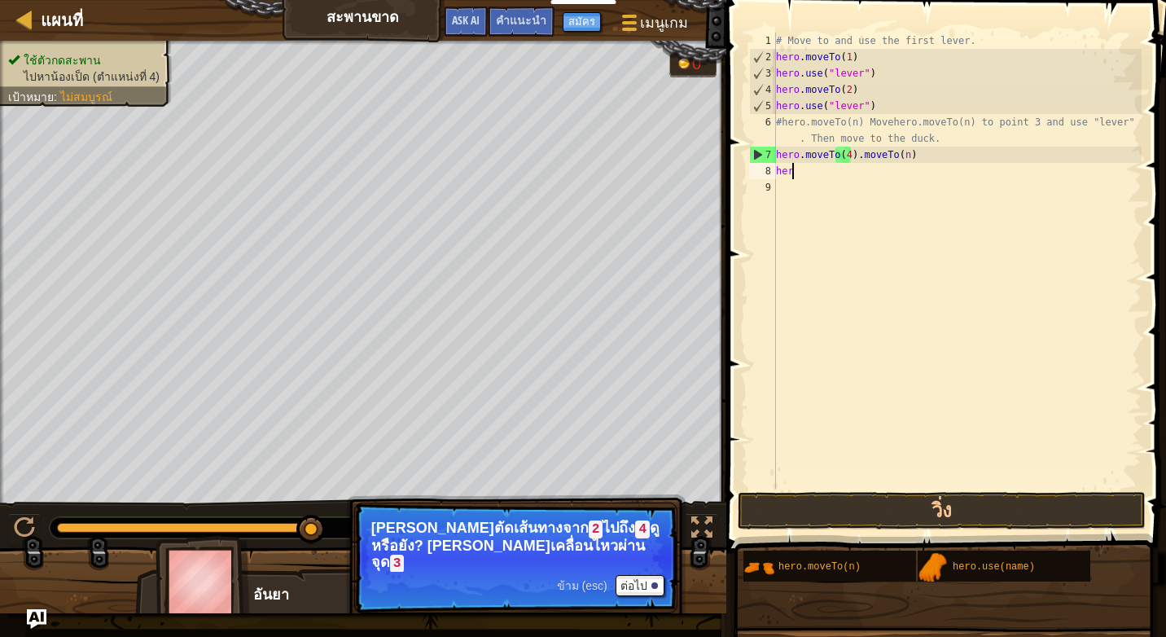
type textarea "h"
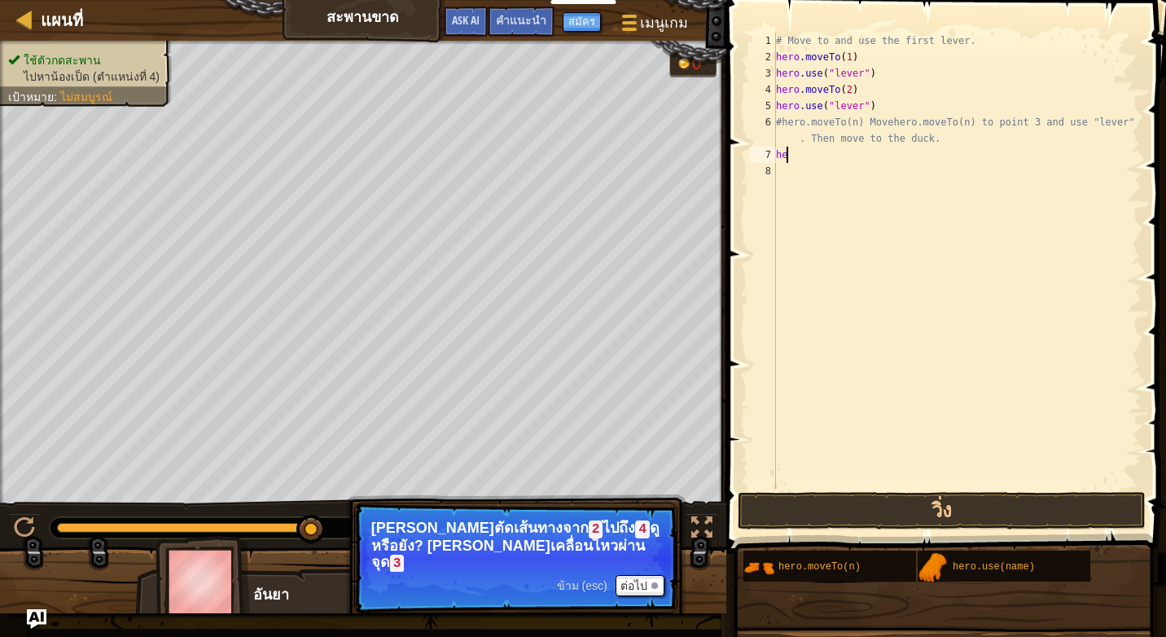
type textarea "h"
click at [844, 153] on div "# Move to and use the first lever. hero . moveTo ( 1 ) hero . use ( "lever" ) h…" at bounding box center [957, 277] width 369 height 489
type textarea "hero.moveTo(3)"
click at [876, 257] on div "# Move to and use the first lever. hero . moveTo ( 1 ) hero . use ( "lever" ) h…" at bounding box center [957, 277] width 369 height 489
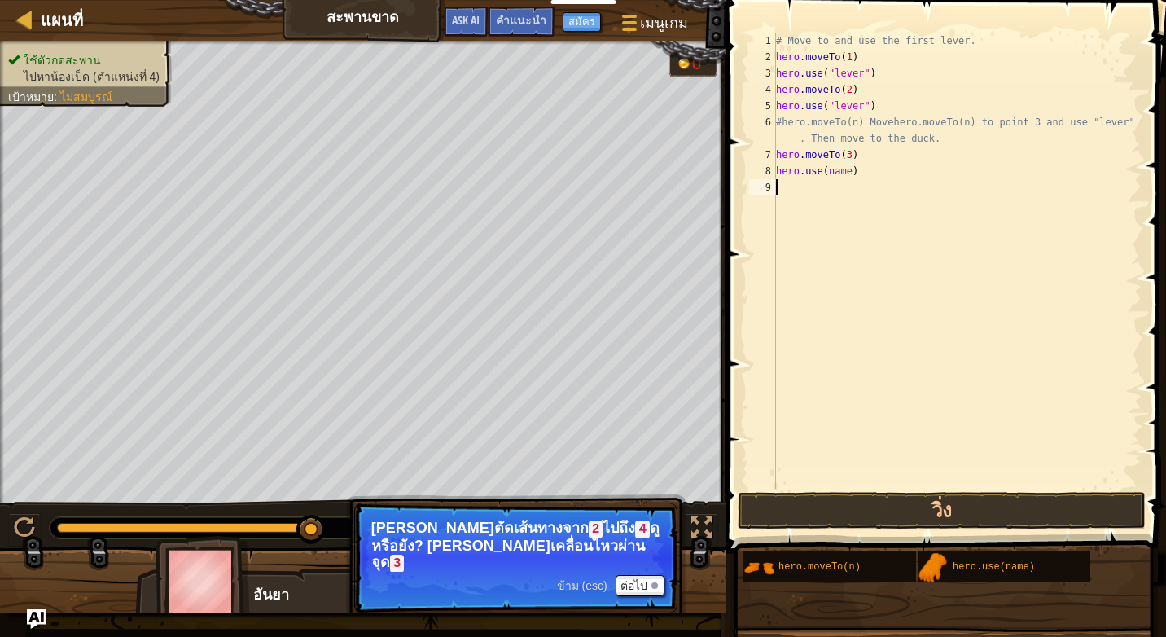
scroll to position [7, 0]
click at [846, 171] on div "# Move to and use the first lever. hero . moveTo ( 1 ) hero . use ( "lever" ) h…" at bounding box center [957, 277] width 369 height 489
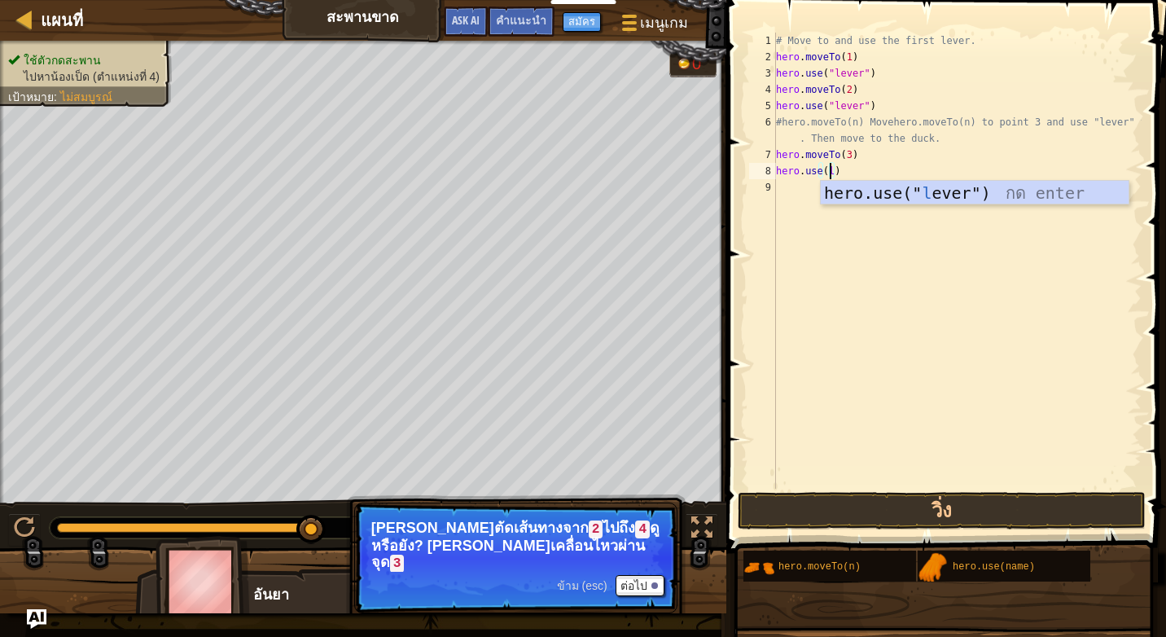
scroll to position [7, 4]
click at [956, 186] on div "hero.use(" l ever") กด enter" at bounding box center [975, 217] width 308 height 73
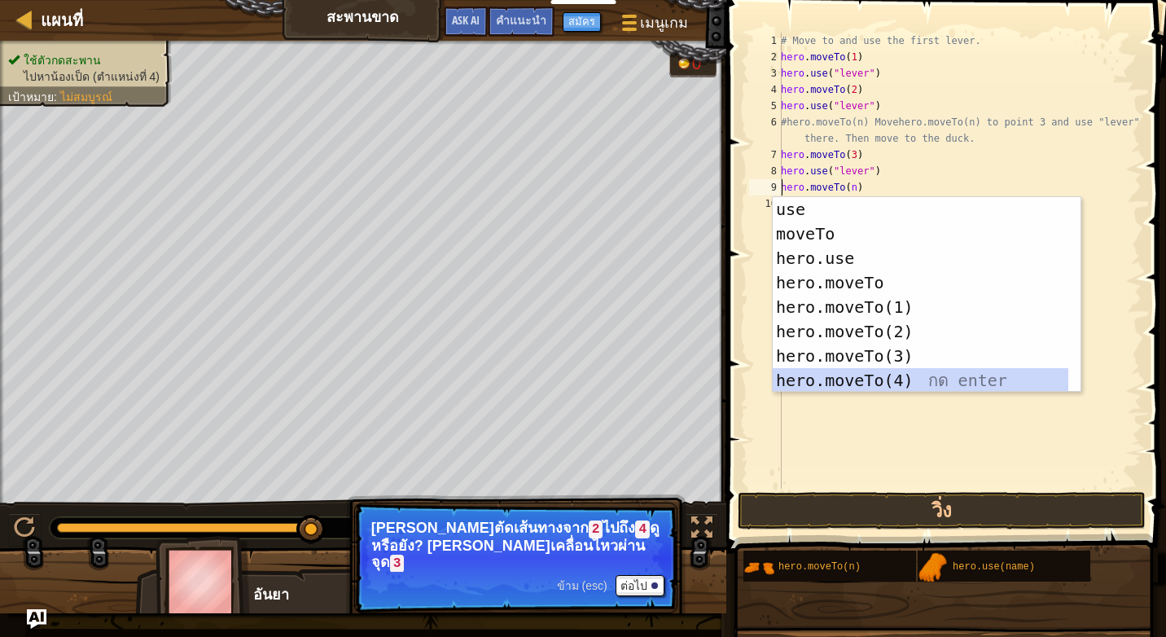
click at [935, 381] on div "use กด enter moveTo กด enter hero.use กด enter hero.moveTo กด enter hero.moveTo…" at bounding box center [921, 319] width 296 height 244
type textarea "hero.moveTo(4).moveTo(n)"
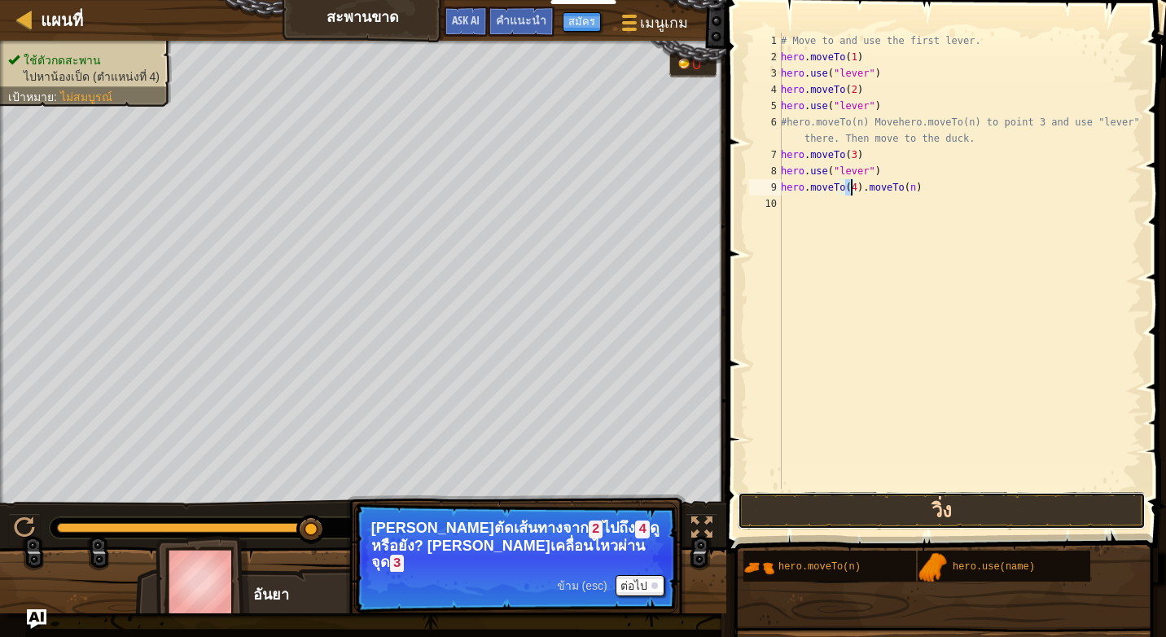
click at [964, 521] on button "วิ่ง" at bounding box center [942, 510] width 408 height 37
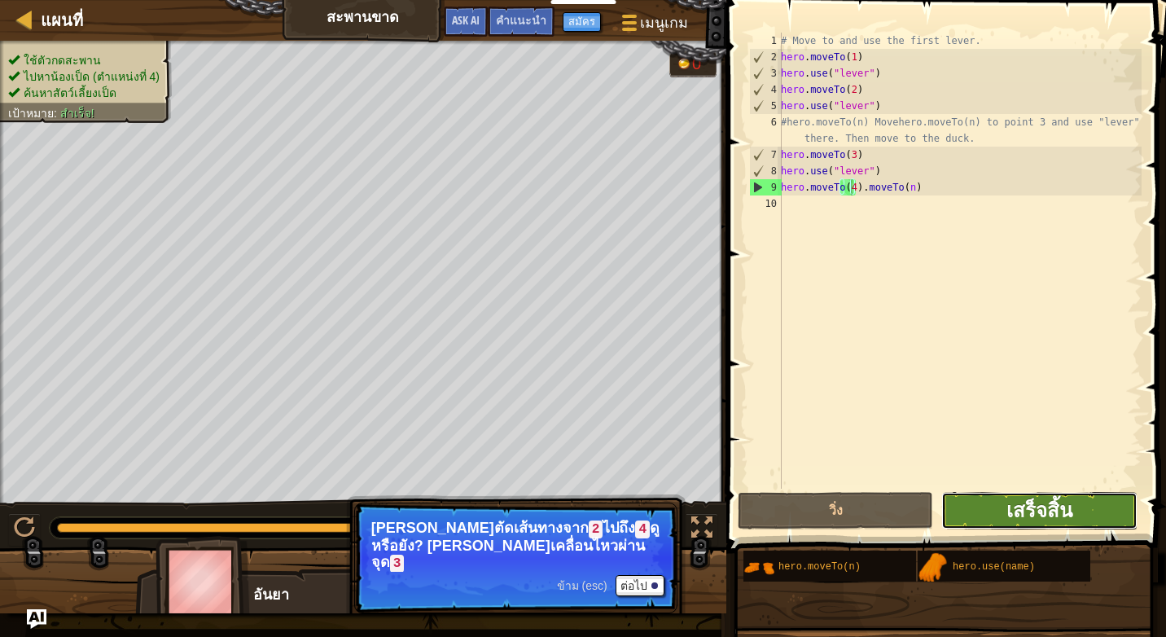
click at [1065, 511] on span "เสร็จสิ้น" at bounding box center [1039, 510] width 66 height 26
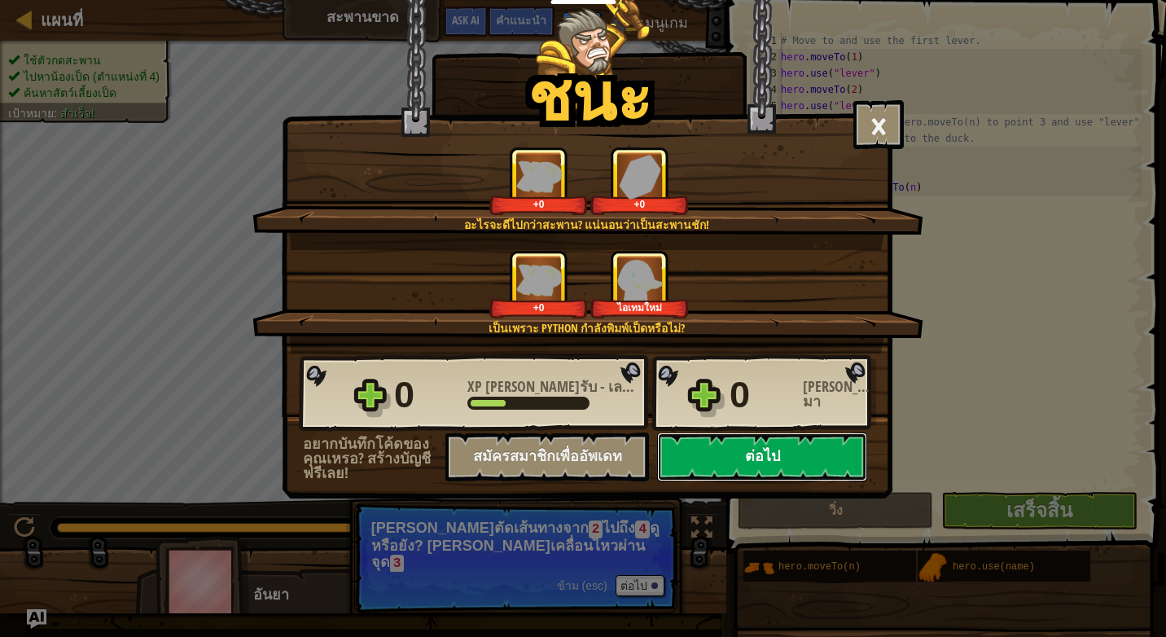
click at [761, 454] on button "ต่อไป" at bounding box center [762, 456] width 210 height 49
select select "th"
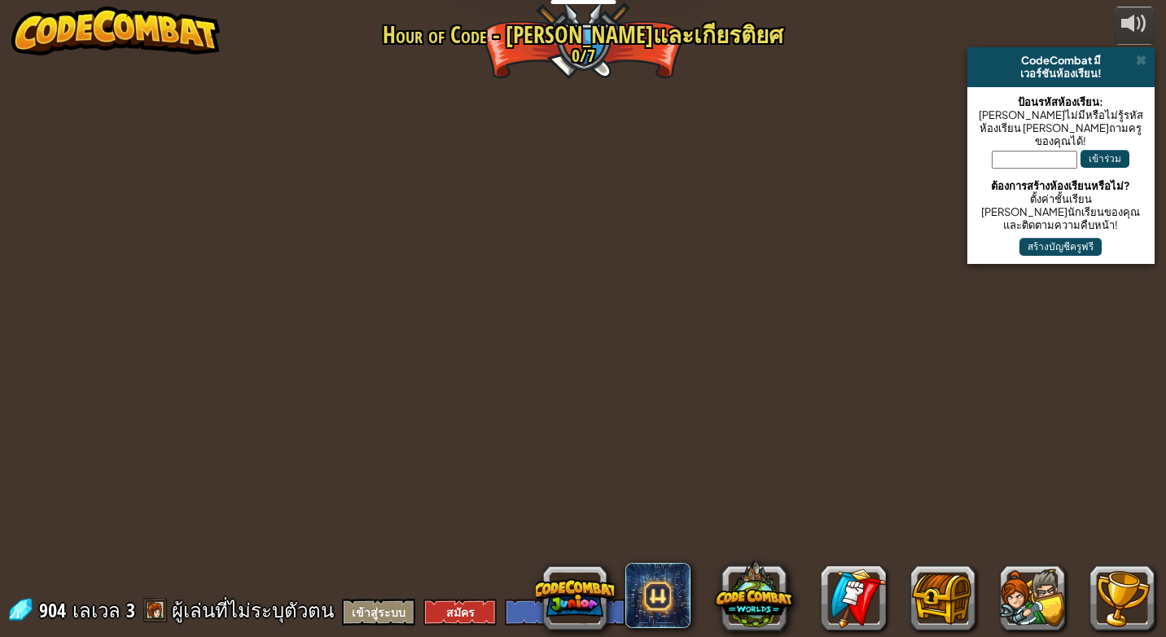
select select "th"
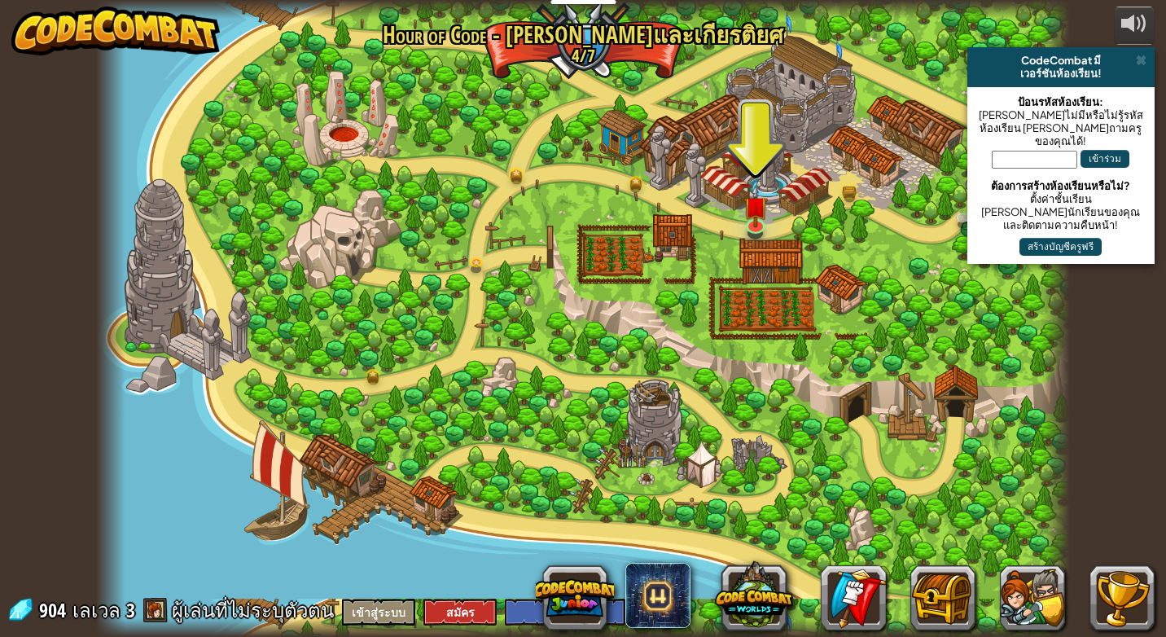
drag, startPoint x: 808, startPoint y: 318, endPoint x: 543, endPoint y: 333, distance: 265.1
click at [543, 333] on div at bounding box center [583, 318] width 974 height 637
click at [752, 214] on img at bounding box center [755, 195] width 24 height 57
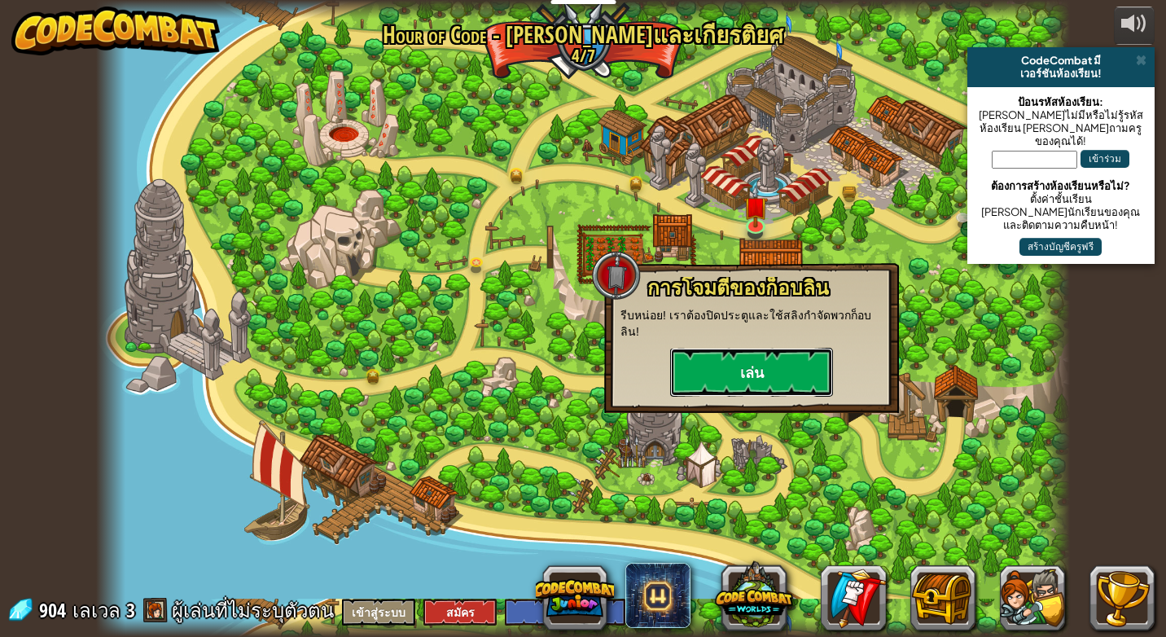
click at [757, 359] on button "เล่น" at bounding box center [751, 372] width 163 height 49
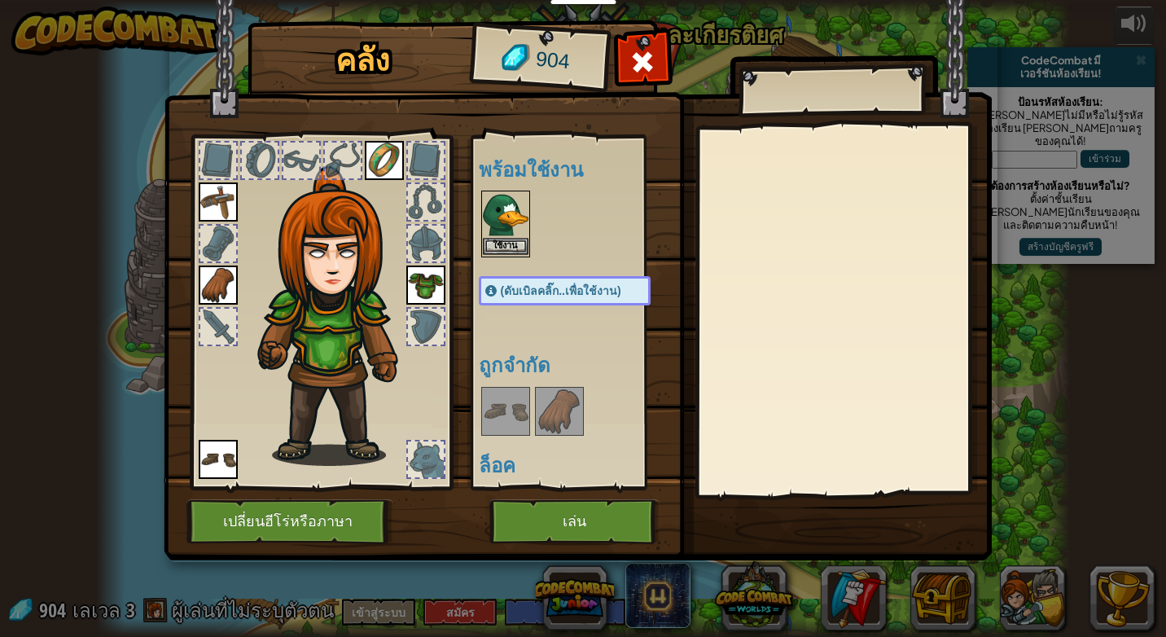
click at [511, 209] on img at bounding box center [506, 215] width 46 height 46
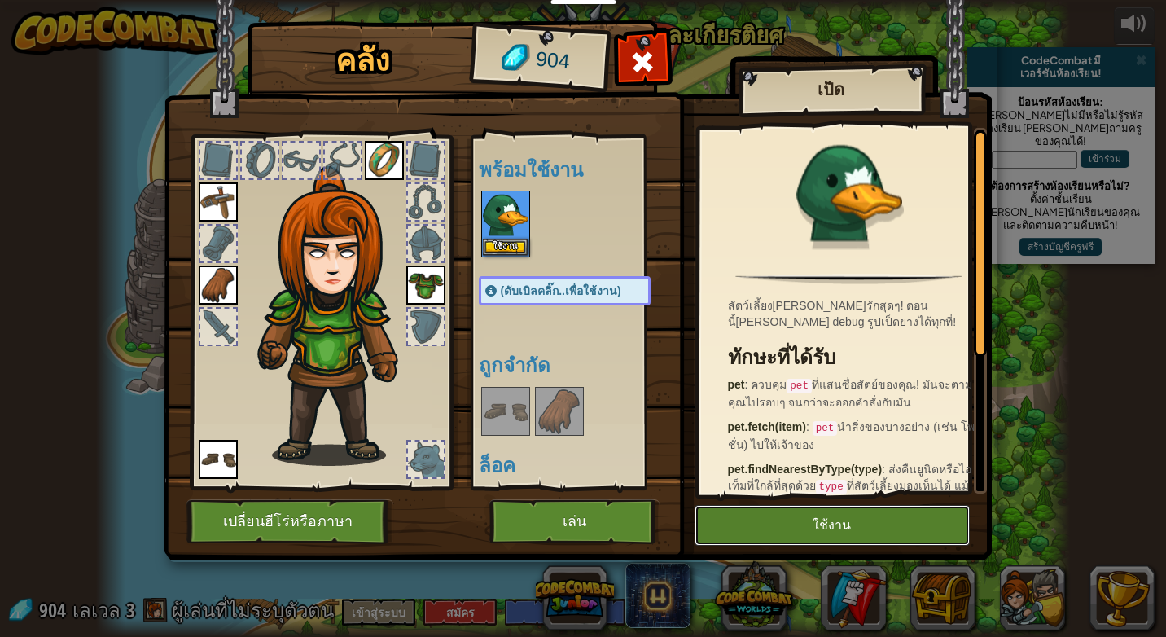
click at [829, 526] on button "ใช้งาน" at bounding box center [832, 525] width 275 height 41
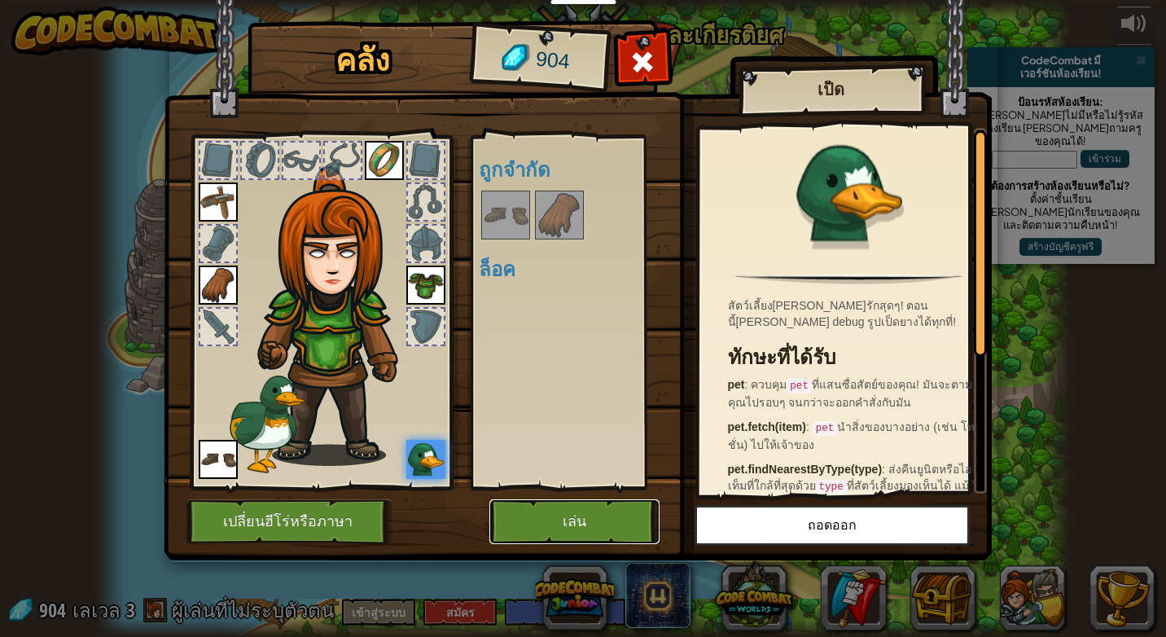
click at [567, 506] on button "เล่น" at bounding box center [574, 521] width 170 height 45
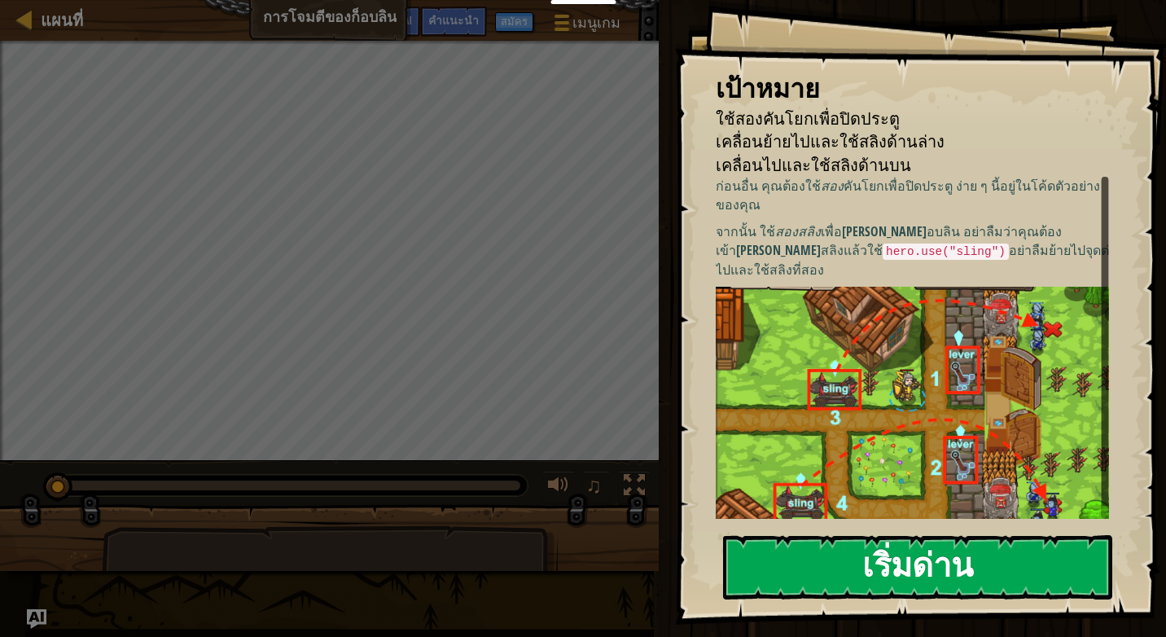
click at [854, 559] on button "เริ่มด่าน" at bounding box center [917, 567] width 389 height 64
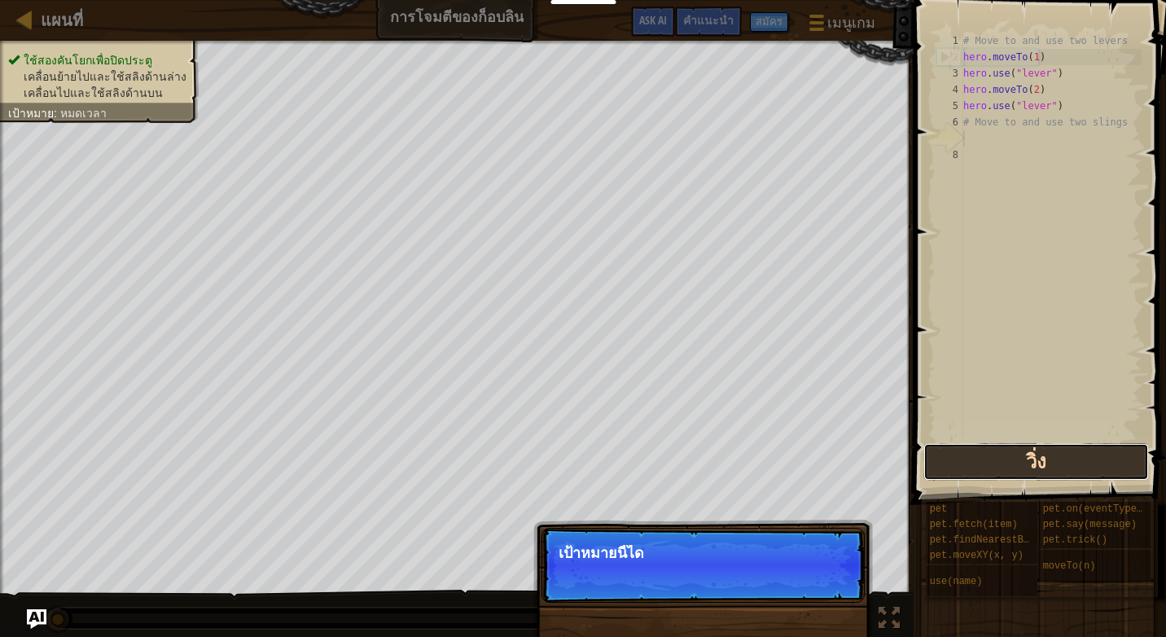
click at [968, 465] on button "วิ่ง" at bounding box center [1036, 461] width 226 height 37
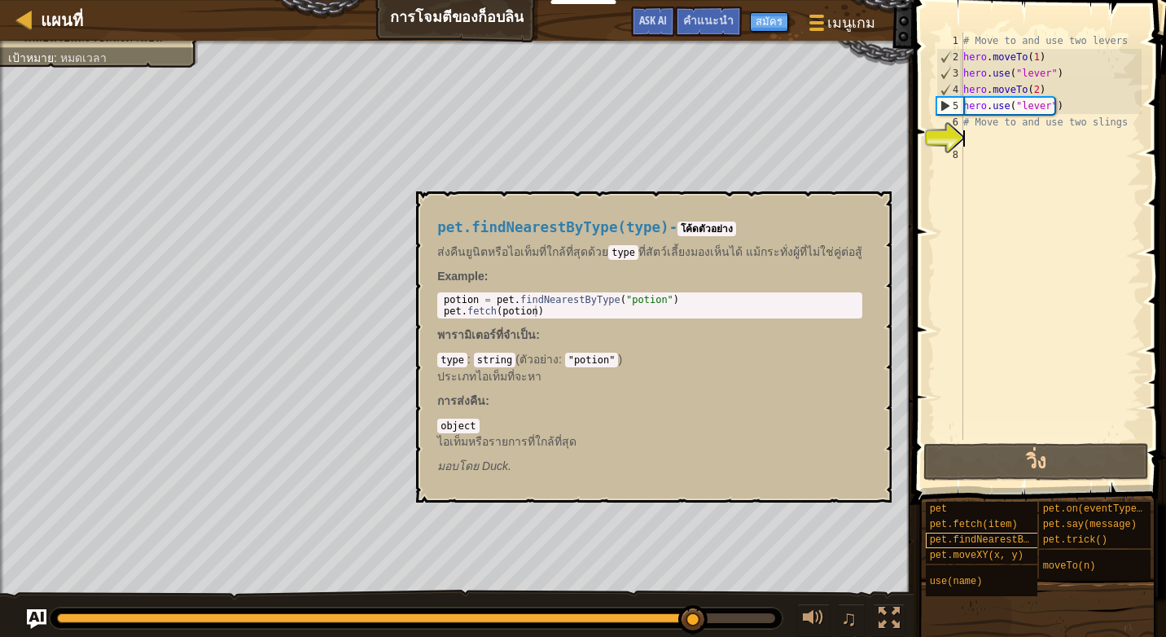
scroll to position [12, 0]
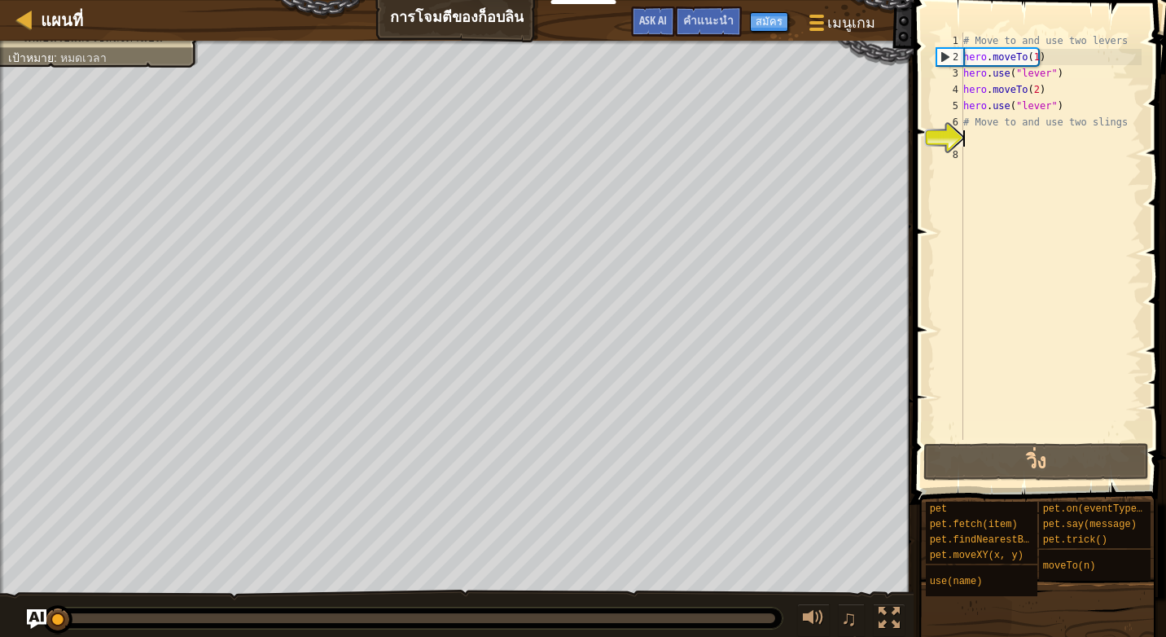
drag, startPoint x: 706, startPoint y: 614, endPoint x: -3, endPoint y: 643, distance: 709.8
click at [0, 16] on html "นักการศึกษา สร้างบัญชีฟรี โซลูชั่นสำหรับโรงเรียนและเขต ดูเครื่องมือสำหรับครู กา…" at bounding box center [583, 8] width 1166 height 16
click at [33, 462] on div "ใช้สองคันโยกเพื่อปิดประตู เคลื่อนย้ายไปและใช้สลิงด้านล่าง เคลื่อนไปและใช้สลิงด้…" at bounding box center [583, 340] width 1166 height 598
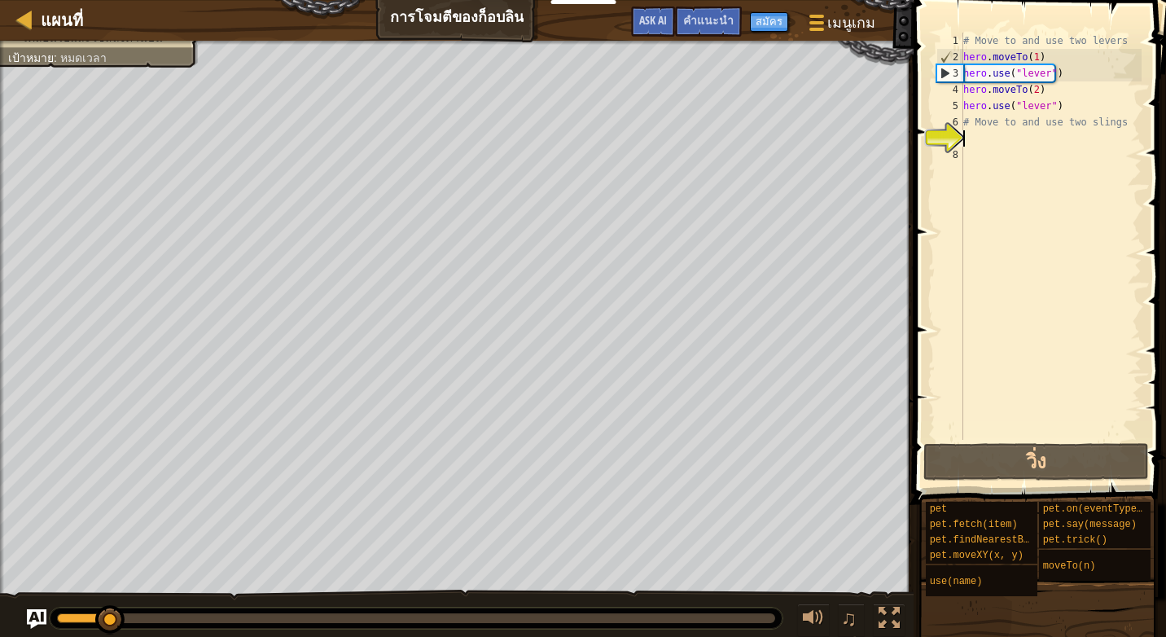
drag, startPoint x: 71, startPoint y: 608, endPoint x: 0, endPoint y: 251, distance: 364.4
click at [0, 16] on html "นักการศึกษา สร้างบัญชีฟรี โซลูชั่นสำหรับโรงเรียนและเขต ดูเครื่องมือสำหรับครู กา…" at bounding box center [583, 8] width 1166 height 16
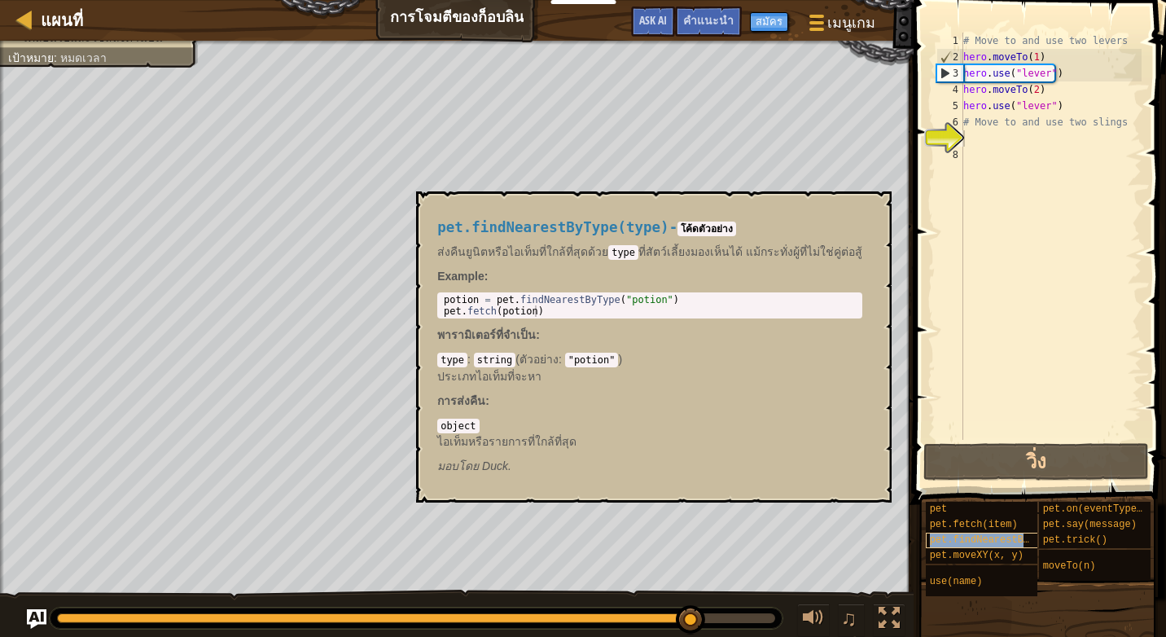
scroll to position [0, 8]
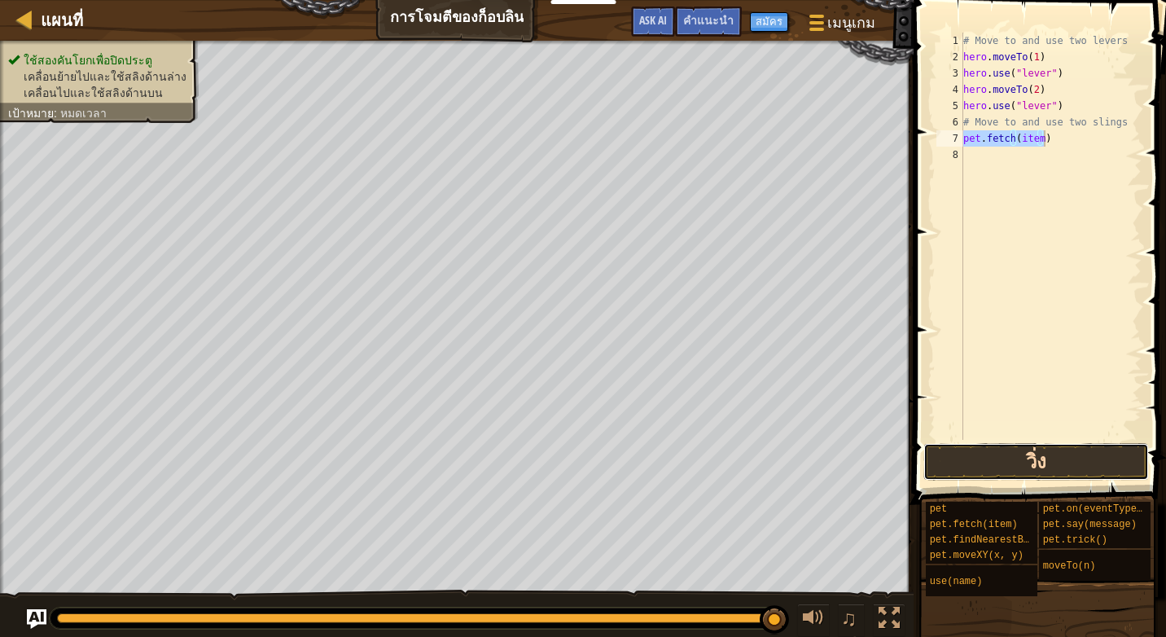
click at [1025, 477] on button "วิ่ง" at bounding box center [1036, 461] width 226 height 37
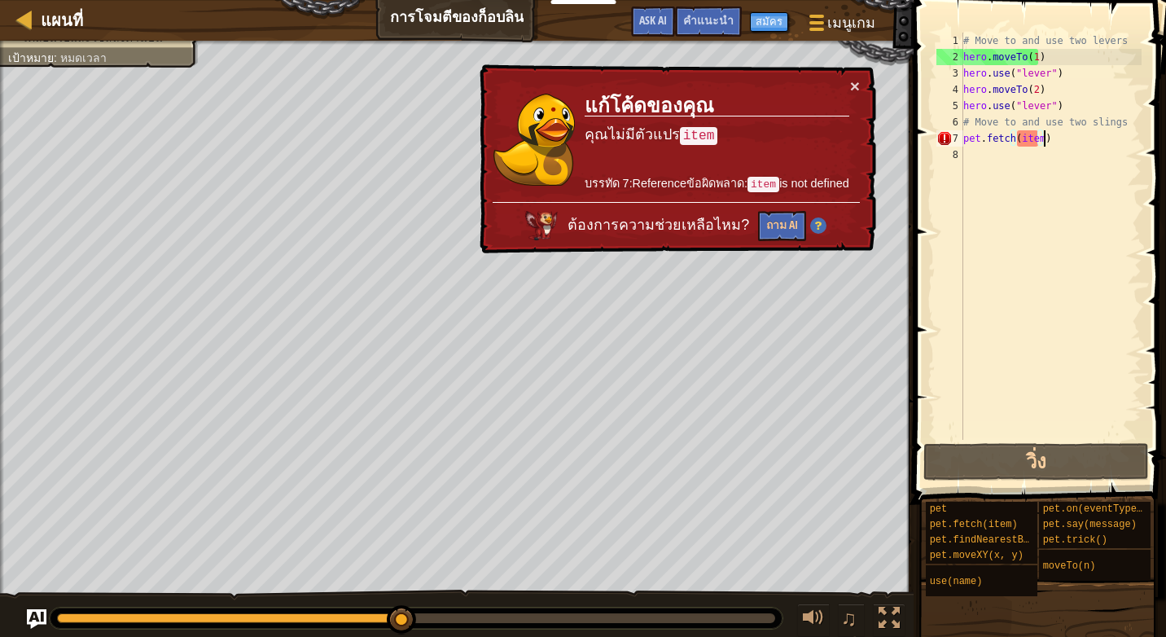
click at [1033, 140] on div "# Move to and use two levers hero . moveTo ( 1 ) hero . use ( "lever" ) hero . …" at bounding box center [1051, 253] width 182 height 440
click at [1039, 136] on div "# Move to and use two levers hero . moveTo ( 1 ) hero . use ( "lever" ) hero . …" at bounding box center [1051, 253] width 182 height 440
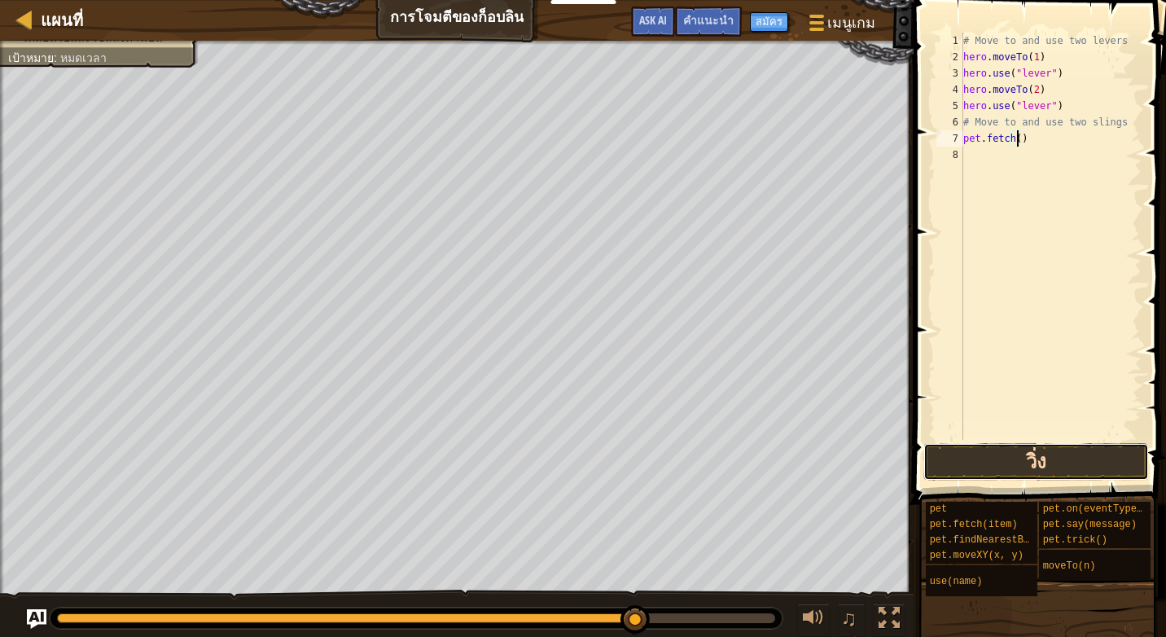
click at [979, 458] on button "วิ่ง" at bounding box center [1036, 461] width 226 height 37
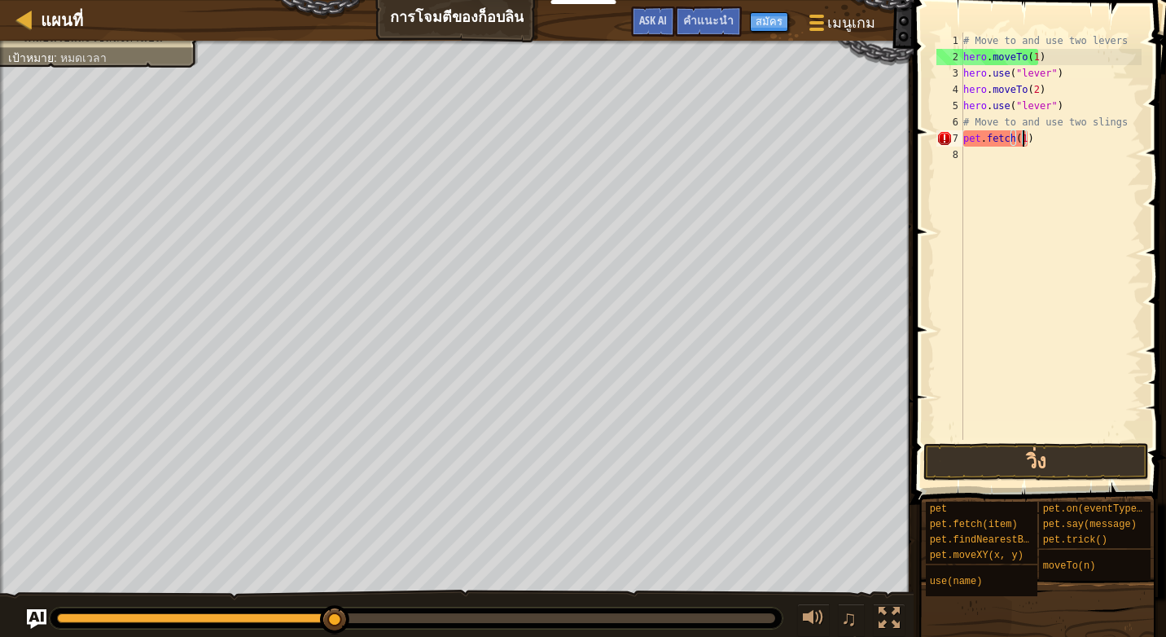
scroll to position [7, 5]
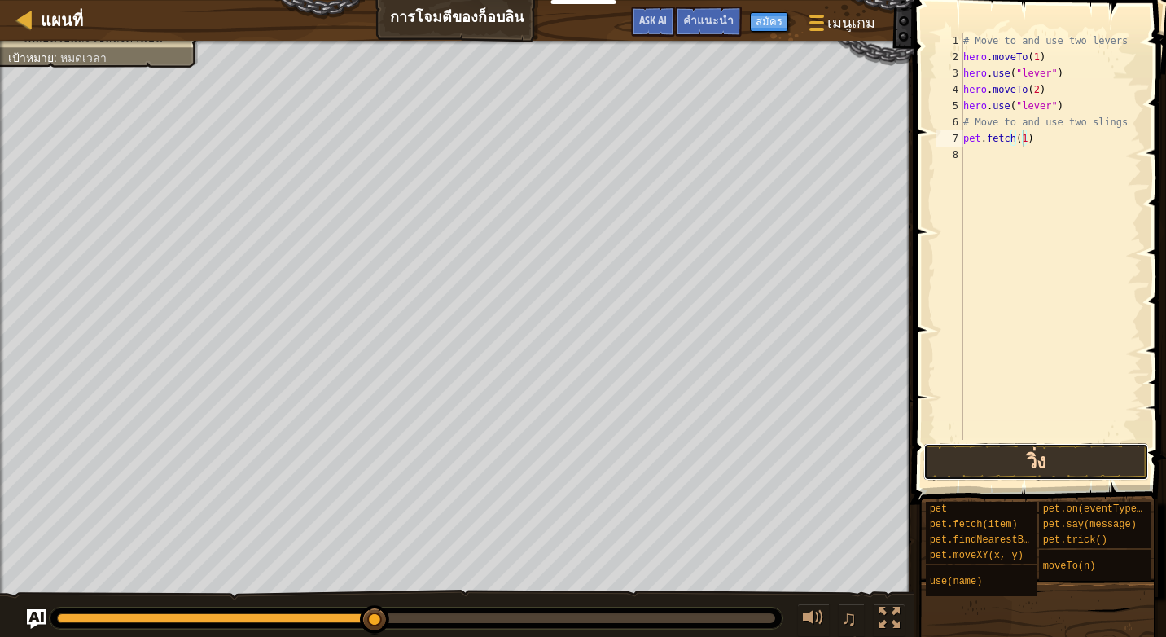
click at [1061, 457] on button "วิ่ง" at bounding box center [1036, 461] width 226 height 37
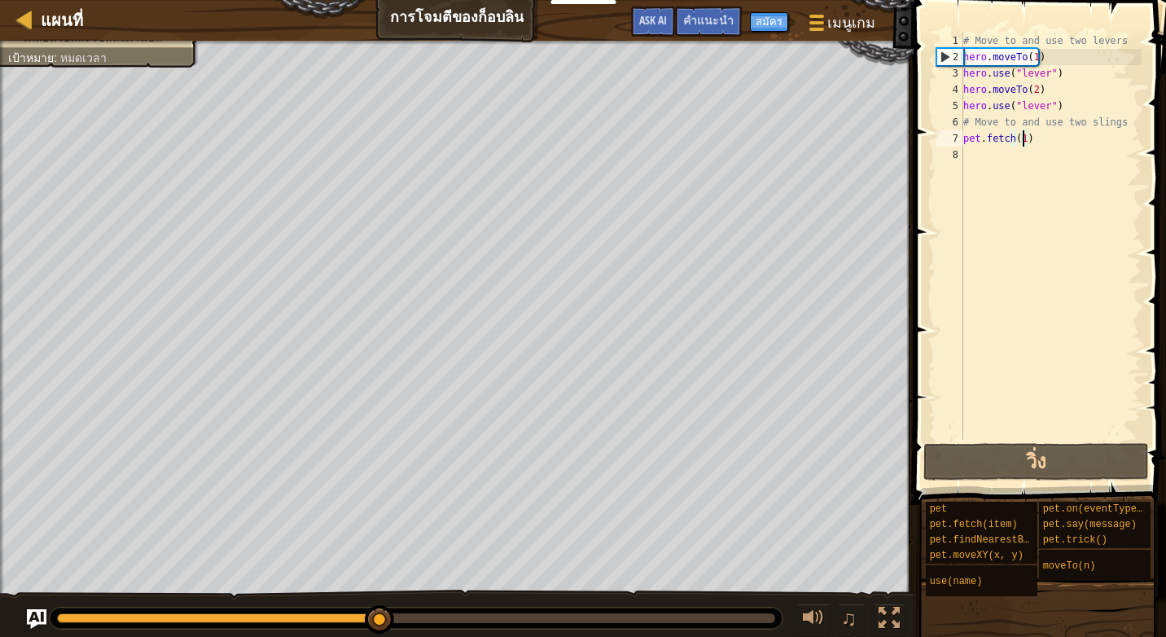
click at [1038, 139] on div "# Move to and use two levers hero . moveTo ( 1 ) hero . use ( "lever" ) hero . …" at bounding box center [1051, 253] width 182 height 440
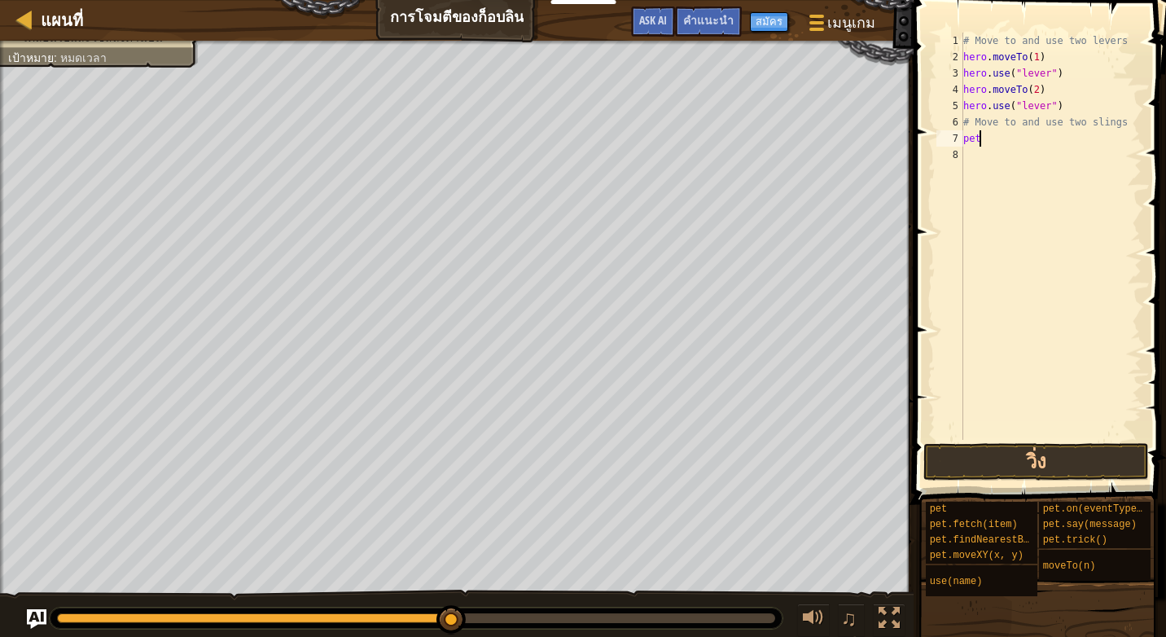
scroll to position [7, 0]
type textarea "p"
click at [973, 142] on div "# Move to and use two levers hero . moveTo ( 1 ) hero . use ( "lever" ) hero . …" at bounding box center [1051, 253] width 182 height 440
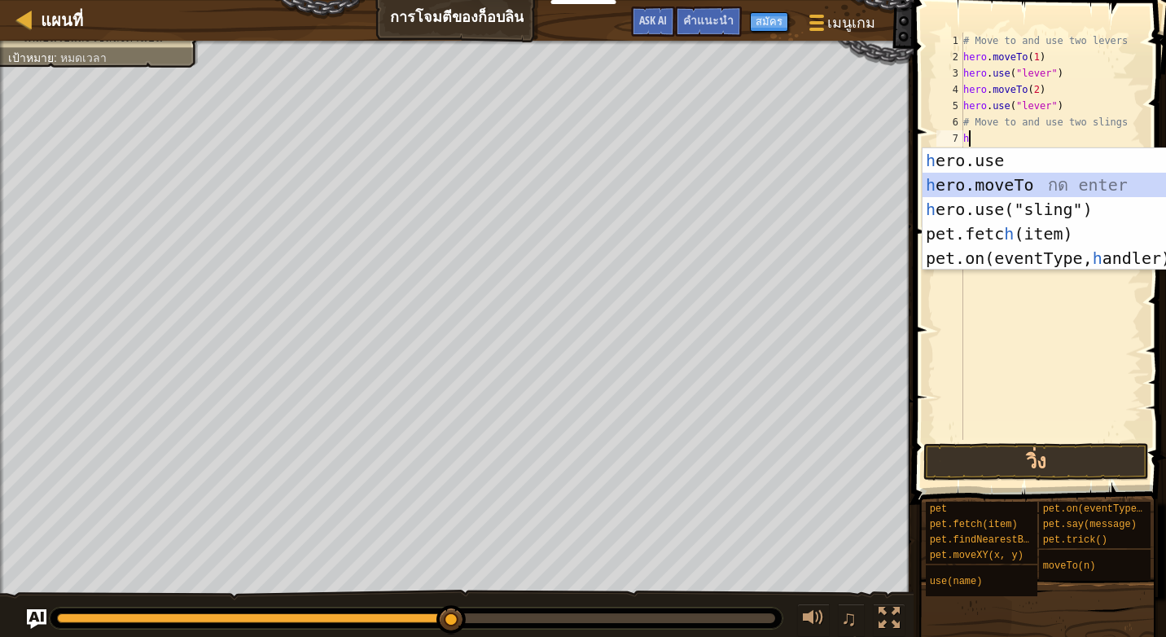
click at [995, 182] on div "h ero.use กด enter h ero.moveTo กด enter h ero.use("sling") กด enter pet.fetc h…" at bounding box center [1076, 233] width 308 height 171
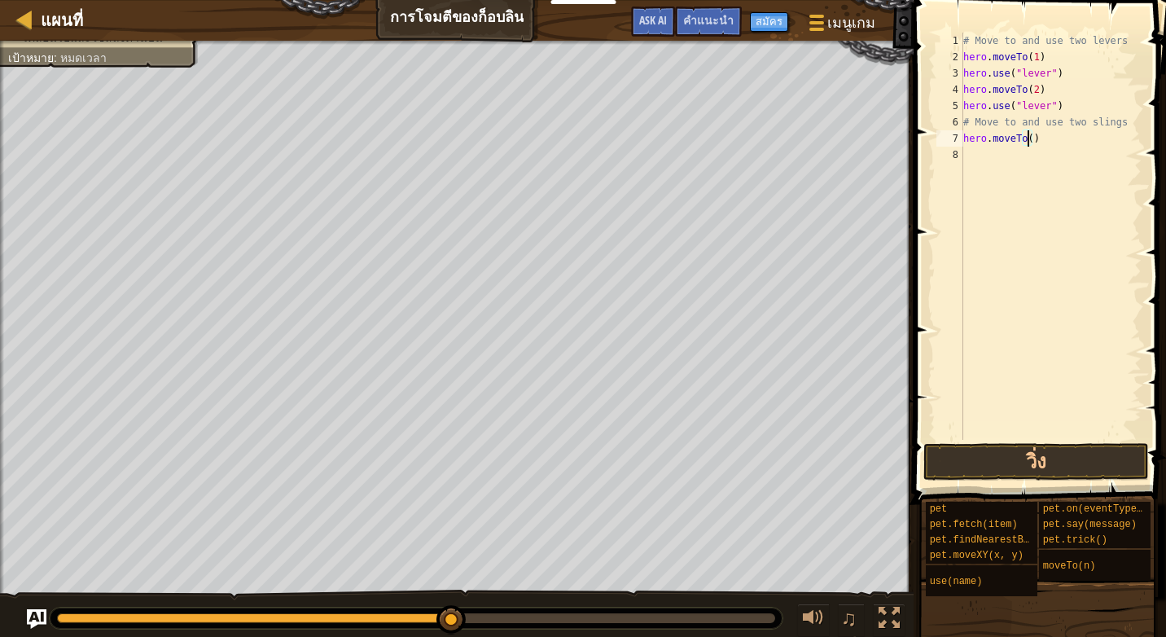
type textarea "hero.moveTo(1)"
click at [976, 157] on div "# Move to and use two levers hero . moveTo ( 1 ) hero . use ( "lever" ) hero . …" at bounding box center [1051, 253] width 182 height 440
click at [1099, 457] on button "วิ่ง" at bounding box center [1036, 461] width 226 height 37
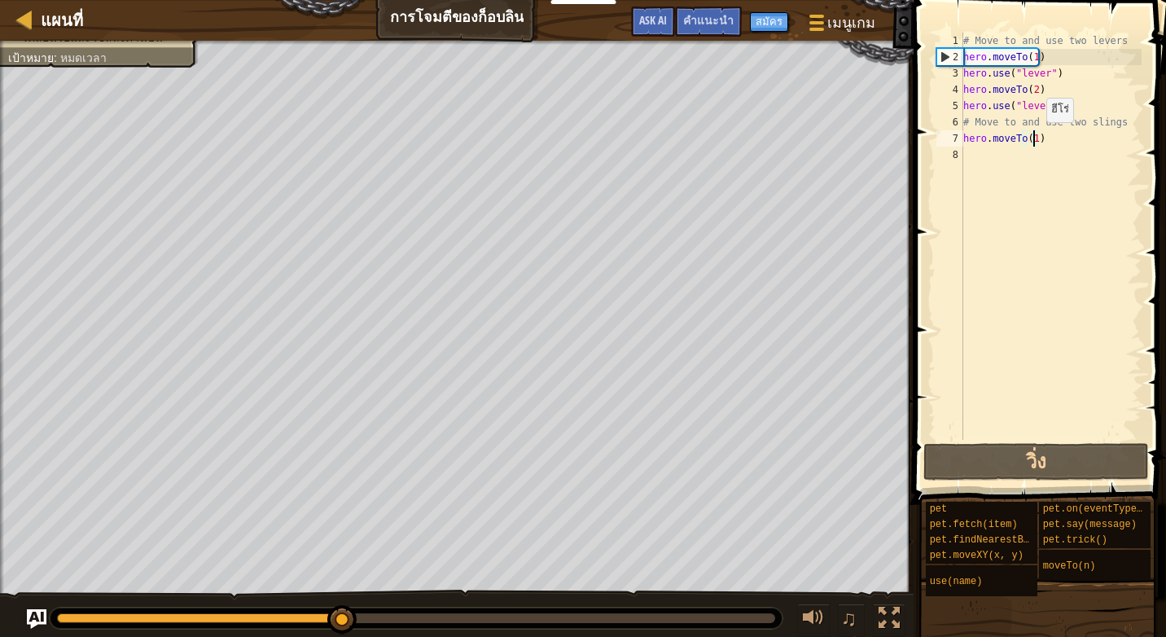
click at [1032, 138] on div "# Move to and use two levers hero . moveTo ( 1 ) hero . use ( "lever" ) hero . …" at bounding box center [1051, 253] width 182 height 440
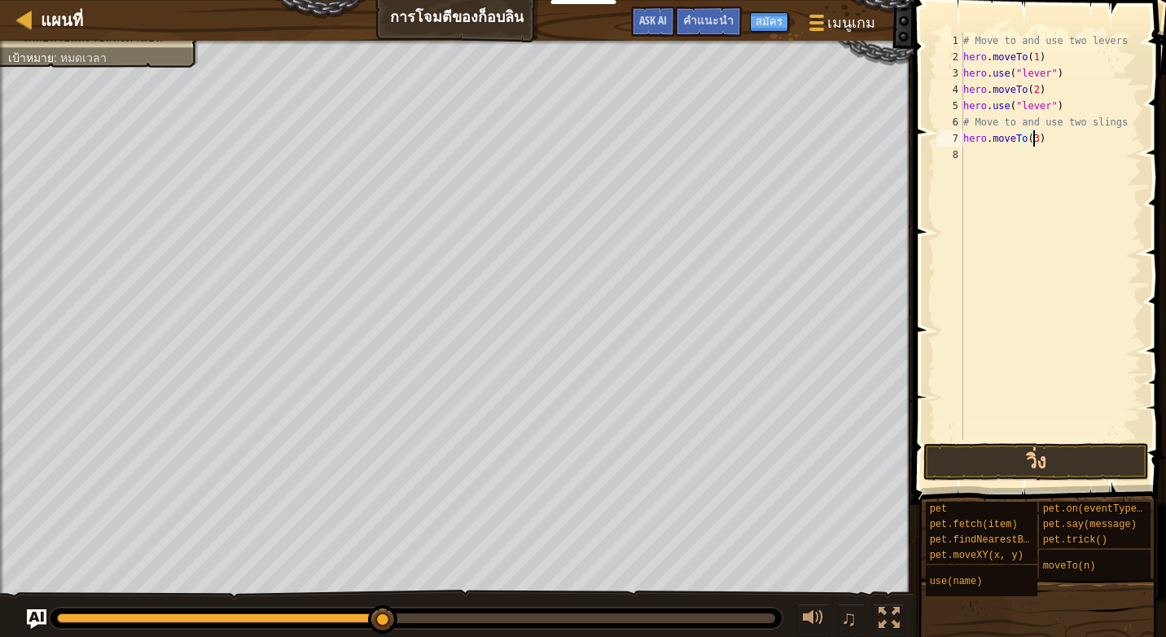
scroll to position [7, 6]
type textarea "hero.moveTo(3)"
click at [983, 446] on button "วิ่ง" at bounding box center [1036, 461] width 226 height 37
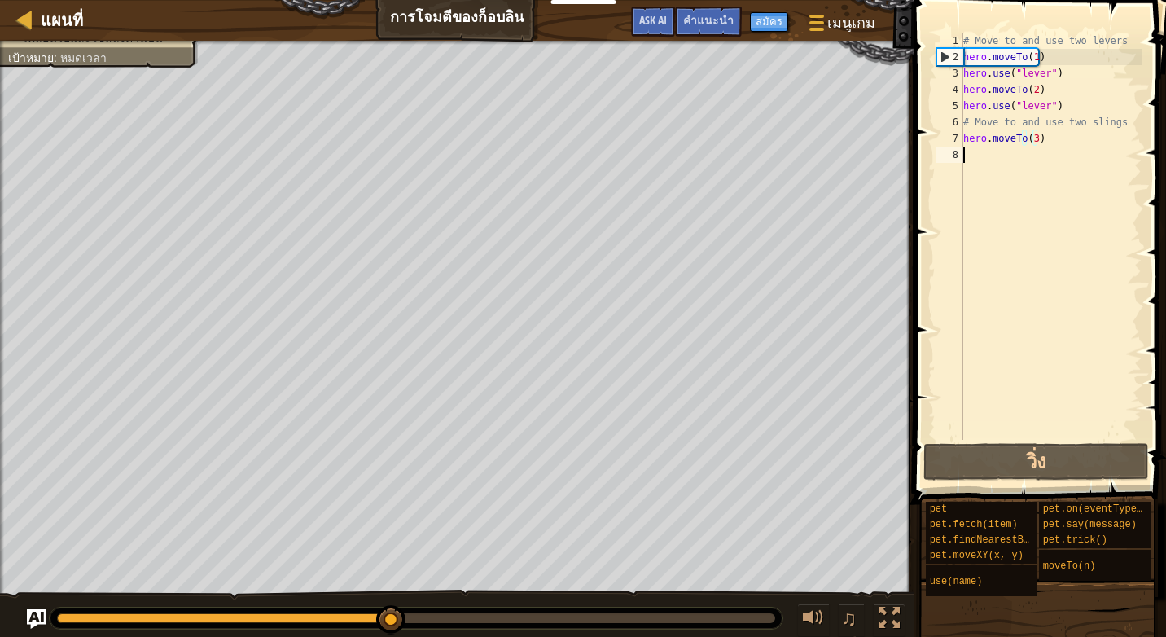
click at [984, 148] on div "# Move to and use two levers hero . moveTo ( 1 ) hero . use ( "lever" ) hero . …" at bounding box center [1051, 253] width 182 height 440
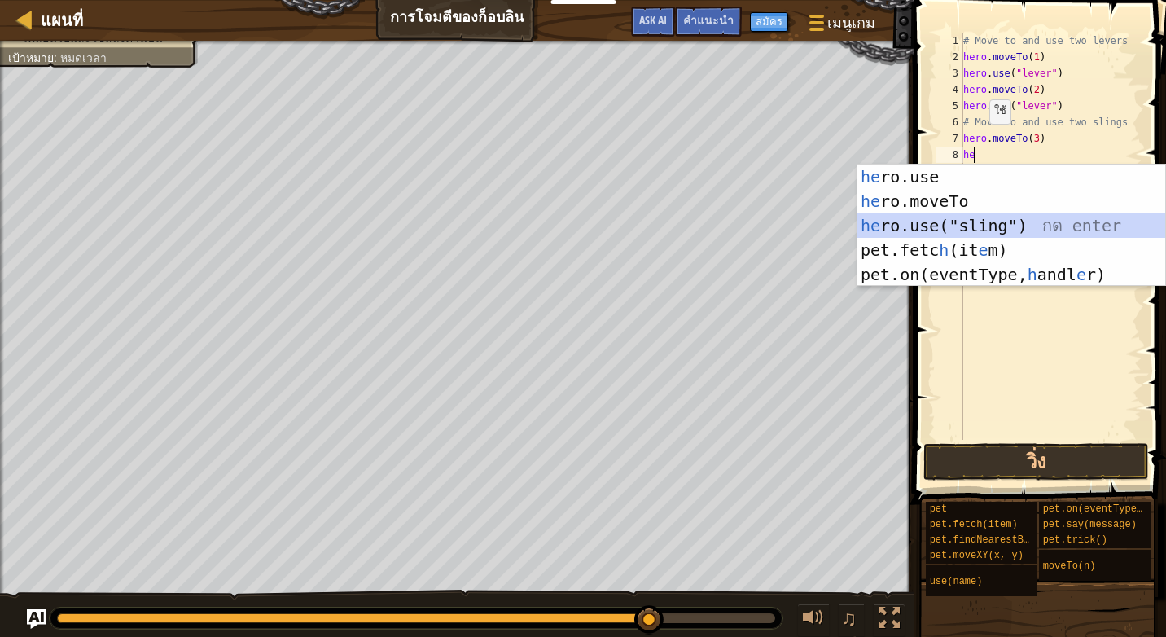
click at [1034, 219] on div "he ro.use กด enter he ro.moveTo กด enter he ro.use("sling") กด enter pet.fetc h…" at bounding box center [1011, 249] width 308 height 171
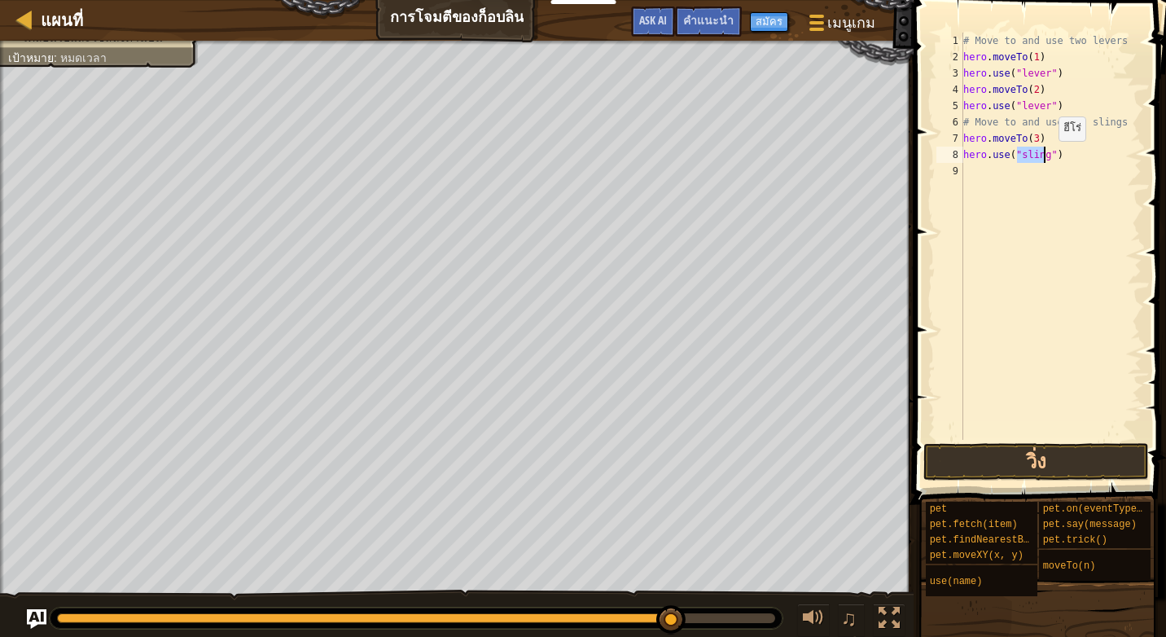
click at [1045, 157] on div "# Move to and use two levers hero . moveTo ( 1 ) hero . use ( "lever" ) hero . …" at bounding box center [1051, 236] width 182 height 407
click at [1048, 155] on div "# Move to and use two levers hero . moveTo ( 1 ) hero . use ( "lever" ) hero . …" at bounding box center [1051, 253] width 182 height 440
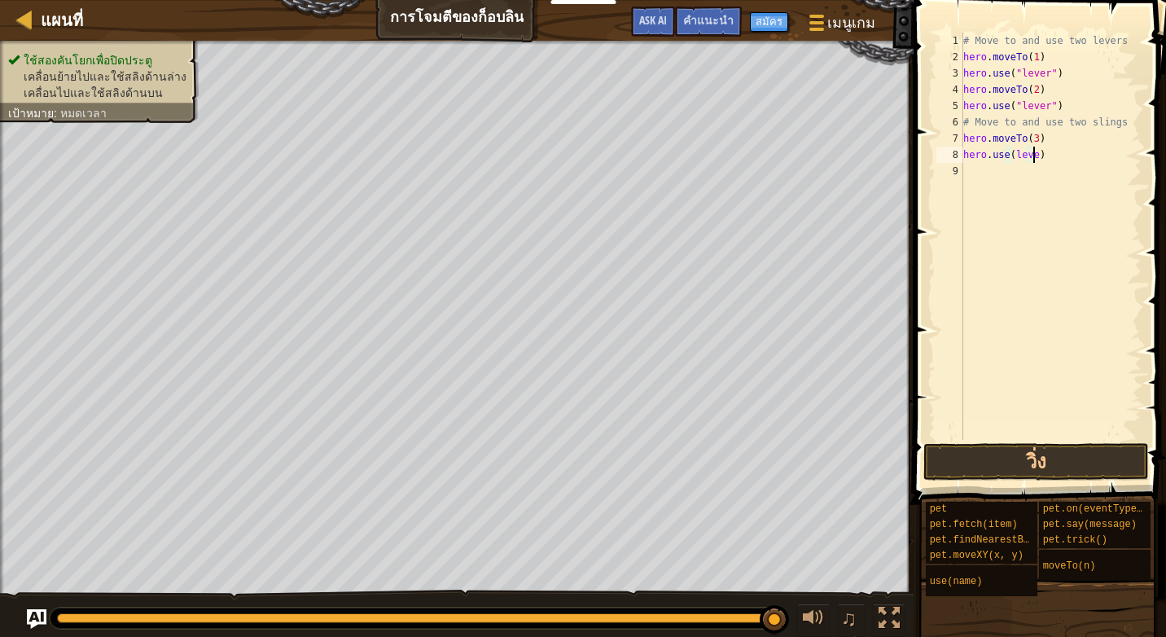
scroll to position [7, 6]
click at [1037, 456] on button "วิ่ง" at bounding box center [1036, 461] width 226 height 37
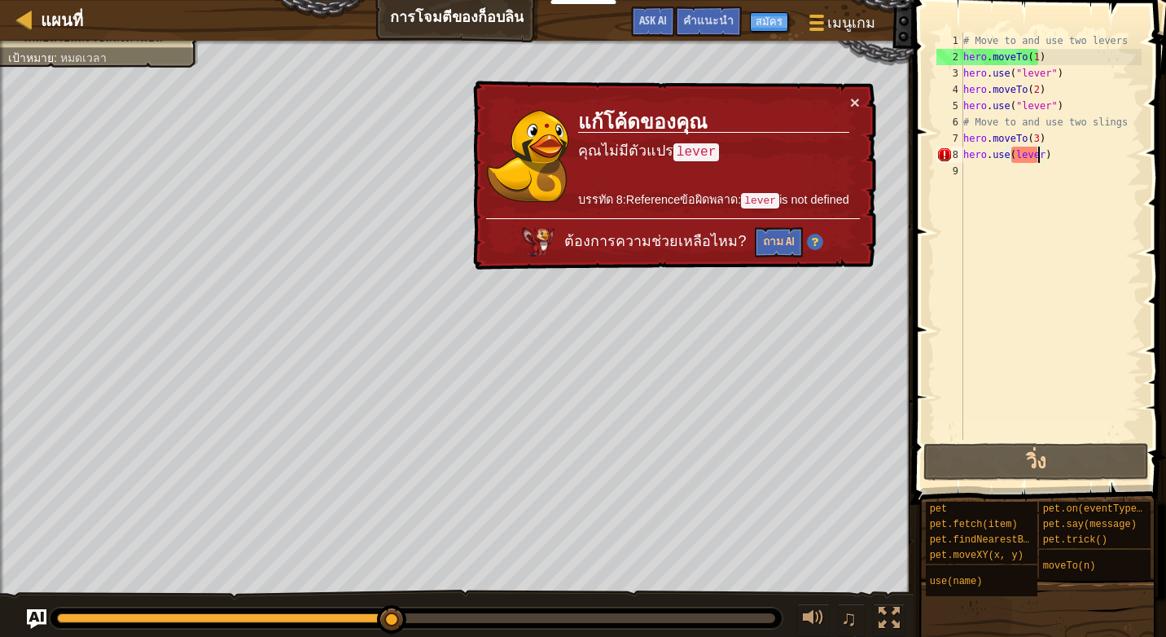
click at [1036, 151] on div "# Move to and use two levers hero . moveTo ( 1 ) hero . use ( "lever" ) hero . …" at bounding box center [1051, 253] width 182 height 440
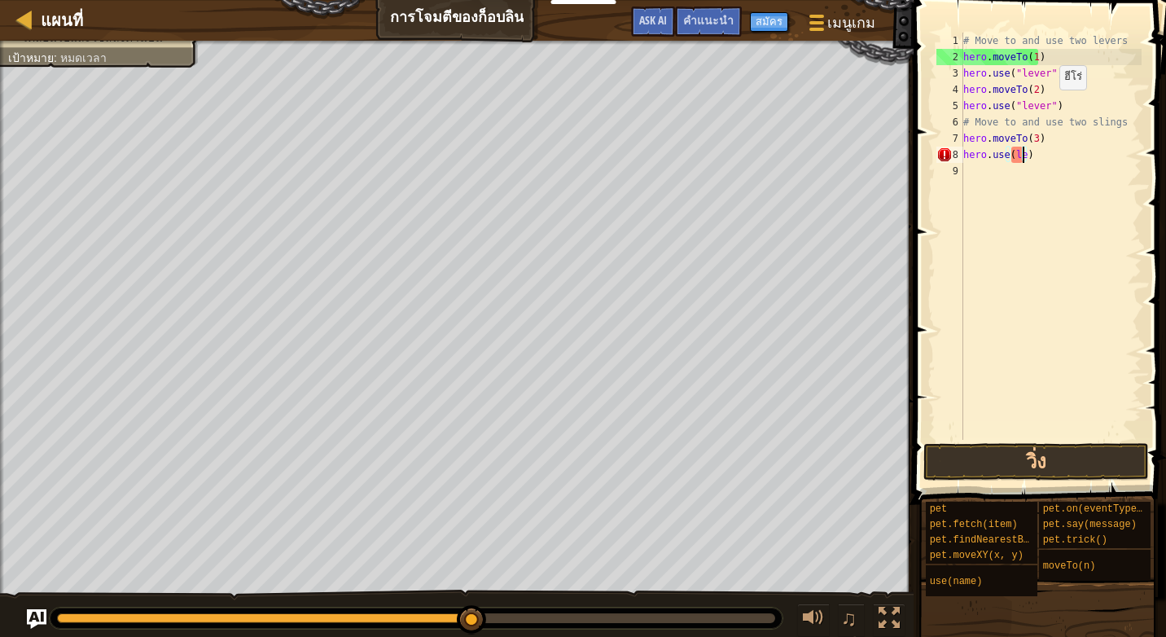
scroll to position [7, 4]
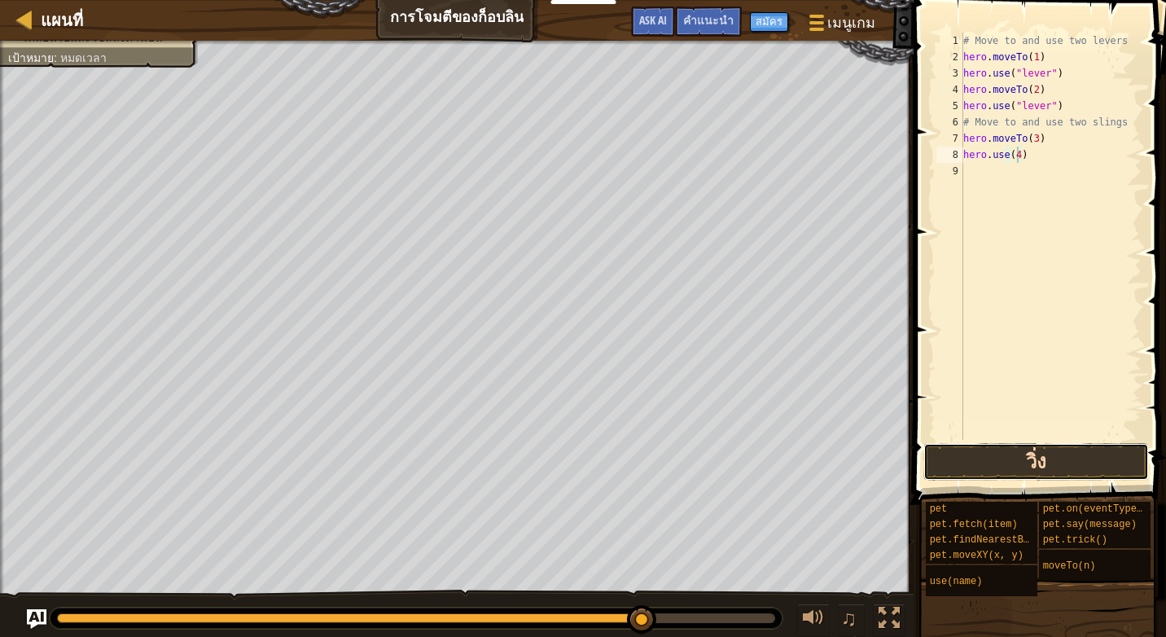
click at [1036, 460] on button "วิ่ง" at bounding box center [1036, 461] width 226 height 37
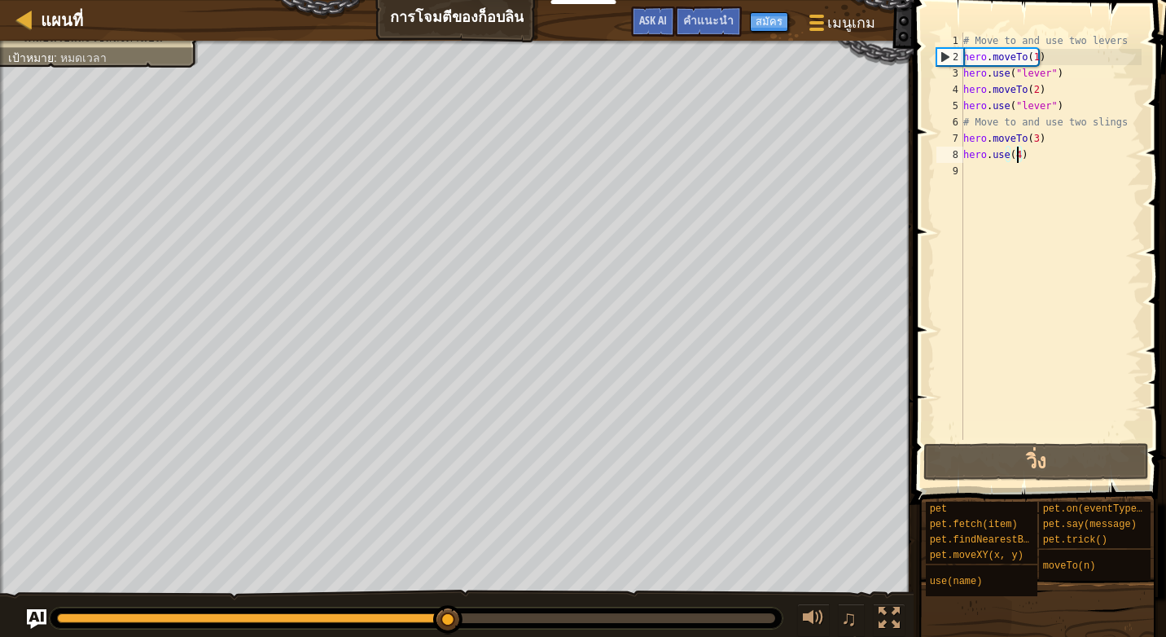
click at [1025, 151] on div "# Move to and use two levers hero . moveTo ( 1 ) hero . use ( "lever" ) hero . …" at bounding box center [1051, 253] width 182 height 440
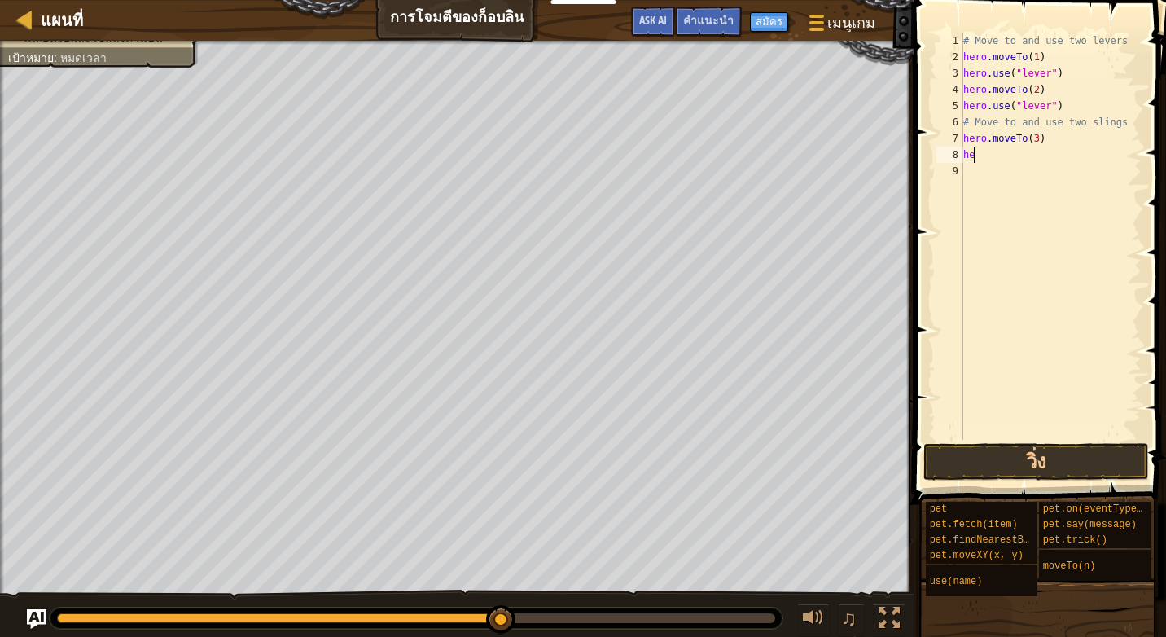
scroll to position [7, 0]
type textarea "h"
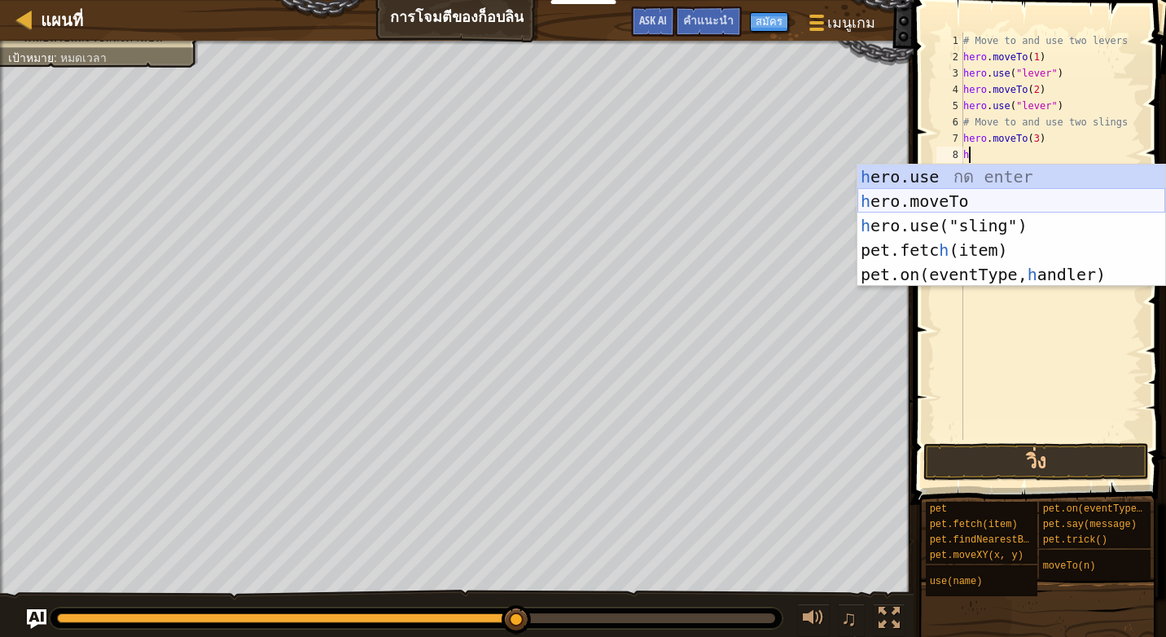
click at [973, 197] on div "h ero.use กด enter h ero.moveTo กด enter h ero.use("sling") กด enter pet.fetc h…" at bounding box center [1011, 249] width 308 height 171
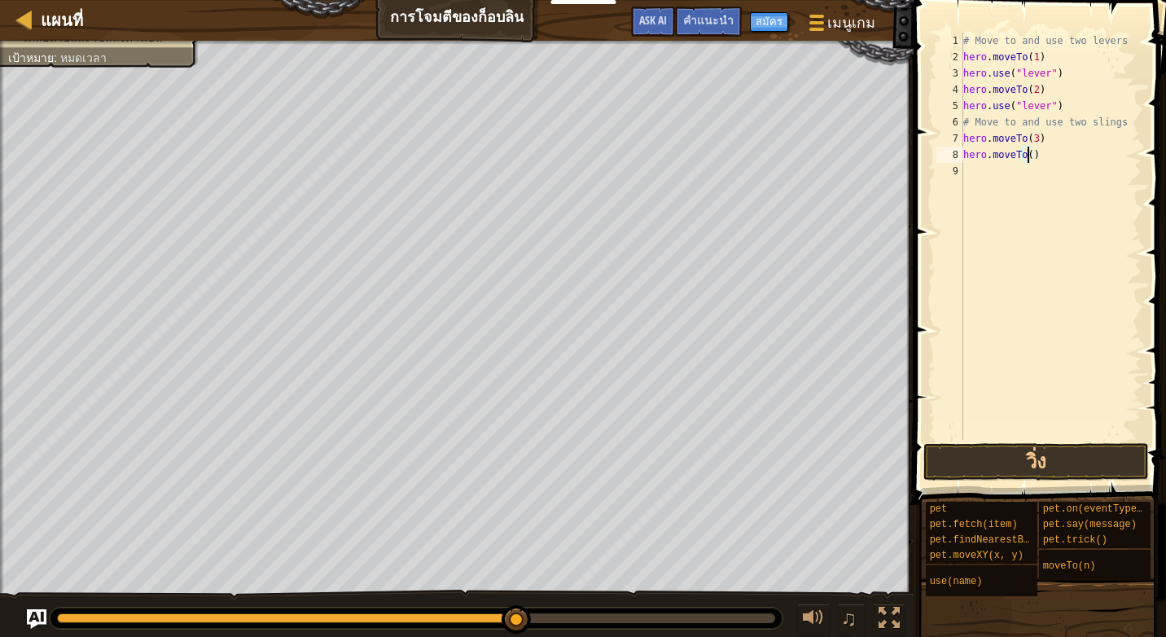
scroll to position [7, 6]
type textarea "hero.moveTo(4)"
click at [1081, 445] on button "วิ่ง" at bounding box center [1036, 461] width 226 height 37
click at [1018, 454] on button "วิ่ง" at bounding box center [1036, 461] width 226 height 37
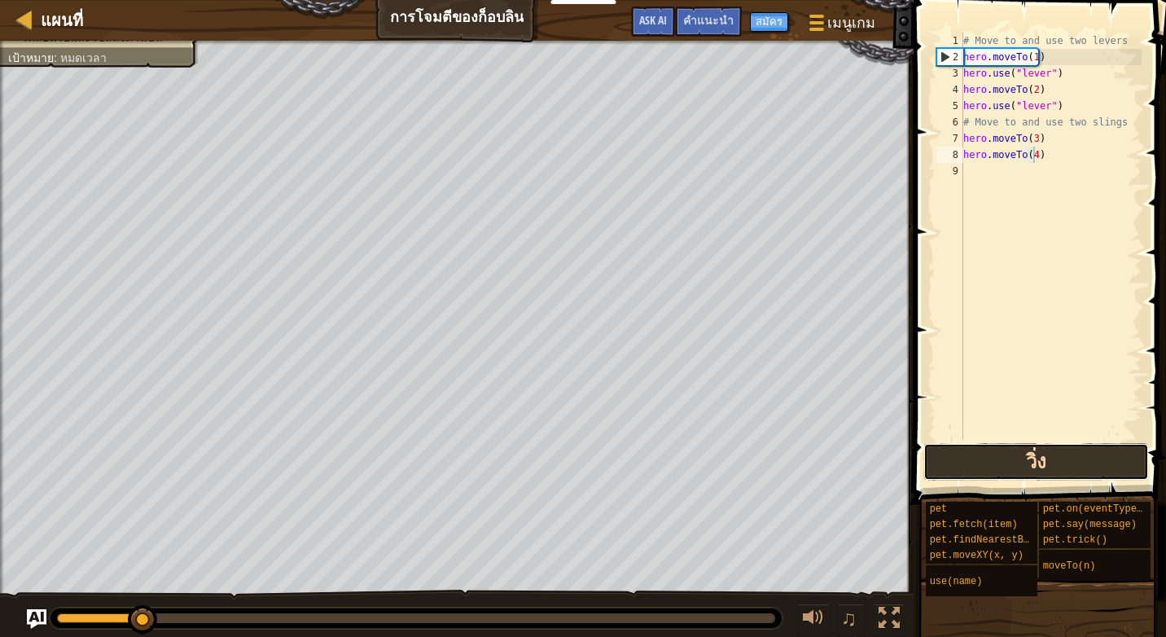
click at [1016, 453] on button "วิ่ง" at bounding box center [1036, 461] width 226 height 37
click at [1014, 451] on button "วิ่ง" at bounding box center [1036, 461] width 226 height 37
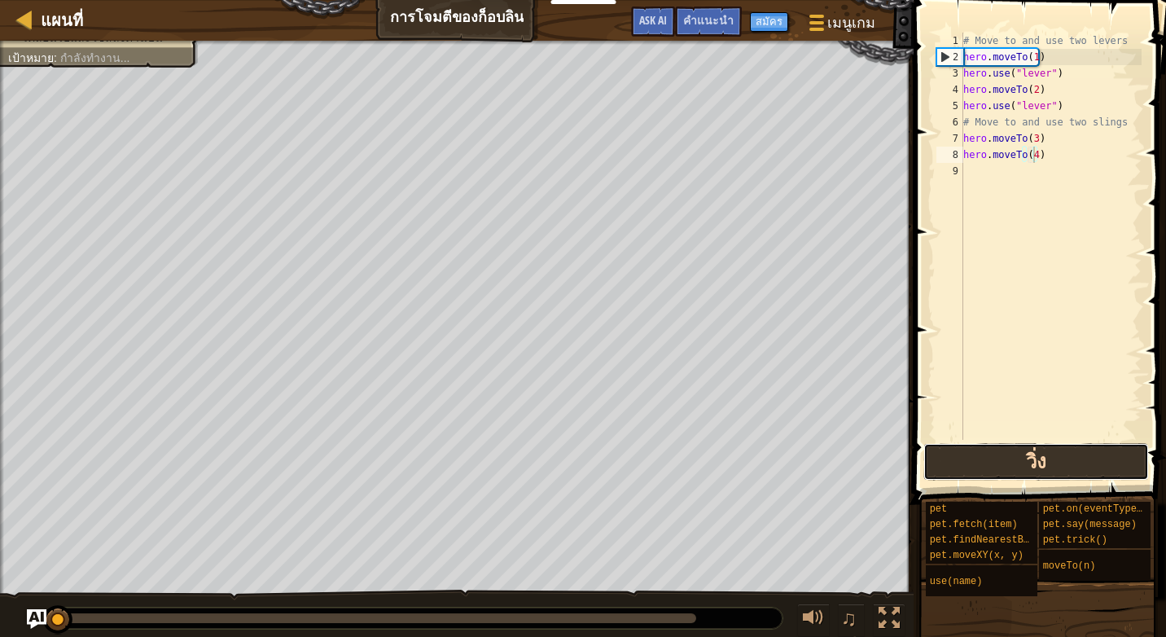
click at [1018, 451] on button "วิ่ง" at bounding box center [1036, 461] width 226 height 37
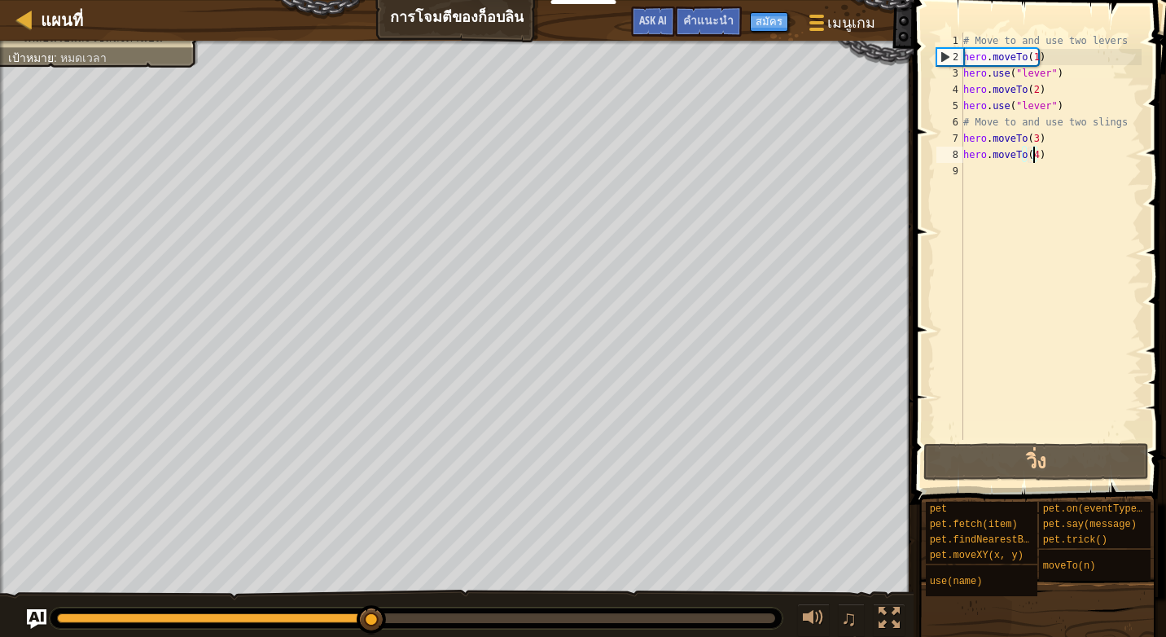
click at [975, 169] on div "# Move to and use two levers hero . moveTo ( 1 ) hero . use ( "lever" ) hero . …" at bounding box center [1051, 253] width 182 height 440
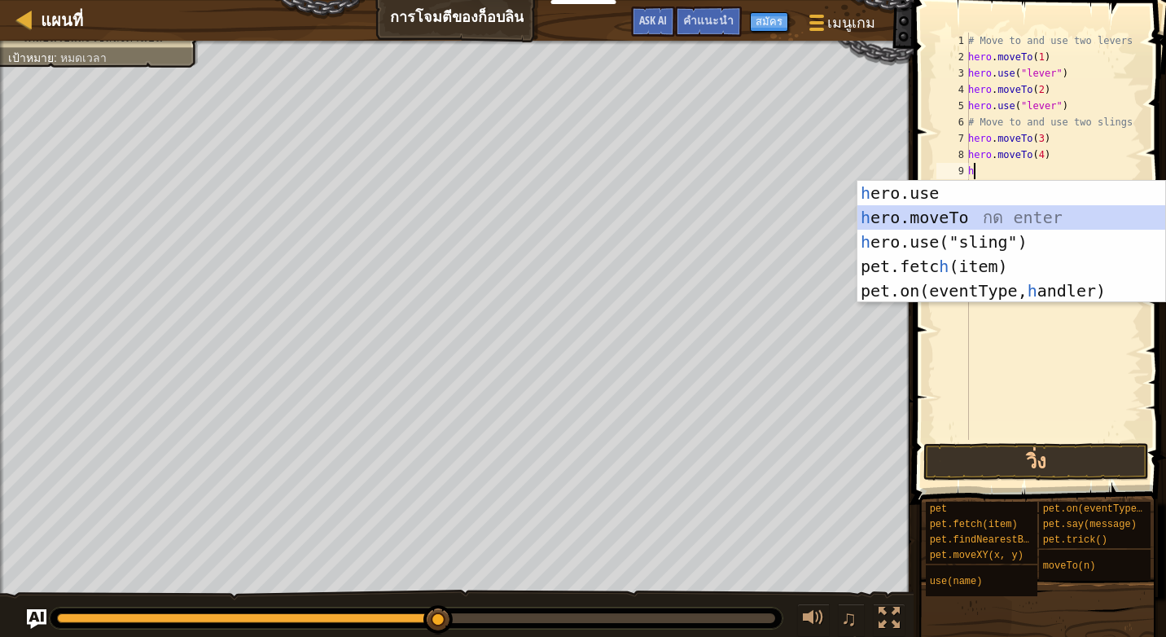
click at [974, 208] on div "h ero.use กด enter h ero.moveTo กด enter h ero.use("sling") กด enter pet.fetc h…" at bounding box center [1011, 266] width 308 height 171
type textarea "hero.moveTo(2)"
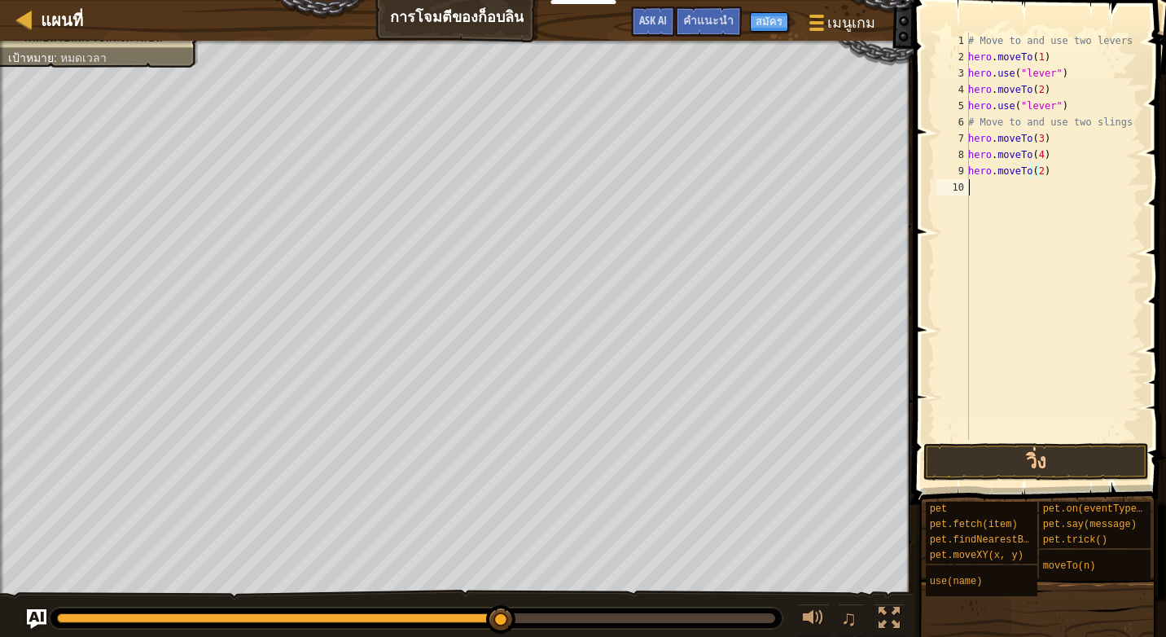
click at [971, 185] on div "# Move to and use two levers hero . moveTo ( 1 ) hero . use ( "lever" ) hero . …" at bounding box center [1053, 253] width 177 height 440
click at [1093, 471] on button "วิ่ง" at bounding box center [1036, 461] width 226 height 37
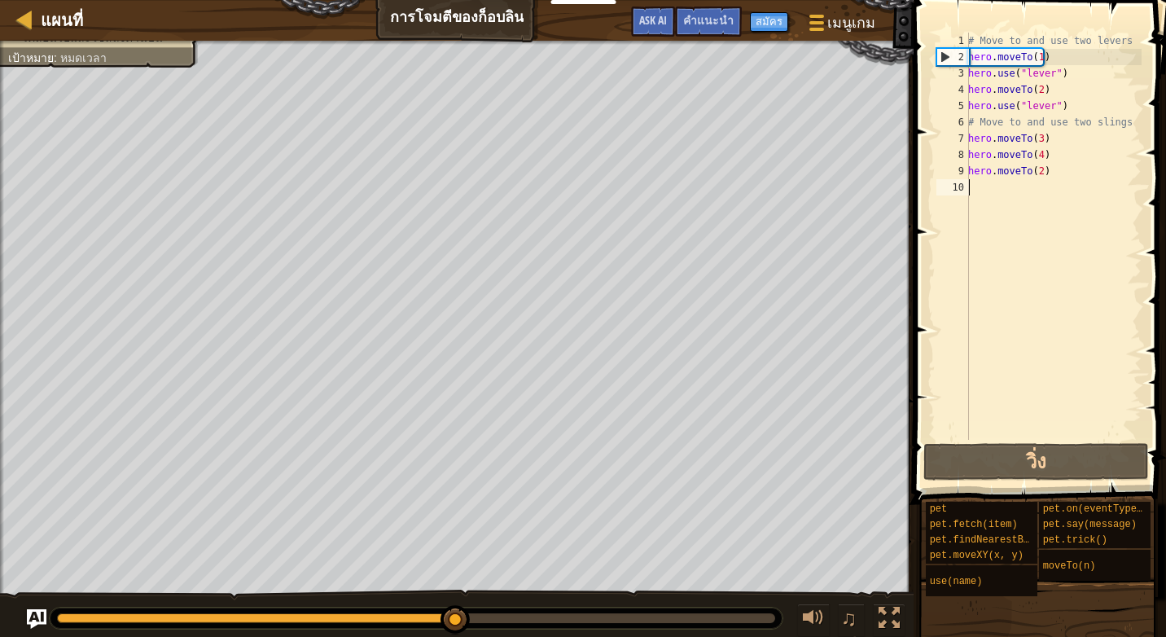
type textarea "h"
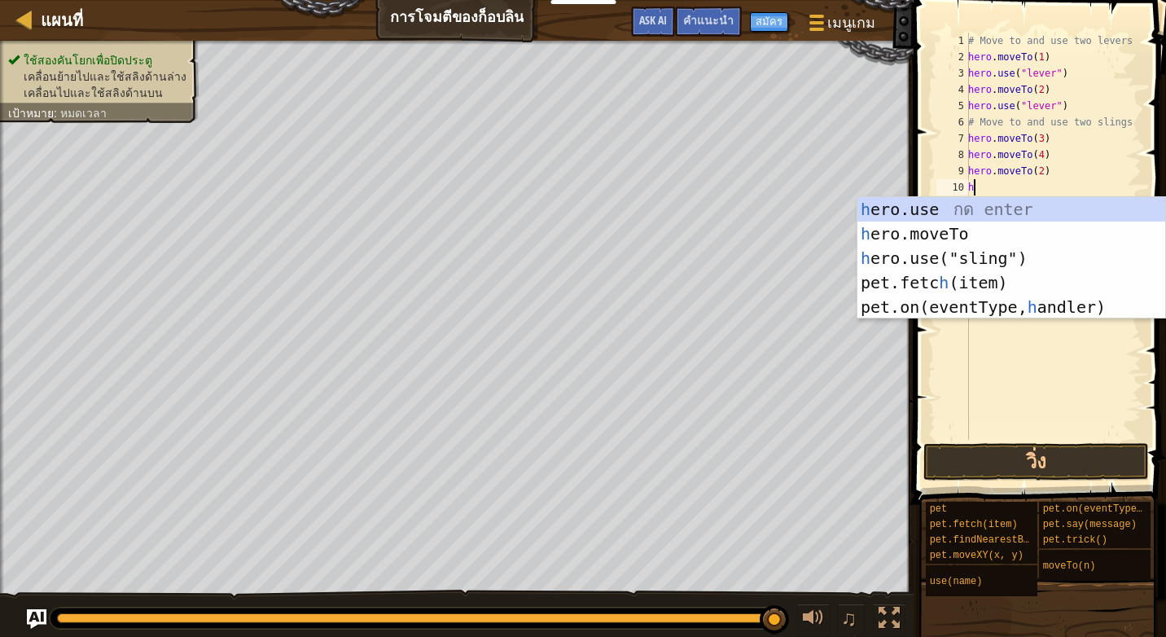
click at [1023, 385] on div "# Move to and use two levers hero . moveTo ( 1 ) hero . use ( "lever" ) hero . …" at bounding box center [1053, 253] width 177 height 440
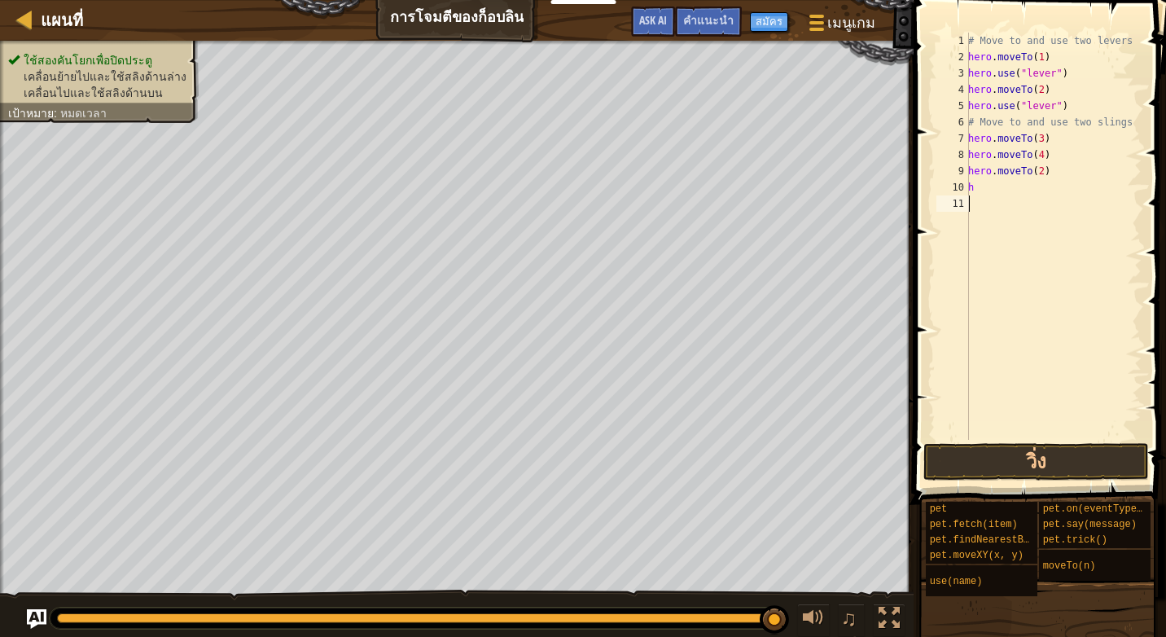
click at [984, 190] on div "# Move to and use two levers hero . moveTo ( 1 ) hero . use ( "lever" ) hero . …" at bounding box center [1053, 253] width 177 height 440
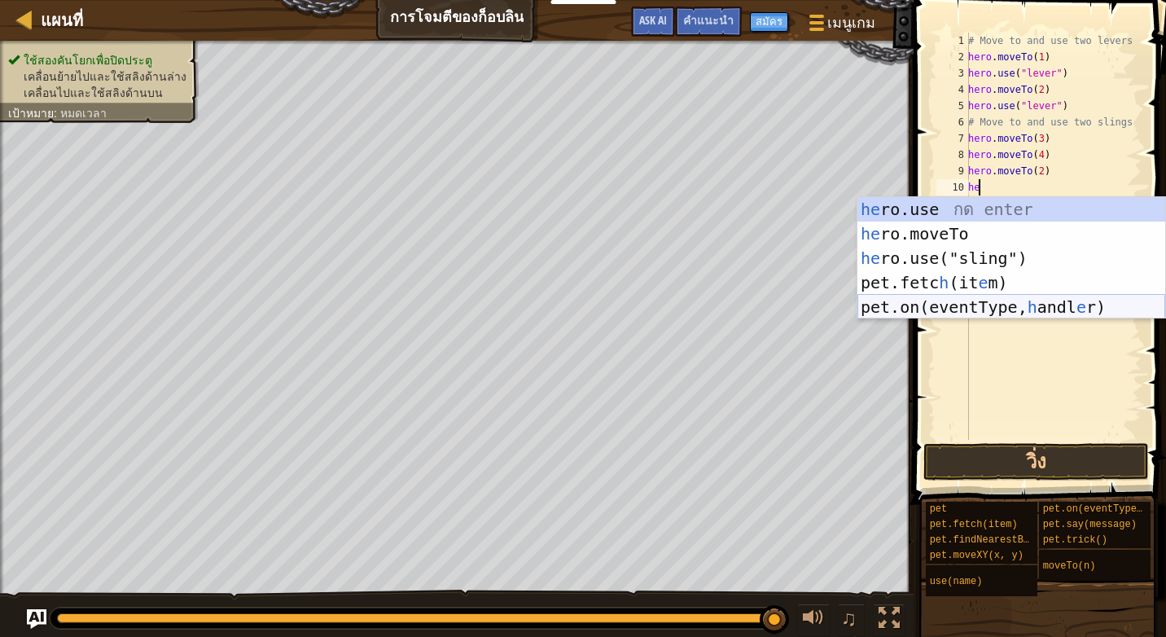
scroll to position [7, 1]
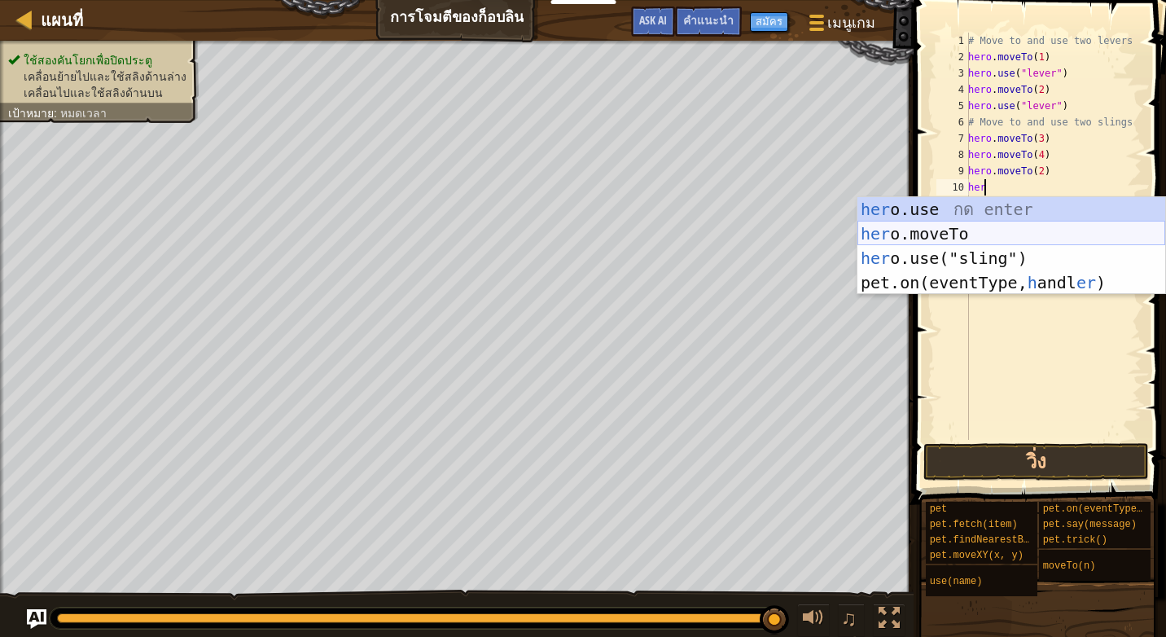
click at [991, 226] on div "her o.use [PERSON_NAME] enter her o.moveTo กด enter her o.use("sling") กด enter…" at bounding box center [1011, 270] width 308 height 147
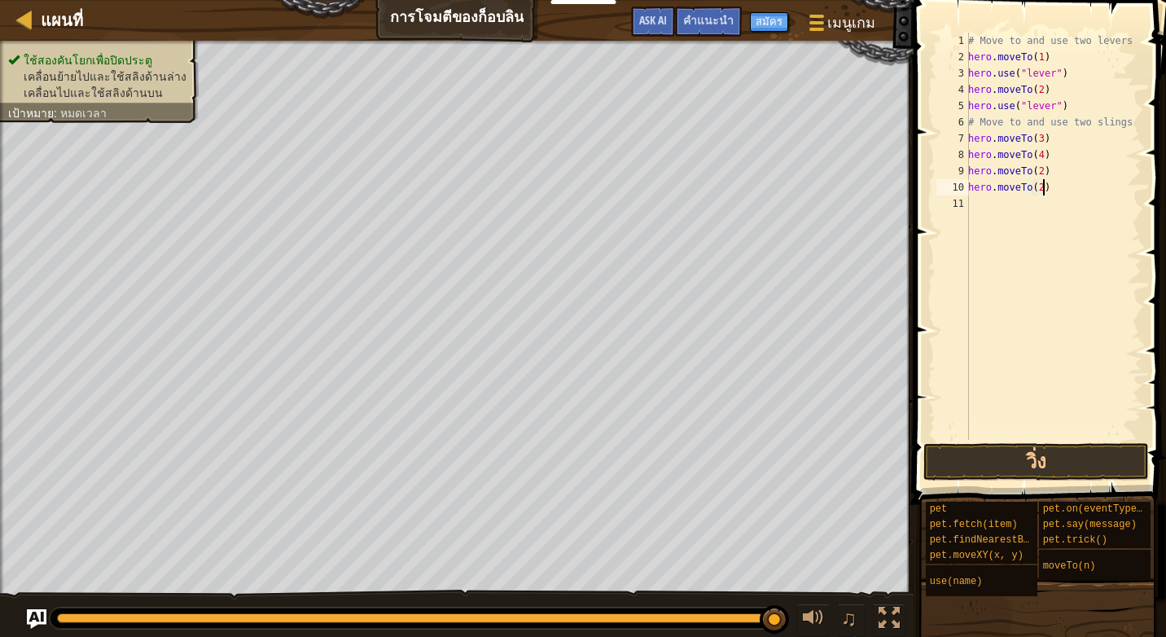
click at [1063, 191] on div "# Move to and use two levers hero . moveTo ( 1 ) hero . use ( "lever" ) hero . …" at bounding box center [1053, 253] width 177 height 440
click at [1027, 462] on button "วิ่ง" at bounding box center [1036, 461] width 226 height 37
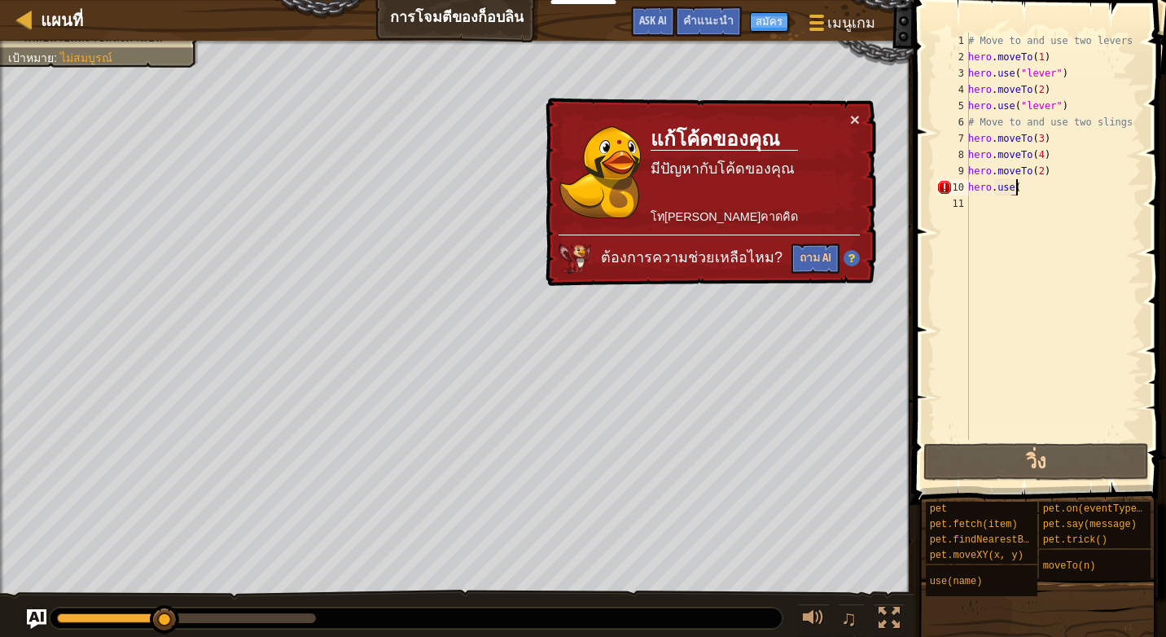
click at [1041, 189] on div "# Move to and use two levers hero . moveTo ( 1 ) hero . use ( "lever" ) hero . …" at bounding box center [1053, 253] width 177 height 440
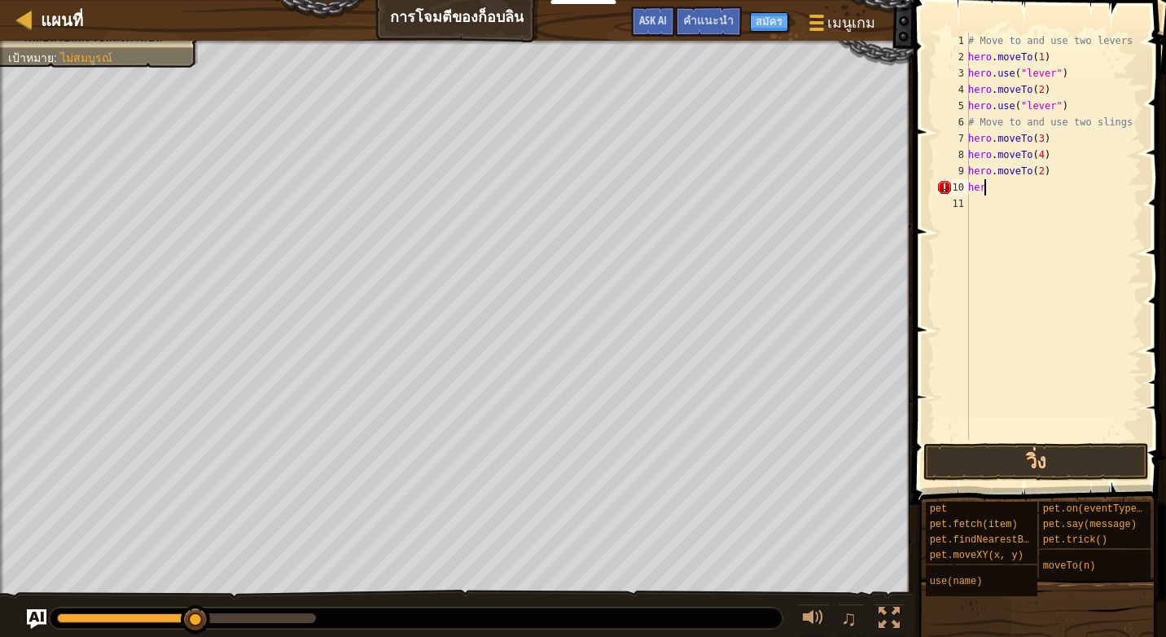
scroll to position [7, 0]
type textarea "h"
click at [1058, 471] on button "วิ่ง" at bounding box center [1036, 461] width 226 height 37
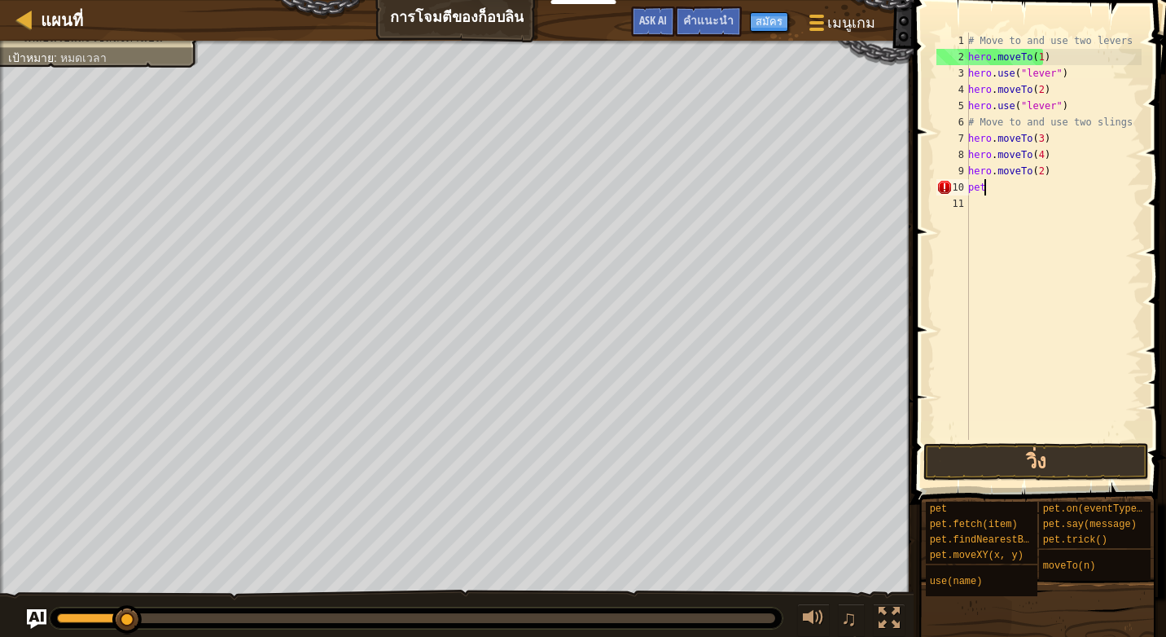
type textarea "p"
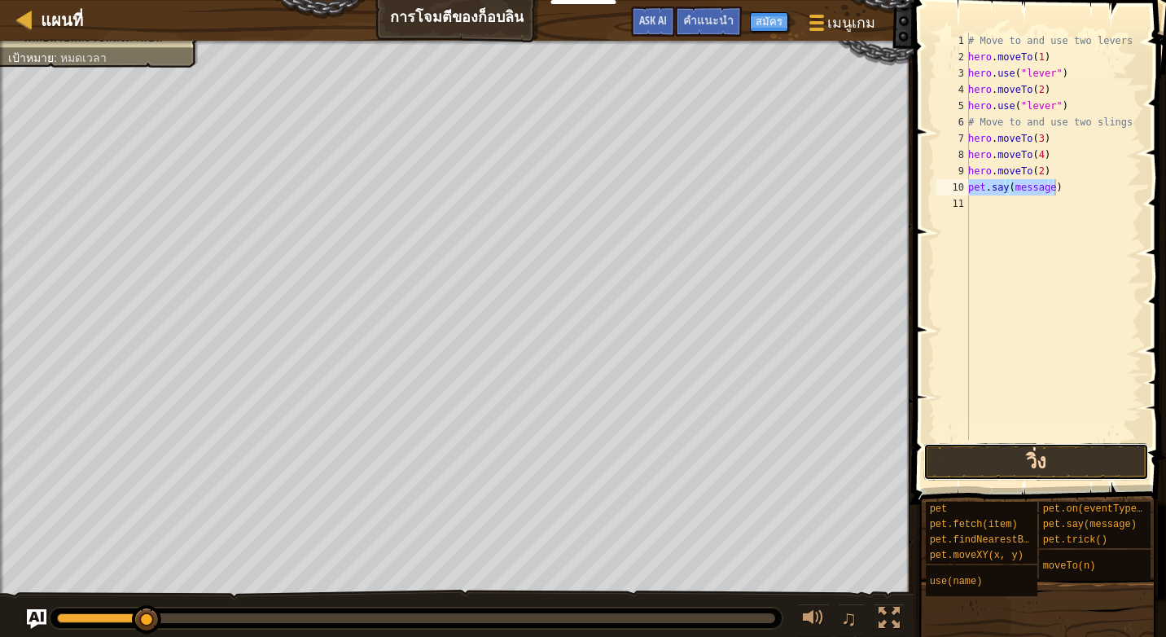
click at [1054, 445] on button "วิ่ง" at bounding box center [1036, 461] width 226 height 37
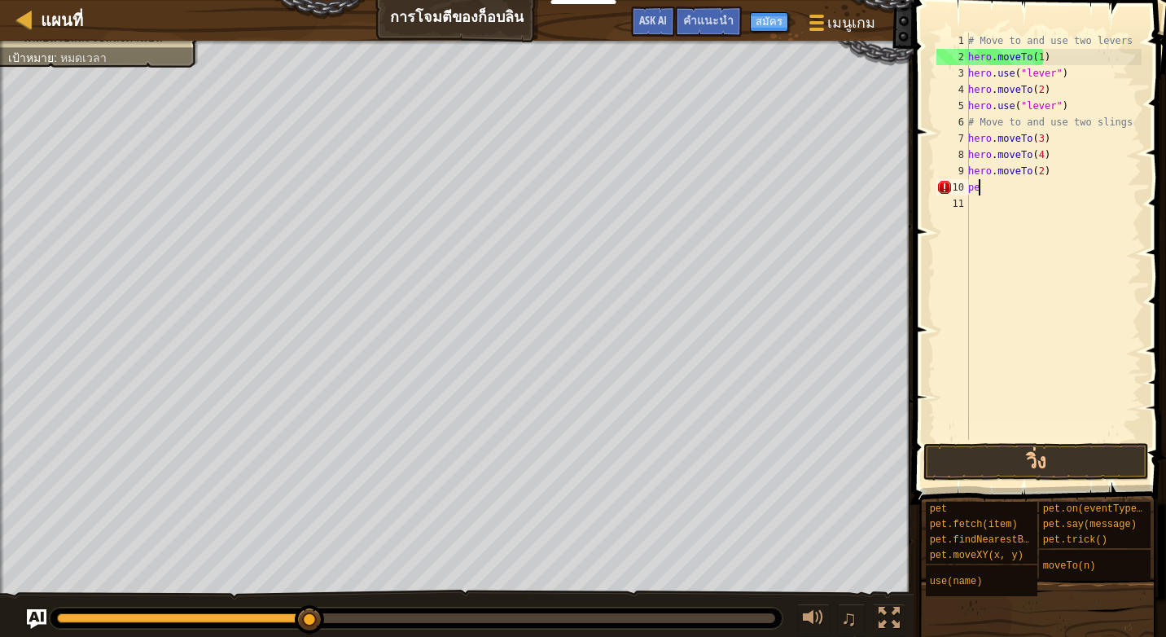
type textarea "p"
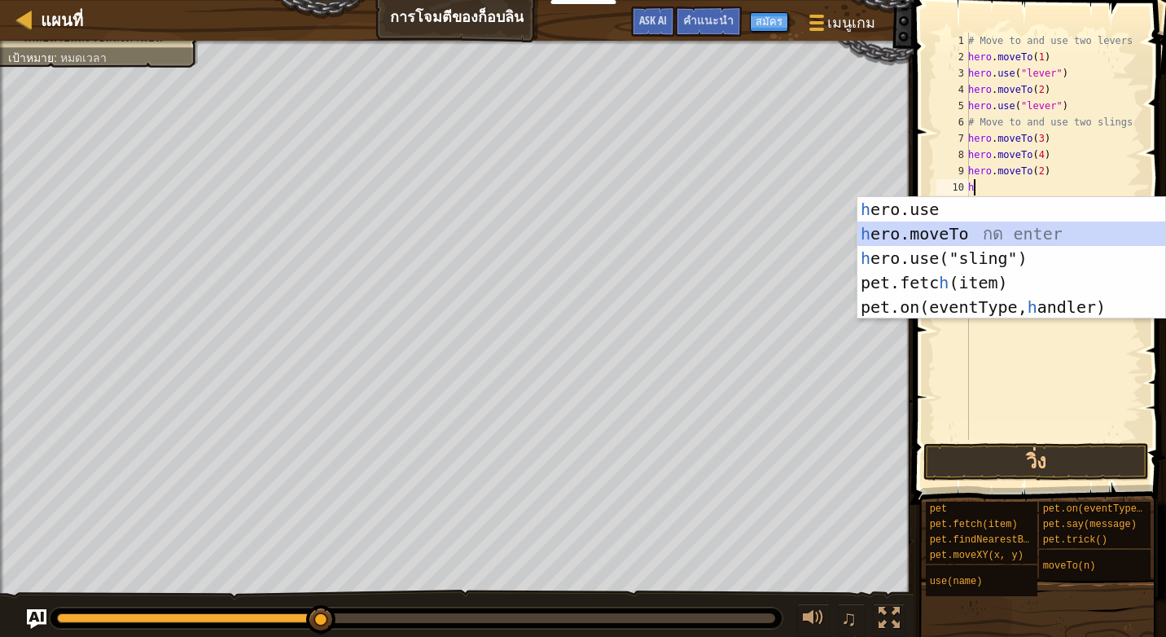
click at [995, 234] on div "h ero.use กด enter h ero.moveTo กด enter h ero.use("sling") กด enter pet.fetc h…" at bounding box center [1011, 282] width 308 height 171
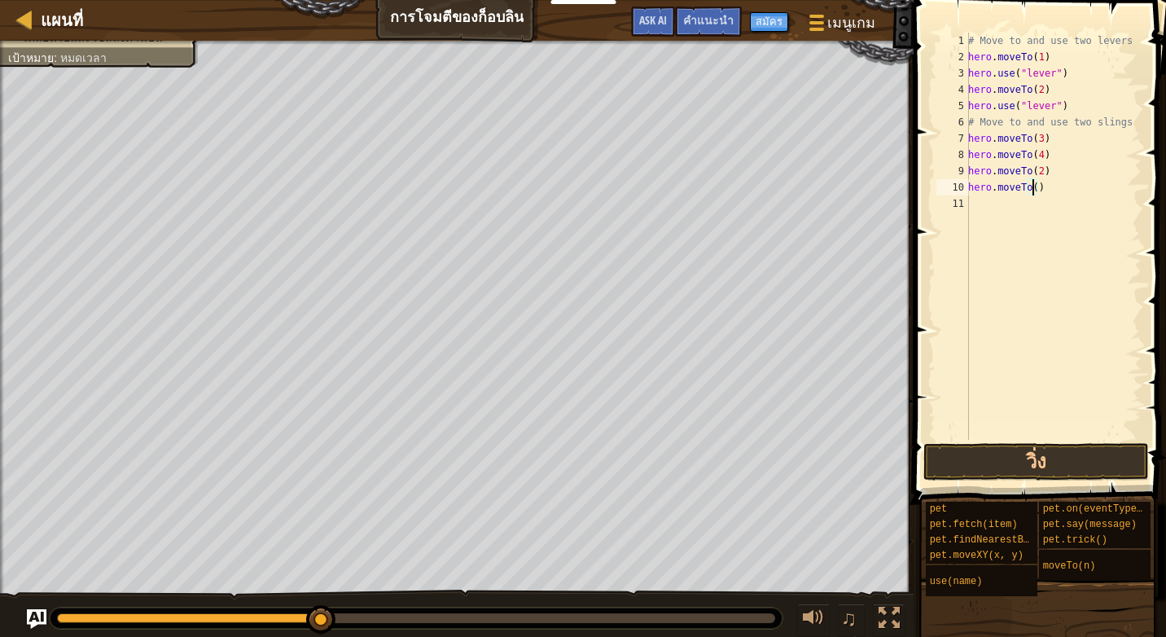
scroll to position [7, 6]
type textarea "hero.moveTo(1)"
click at [1081, 478] on button "วิ่ง" at bounding box center [1036, 461] width 226 height 37
